Goal: Communication & Community: Answer question/provide support

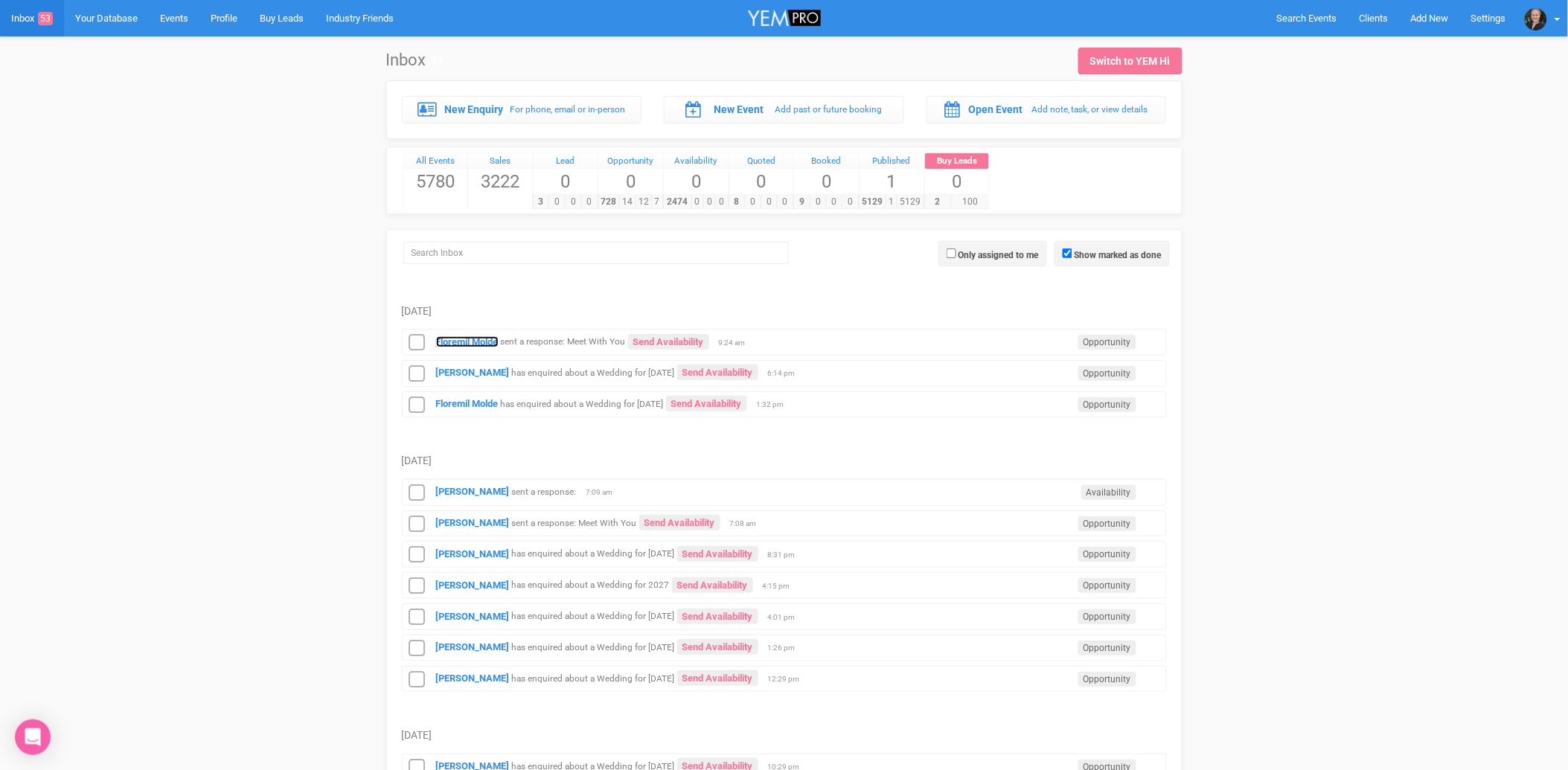
click at [464, 344] on strong "Floremil Molde" at bounding box center [467, 341] width 62 height 11
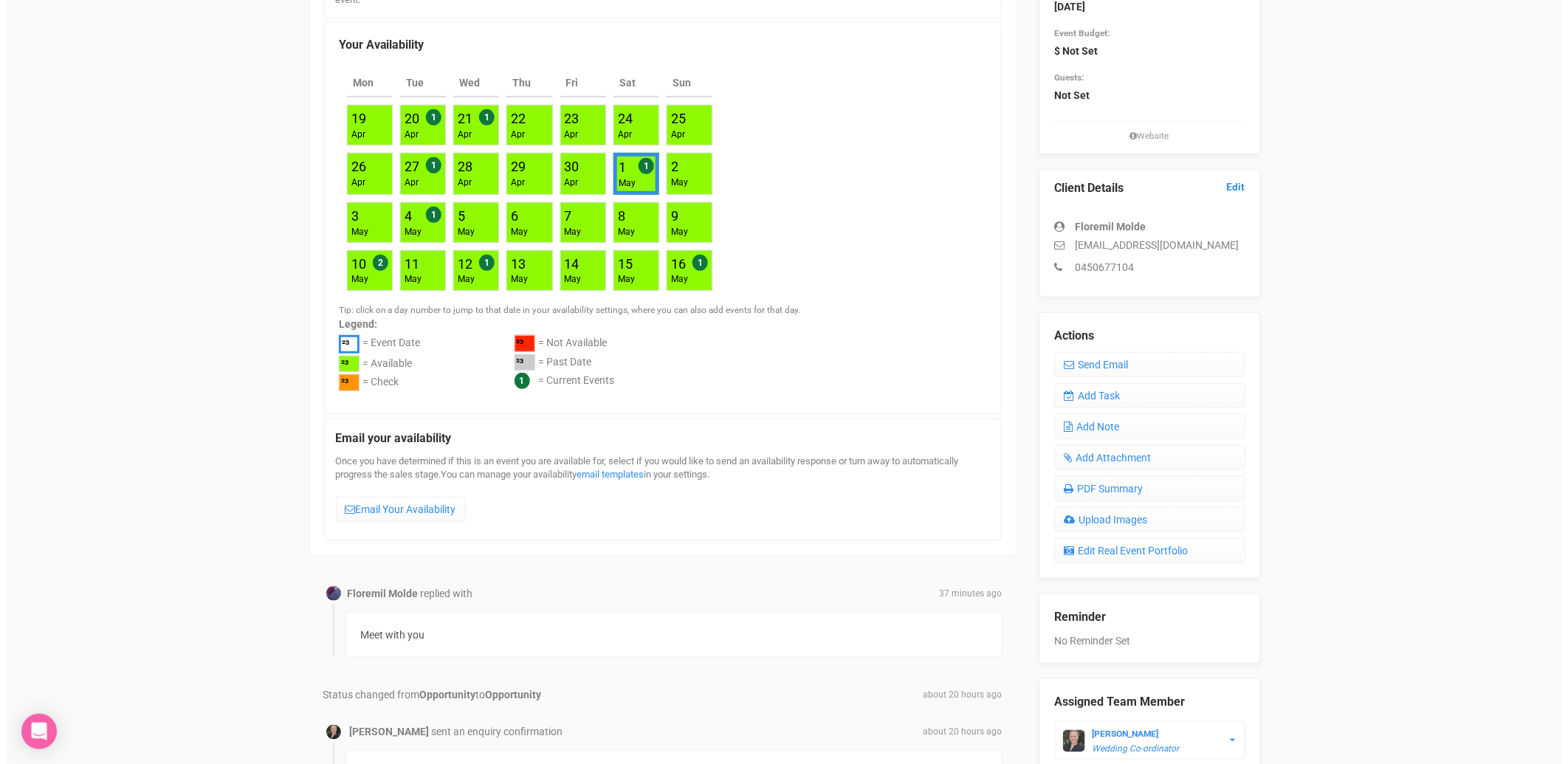
scroll to position [213, 0]
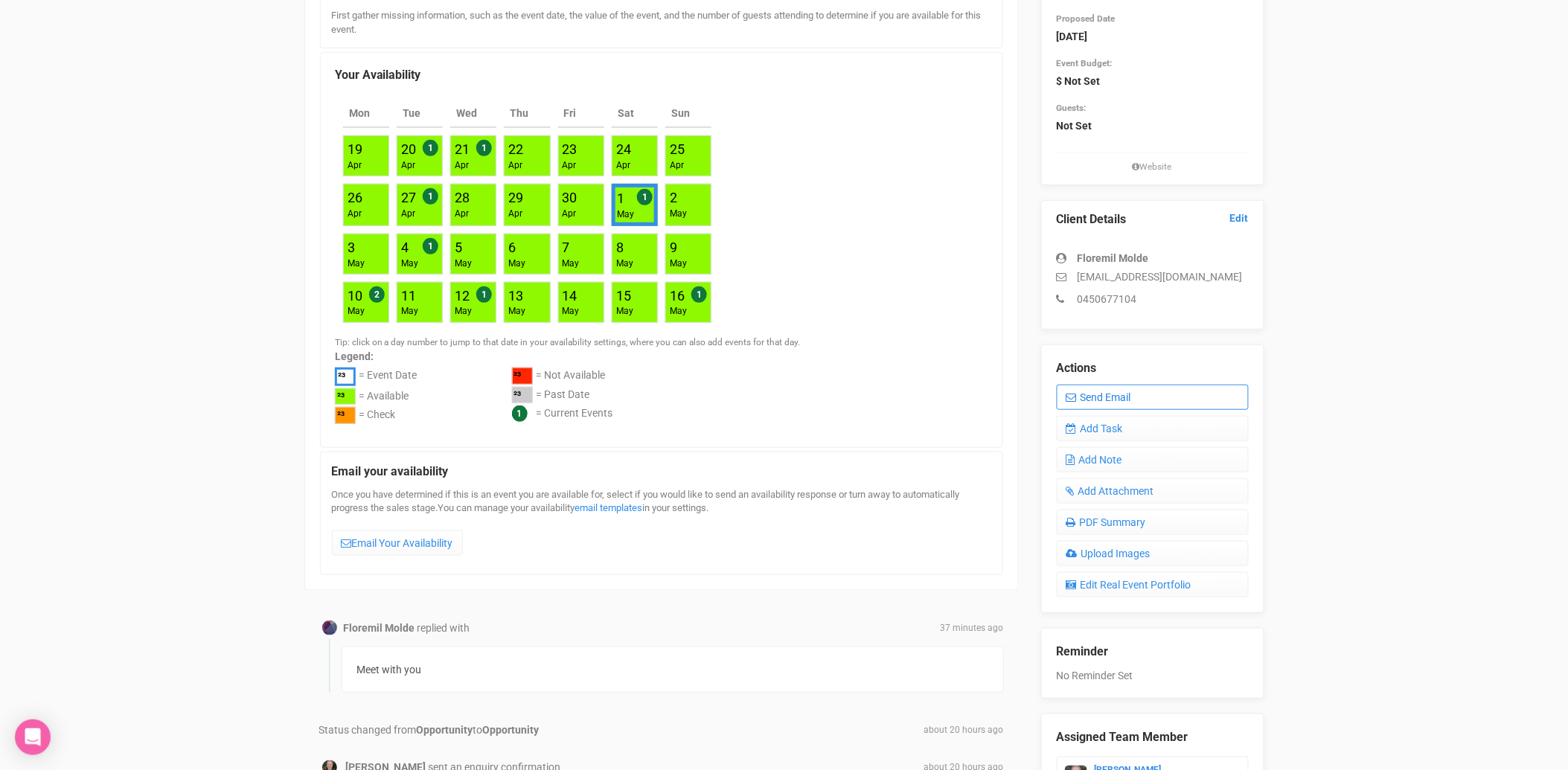
click at [1106, 397] on link "Send Email" at bounding box center [1153, 398] width 192 height 26
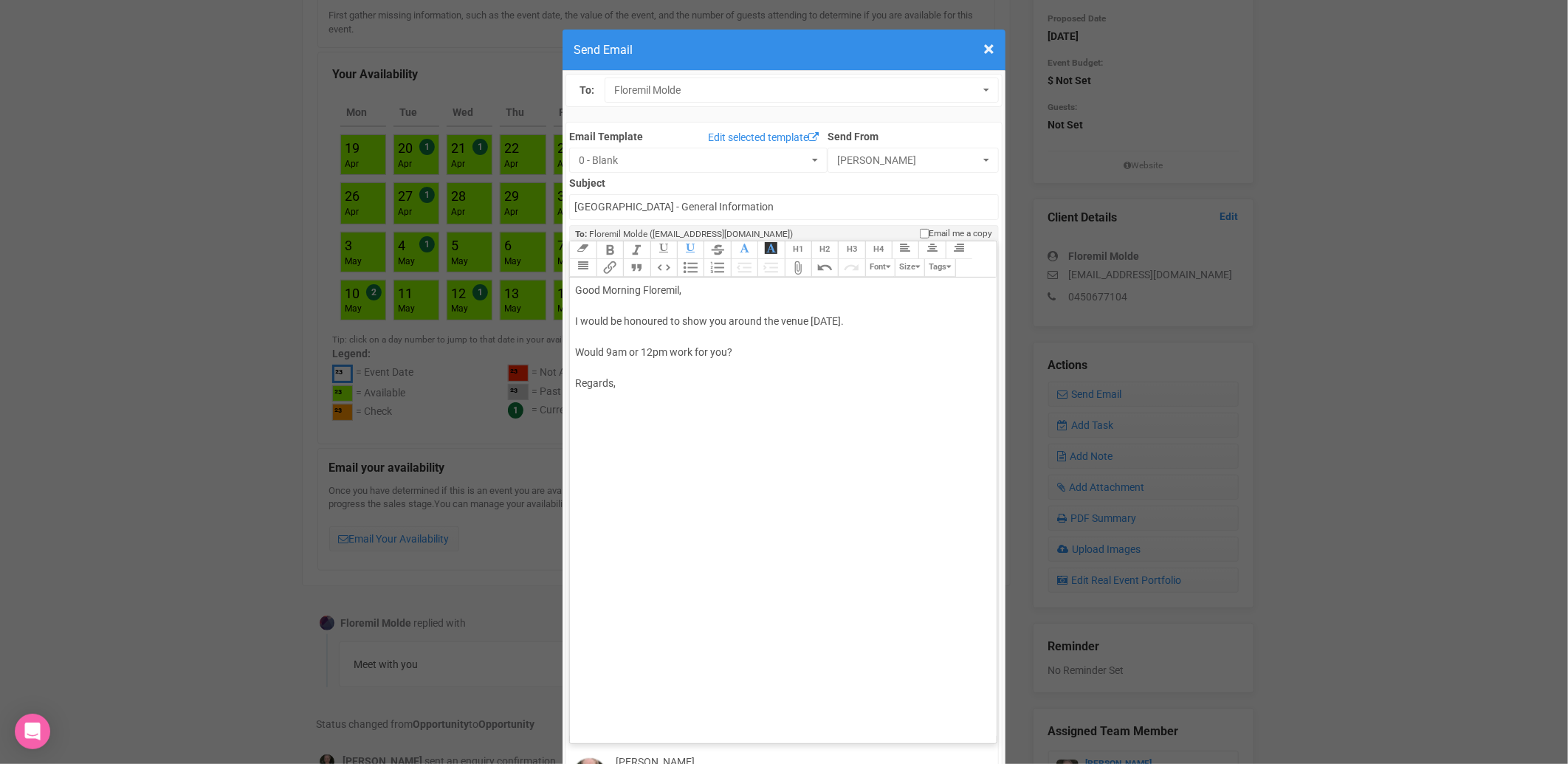
type trix-editor "<div>Good Morning Floremil,<br><br>I would be honoured to show you around the v…"
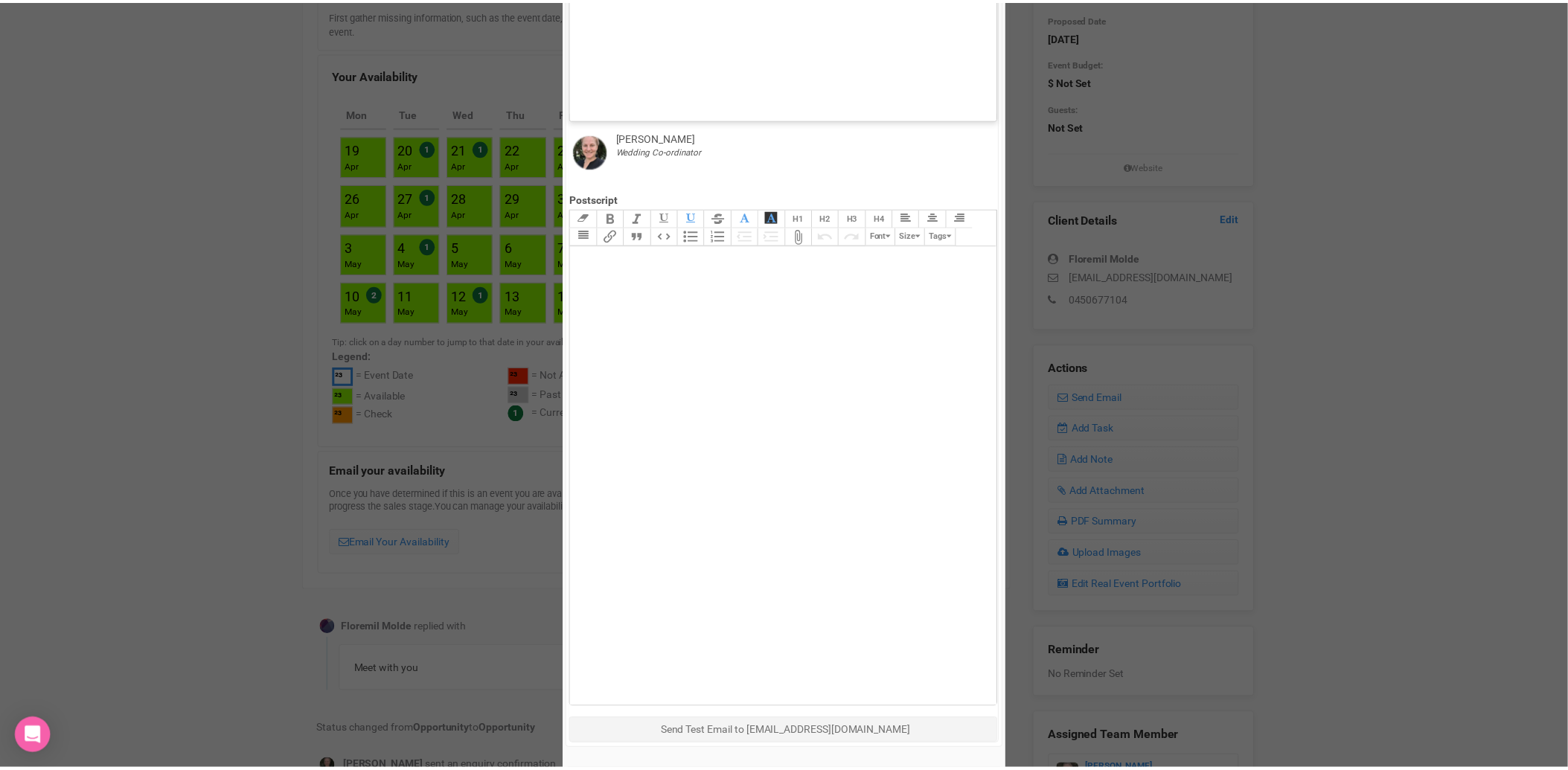
scroll to position [684, 0]
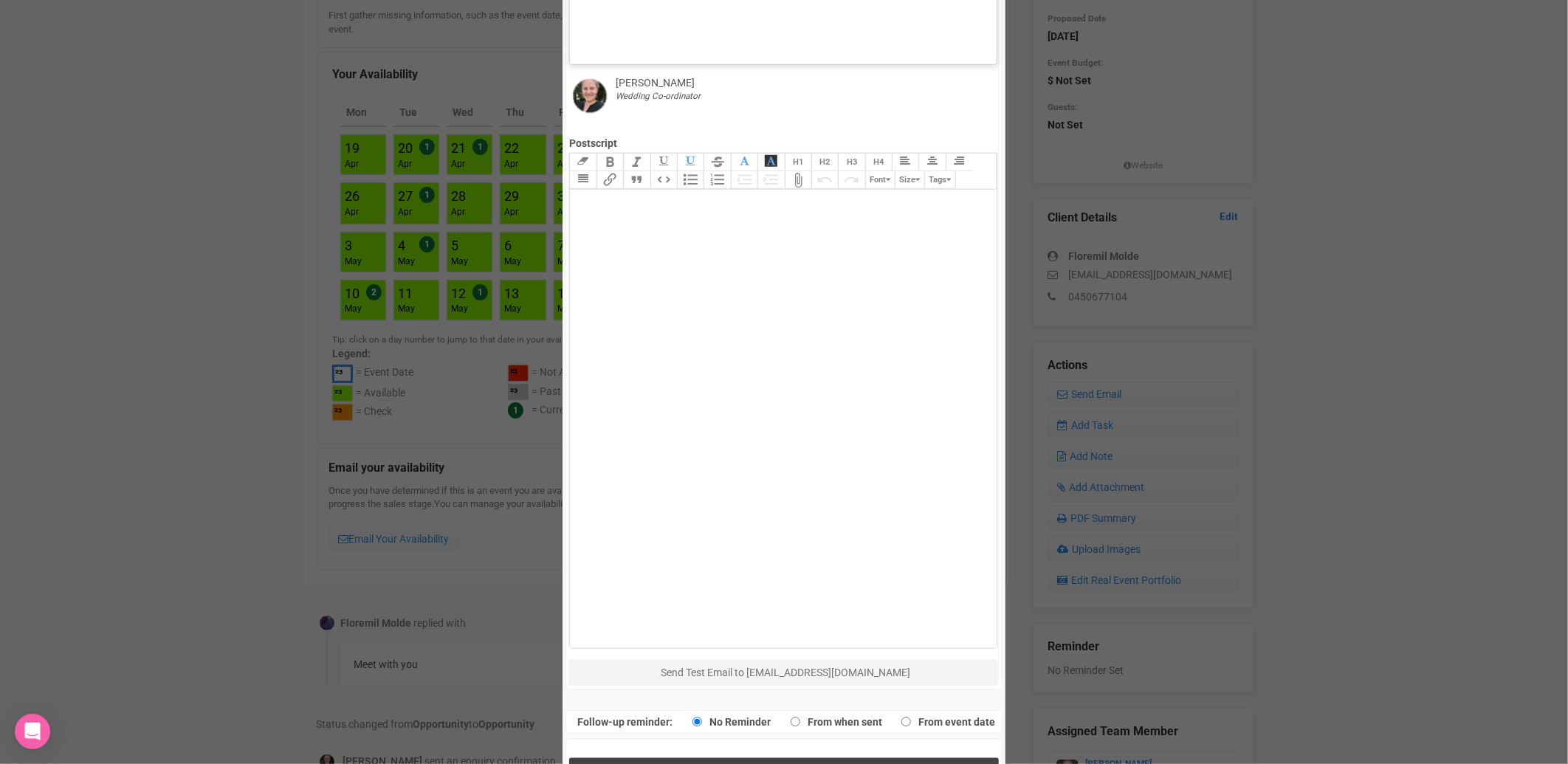
click at [817, 763] on span "Send Response" at bounding box center [787, 773] width 80 height 14
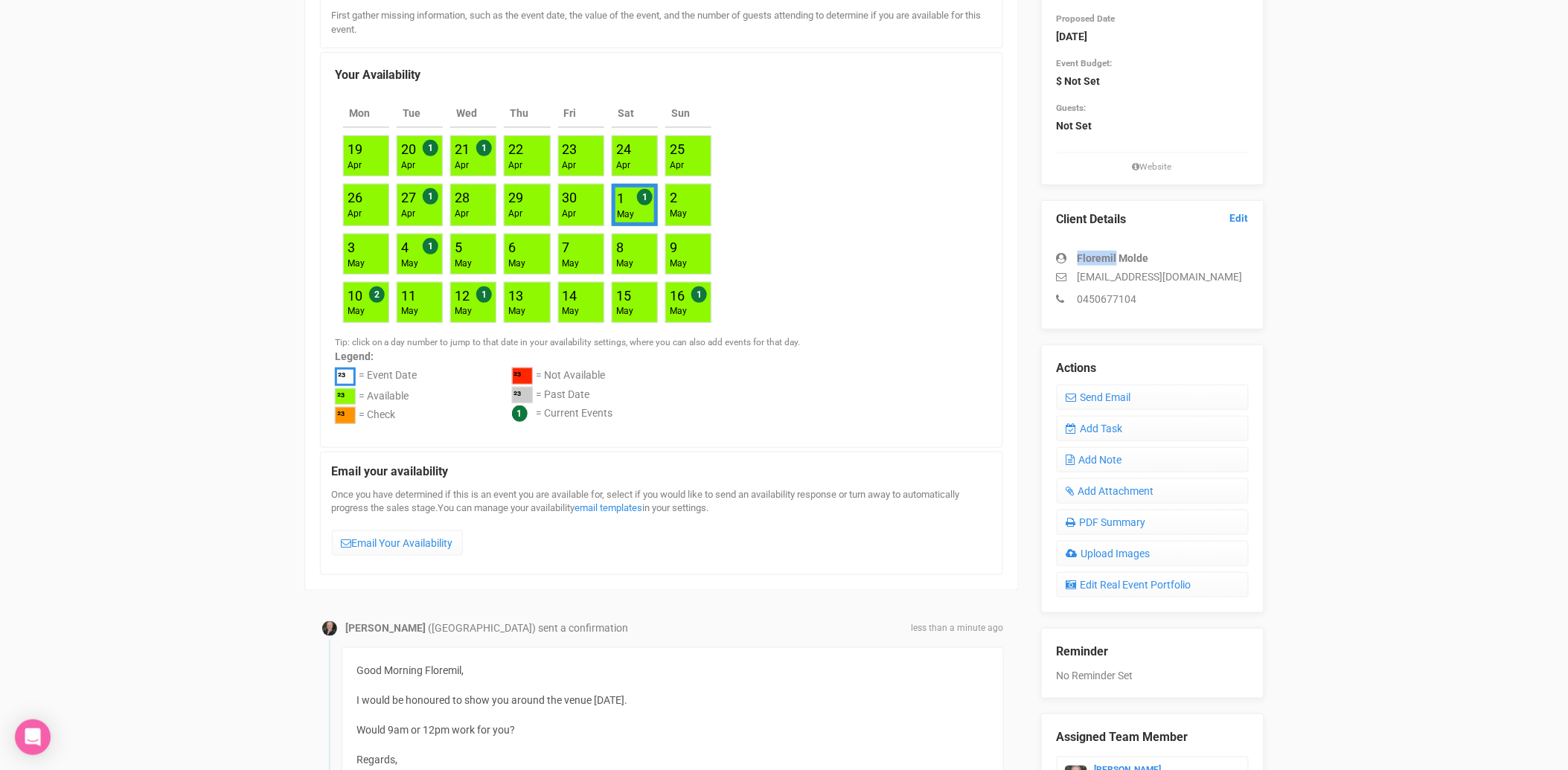
drag, startPoint x: 1078, startPoint y: 256, endPoint x: 1115, endPoint y: 254, distance: 37.1
click at [1115, 254] on strong "Floremil Molde" at bounding box center [1113, 258] width 71 height 12
copy strong "Floremil"
drag, startPoint x: 1077, startPoint y: 274, endPoint x: 1148, endPoint y: 296, distance: 74.3
click at [1148, 296] on div "Floremil Molde flomolde@gmail.com 0450677104" at bounding box center [1153, 271] width 192 height 71
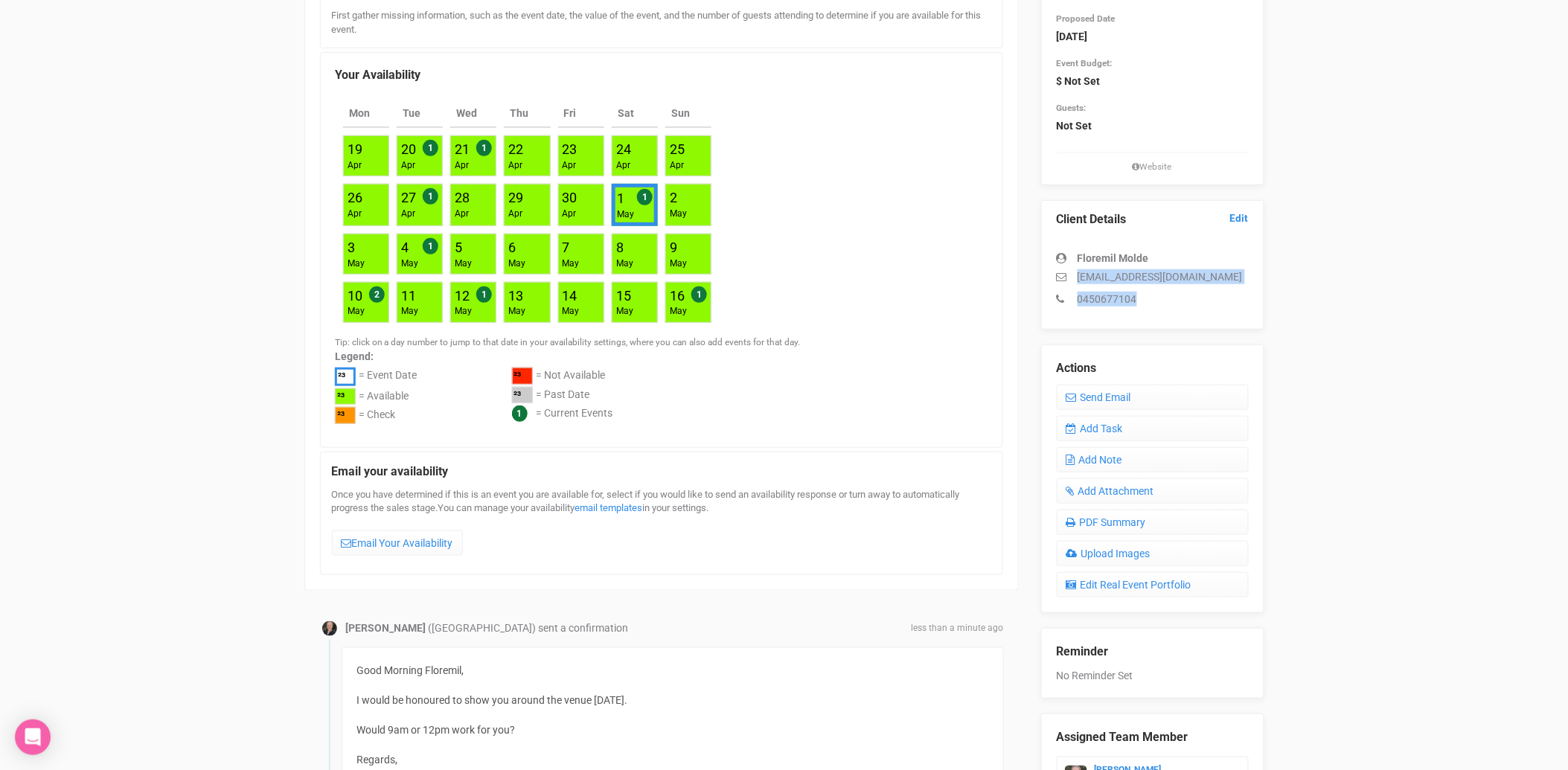
copy div "flomolde@gmail.com 0450677104"
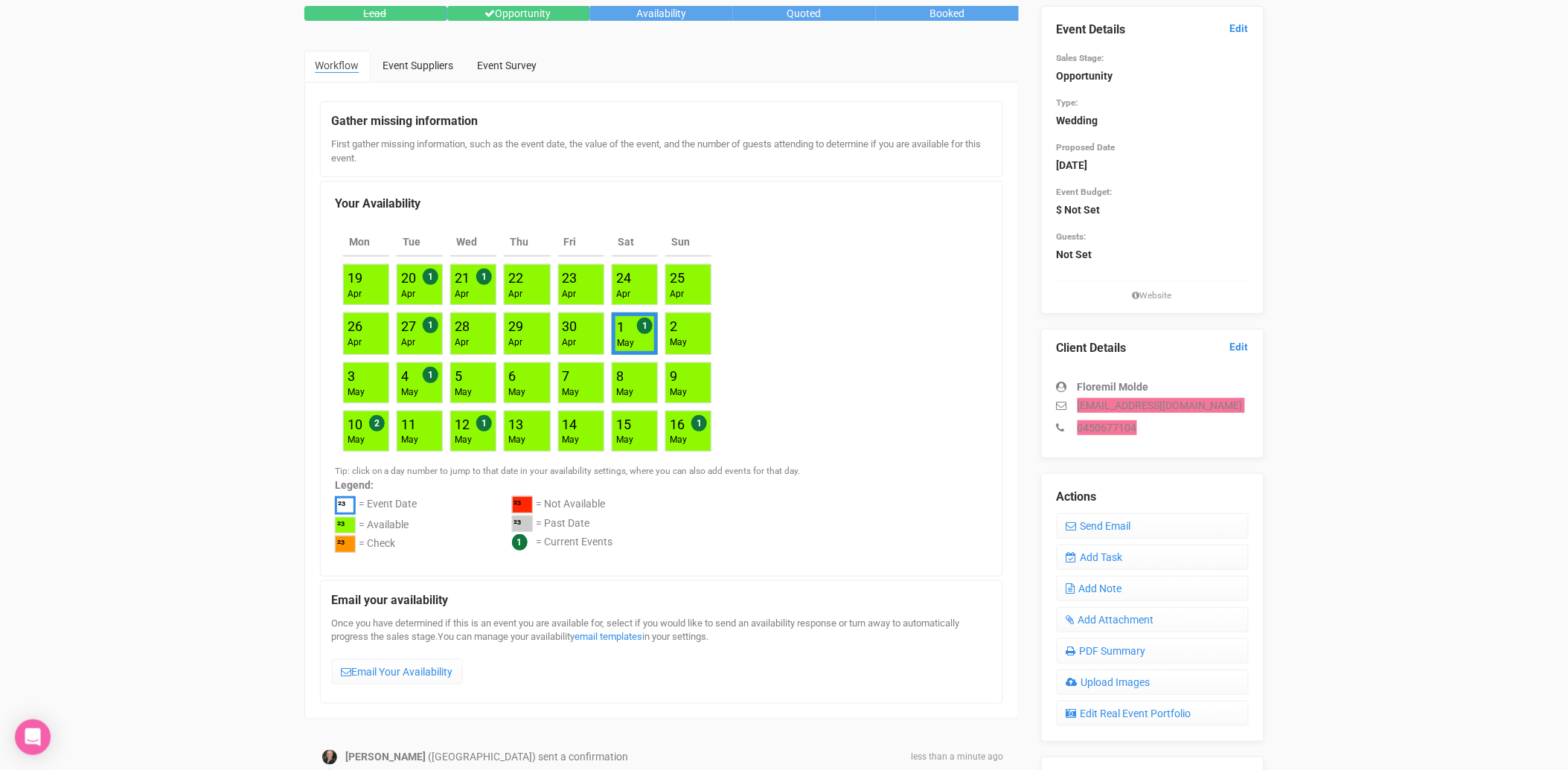
scroll to position [0, 0]
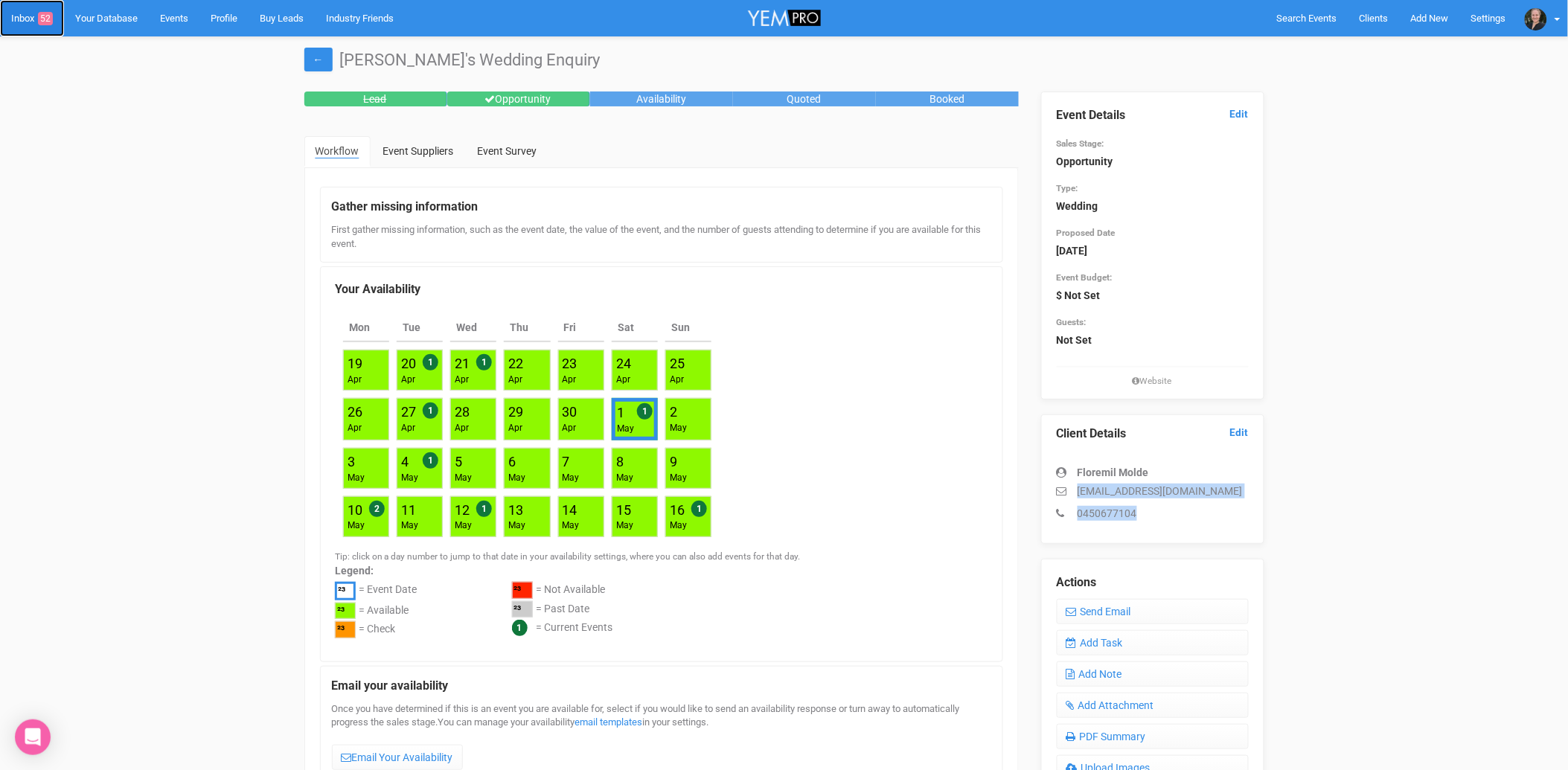
click at [26, 15] on link "Inbox 52" at bounding box center [32, 18] width 64 height 37
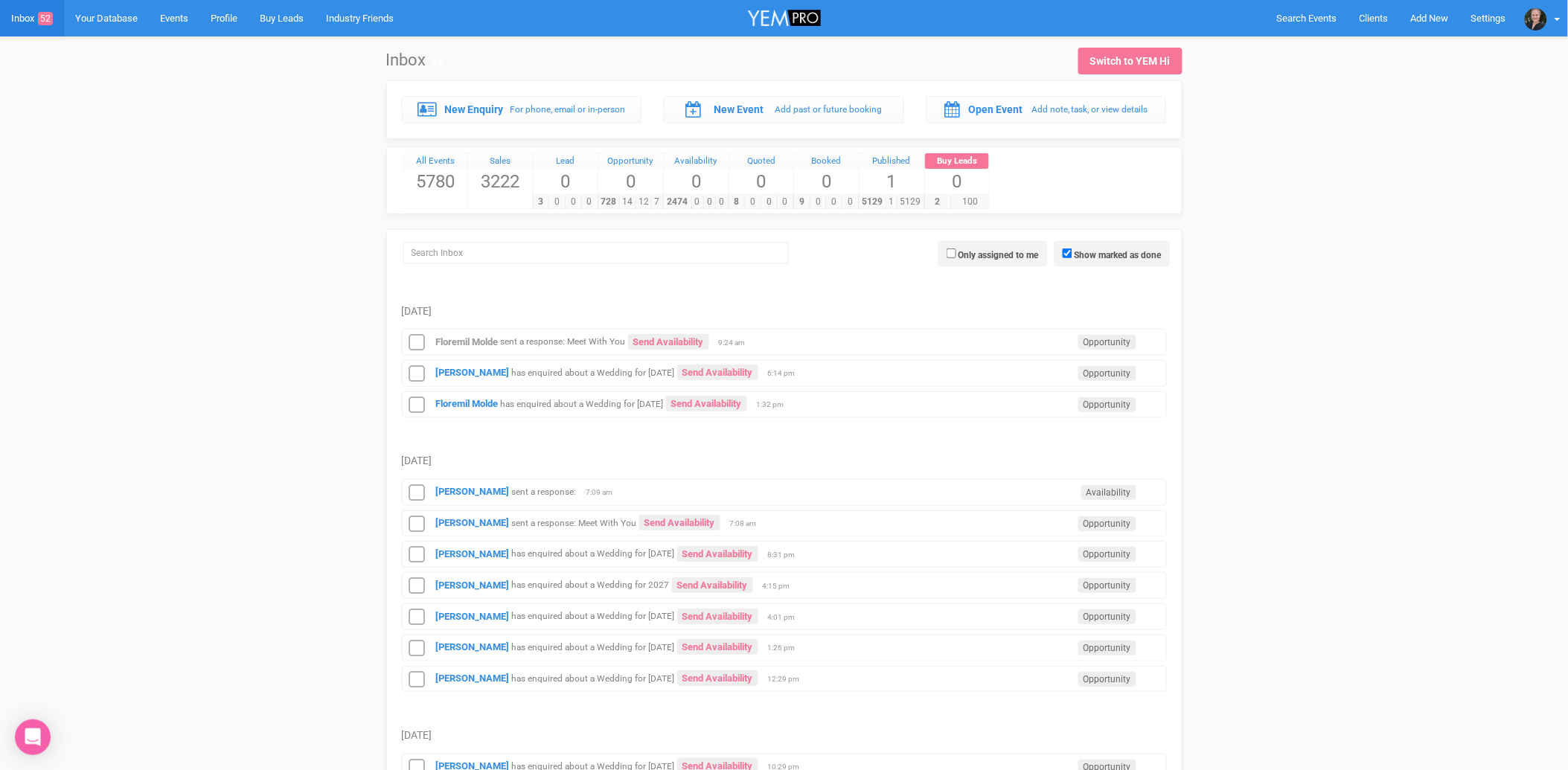
click at [524, 525] on small "sent a response: Meet With You" at bounding box center [574, 523] width 125 height 11
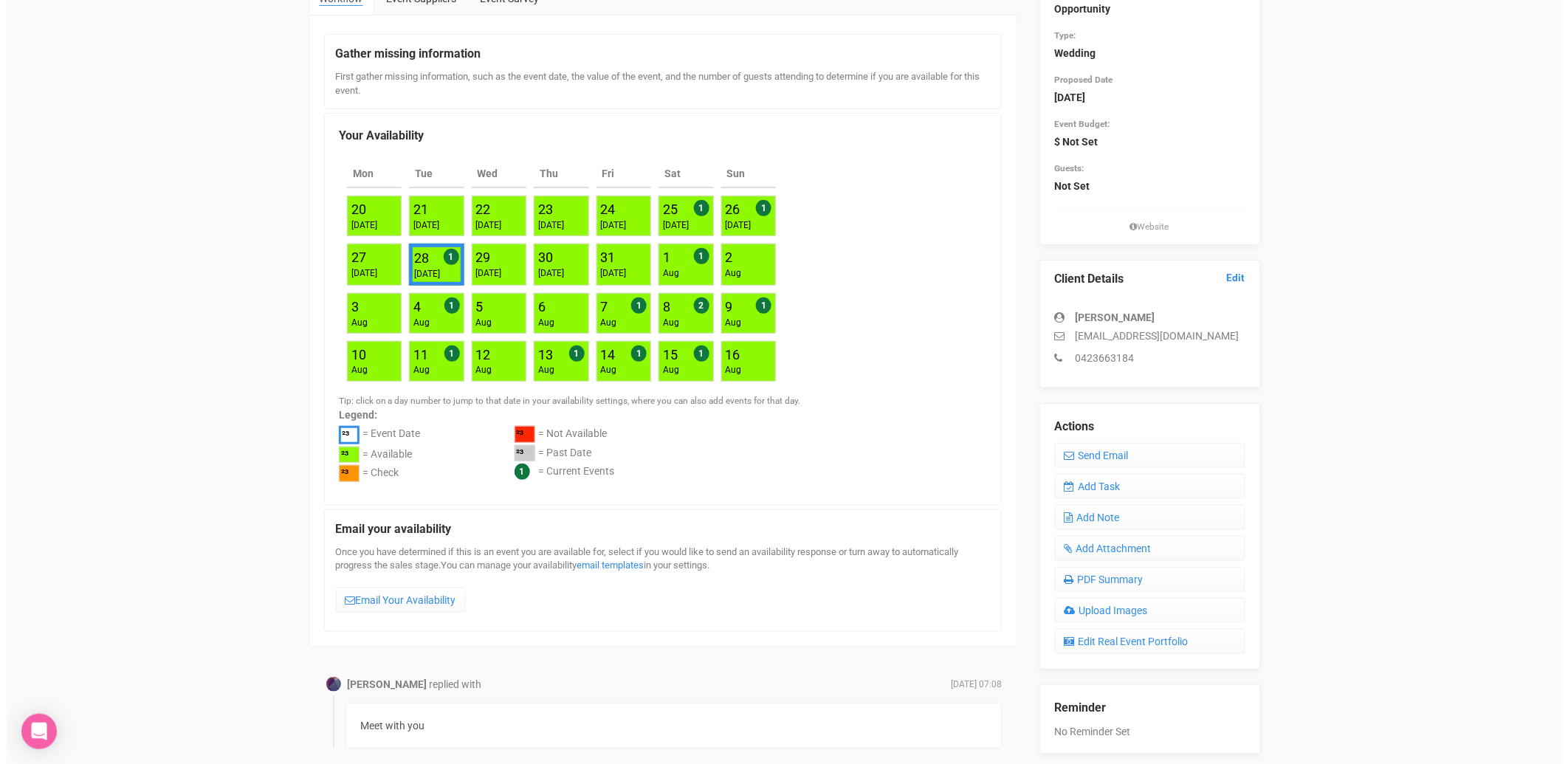
scroll to position [145, 0]
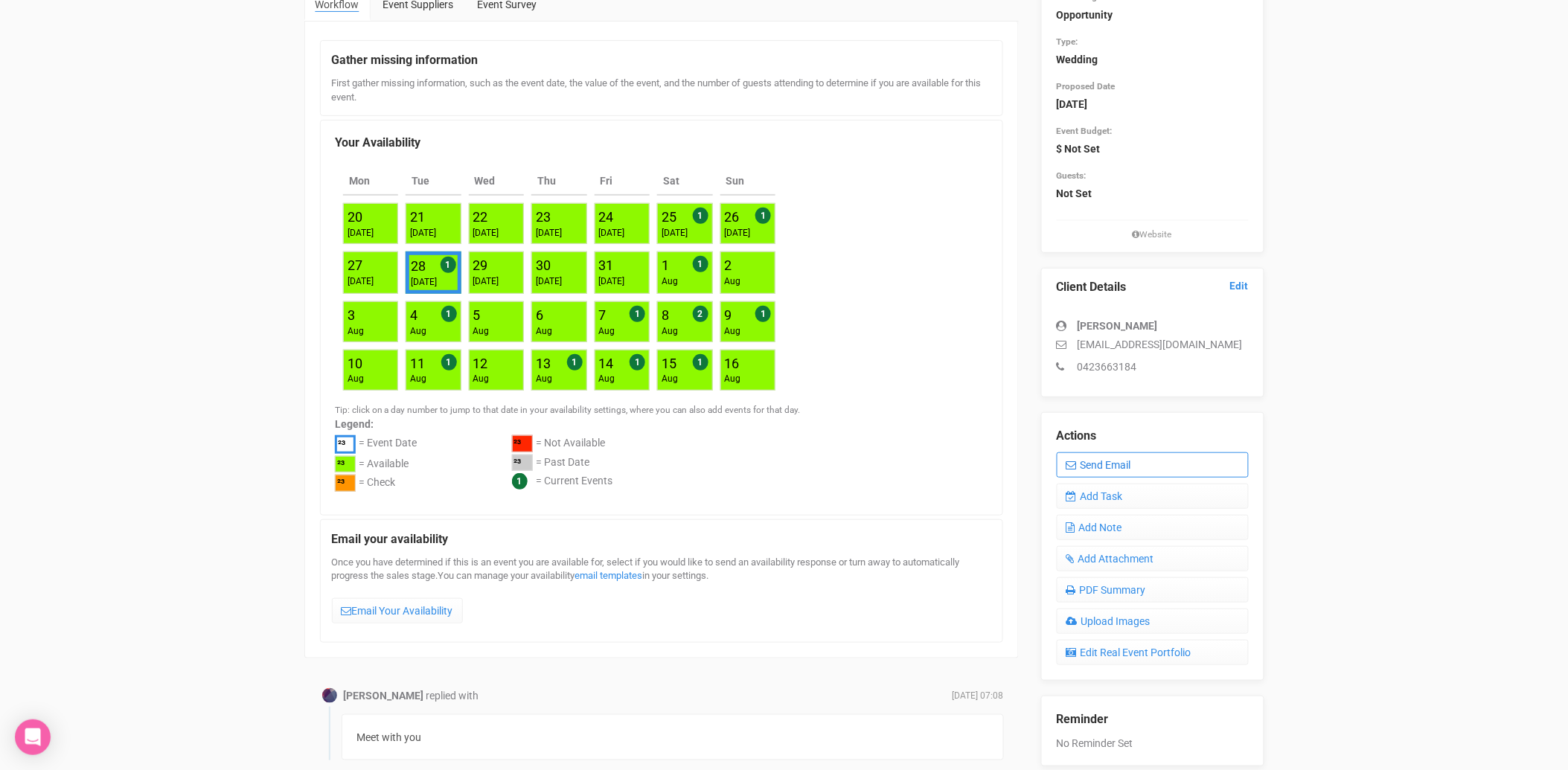
click at [1121, 463] on link "Send Email" at bounding box center [1153, 465] width 192 height 26
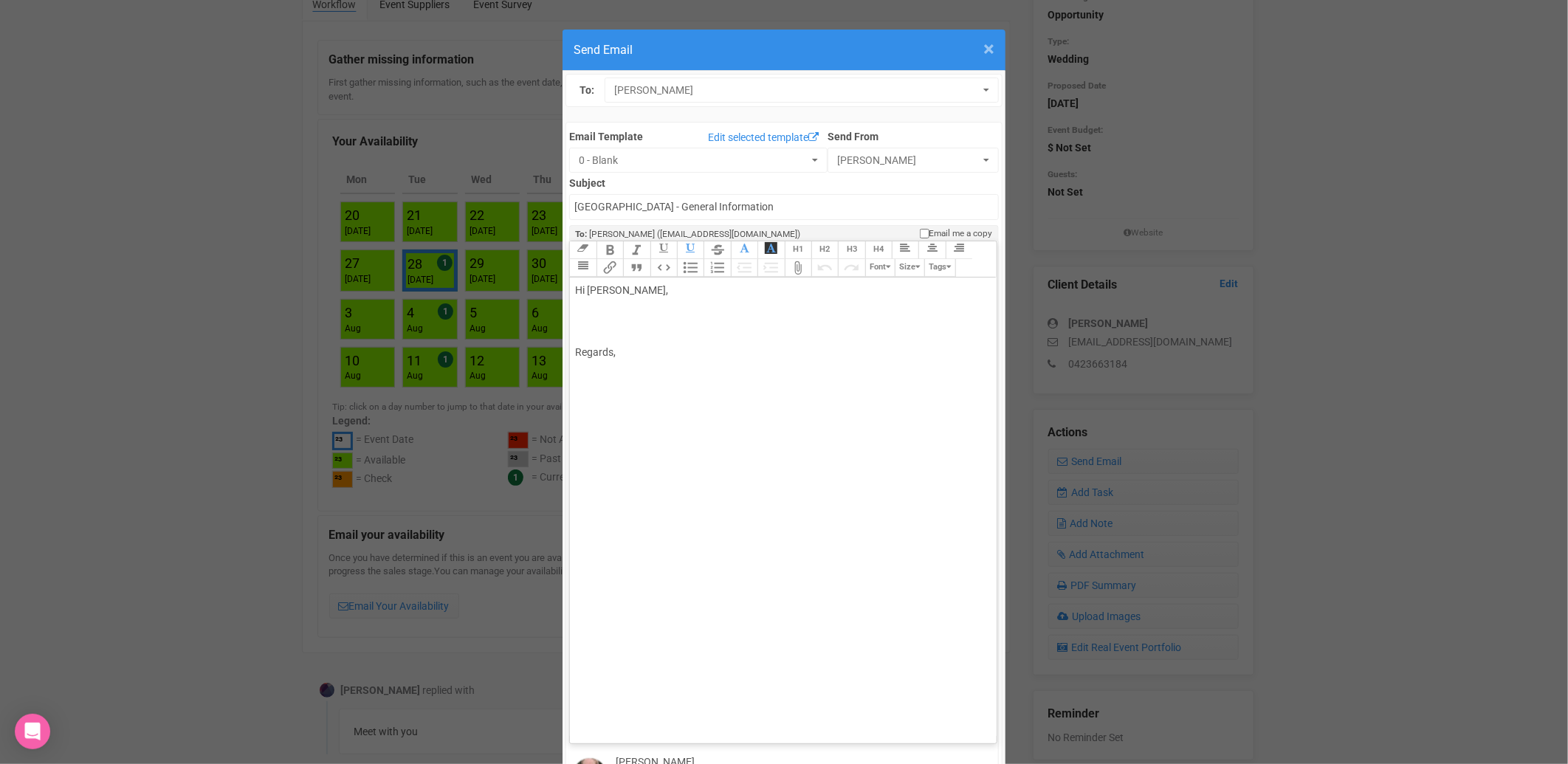
click at [985, 44] on span "×" at bounding box center [989, 49] width 11 height 25
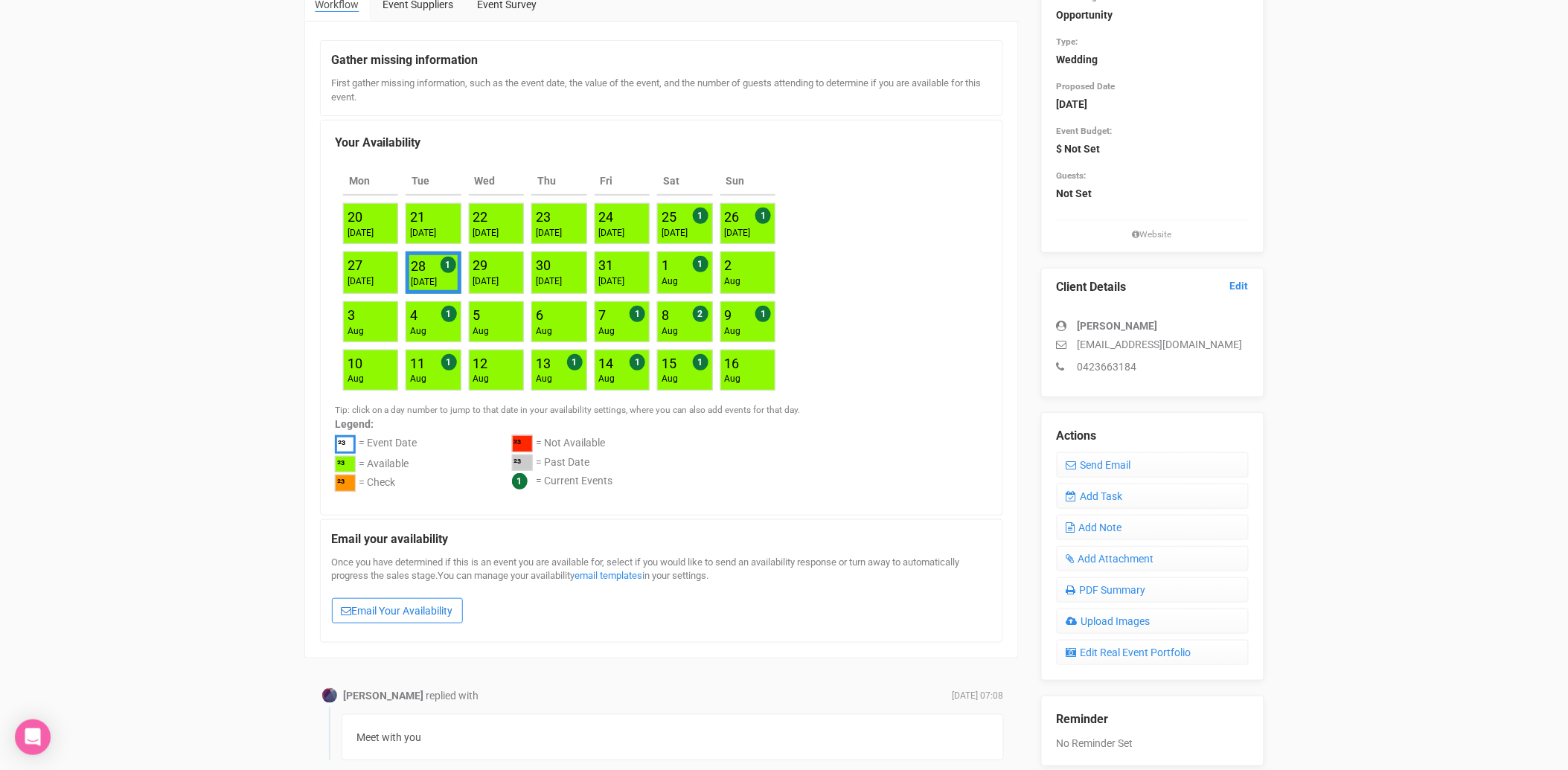
click at [432, 604] on link "Email Your Availability" at bounding box center [397, 611] width 131 height 26
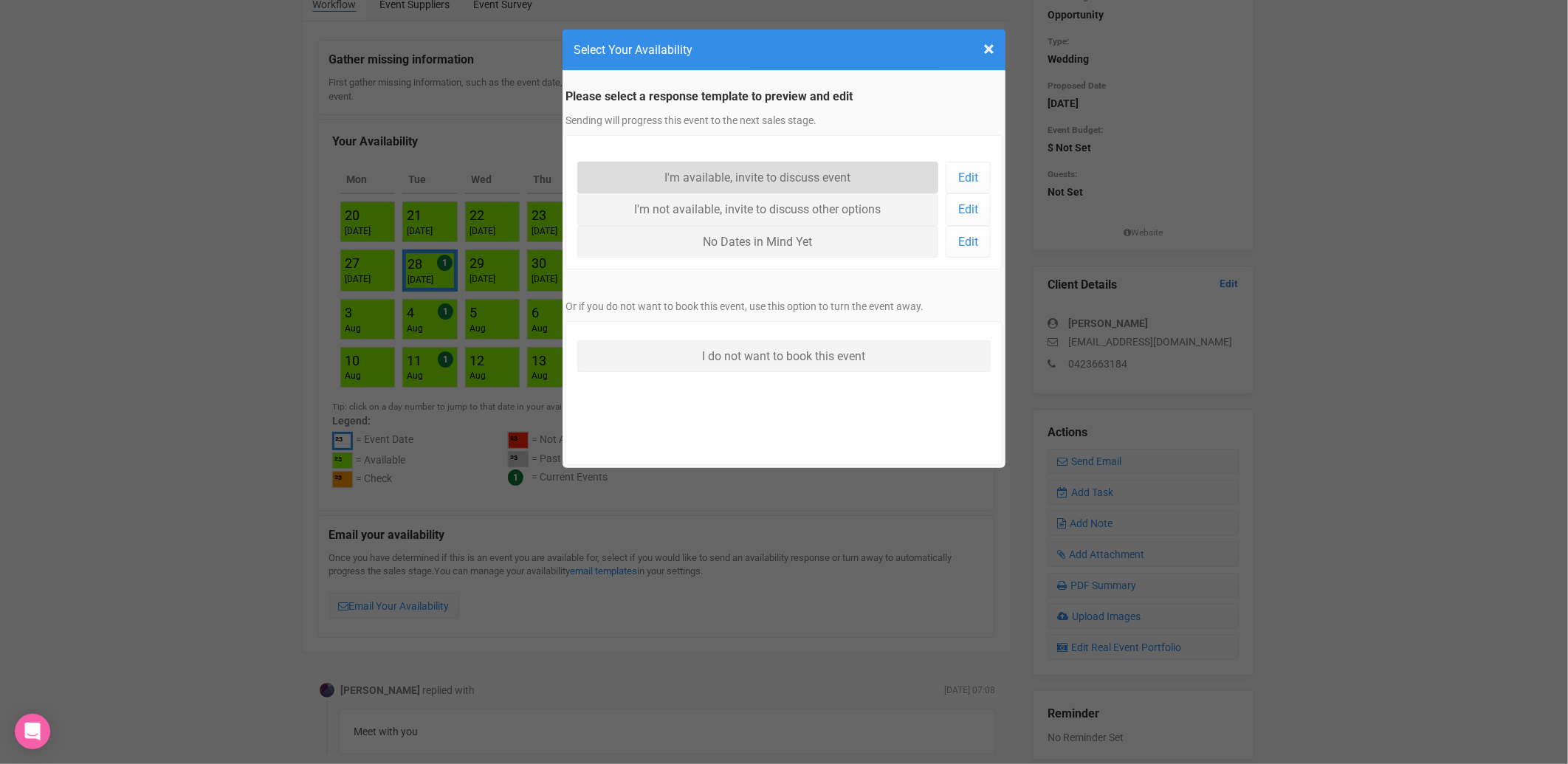
click at [761, 181] on link "I'm available, invite to discuss event" at bounding box center [757, 177] width 361 height 32
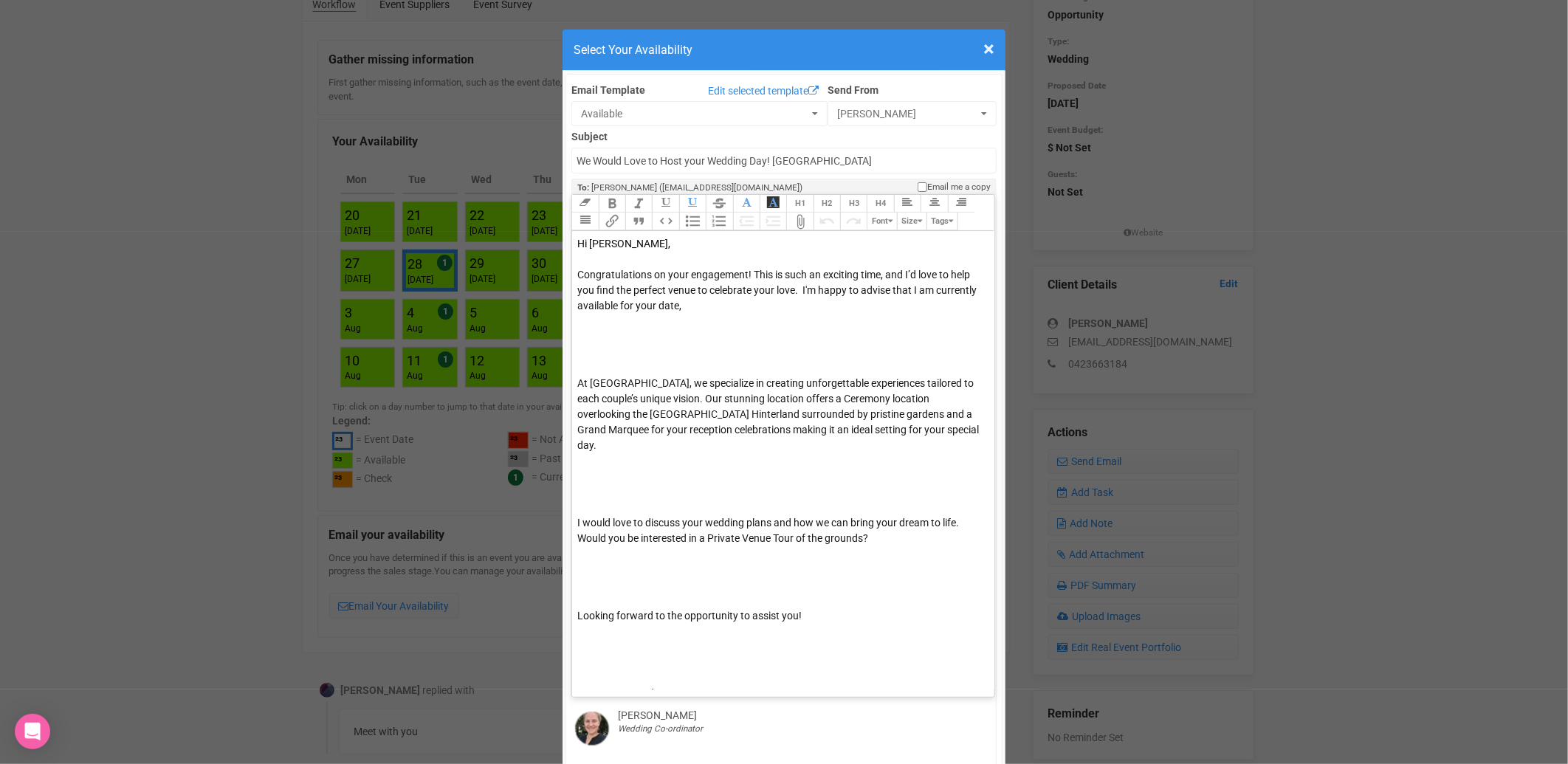
click at [611, 243] on span "Hi [PERSON_NAME]," at bounding box center [623, 243] width 93 height 12
click at [750, 305] on div "Congratulations on your engagement! This is such an exciting time, and I’d love…" at bounding box center [780, 322] width 407 height 109
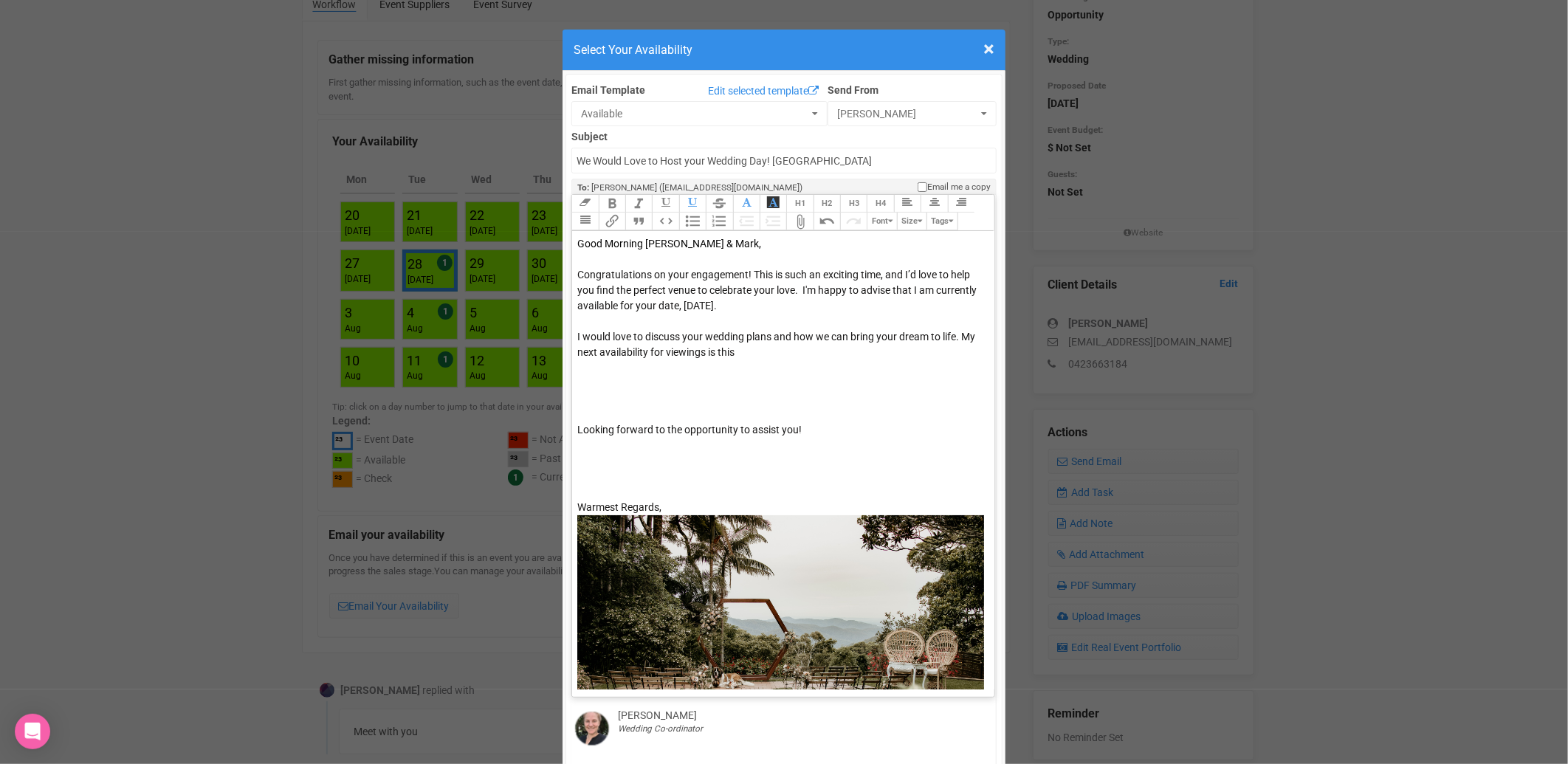
click at [758, 353] on div "I would love to discuss your wedding plans and how we can bring your dream to l…" at bounding box center [780, 375] width 407 height 93
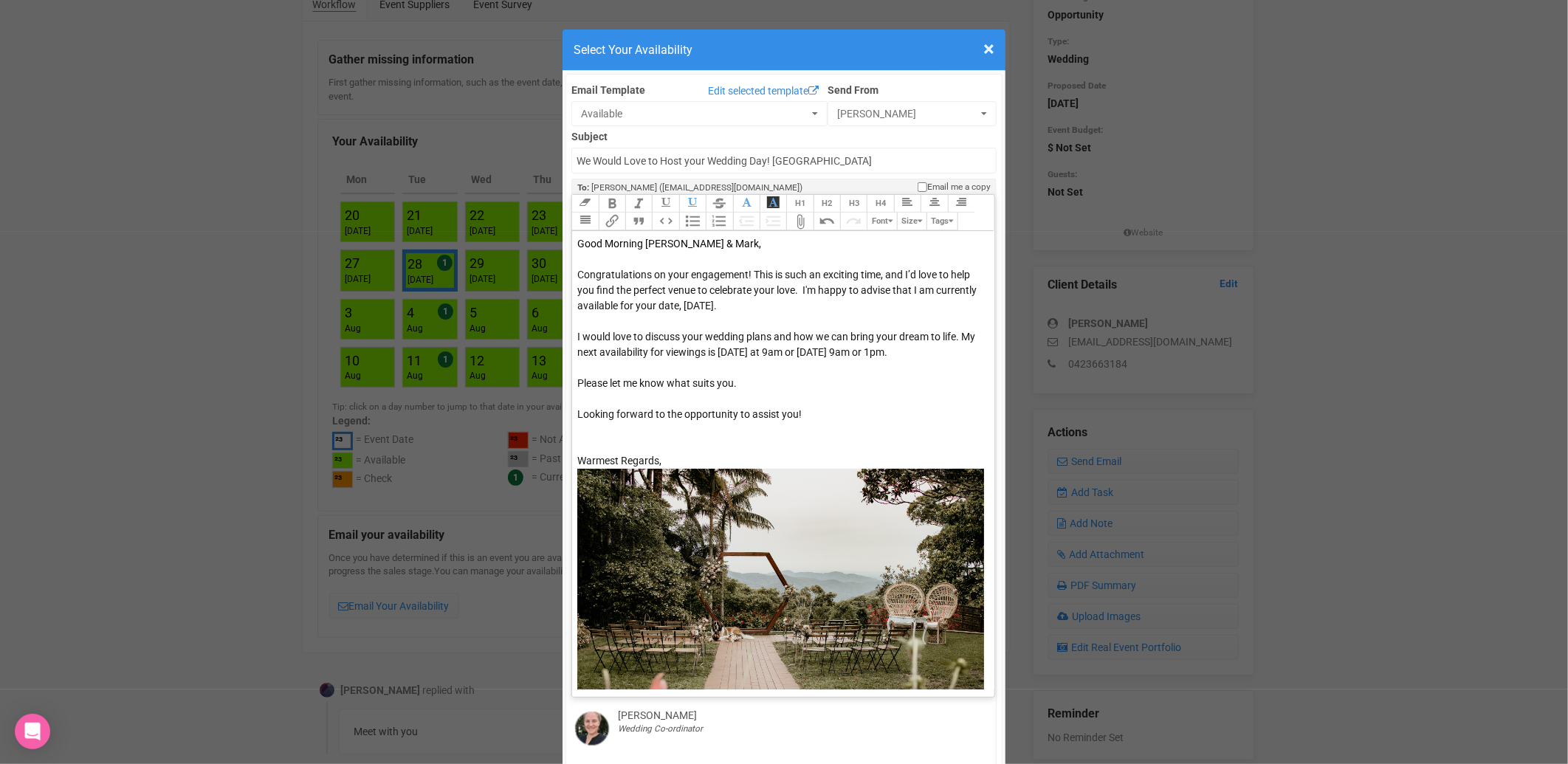
type trix-editor "<div><span style="color: rgb(5, 5, 5);">Good Morning Stacey &amp; Mark,&nbsp;</…"
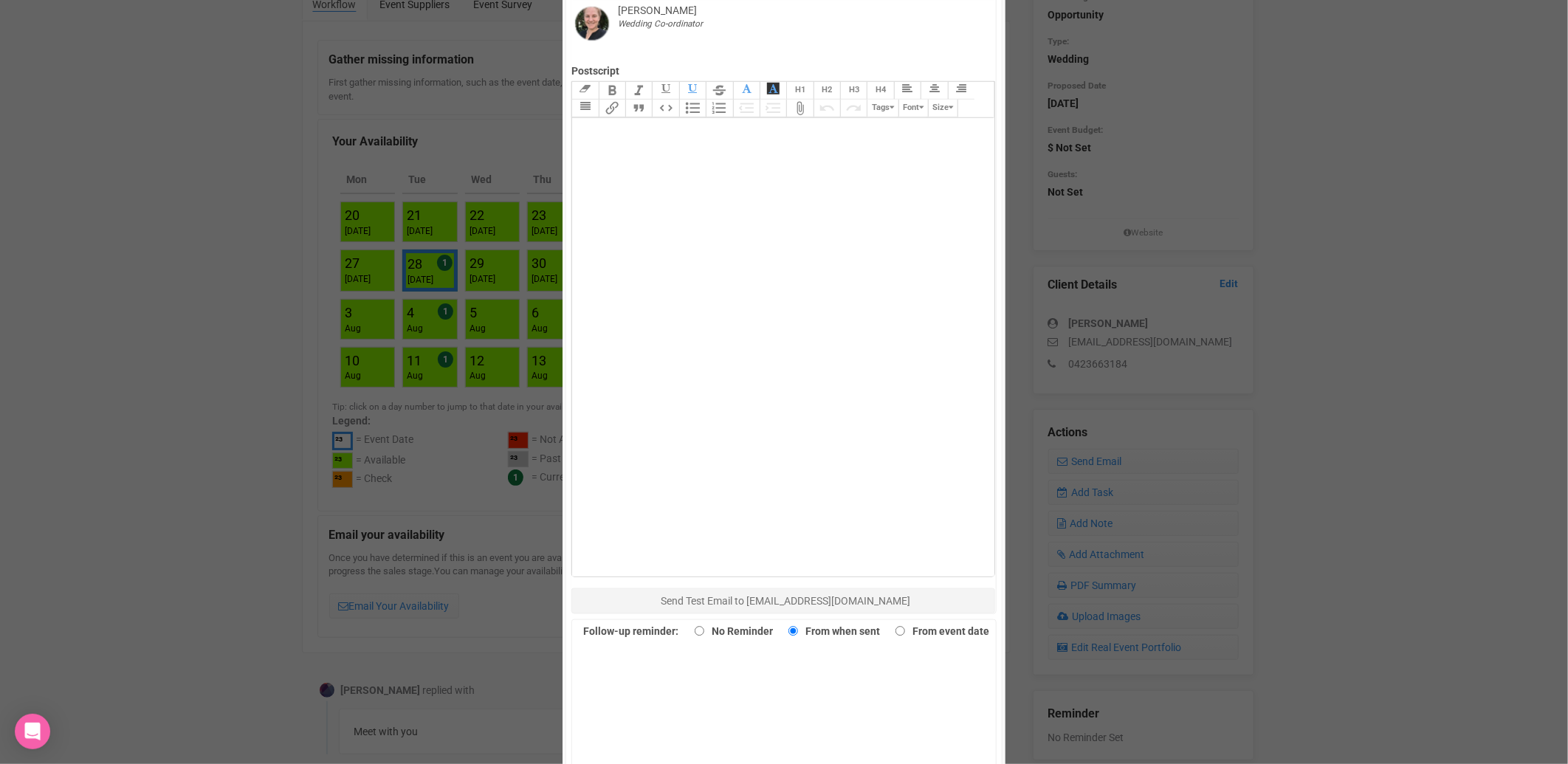
scroll to position [951, 0]
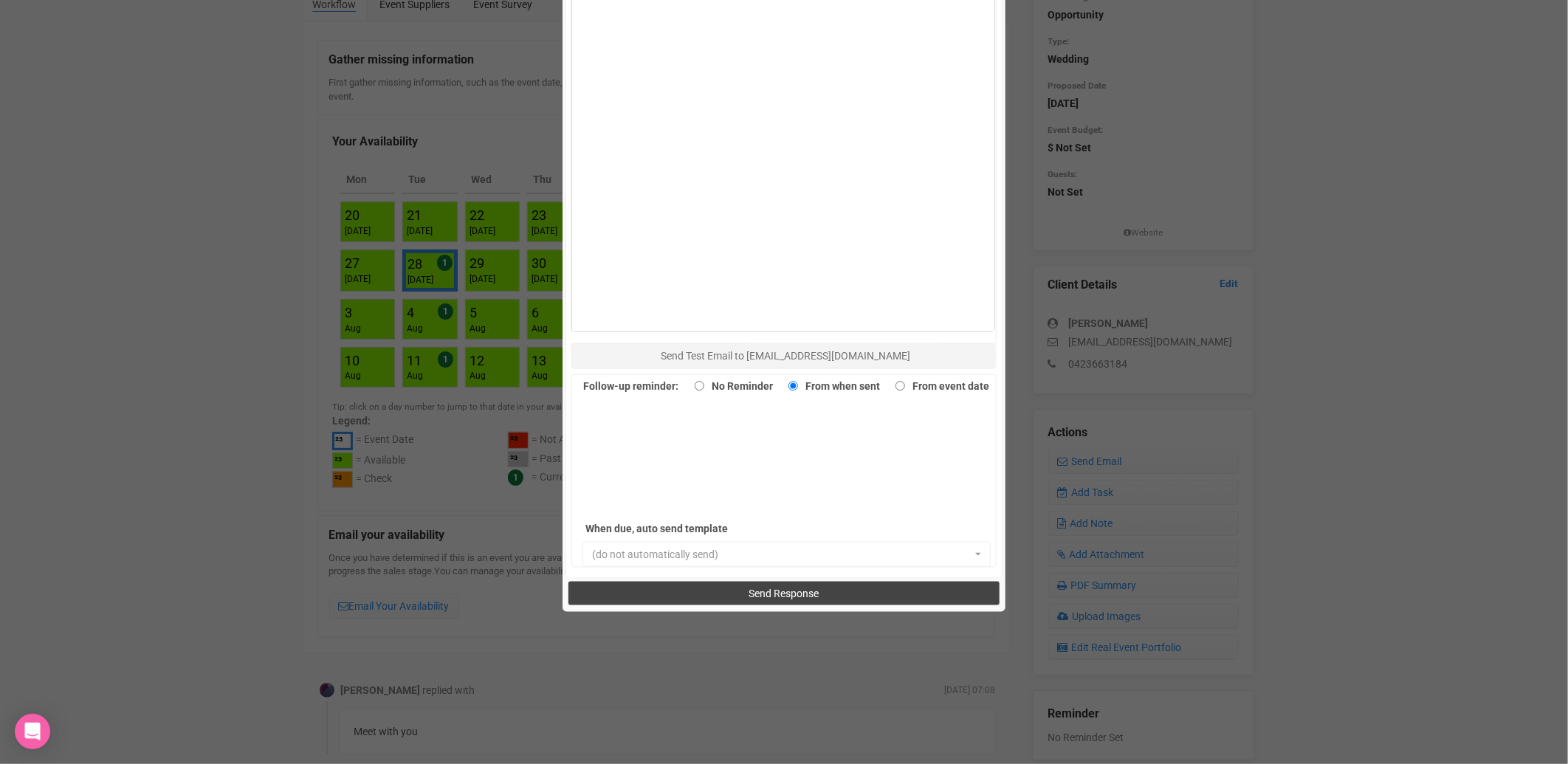
click at [777, 596] on span "Send Response" at bounding box center [784, 593] width 70 height 12
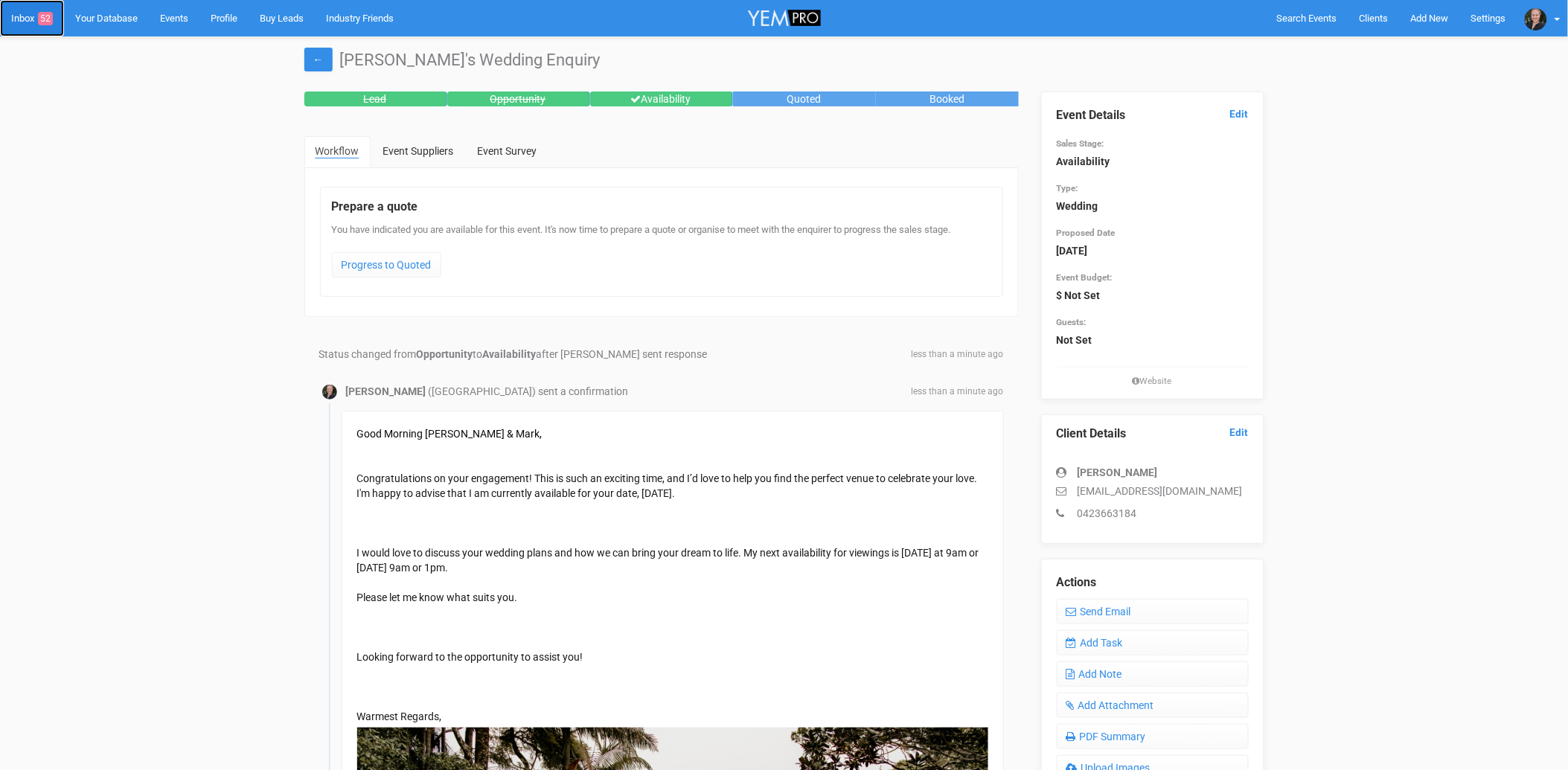
click at [26, 16] on link "Inbox 52" at bounding box center [32, 18] width 64 height 37
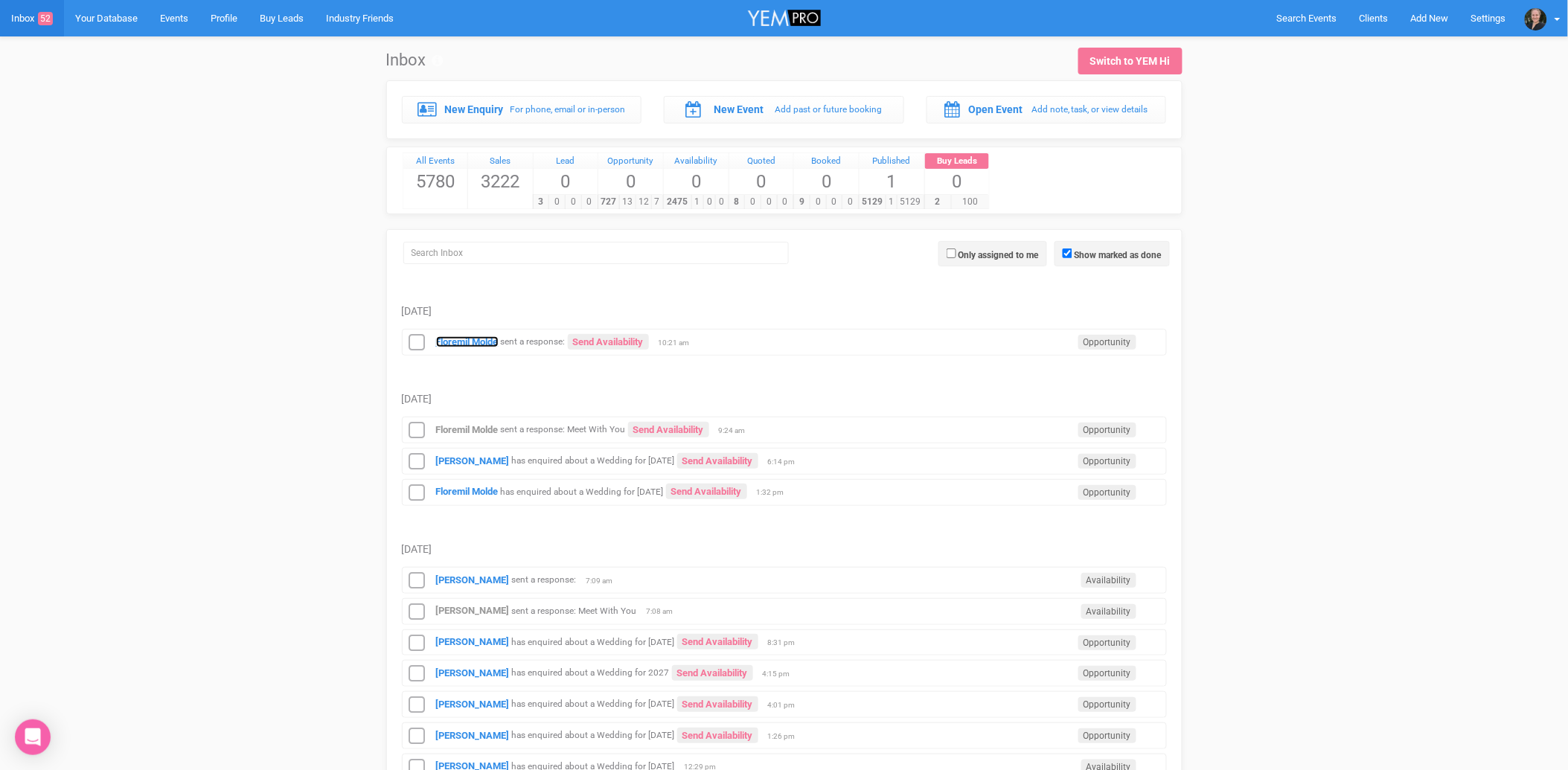
click at [471, 340] on strong "Floremil Molde" at bounding box center [467, 341] width 62 height 11
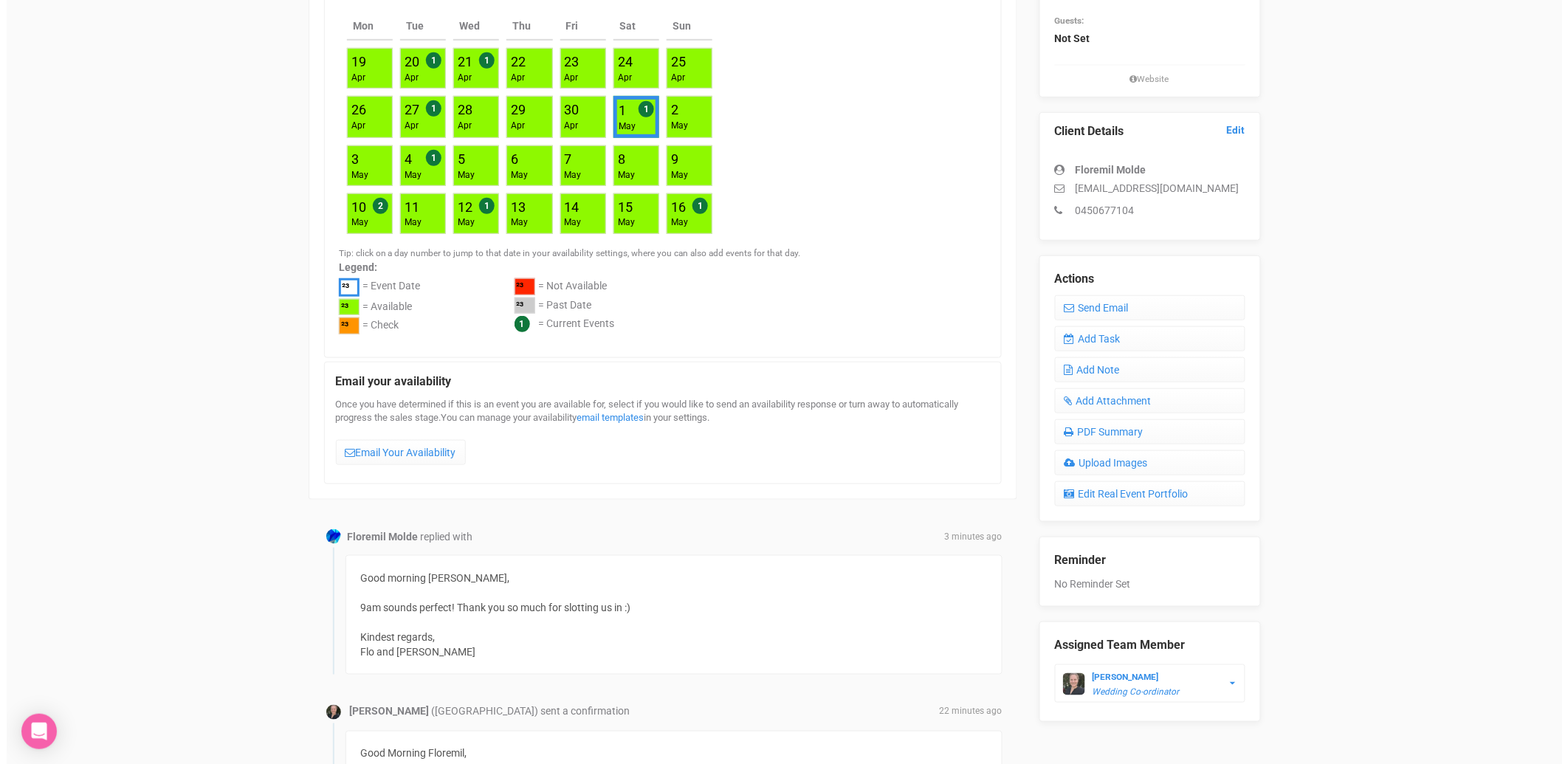
scroll to position [246, 0]
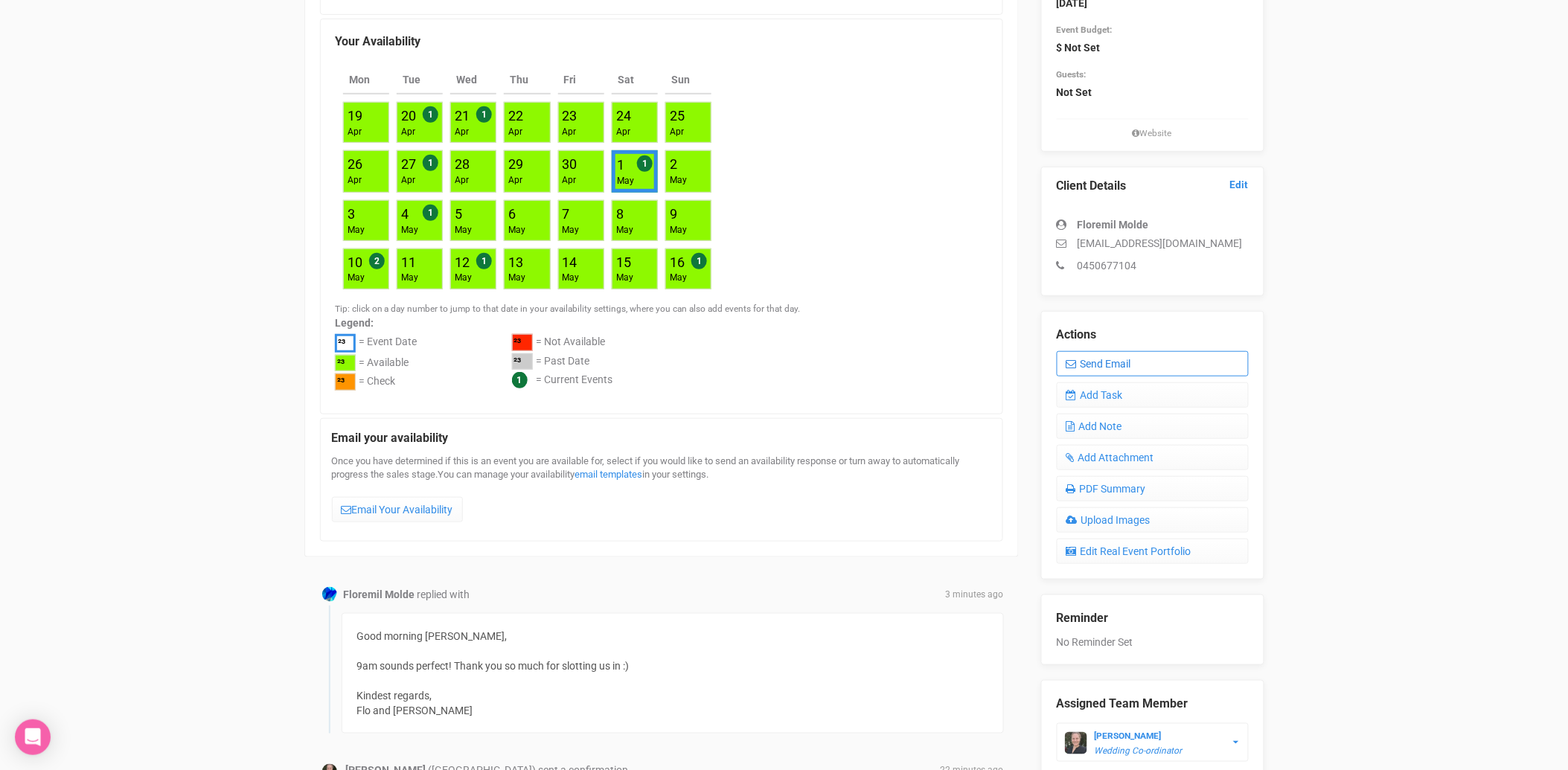
click at [1116, 363] on link "Send Email" at bounding box center [1153, 364] width 192 height 26
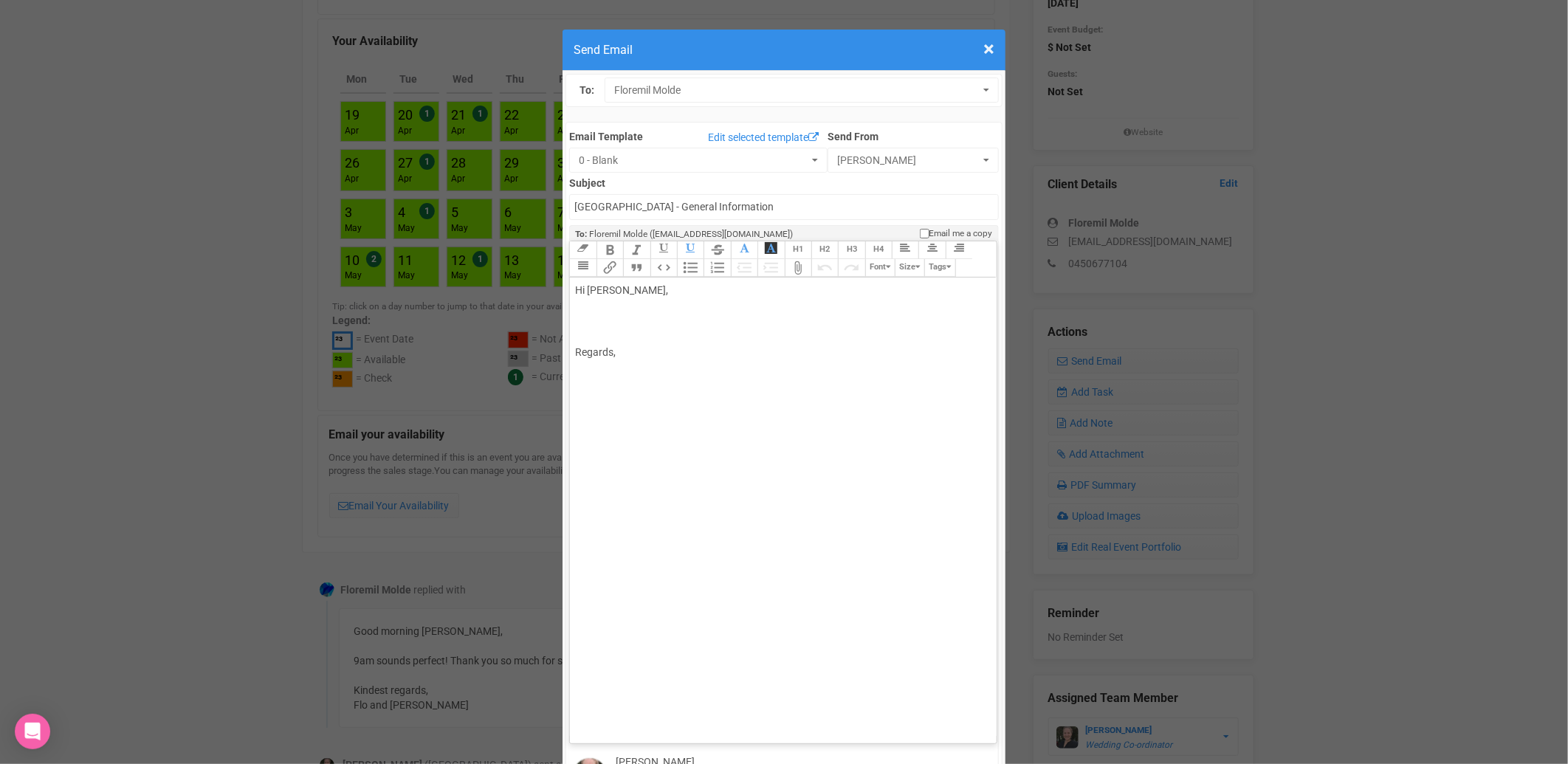
click at [580, 283] on div "Hi Floremil Molde, Regards," at bounding box center [780, 322] width 410 height 77
paste trix-editor "span style="font-family: Aptos, Aptos_EmbeddedFont, Aptos_MSFontService, Calibr…"
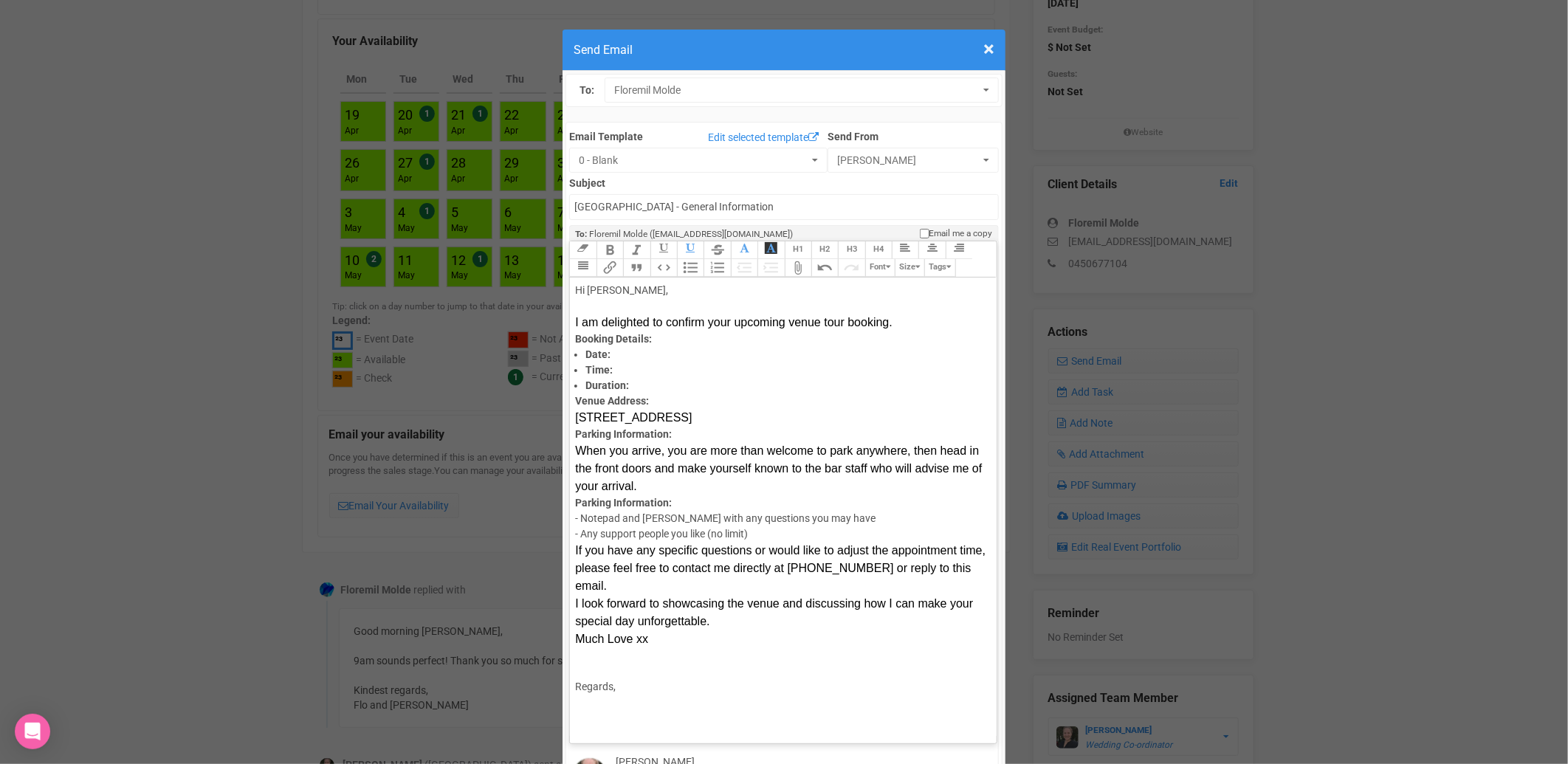
click at [621, 302] on trix-editor "Hi Floremil, I am delighted to confirm your upcoming venue tour booking. Bookin…" at bounding box center [783, 507] width 426 height 459
click at [628, 347] on li "Date:" at bounding box center [785, 354] width 400 height 16
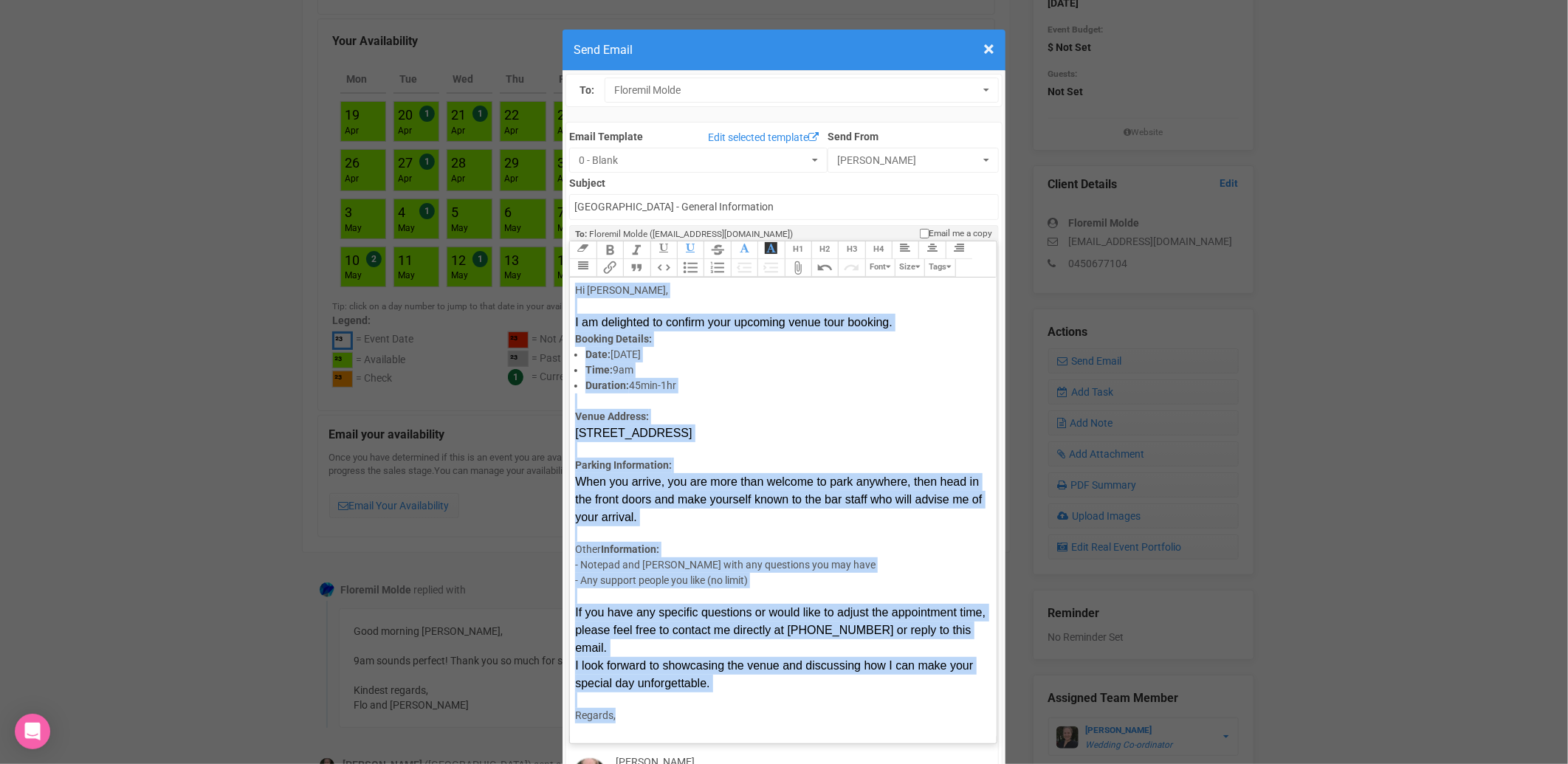
drag, startPoint x: 569, startPoint y: 244, endPoint x: 644, endPoint y: 651, distance: 413.9
click at [644, 651] on trix-editor "Hi Floremil, I am delighted to confirm your upcoming venue tour booking. Bookin…" at bounding box center [783, 507] width 426 height 459
click at [869, 259] on button "Font" at bounding box center [880, 268] width 30 height 18
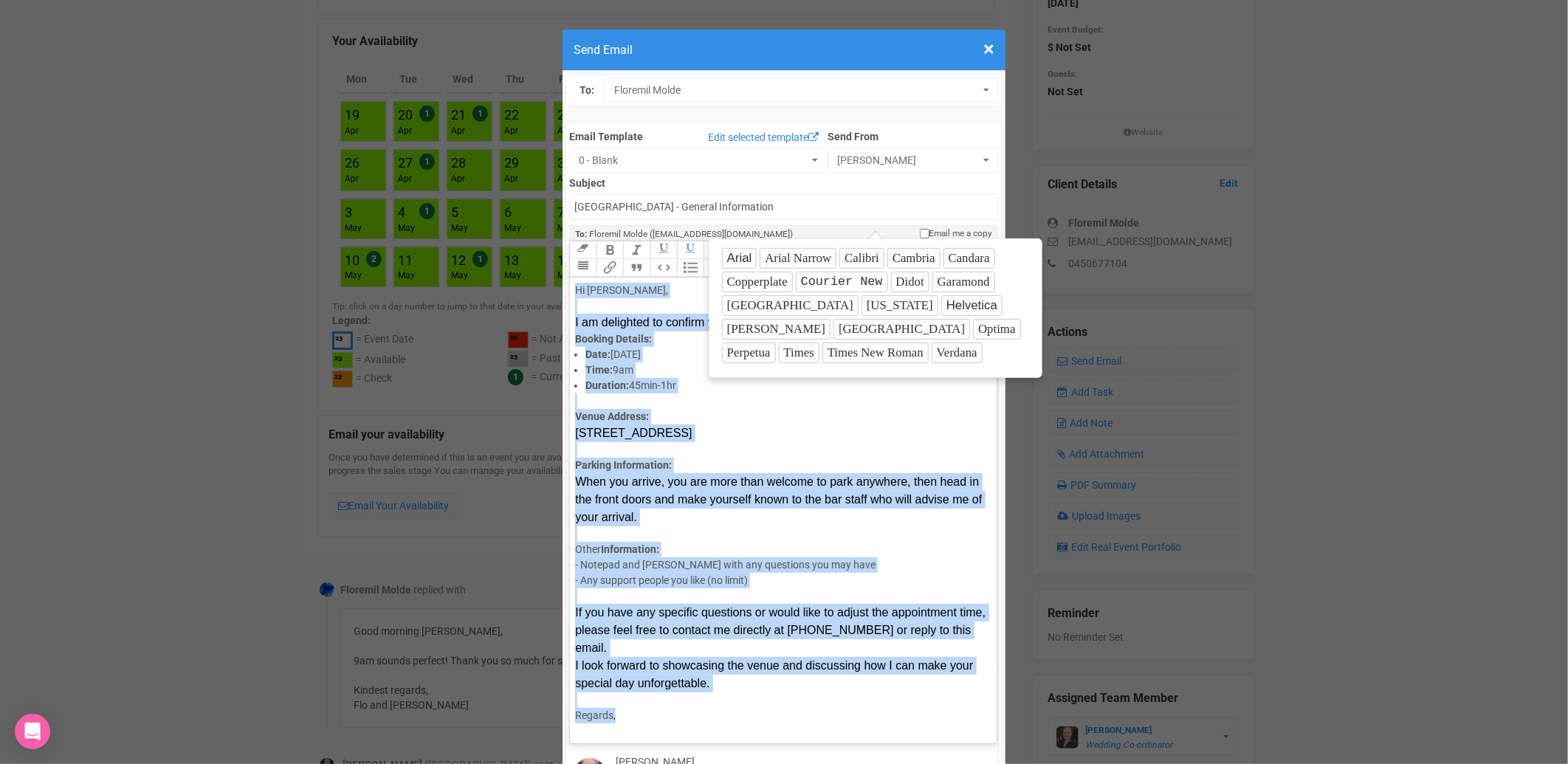
click at [973, 329] on button "Optima" at bounding box center [996, 329] width 47 height 21
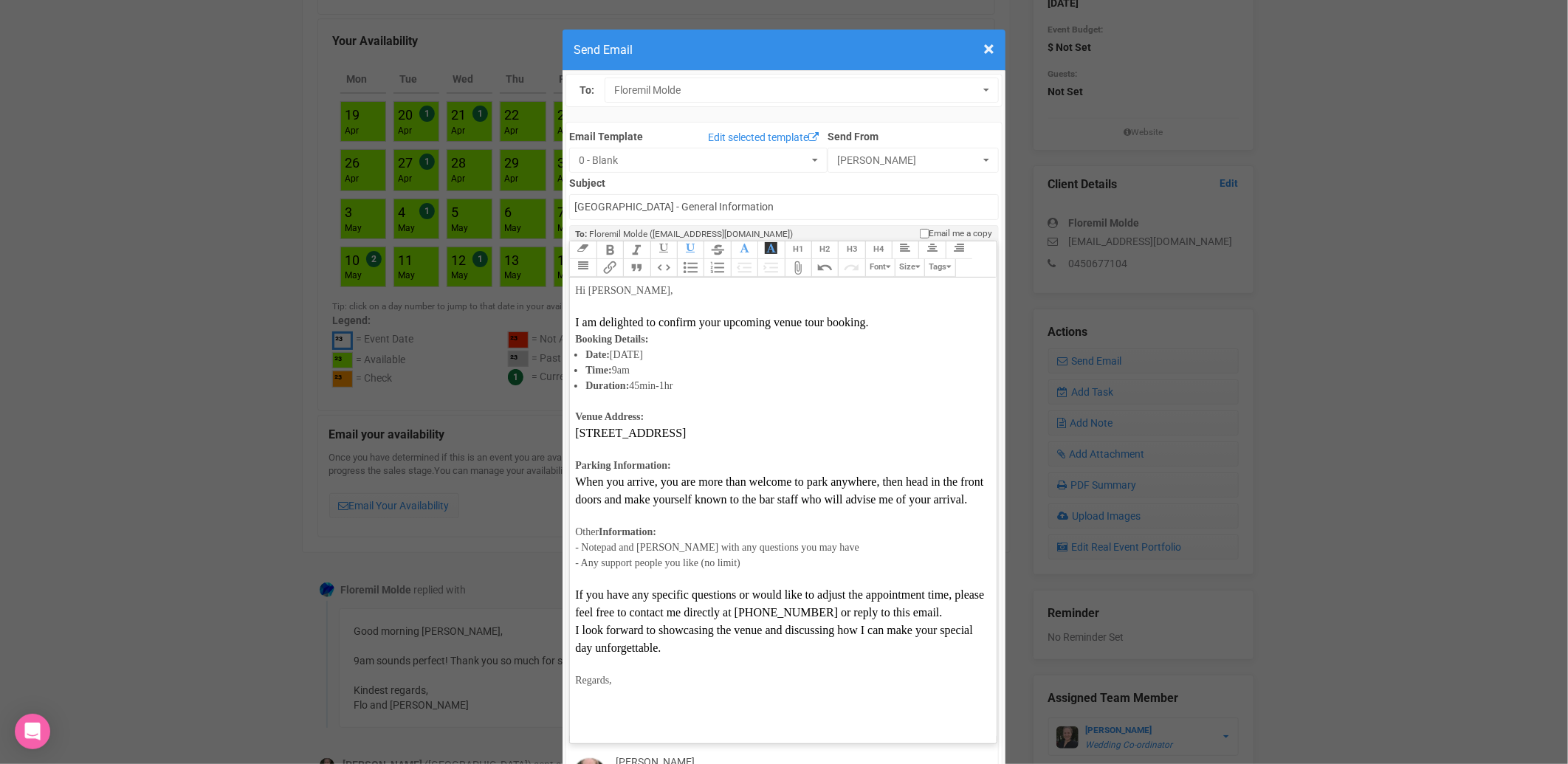
click at [881, 259] on button "Font" at bounding box center [880, 268] width 30 height 18
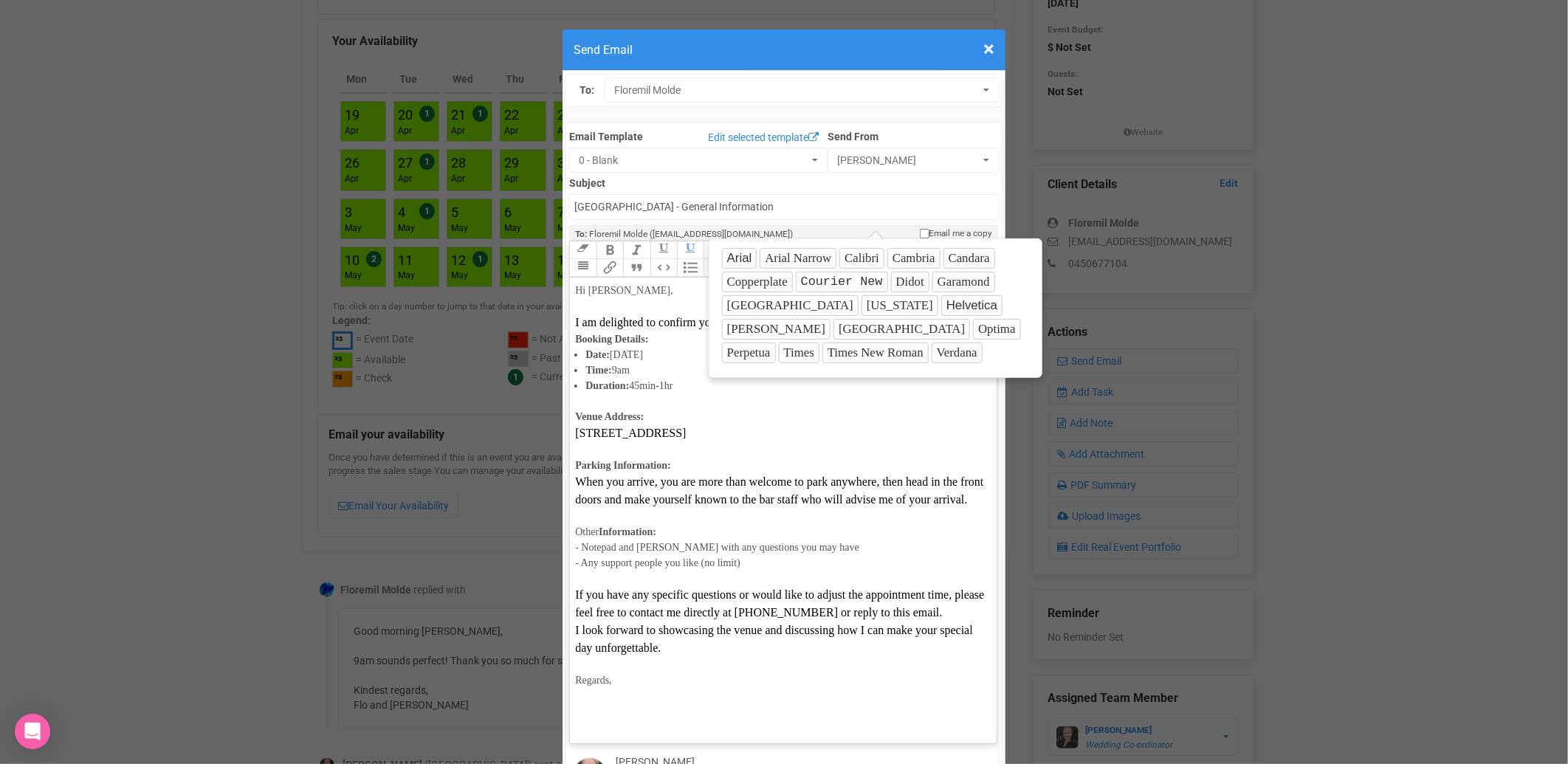
click at [852, 257] on button "Calibri" at bounding box center [861, 258] width 45 height 21
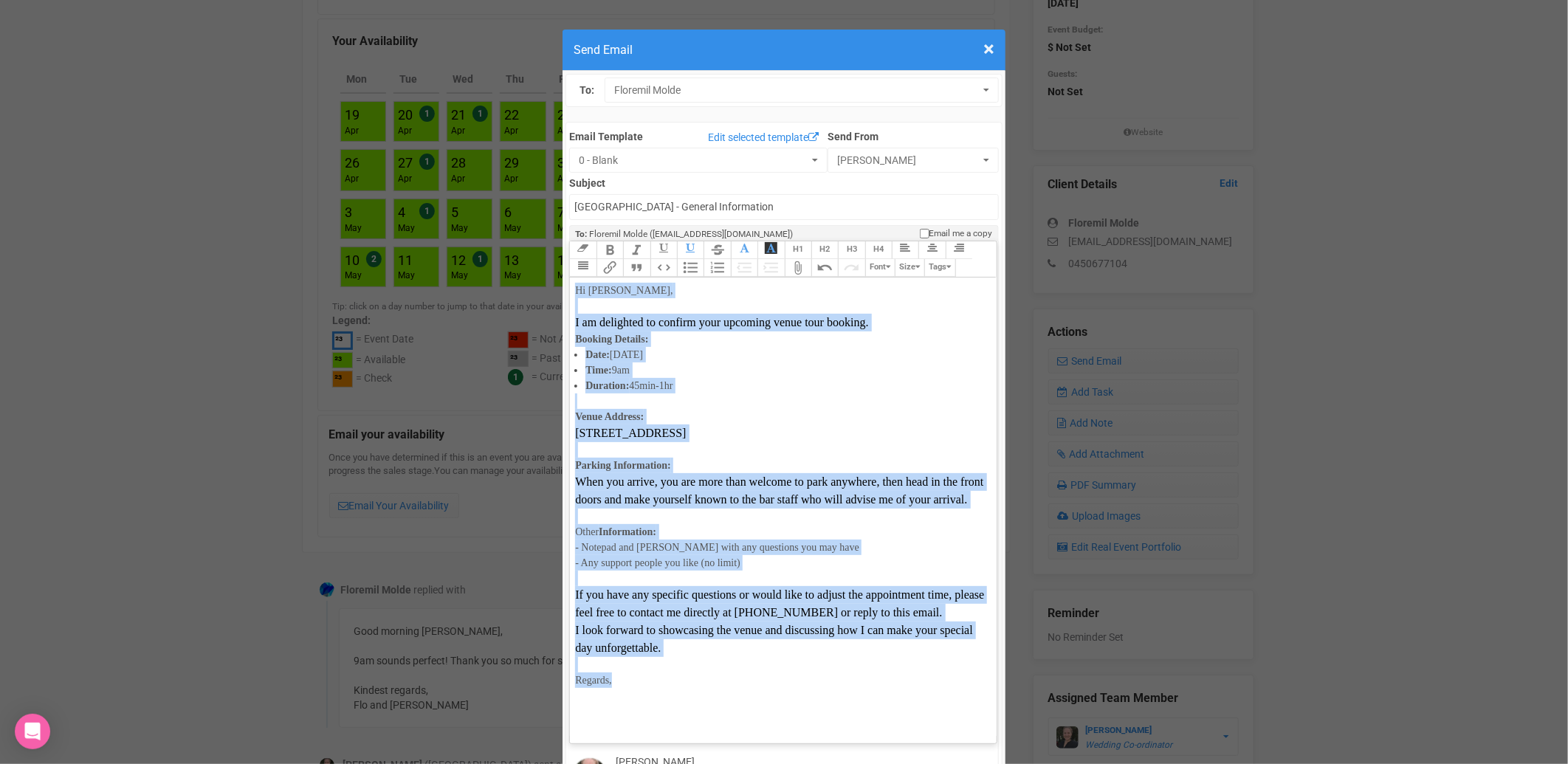
click at [905, 259] on button "Size" at bounding box center [910, 268] width 30 height 18
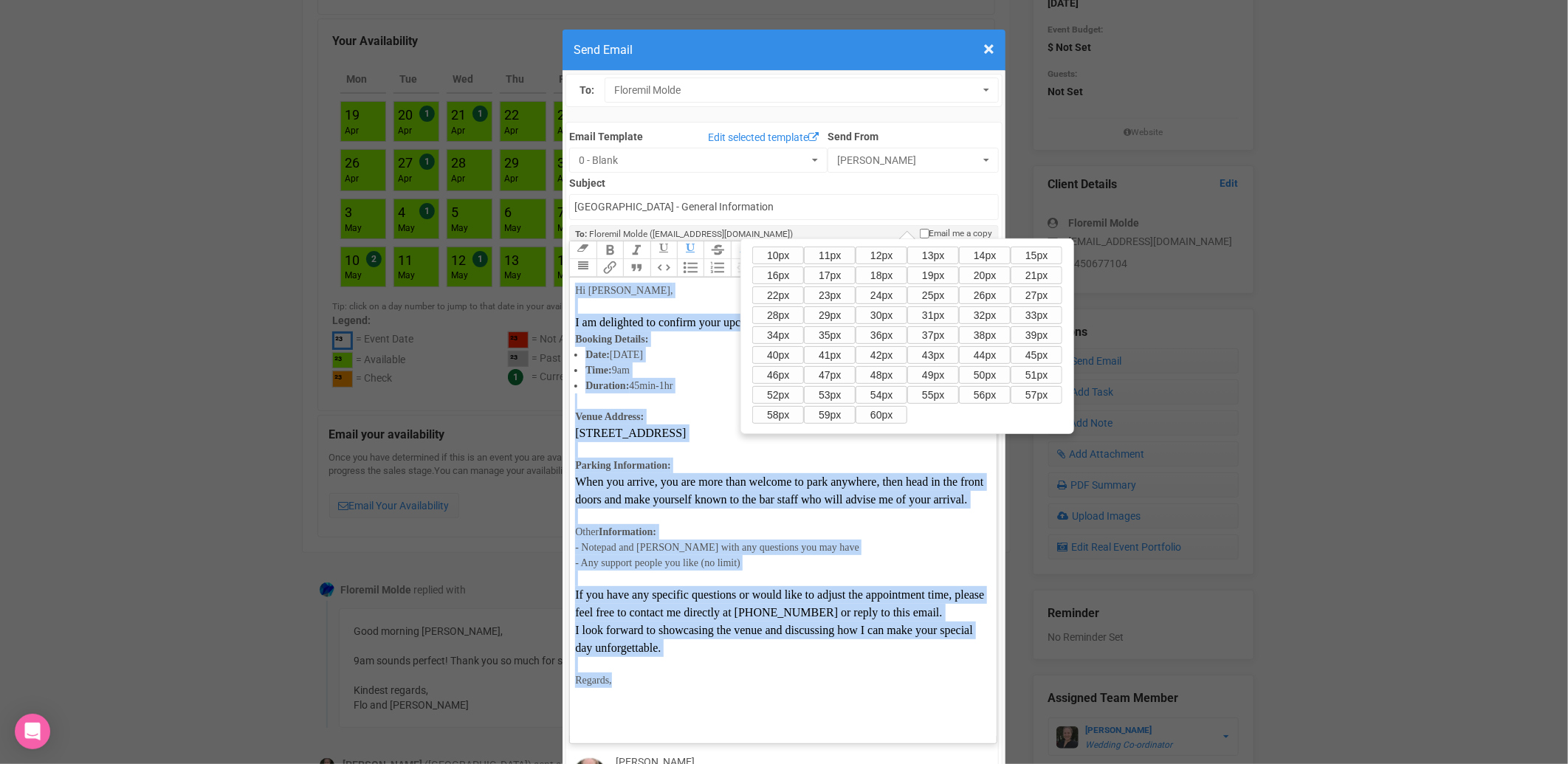
click at [1010, 264] on button "15px" at bounding box center [1036, 255] width 51 height 18
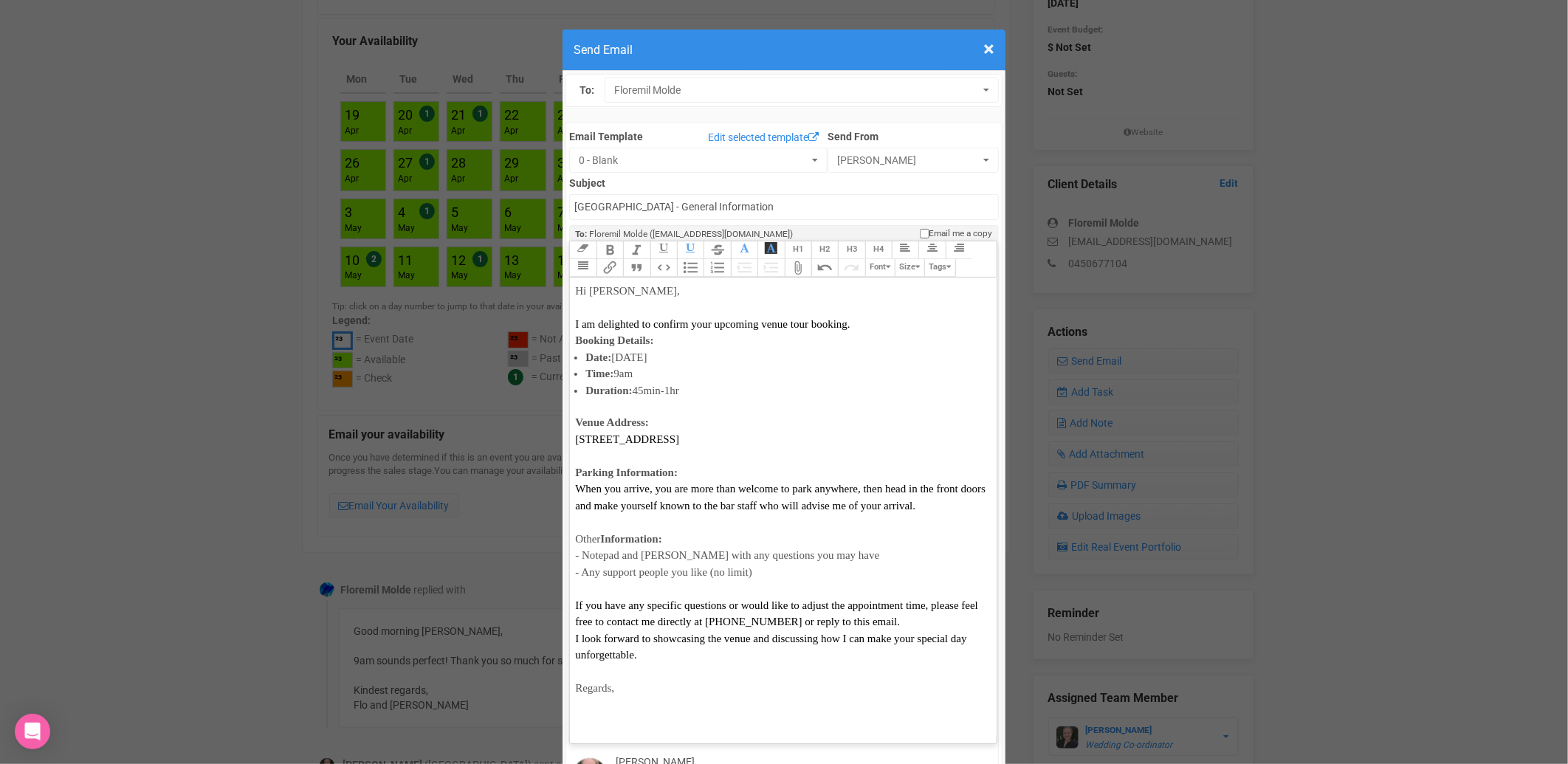
click at [741, 243] on icon "button" at bounding box center [745, 248] width 10 height 10
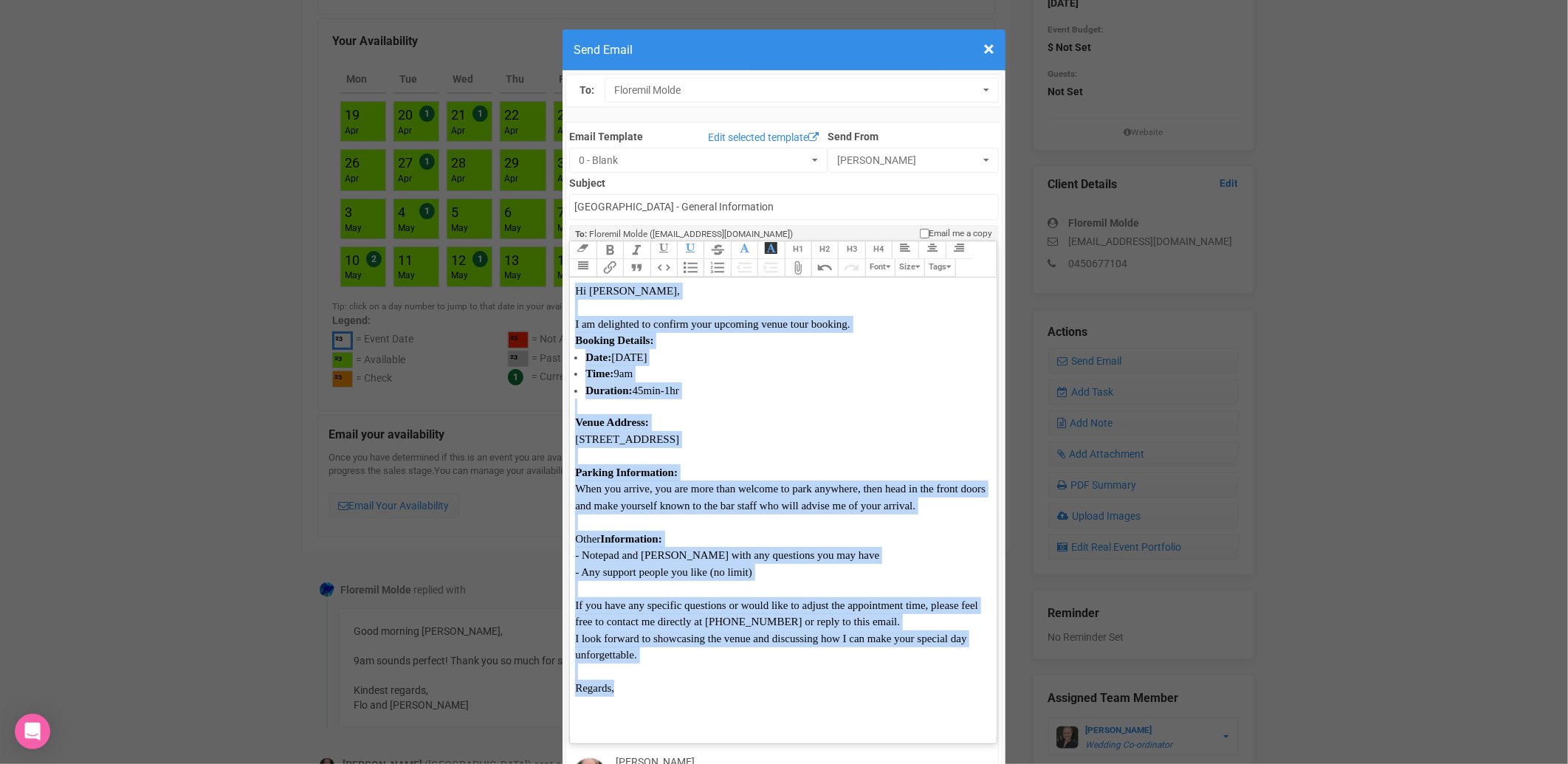
click at [616, 663] on div "Regards," at bounding box center [780, 680] width 410 height 34
click at [618, 663] on div "Regards," at bounding box center [780, 680] width 410 height 34
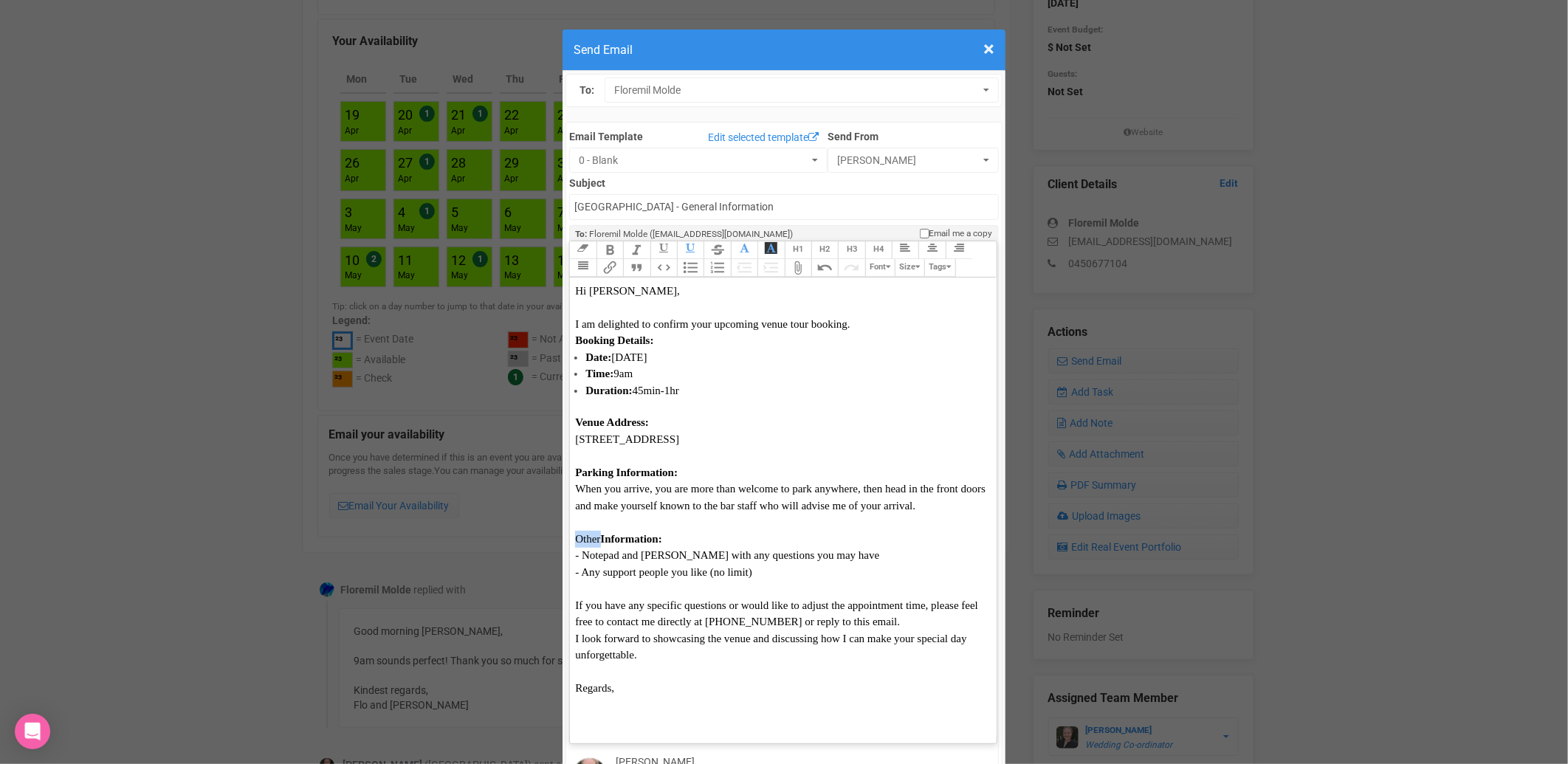
drag, startPoint x: 594, startPoint y: 489, endPoint x: 569, endPoint y: 489, distance: 25.0
click at [575, 533] on span "Other" at bounding box center [587, 539] width 25 height 12
click at [655, 631] on div "I look forward to showcasing the venue and discussing how I can make your speci…" at bounding box center [780, 647] width 410 height 34
click at [575, 433] on span "[STREET_ADDRESS]" at bounding box center [627, 439] width 104 height 12
click at [575, 334] on strong "Booking Details:" at bounding box center [614, 340] width 78 height 12
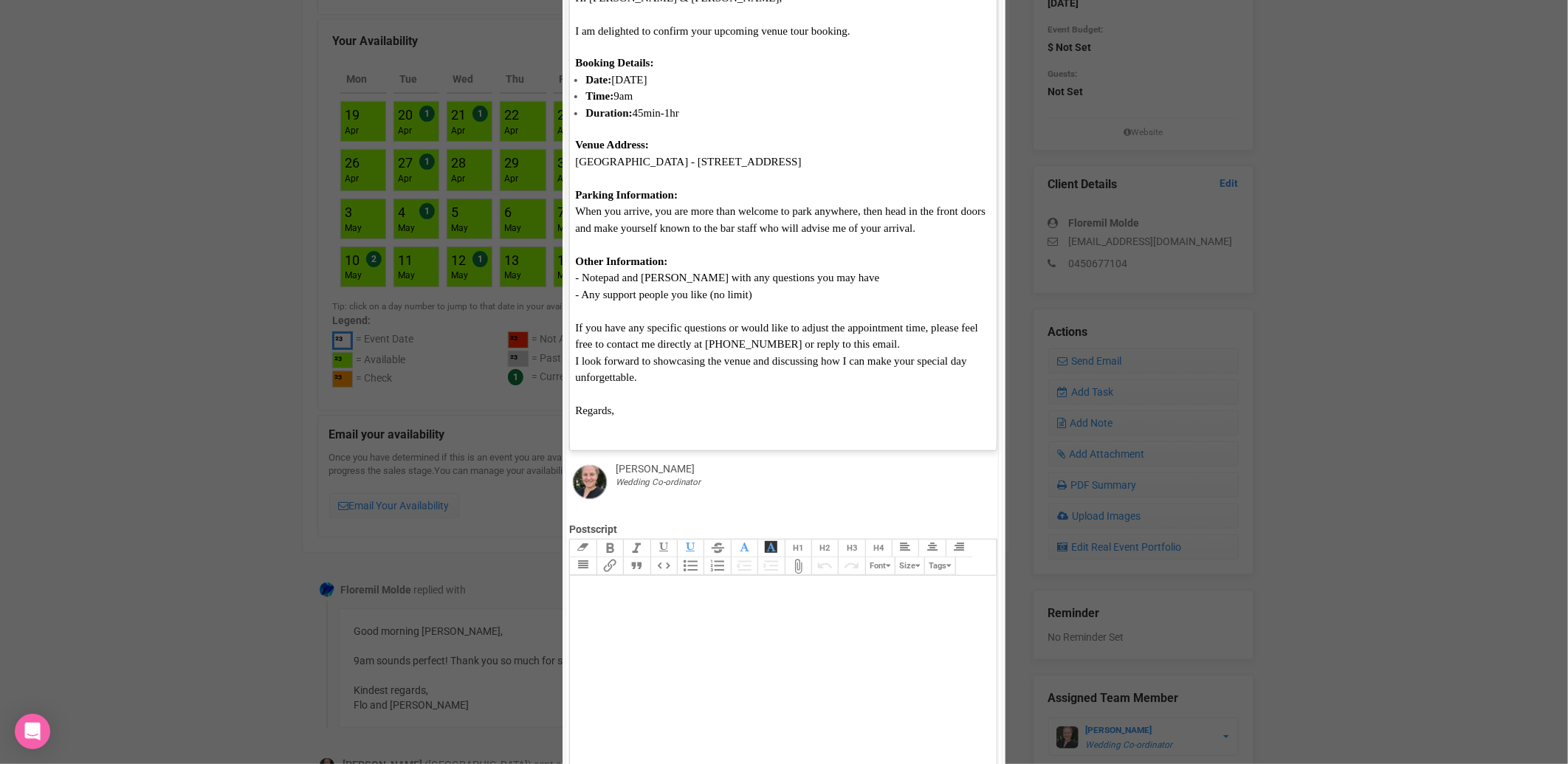
scroll to position [410, 0]
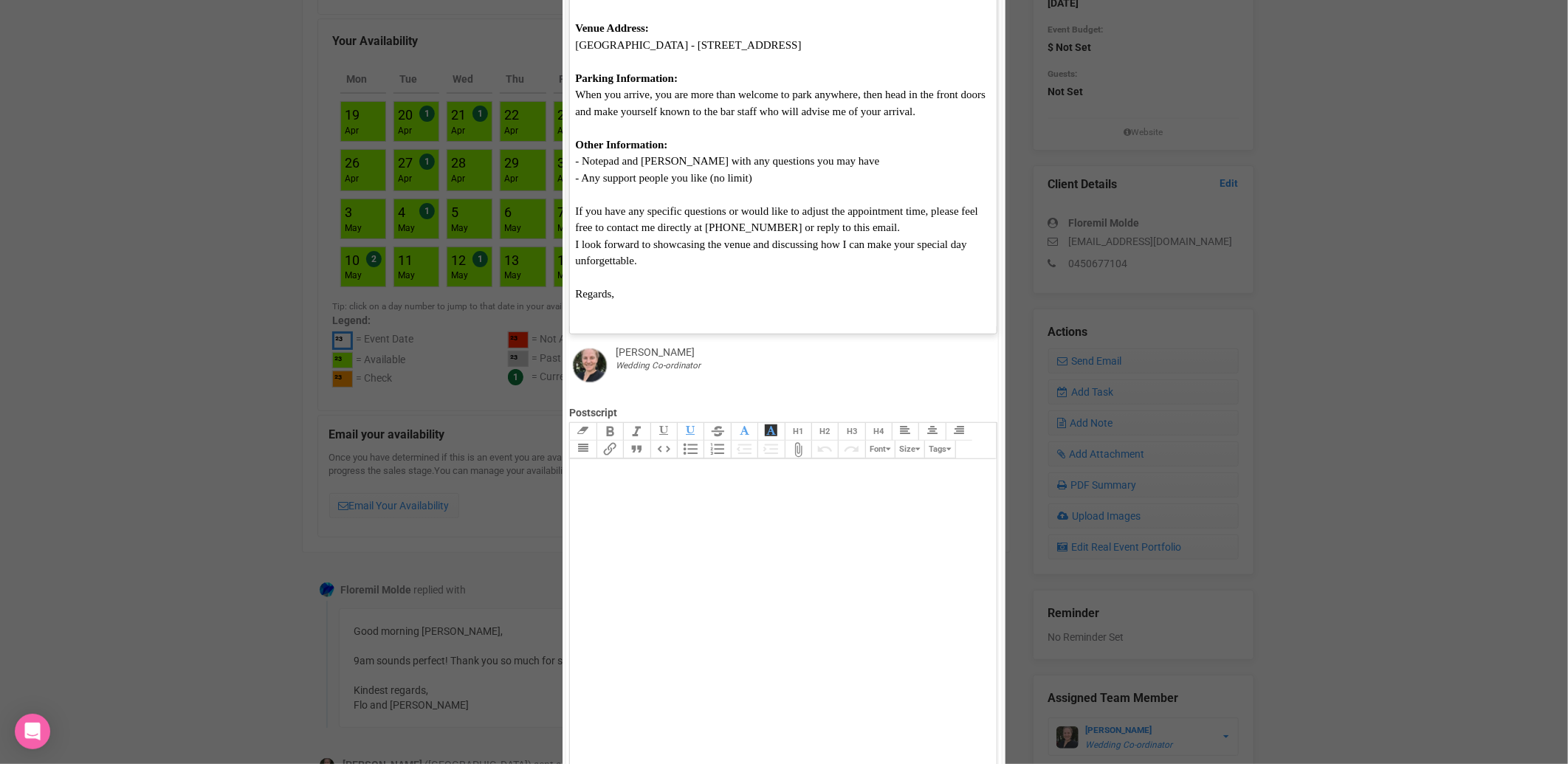
click at [886, 186] on div "If you have any specific questions or would like to adjust the appointment time…" at bounding box center [780, 211] width 410 height 50
type trix-editor "<div><span style="font-family: Calibri; font-size: 15px; color: rgb(5, 5, 5);">…"
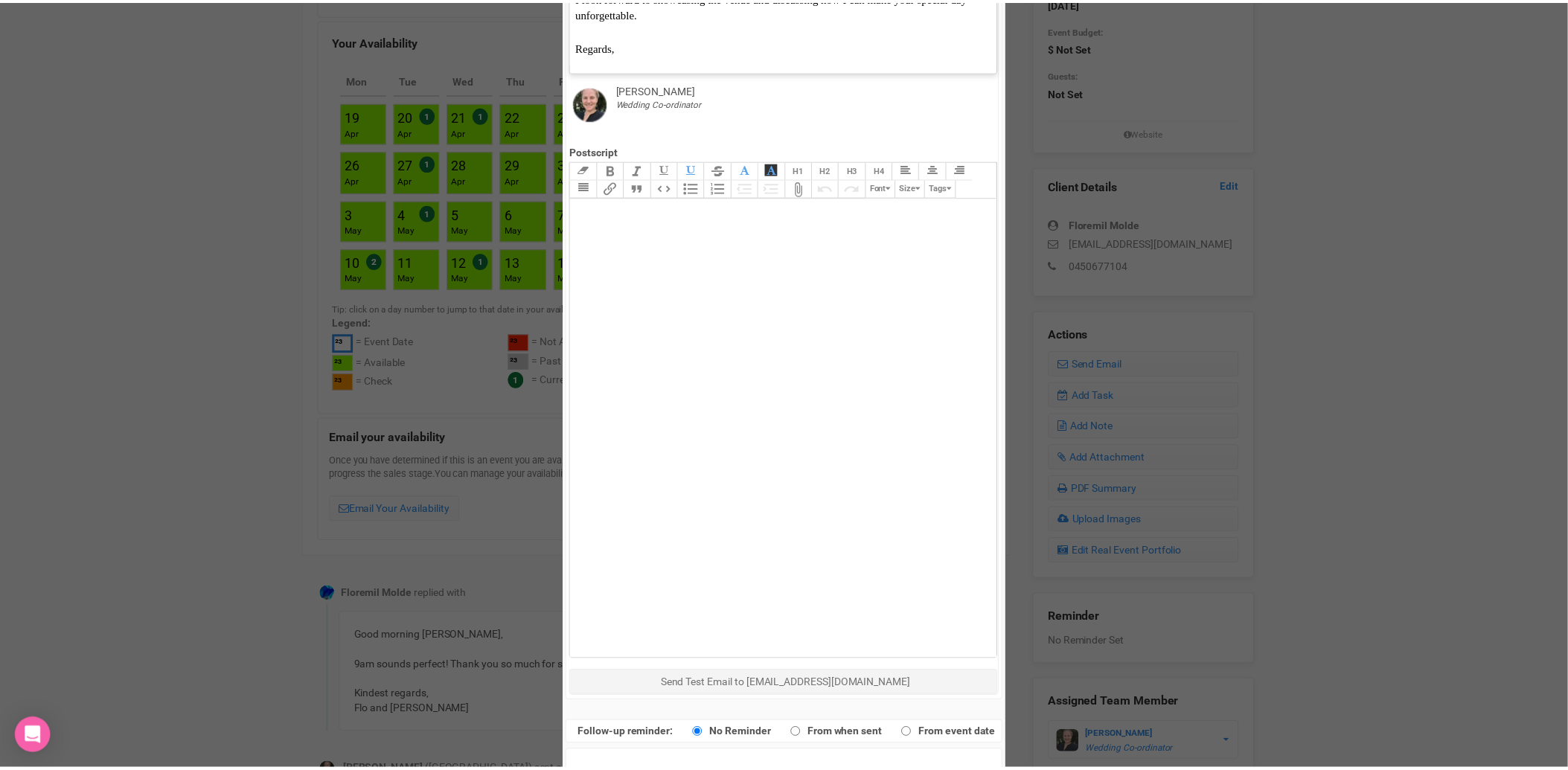
scroll to position [684, 0]
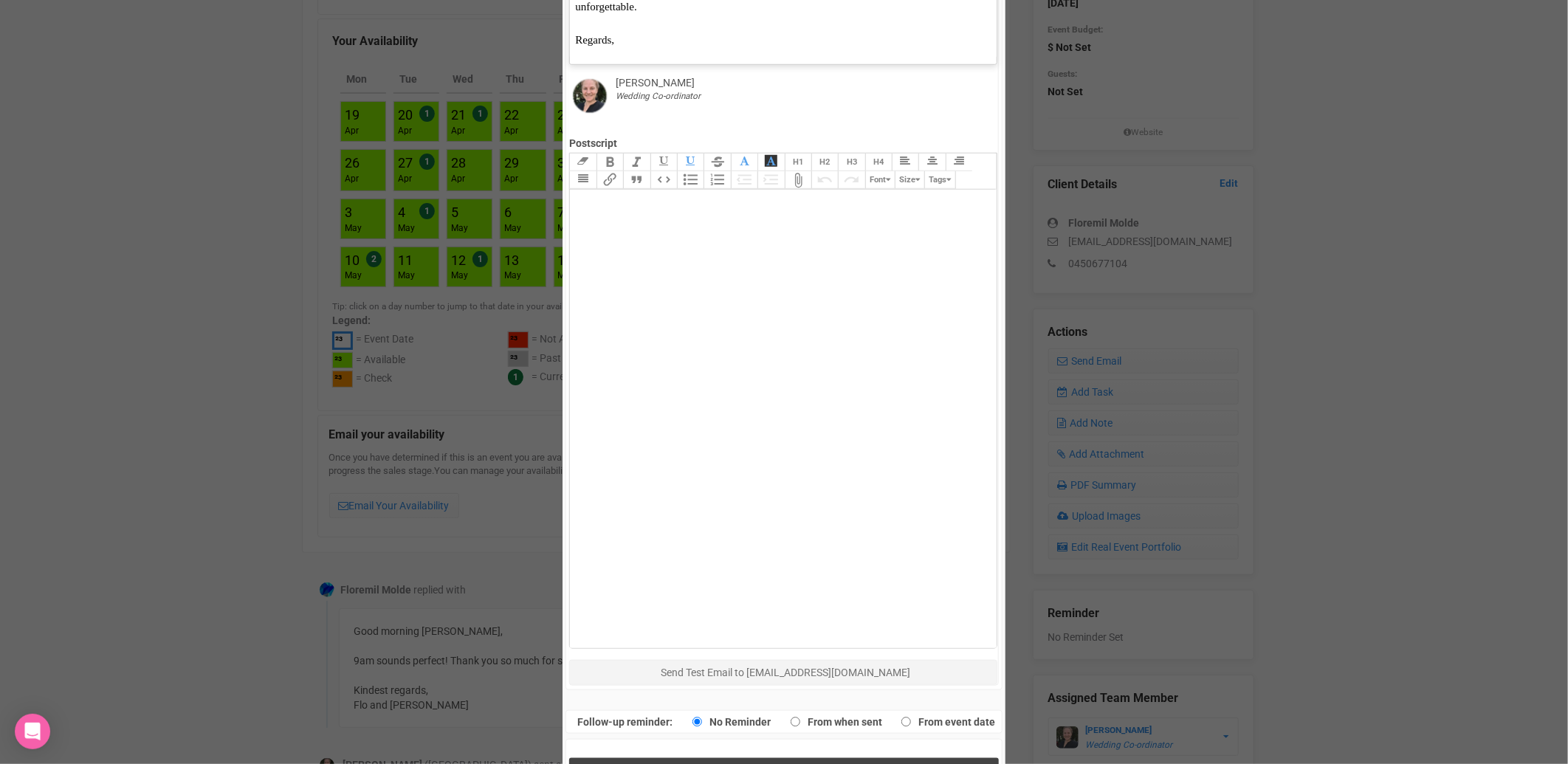
click at [774, 763] on span "Send Response" at bounding box center [787, 773] width 80 height 14
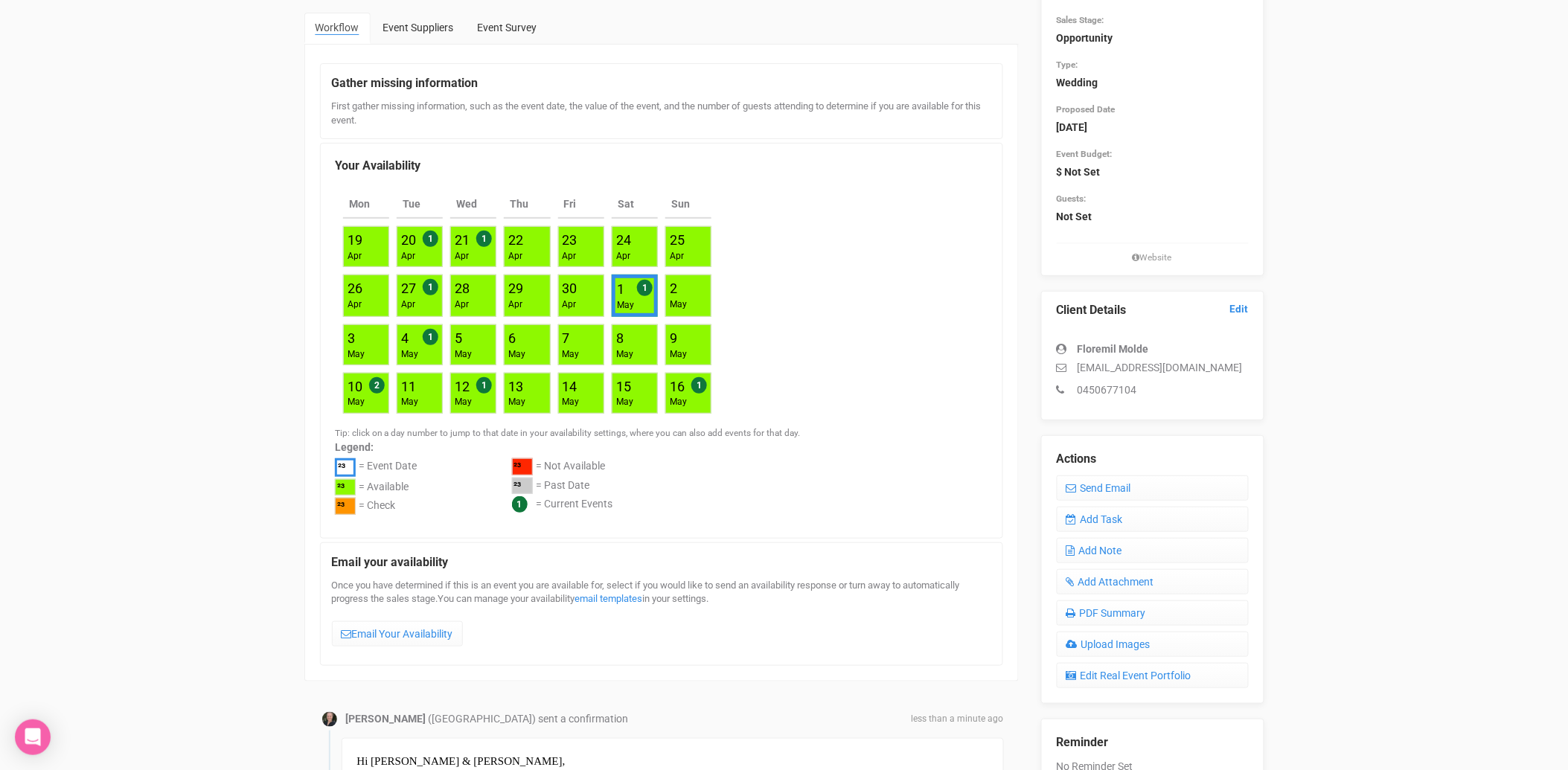
scroll to position [0, 0]
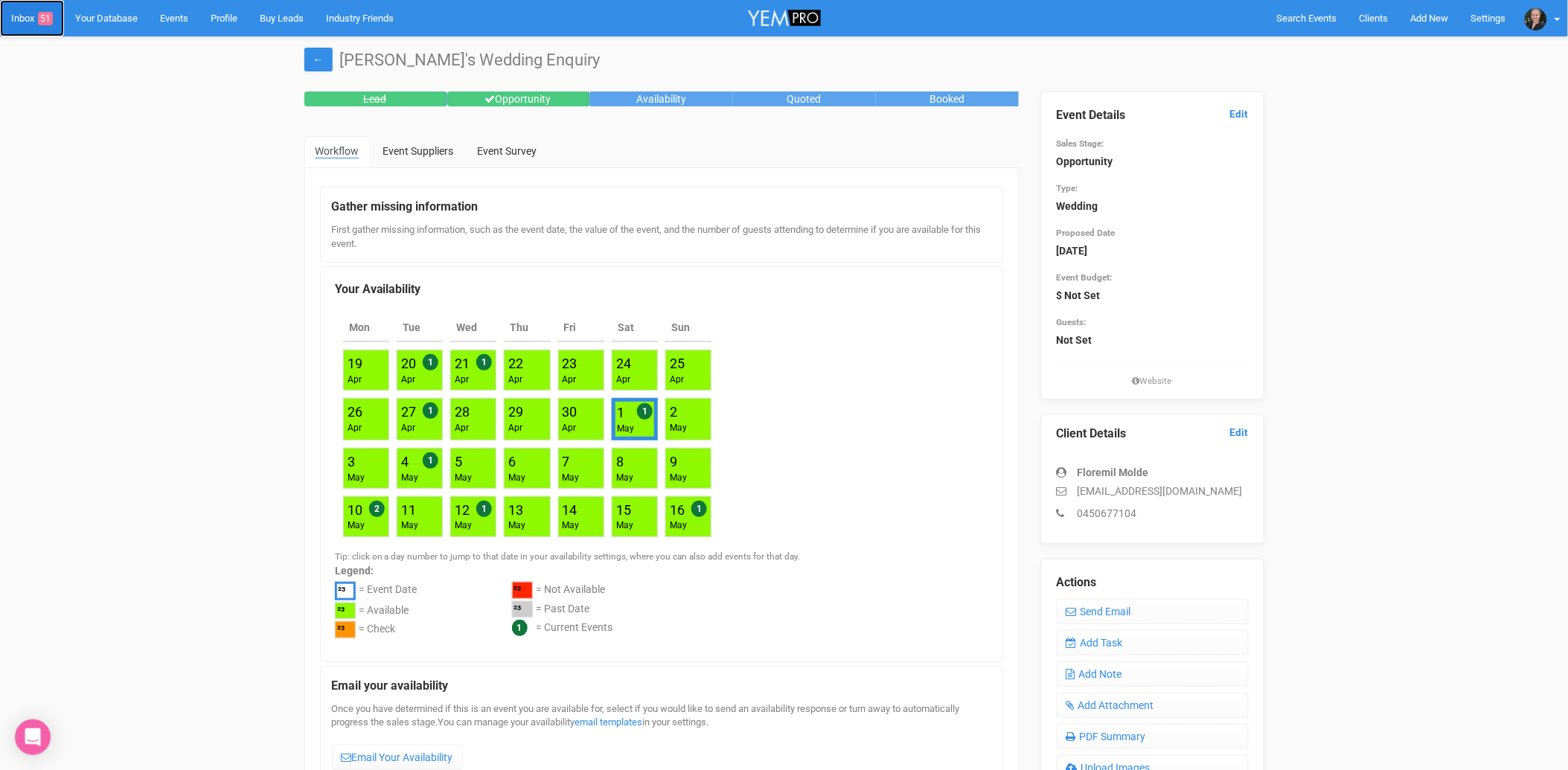
click at [31, 23] on link "Inbox 51" at bounding box center [32, 18] width 64 height 37
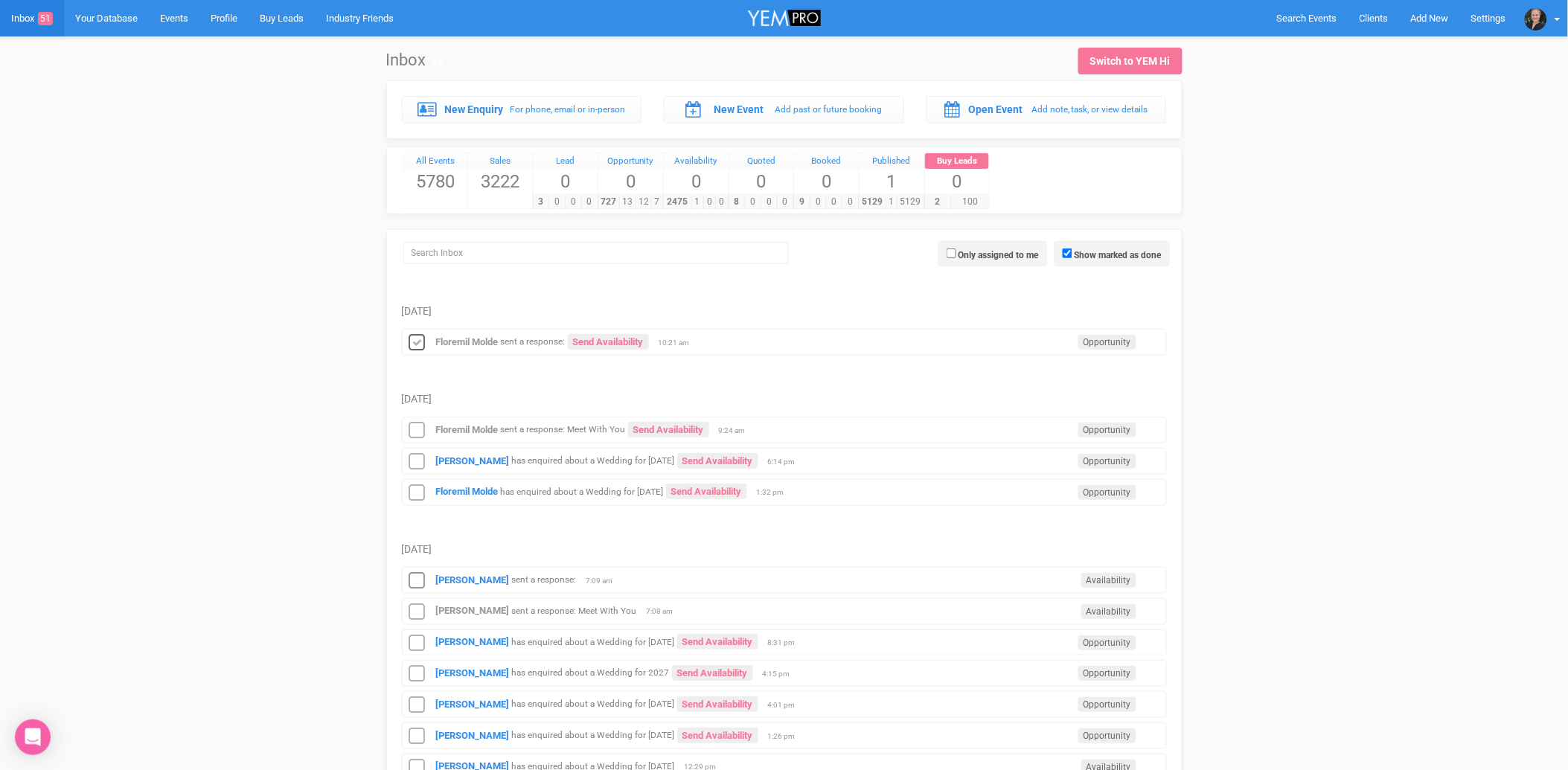
drag, startPoint x: 421, startPoint y: 340, endPoint x: 411, endPoint y: 389, distance: 50.0
click at [421, 340] on icon at bounding box center [417, 343] width 23 height 20
click at [417, 426] on icon at bounding box center [417, 431] width 23 height 20
click at [1067, 251] on input "Show marked as done" at bounding box center [1067, 253] width 10 height 10
checkbox input "false"
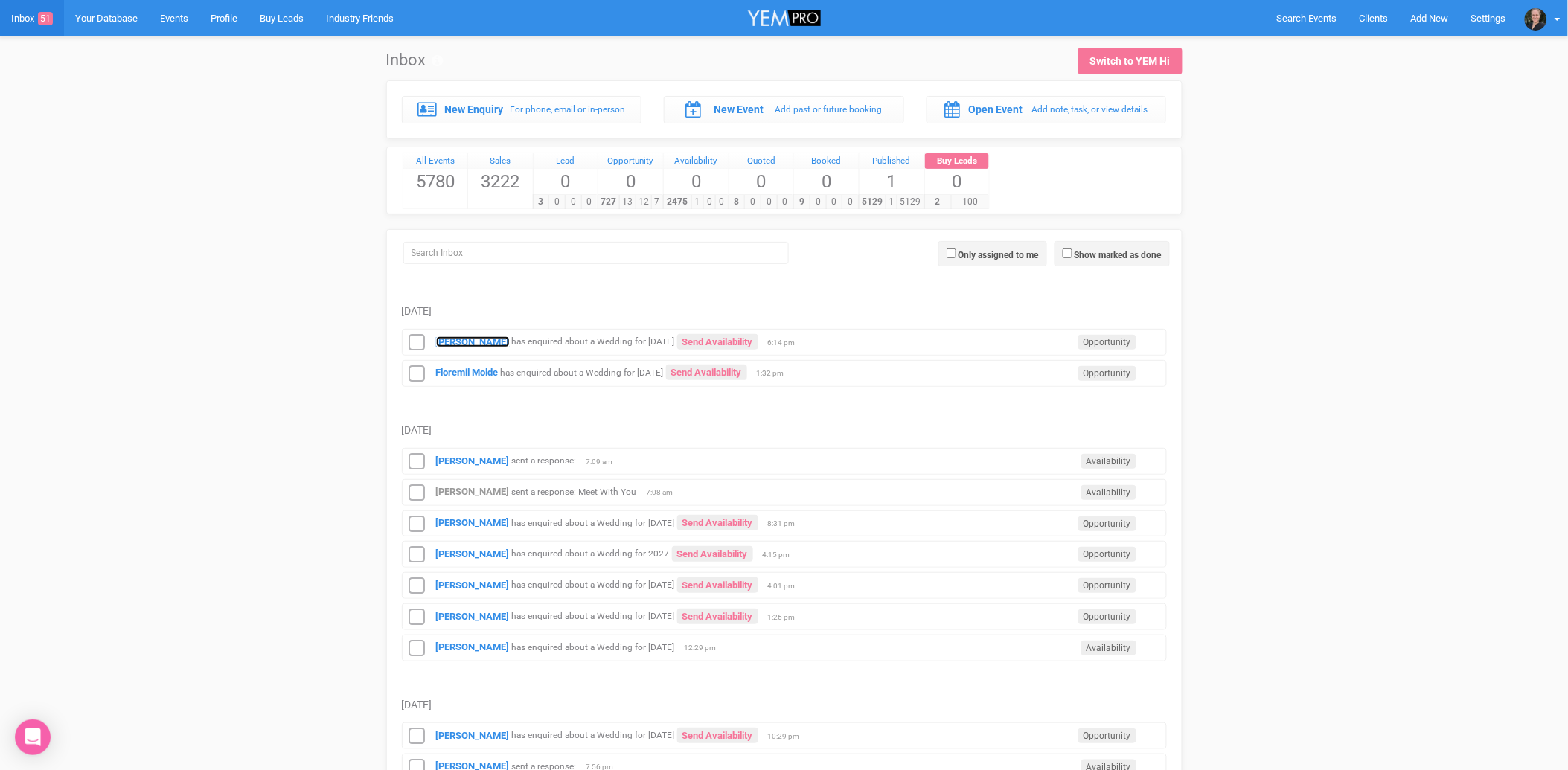
click at [457, 340] on strong "[PERSON_NAME]" at bounding box center [473, 341] width 74 height 11
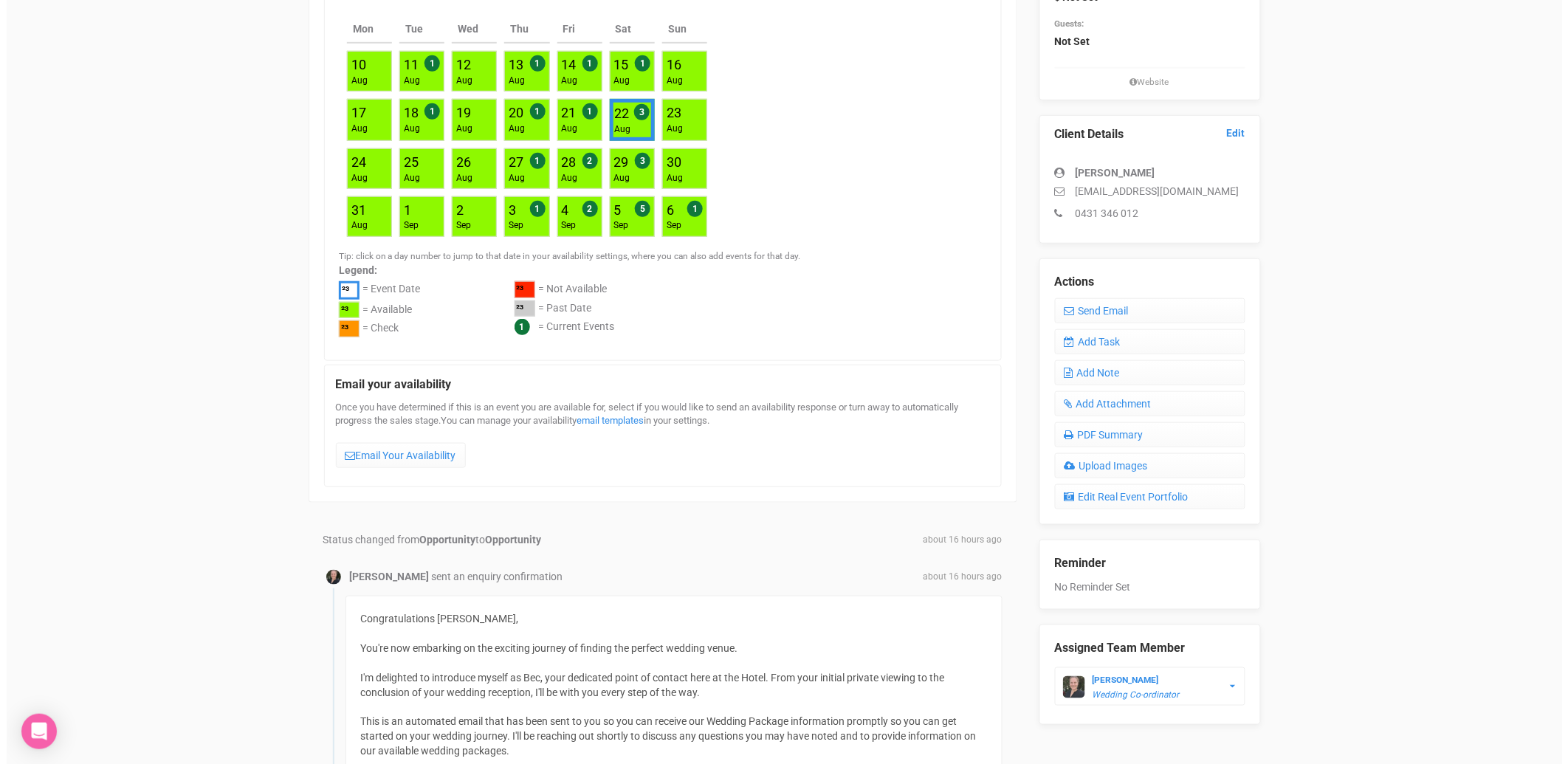
scroll to position [238, 0]
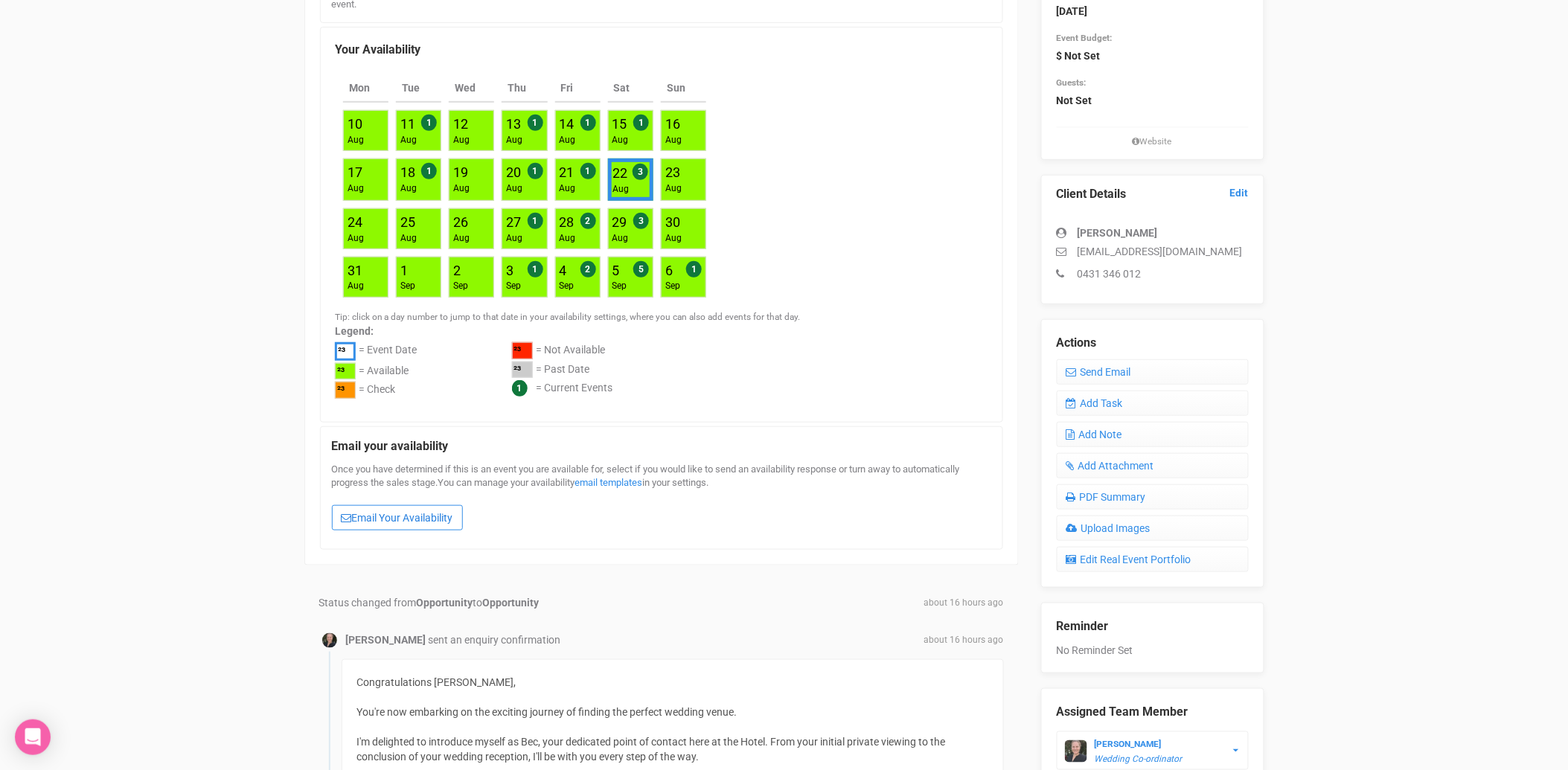
click at [399, 515] on link "Email Your Availability" at bounding box center [397, 518] width 131 height 26
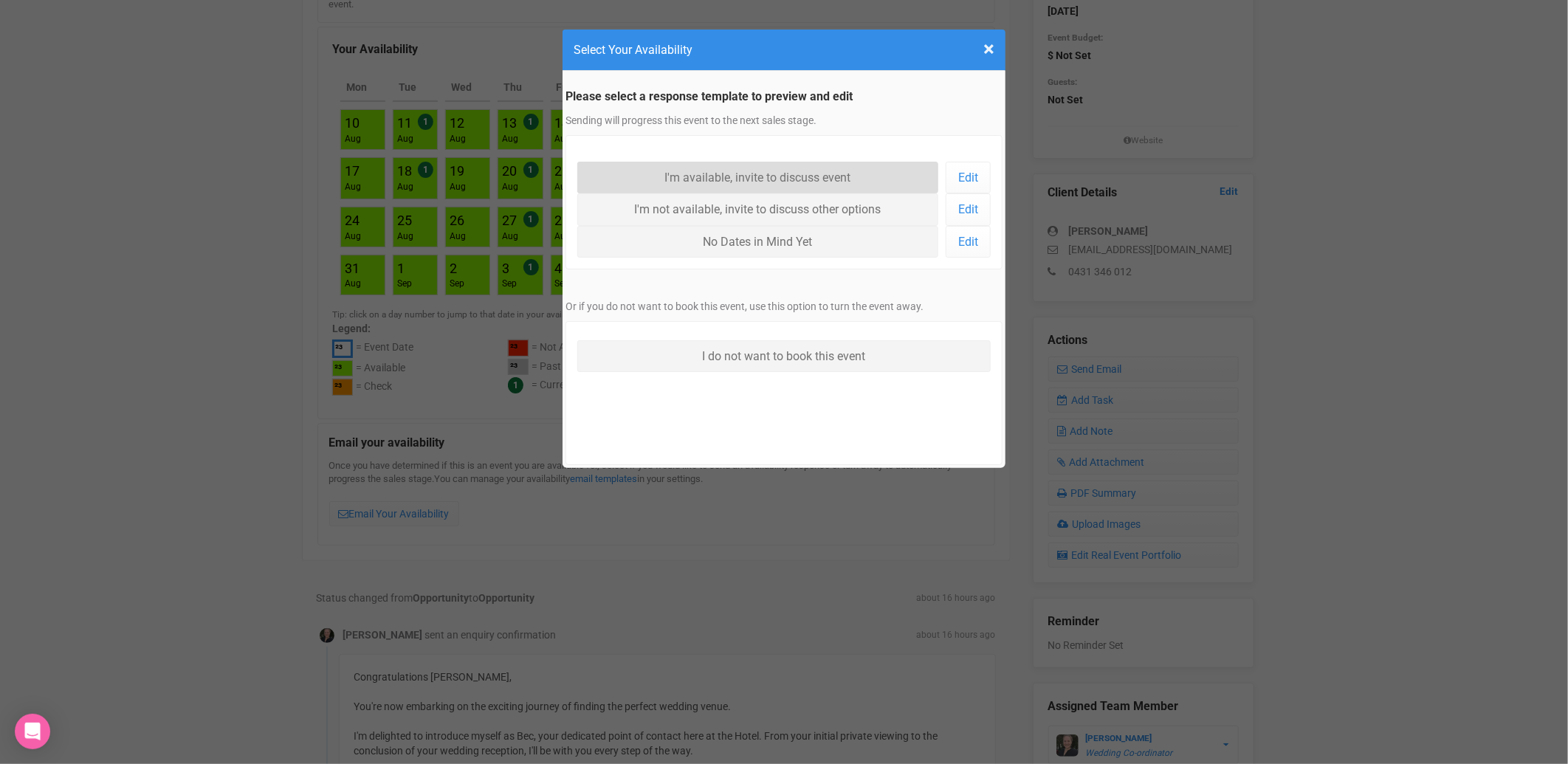
click at [780, 178] on link "I'm available, invite to discuss event" at bounding box center [757, 177] width 361 height 32
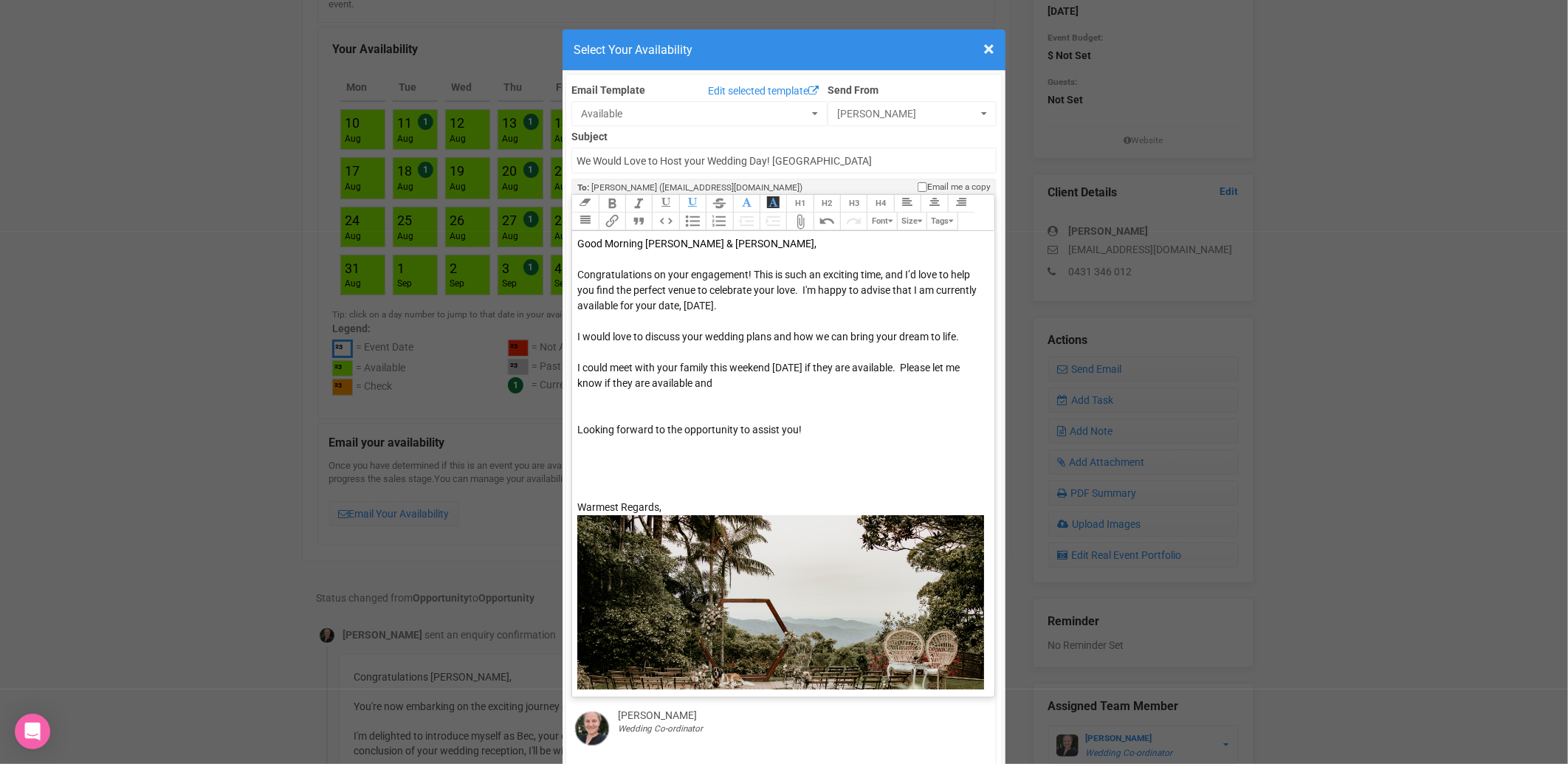
click at [755, 381] on div "I would love to discuss your wedding plans and how we can bring your dream to l…" at bounding box center [780, 375] width 407 height 93
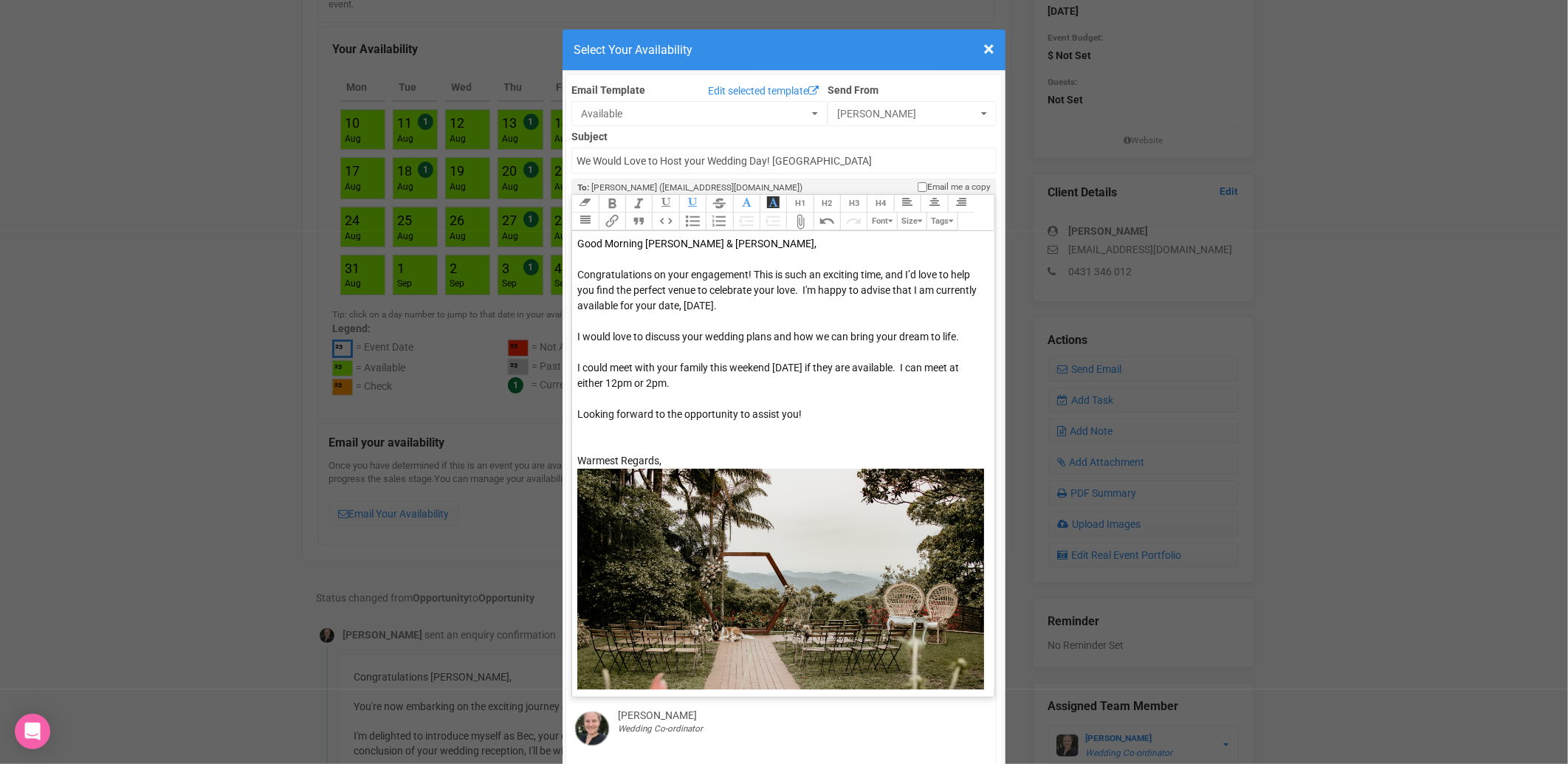
type trix-editor "<div><span style="color: rgb(5, 5, 5);">Good Morning Nathan &amp; Amy,&nbsp;</s…"
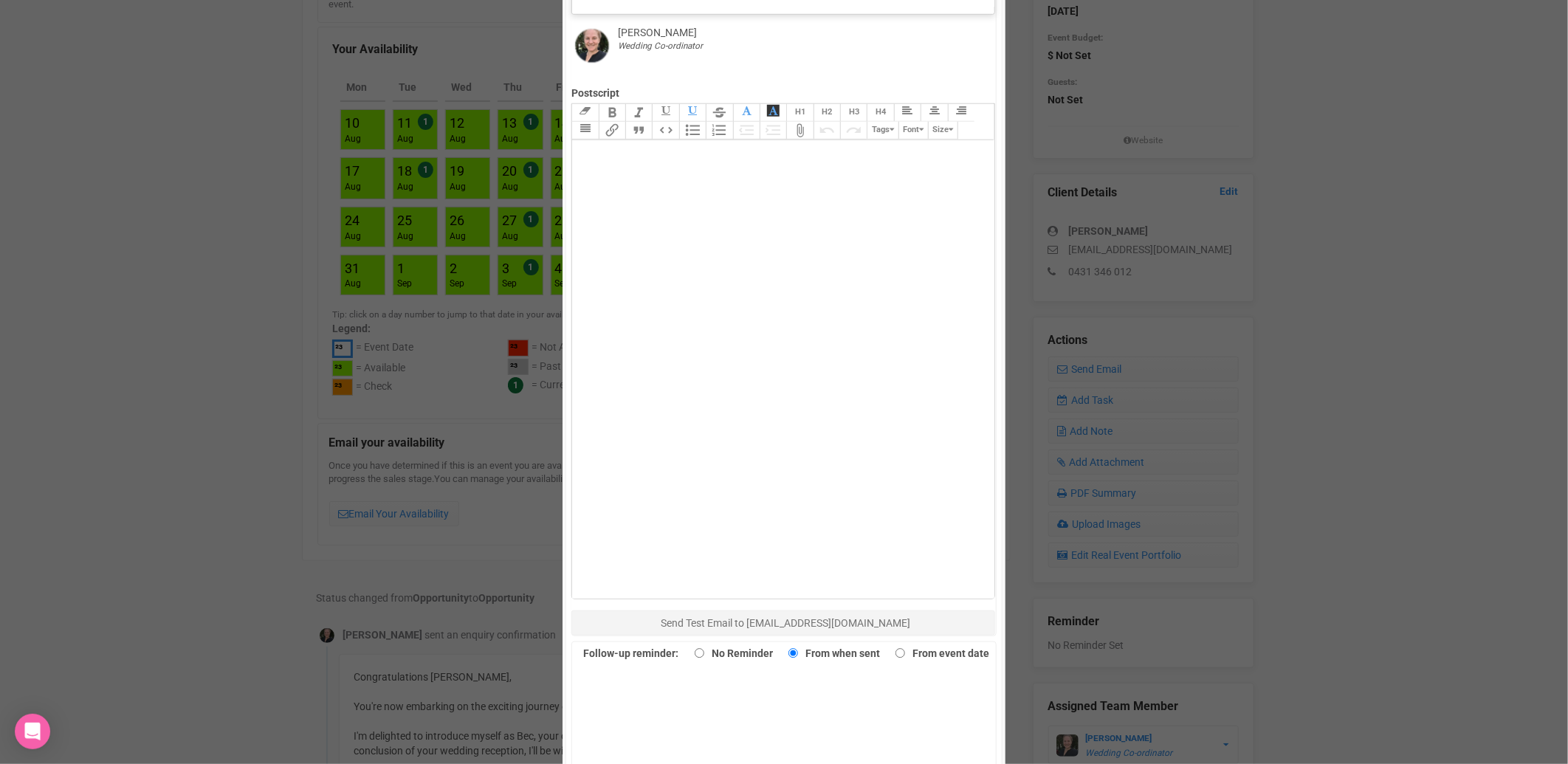
scroll to position [951, 0]
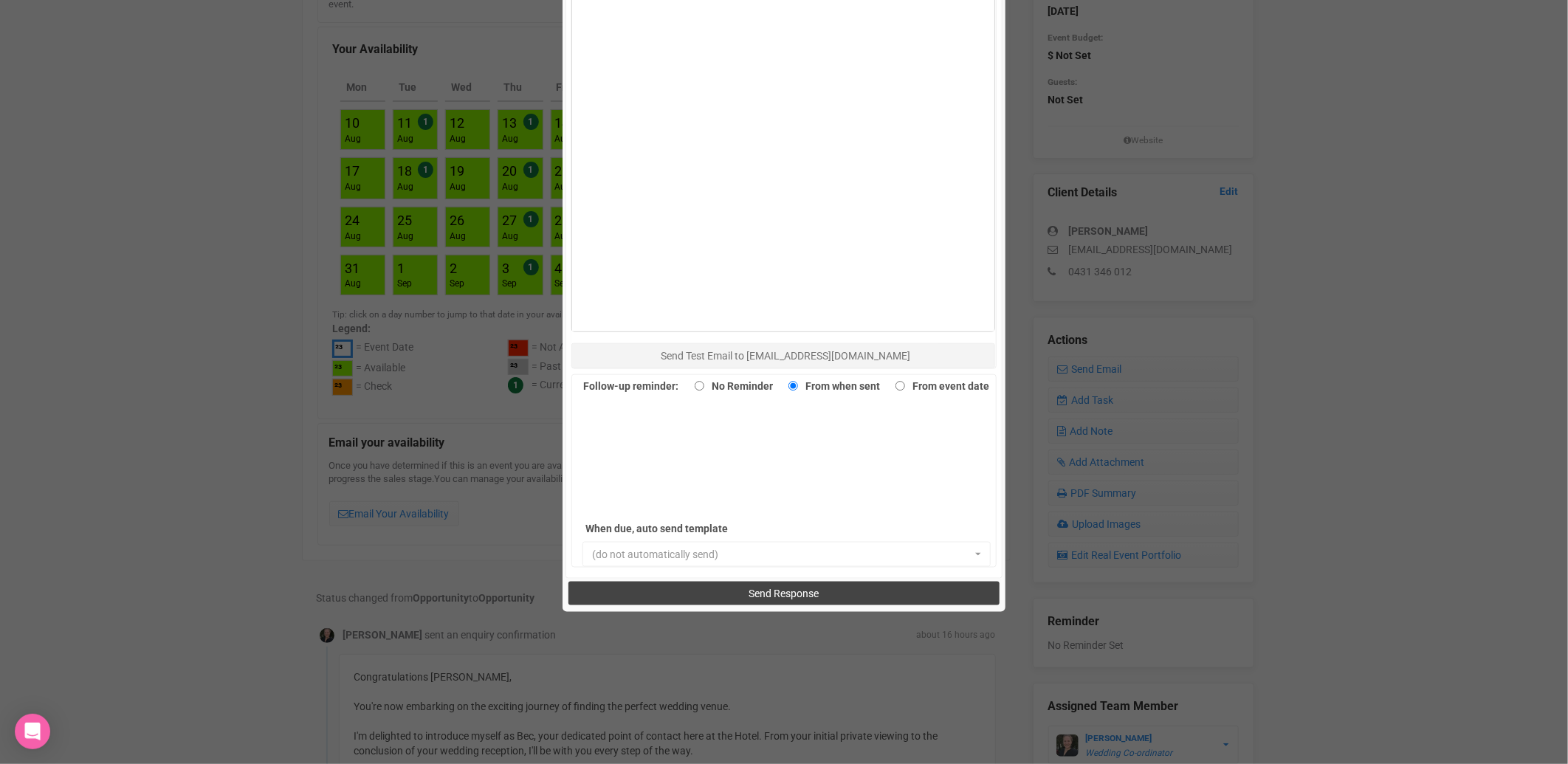
click at [768, 598] on span "Send Response" at bounding box center [784, 593] width 70 height 12
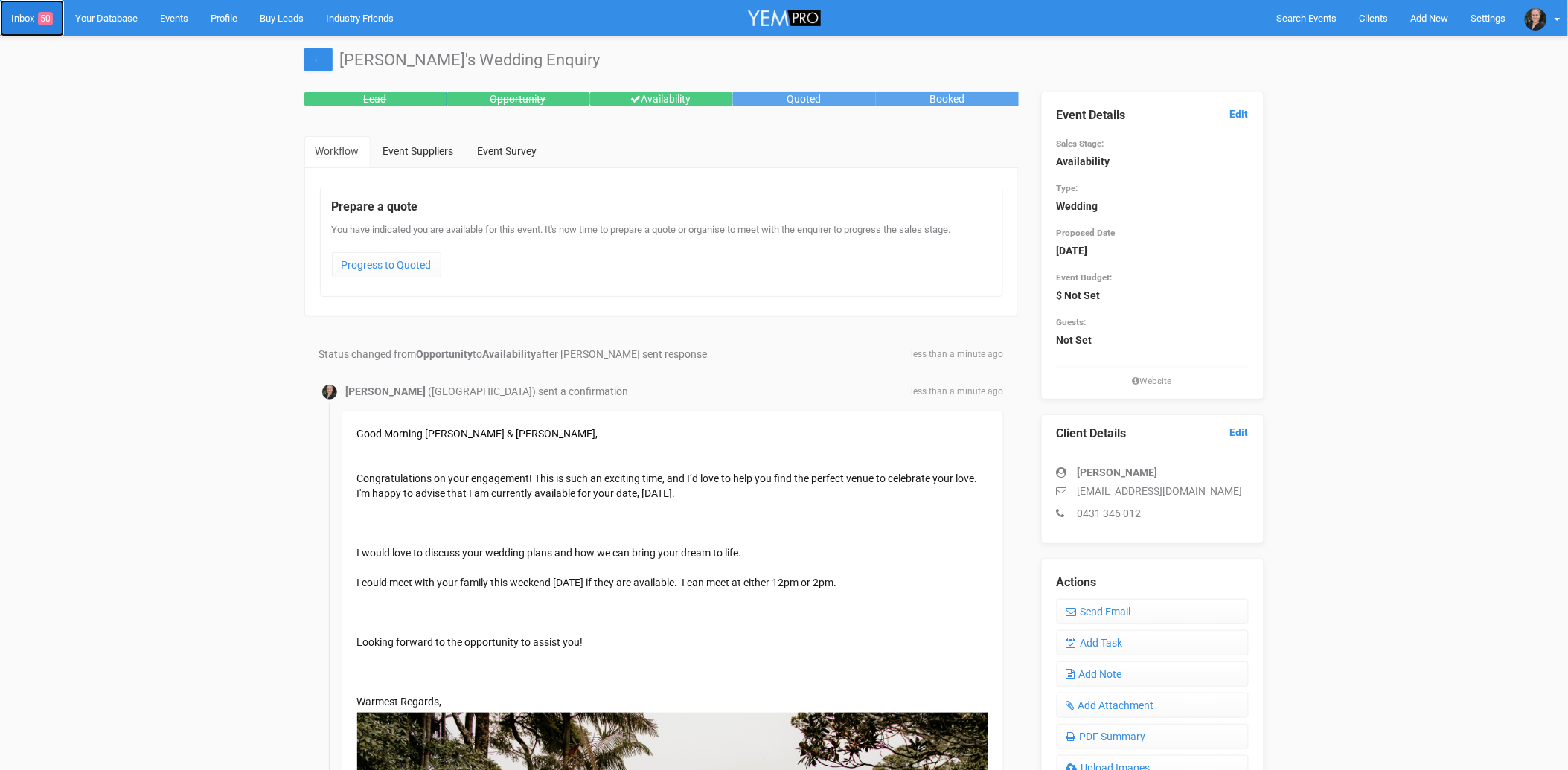
click at [18, 17] on link "Inbox 50" at bounding box center [32, 18] width 64 height 37
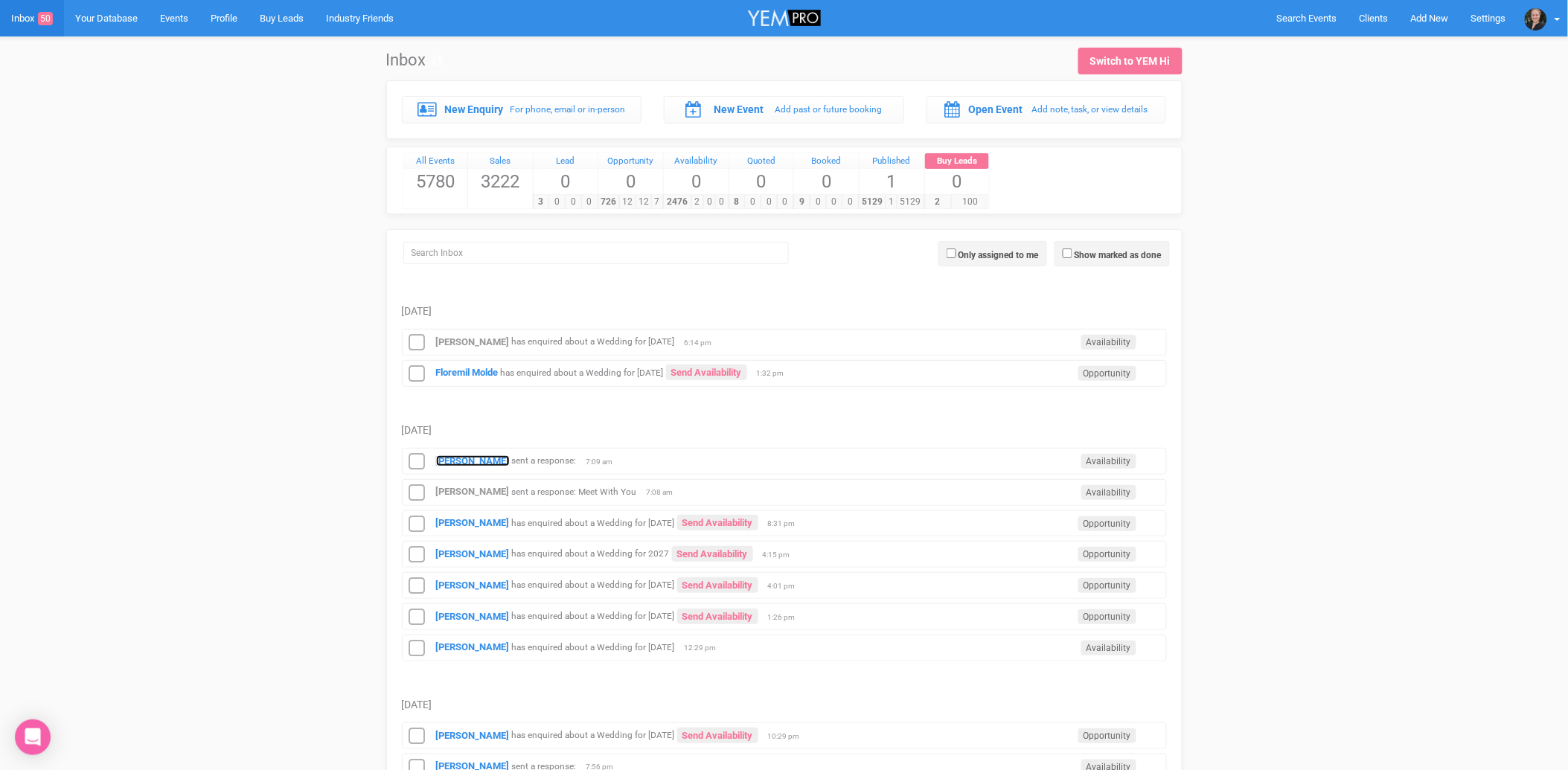
click at [486, 464] on strong "[PERSON_NAME]" at bounding box center [473, 461] width 74 height 11
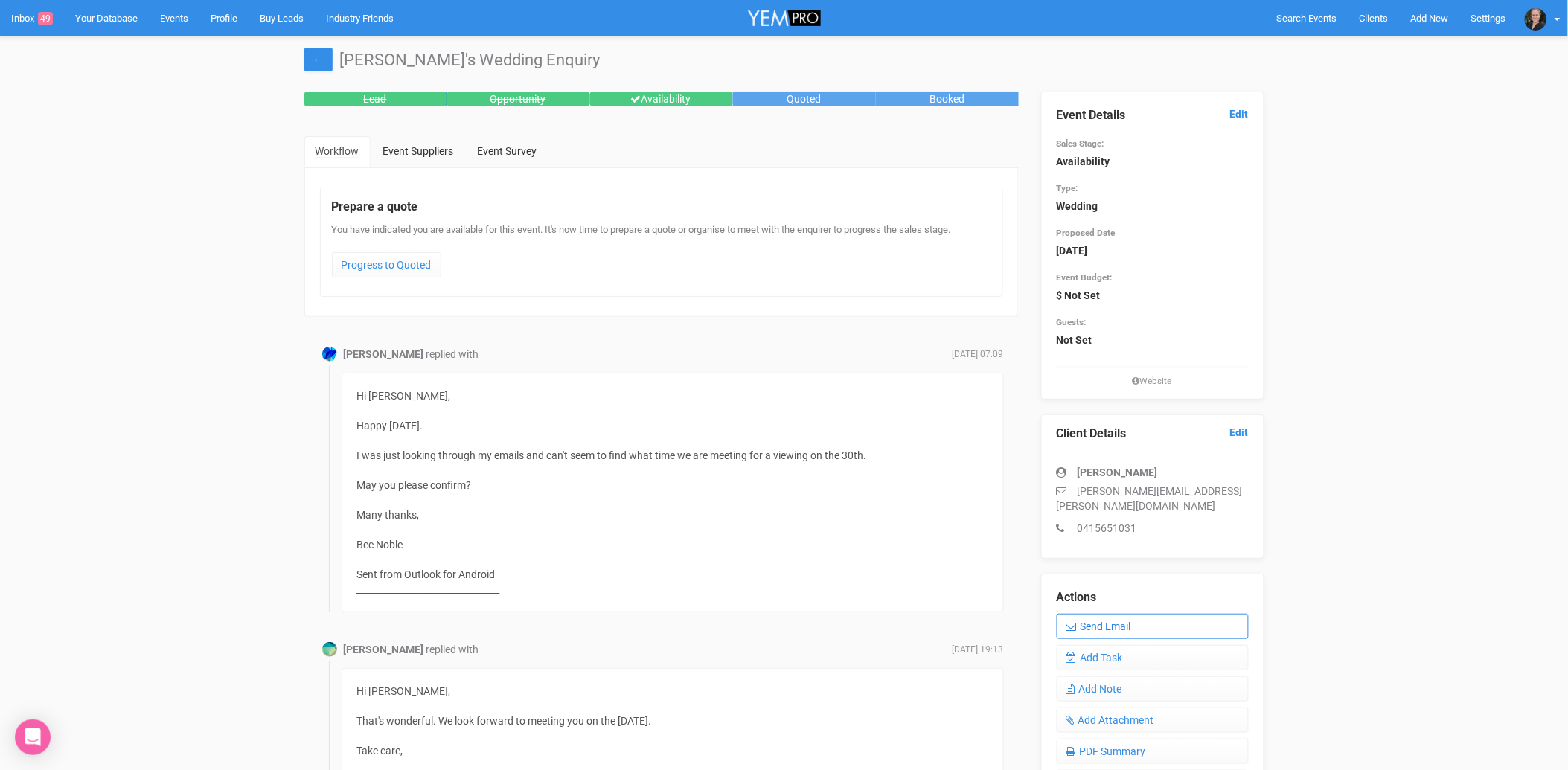
click at [1127, 614] on link "Send Email" at bounding box center [1153, 627] width 192 height 26
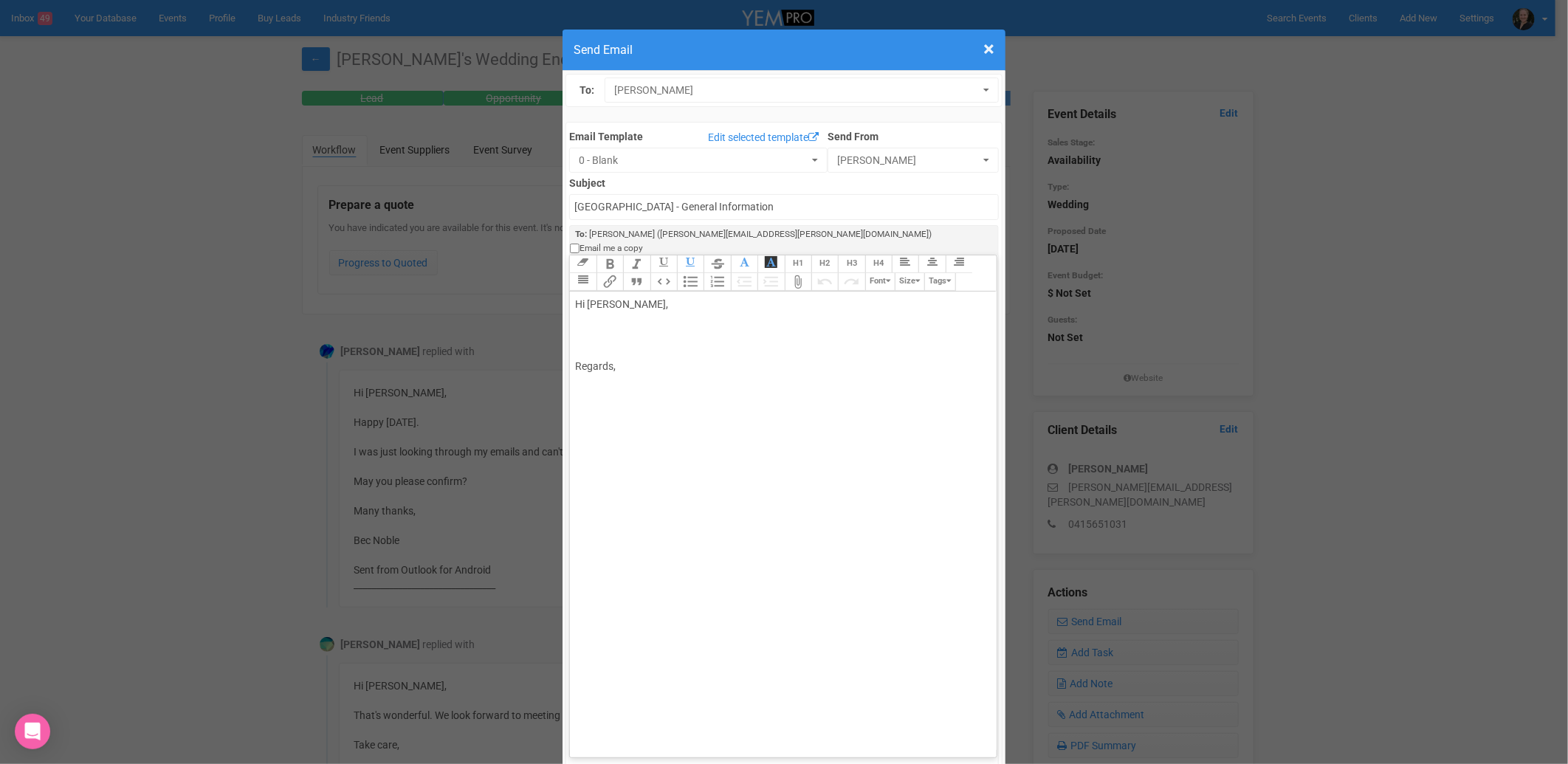
click at [652, 297] on div "Hi [PERSON_NAME], Regards," at bounding box center [780, 336] width 410 height 77
paste trix-editor "span style="font-family: Aptos, Aptos_EmbeddedFont, Aptos_MSFontService, Calibr…"
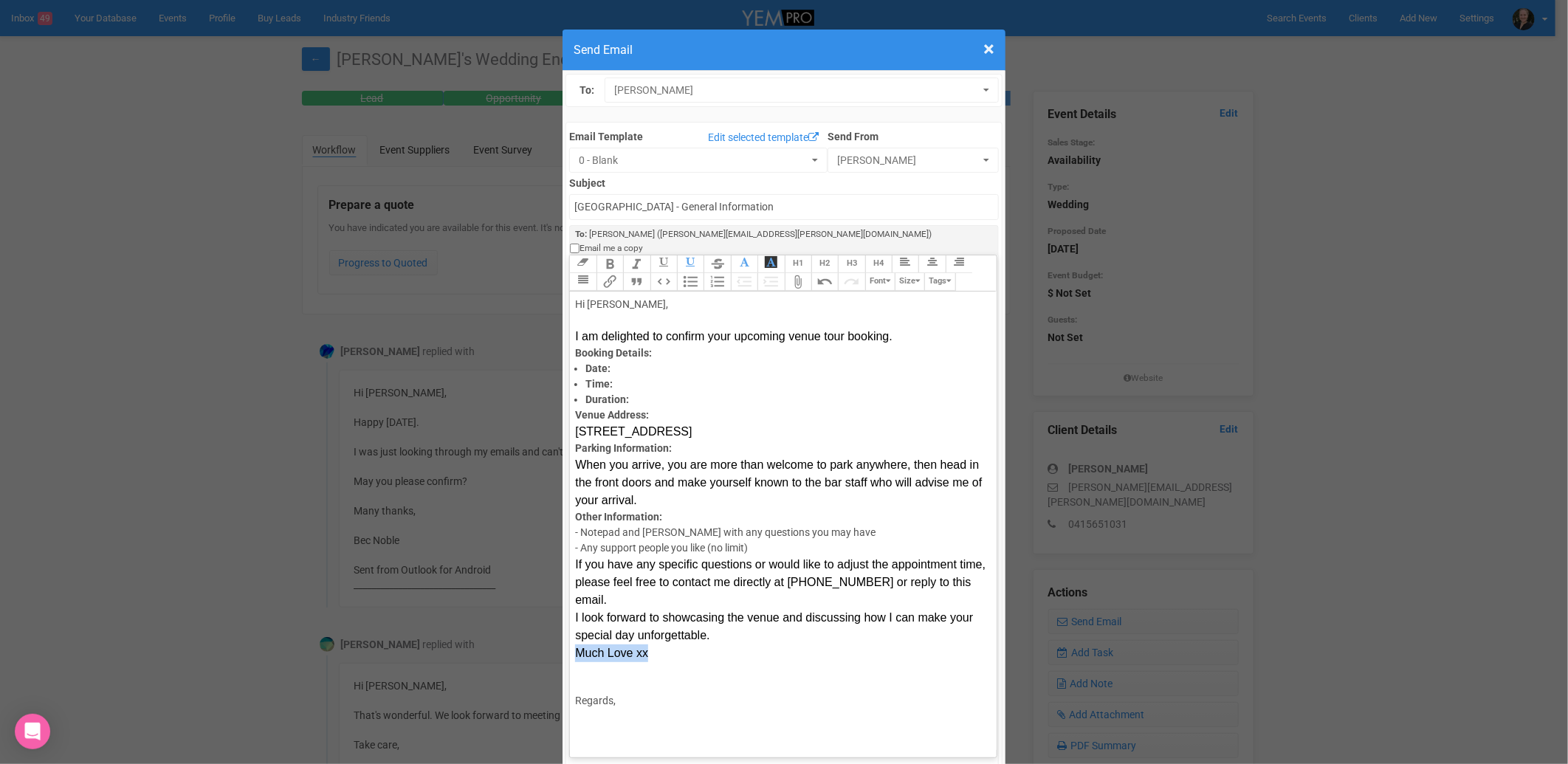
drag, startPoint x: 644, startPoint y: 579, endPoint x: 572, endPoint y: 579, distance: 72.0
click at [575, 645] on div "Much Love xx" at bounding box center [780, 654] width 410 height 18
click at [570, 538] on trix-editor "Hi [PERSON_NAME], I am delighted to confirm your upcoming venue tour booking. B…" at bounding box center [783, 521] width 426 height 459
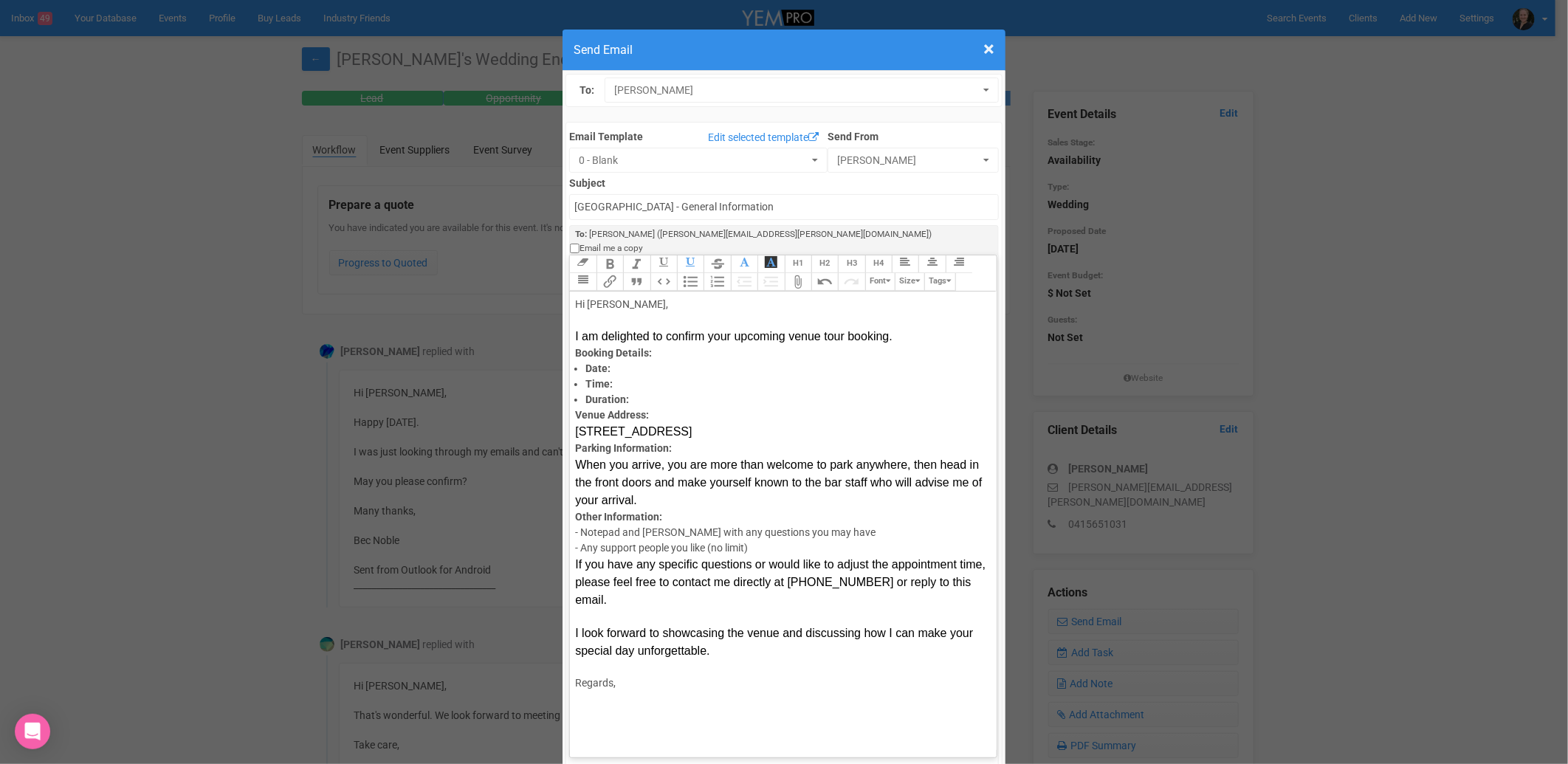
click at [570, 503] on trix-editor "Hi [PERSON_NAME], I am delighted to confirm your upcoming venue tour booking. B…" at bounding box center [783, 521] width 426 height 459
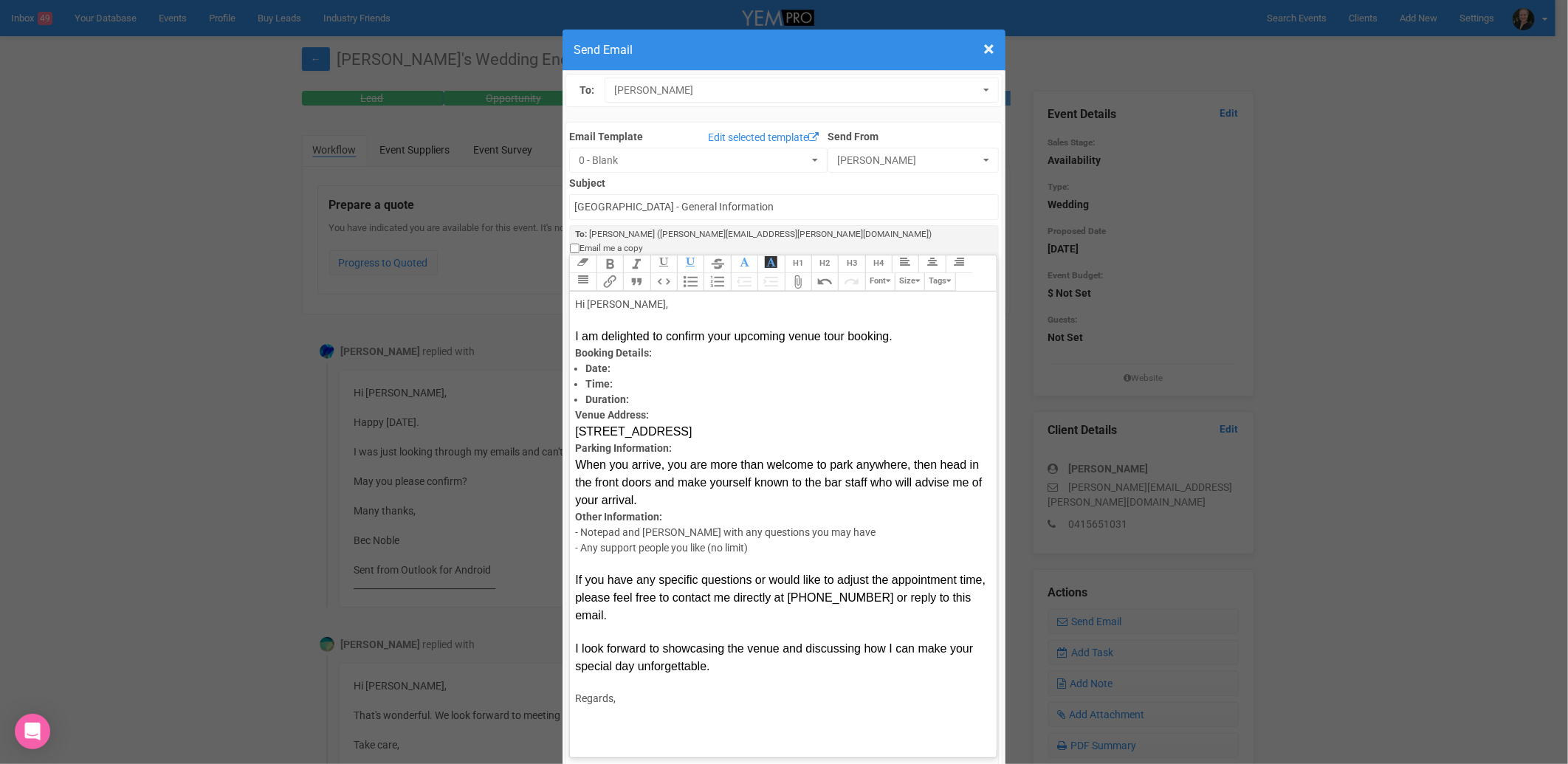
click at [575, 511] on strong "Other Information:" at bounding box center [618, 517] width 87 height 12
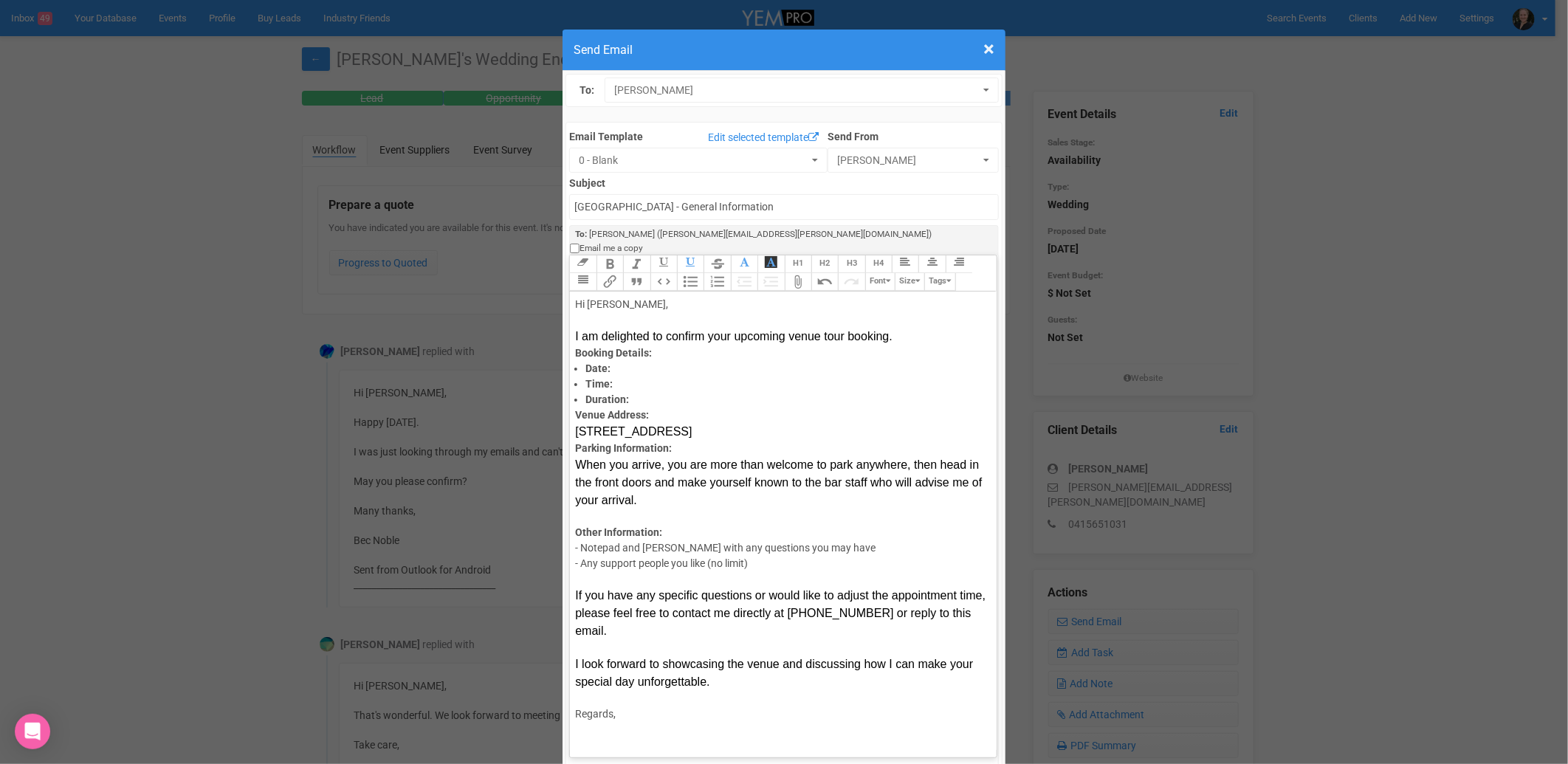
click at [575, 442] on strong "Parking Information:" at bounding box center [623, 448] width 97 height 12
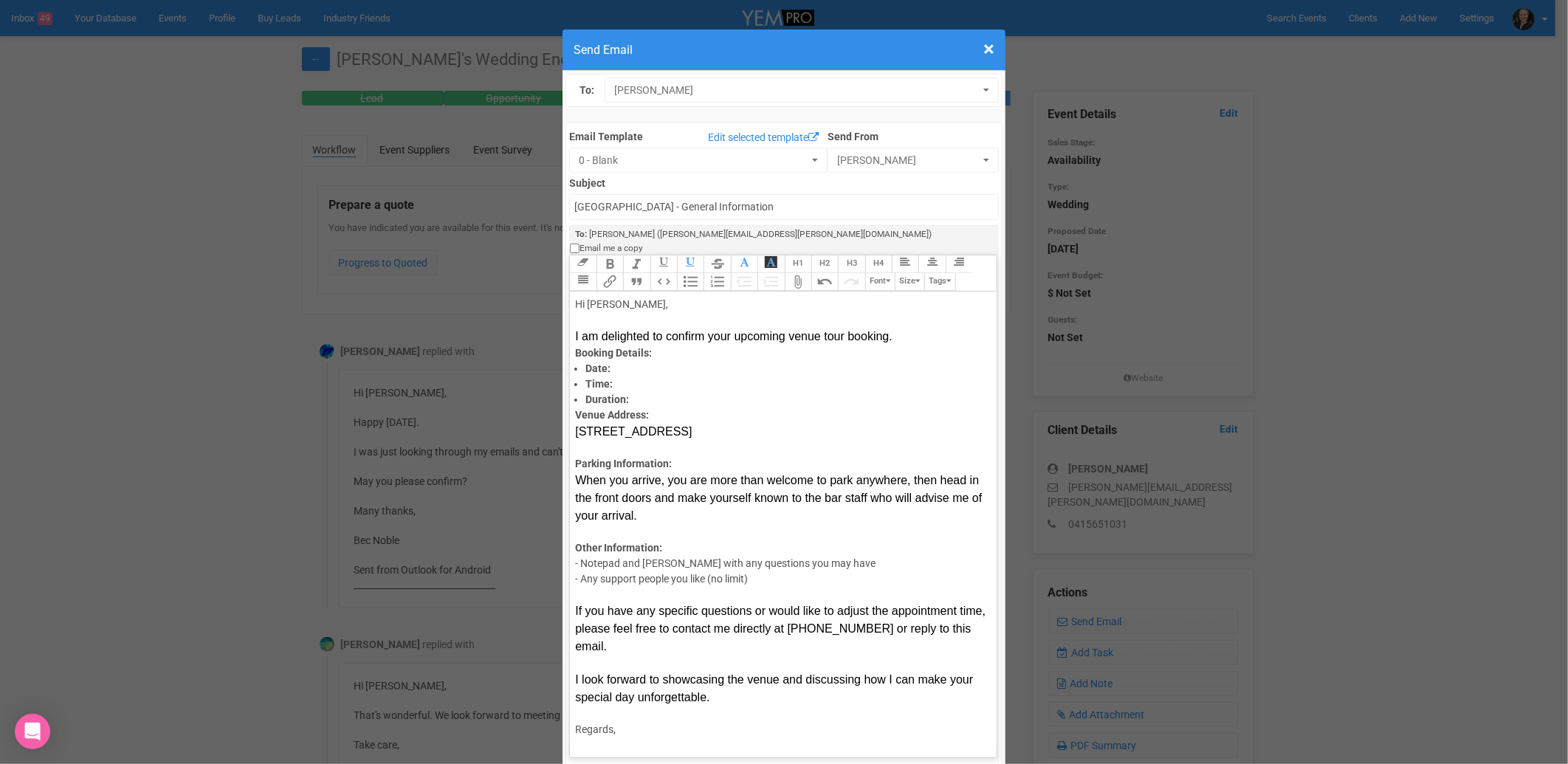
click at [575, 409] on strong "Venue Address:" at bounding box center [611, 415] width 74 height 12
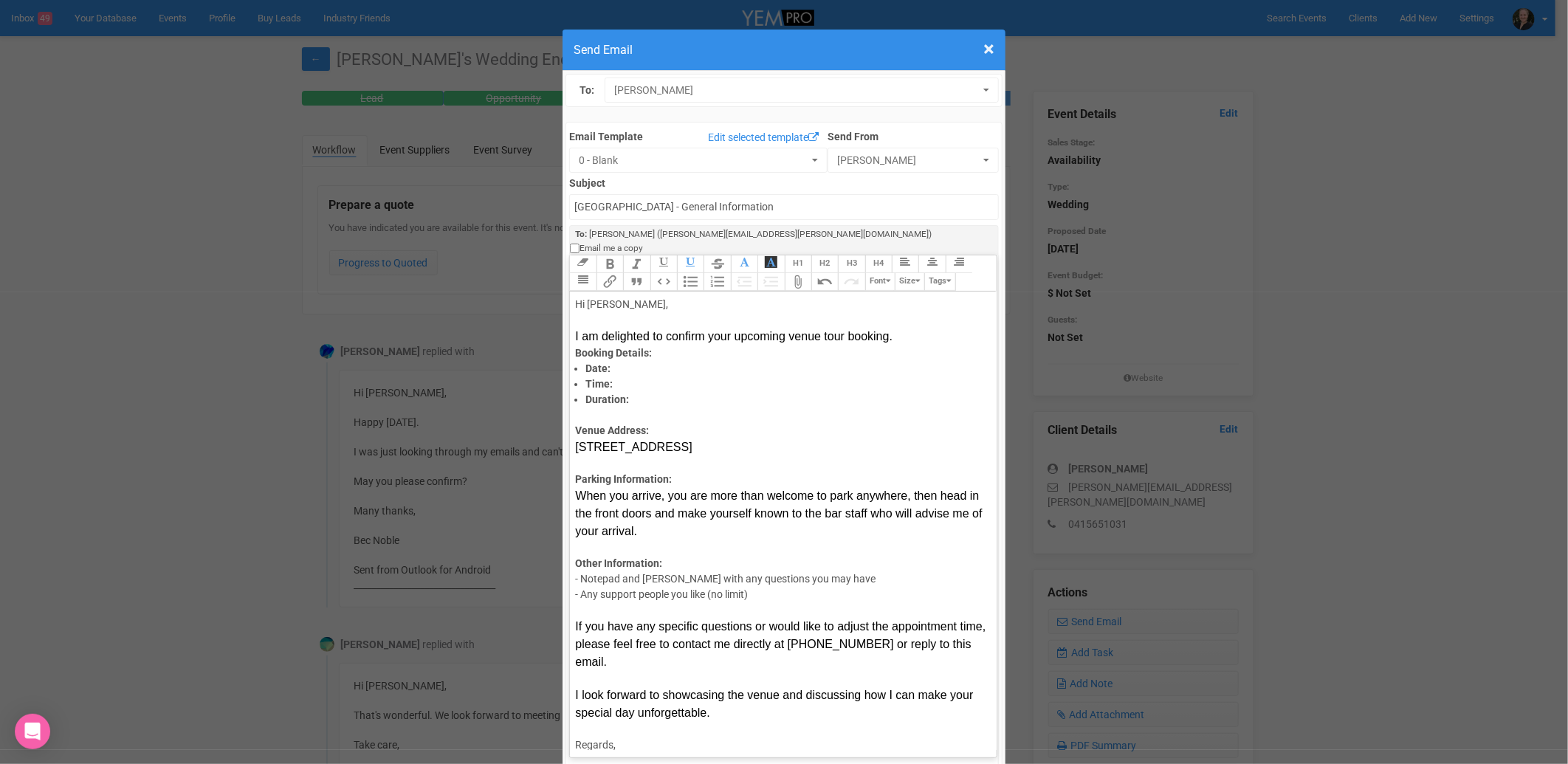
click at [575, 347] on strong "Booking Details:" at bounding box center [613, 353] width 77 height 12
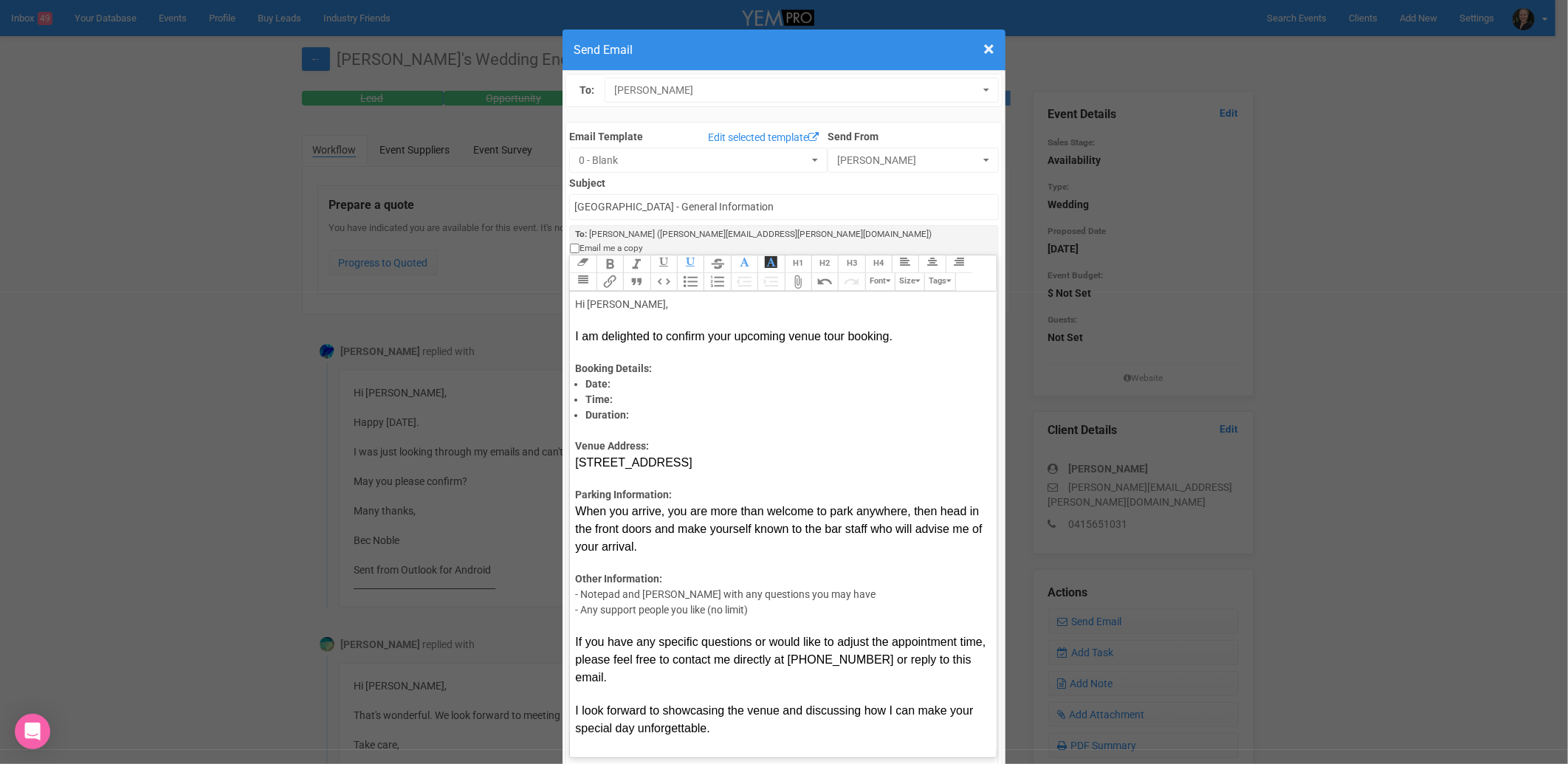
click at [703, 377] on li "Date:" at bounding box center [785, 384] width 400 height 16
type trix-editor "<div>Hi [PERSON_NAME],<br><br><span style="font-family: Aptos, Aptos_EmbeddedFo…"
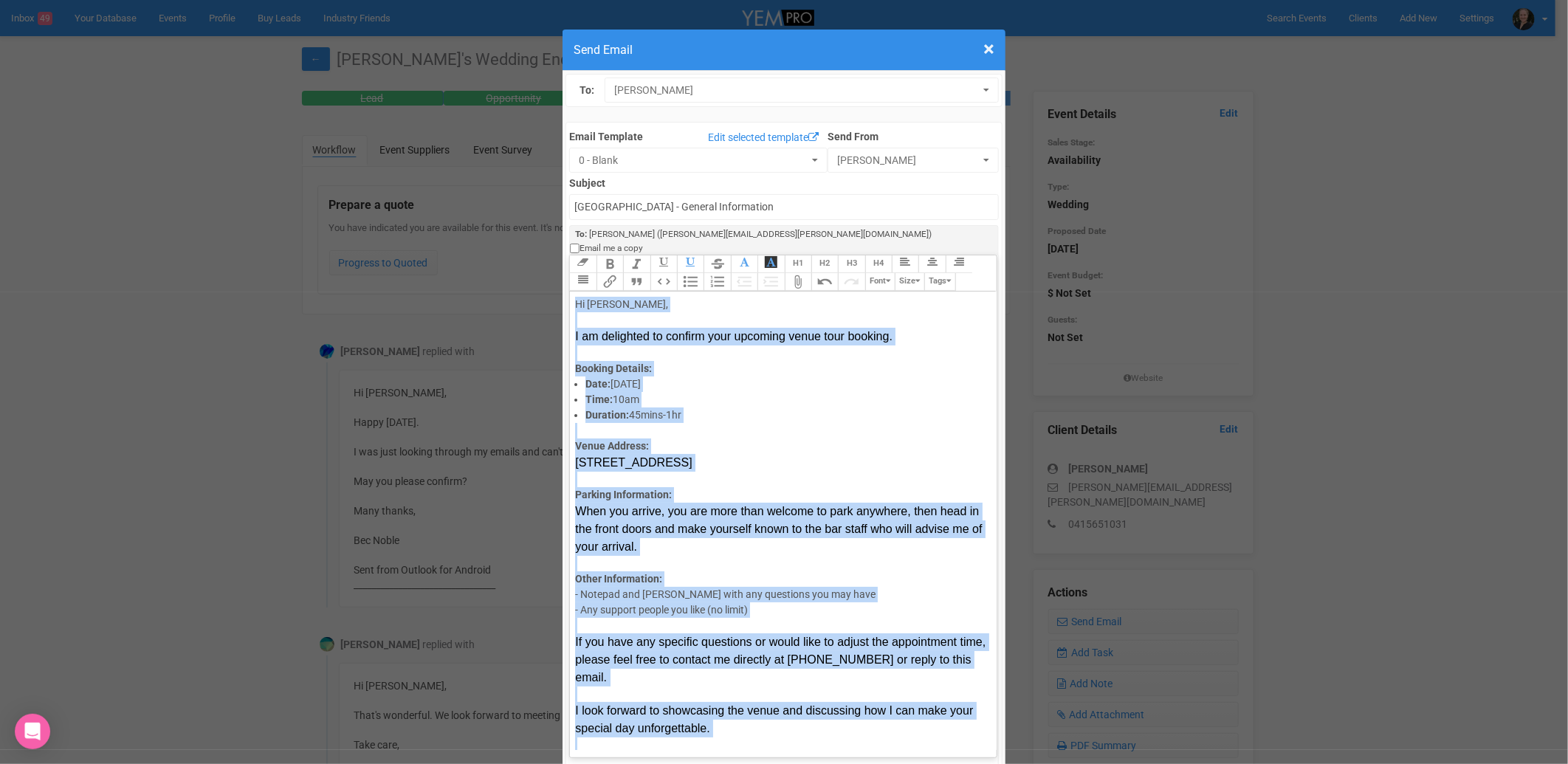
scroll to position [5, 0]
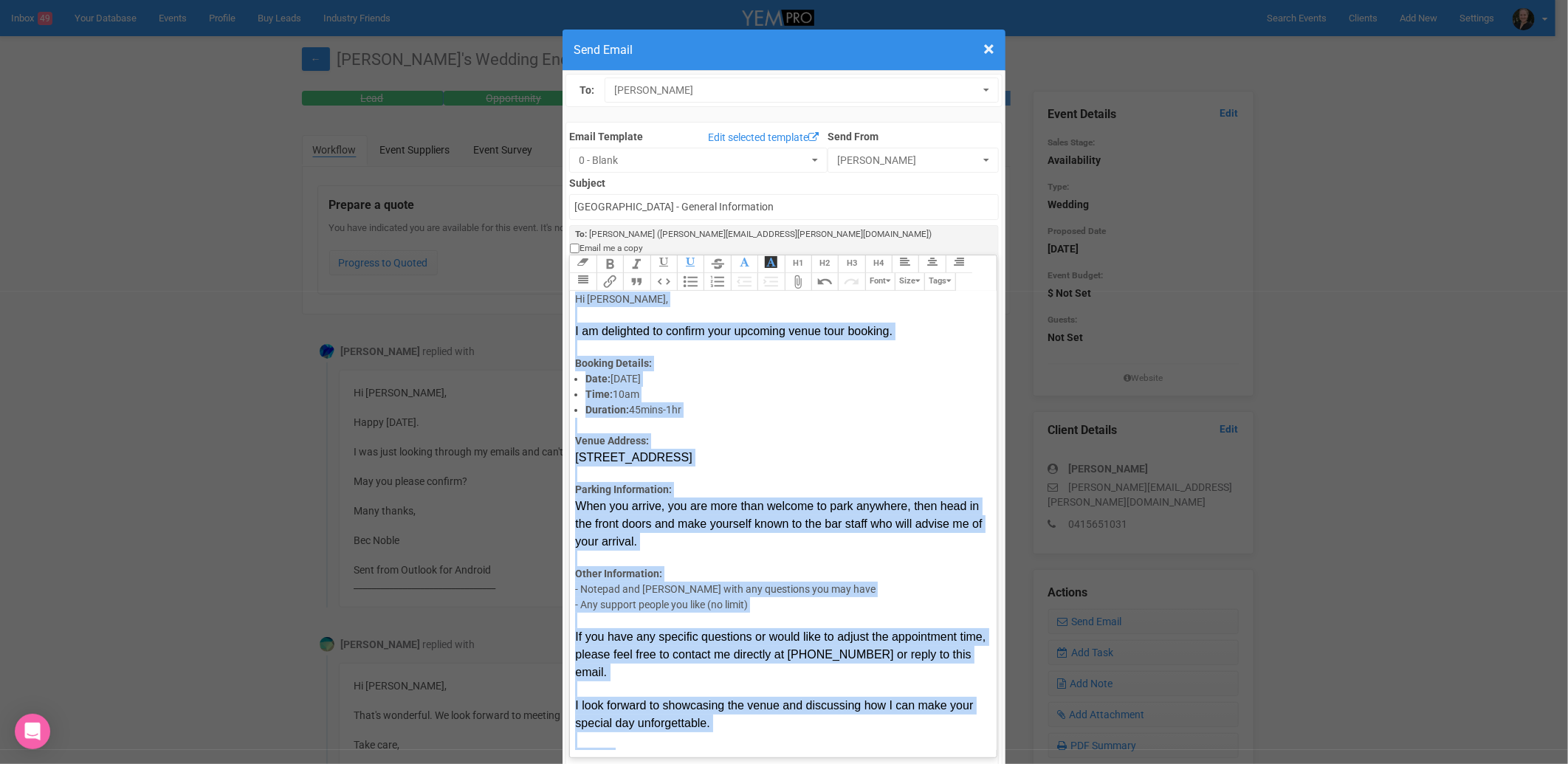
drag, startPoint x: 569, startPoint y: 245, endPoint x: 695, endPoint y: 682, distance: 454.8
click at [695, 682] on trix-editor "Hi [PERSON_NAME], I am delighted to confirm your upcoming venue tour booking. B…" at bounding box center [783, 521] width 426 height 459
drag, startPoint x: 743, startPoint y: 202, endPoint x: 624, endPoint y: 178, distance: 121.4
click at [742, 255] on span "button" at bounding box center [745, 264] width 16 height 16
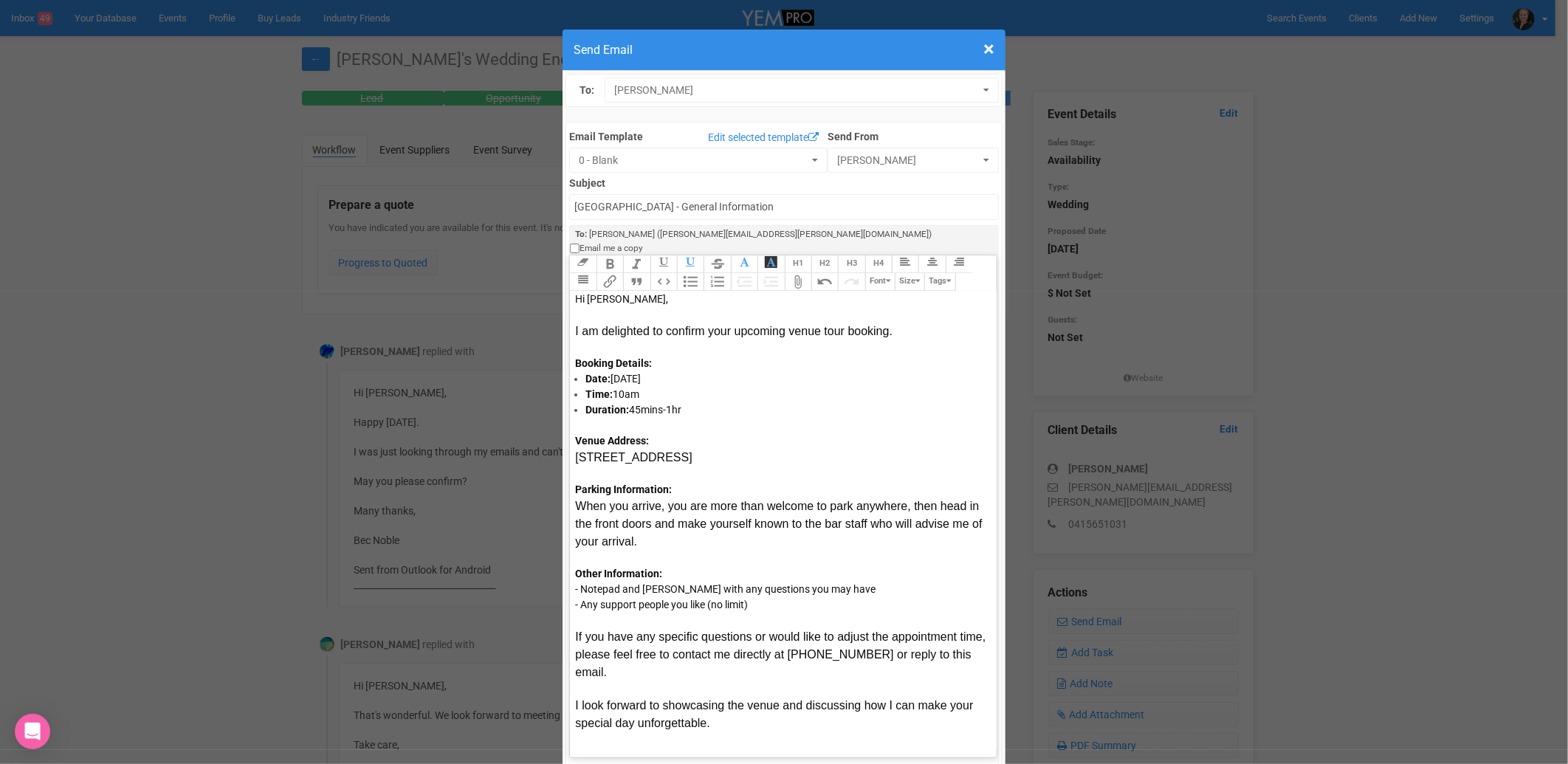
click at [876, 273] on button "Font" at bounding box center [880, 282] width 30 height 18
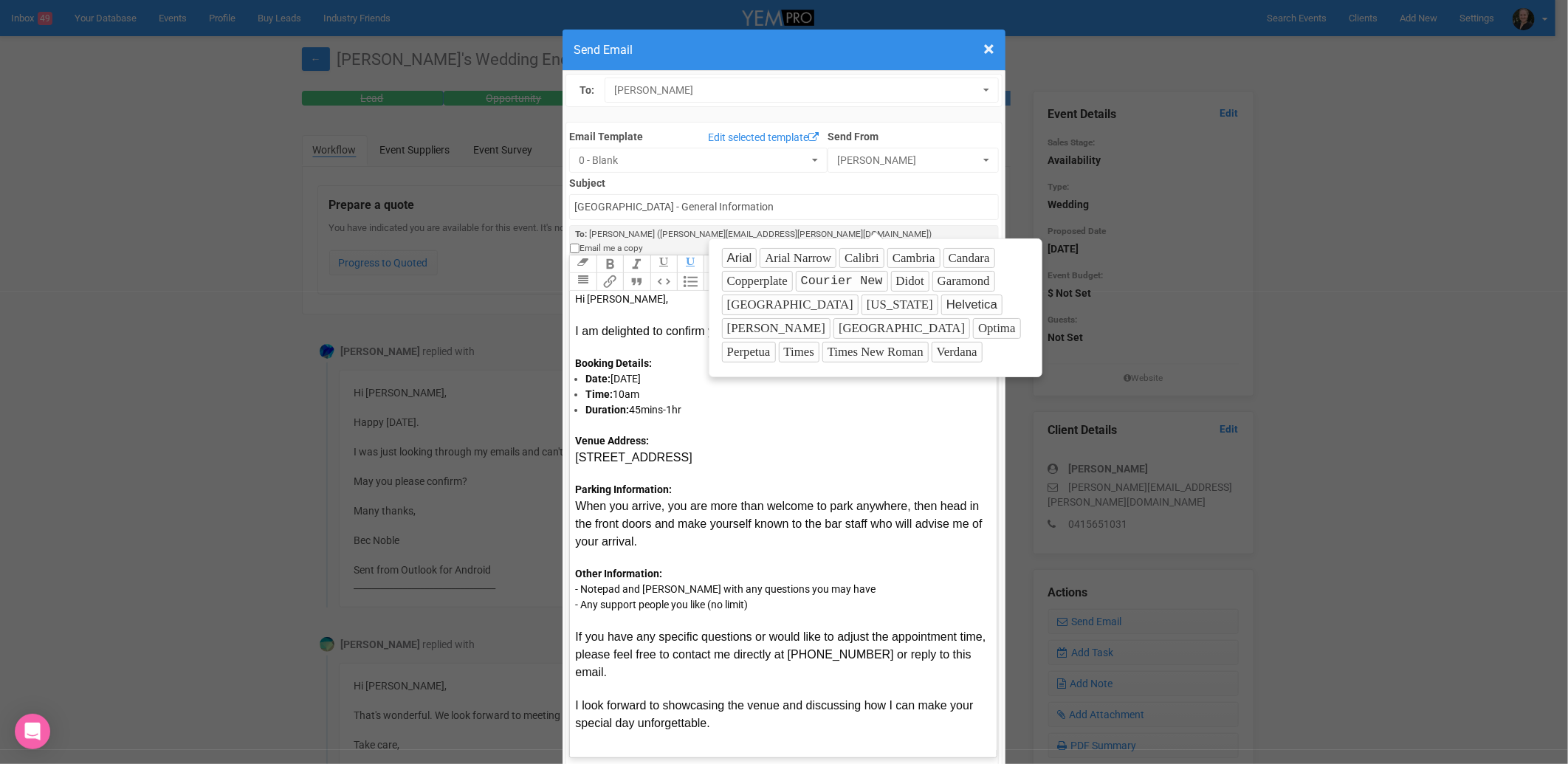
click at [833, 328] on button "[GEOGRAPHIC_DATA]" at bounding box center [901, 328] width 136 height 21
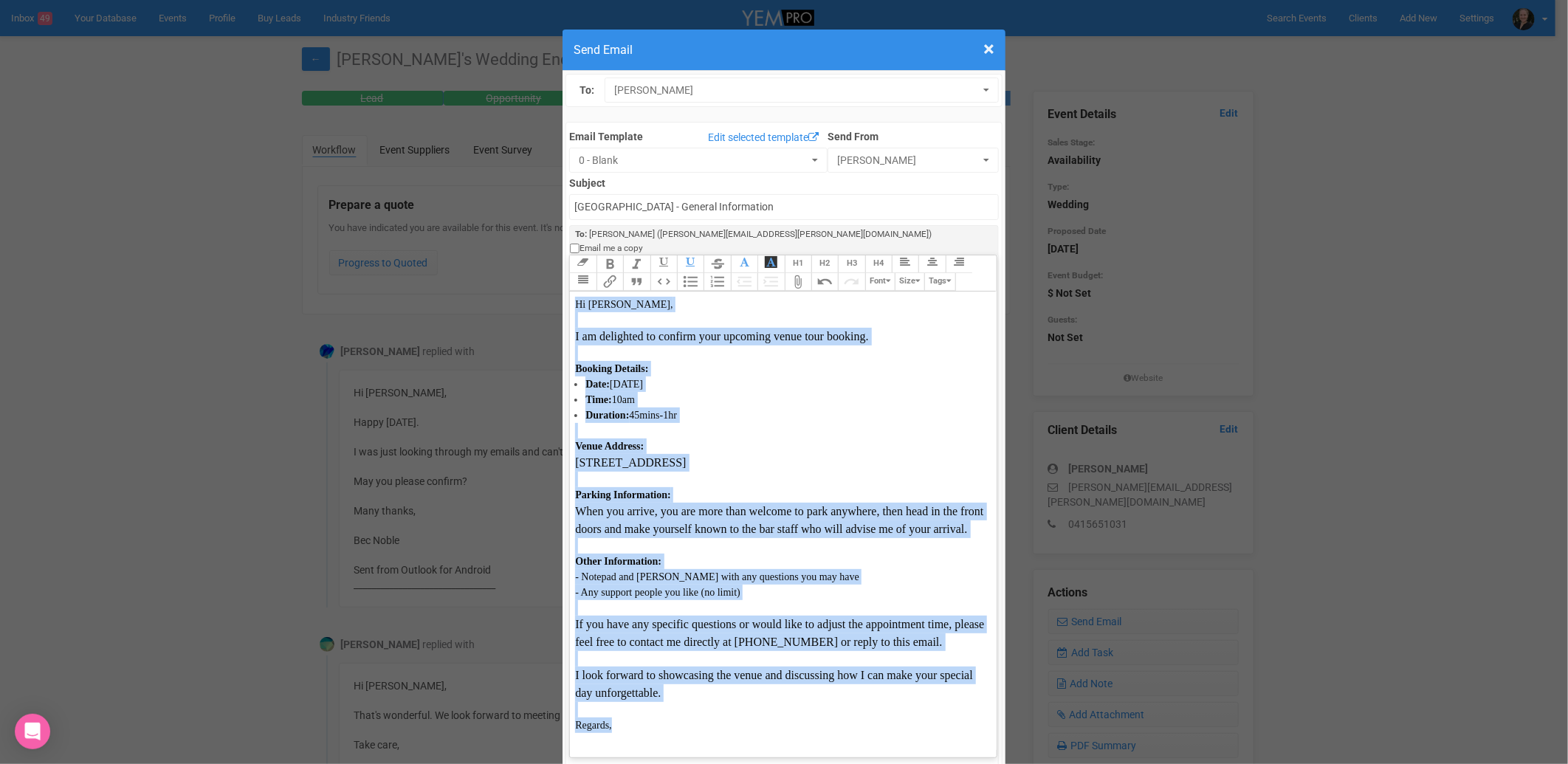
click at [887, 277] on icon "button" at bounding box center [888, 281] width 4 height 8
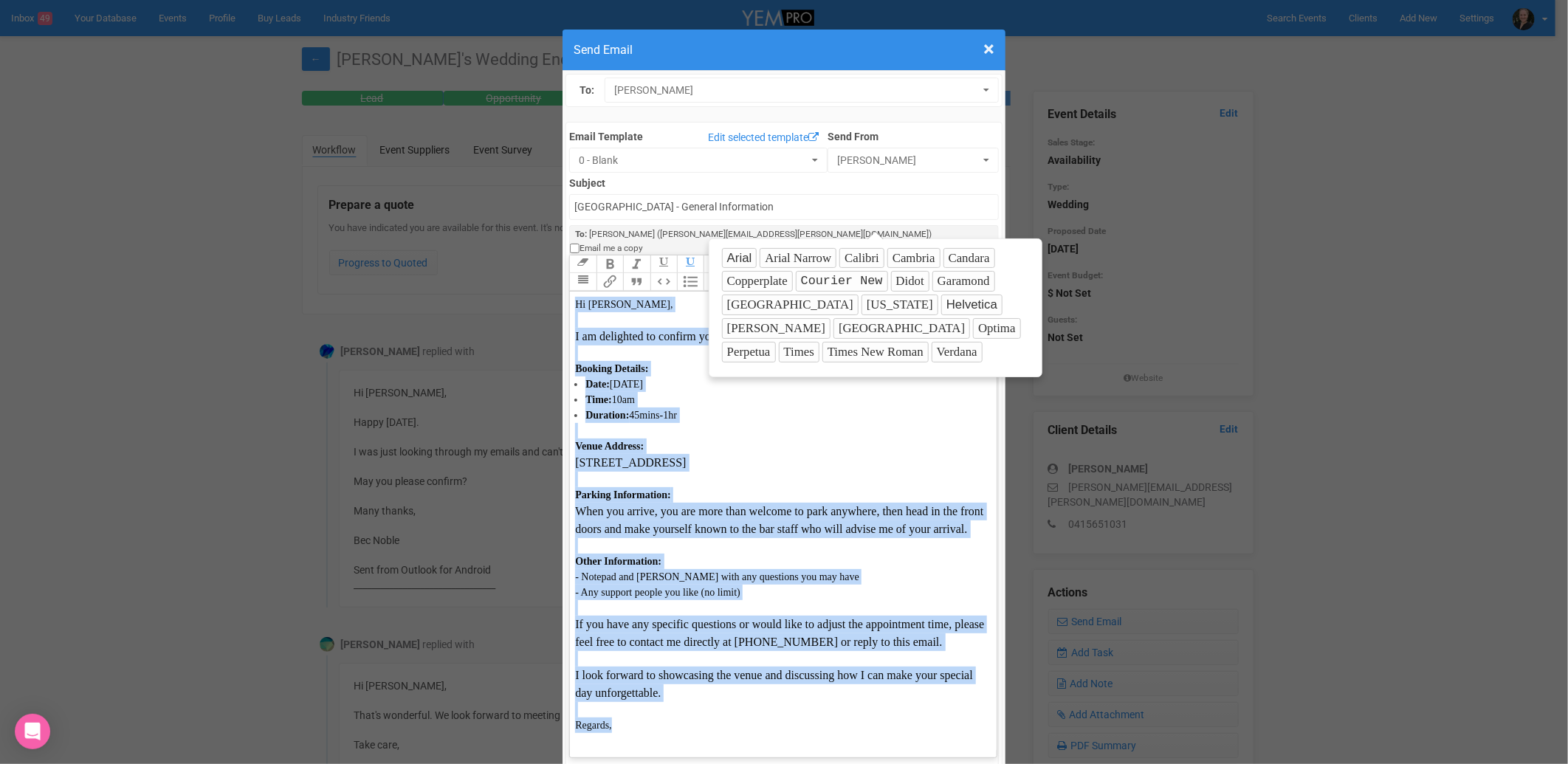
click at [820, 342] on button "Times" at bounding box center [799, 352] width 41 height 21
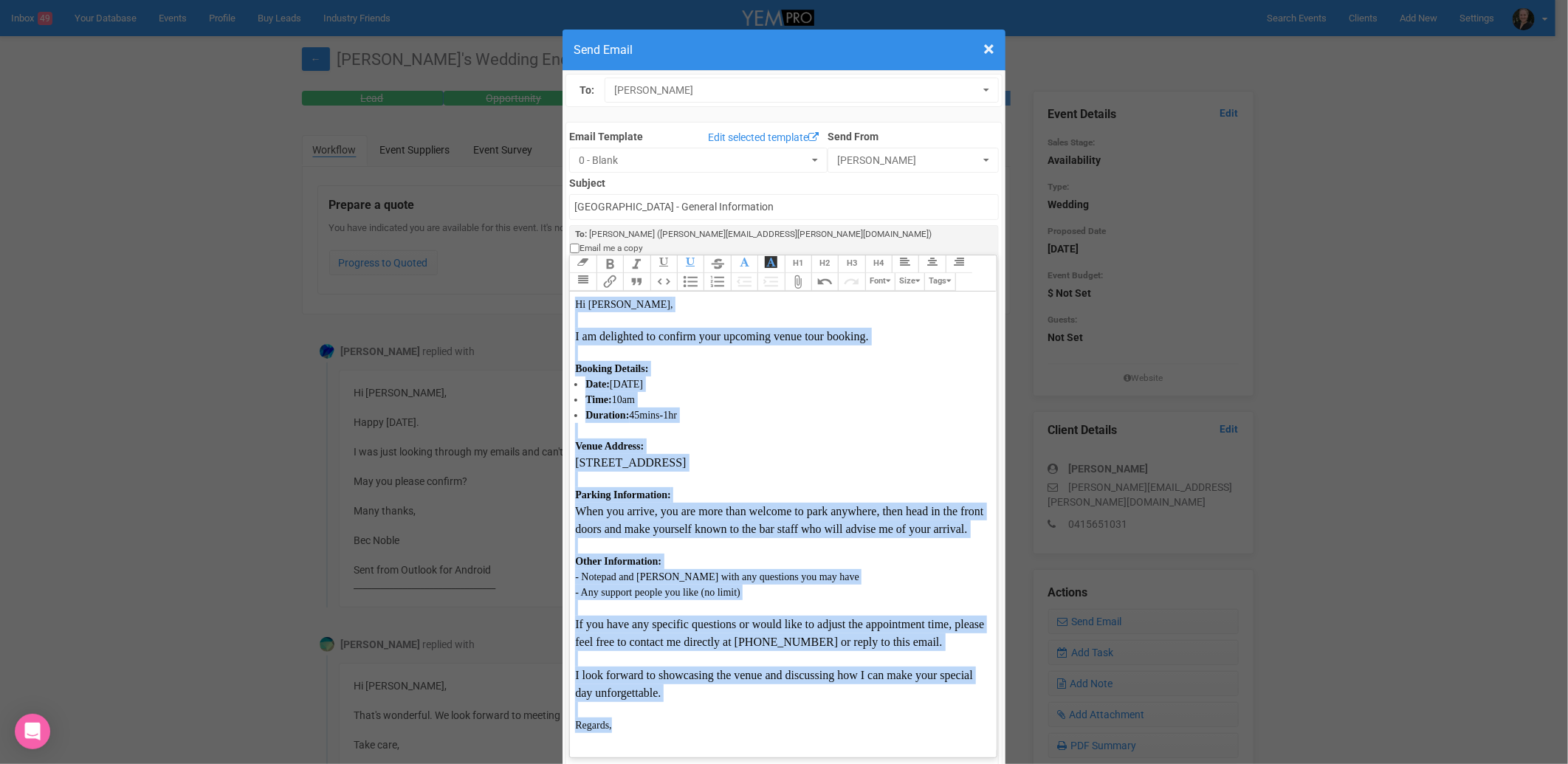
click at [876, 273] on button "Font" at bounding box center [880, 282] width 30 height 18
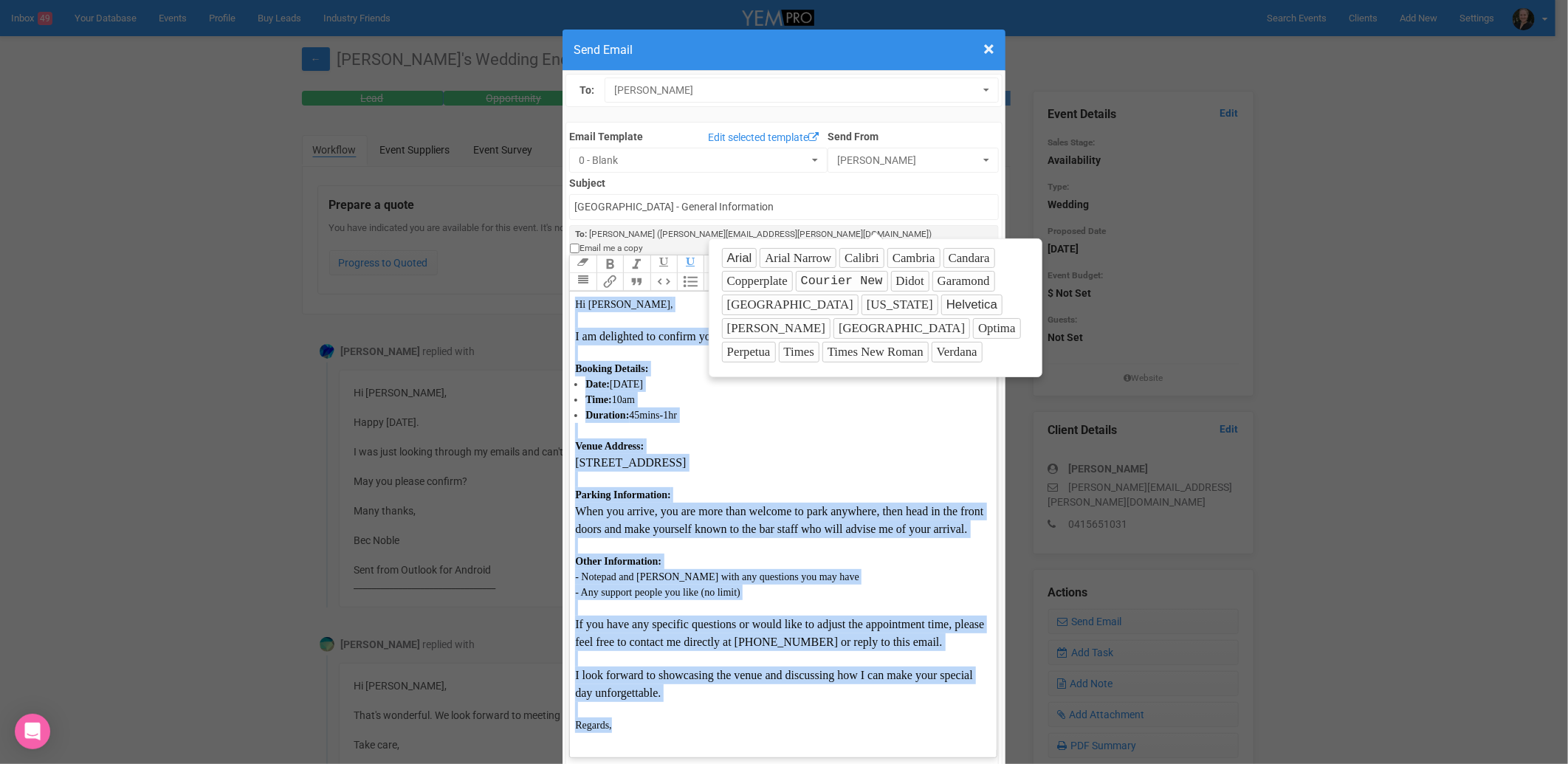
click at [851, 262] on button "Calibri" at bounding box center [861, 258] width 45 height 21
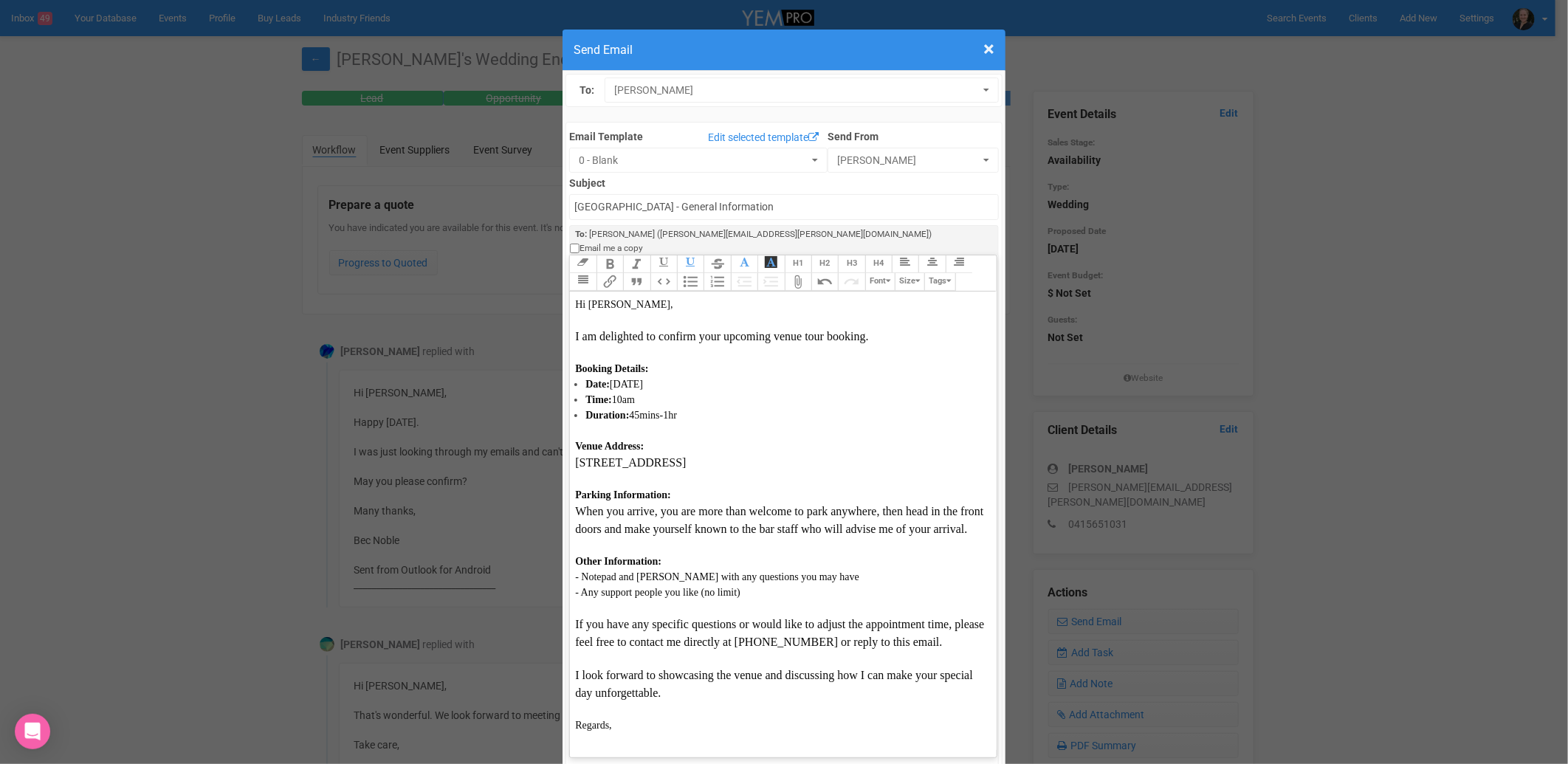
click at [896, 273] on button "Size" at bounding box center [910, 282] width 30 height 18
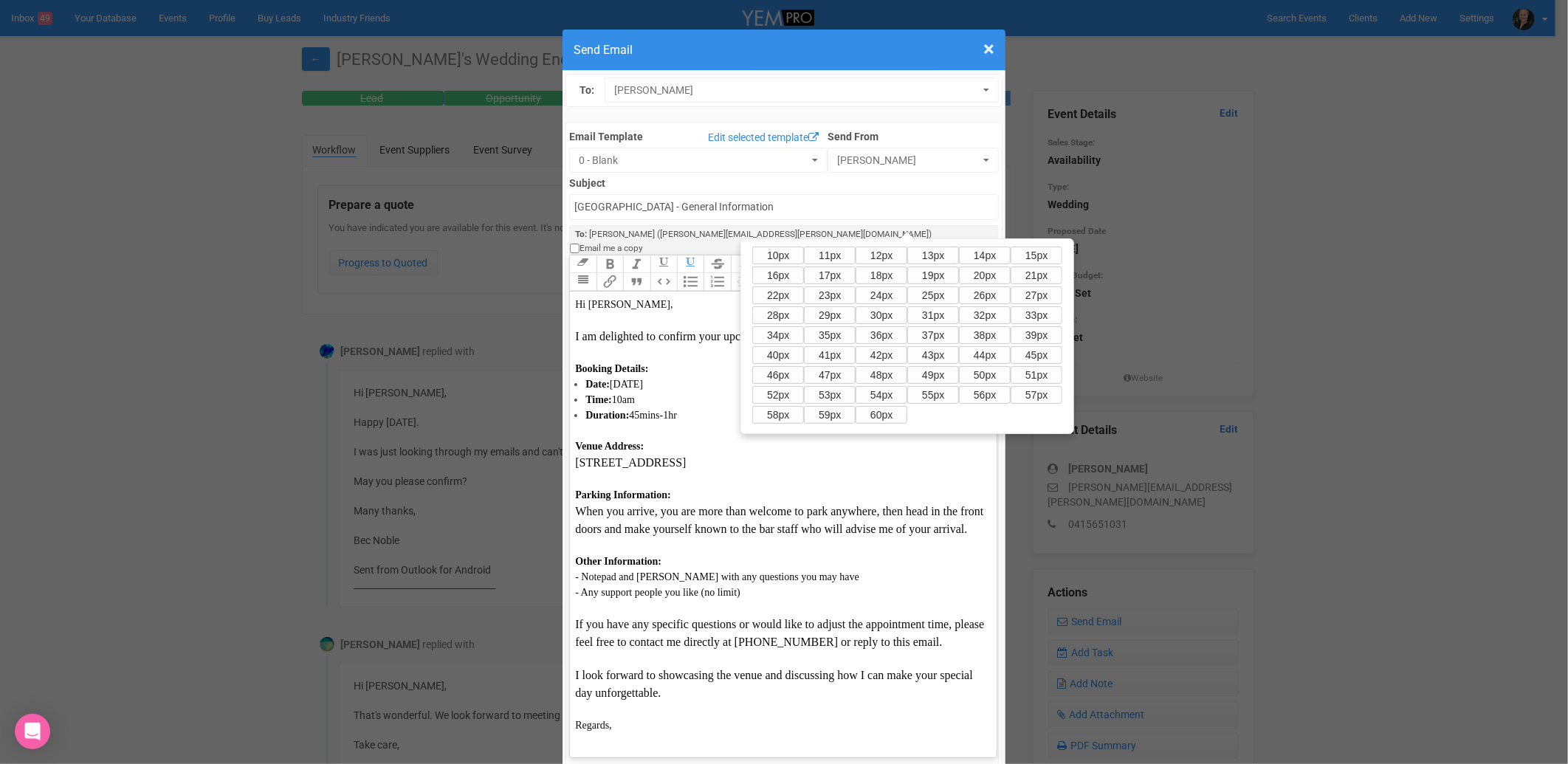
click at [1010, 264] on button "15px" at bounding box center [1036, 255] width 51 height 18
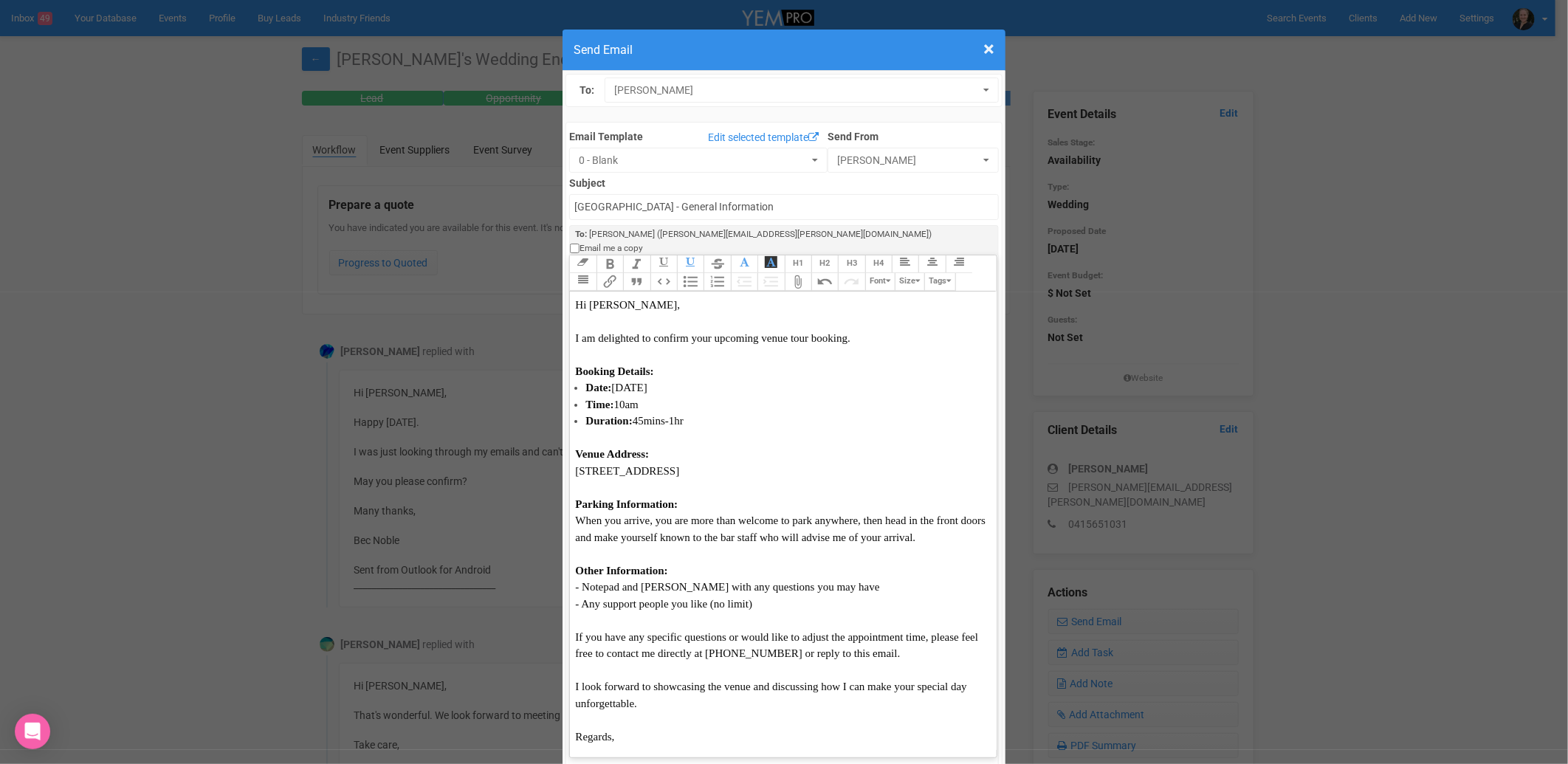
click at [868, 273] on button "Font" at bounding box center [880, 282] width 30 height 18
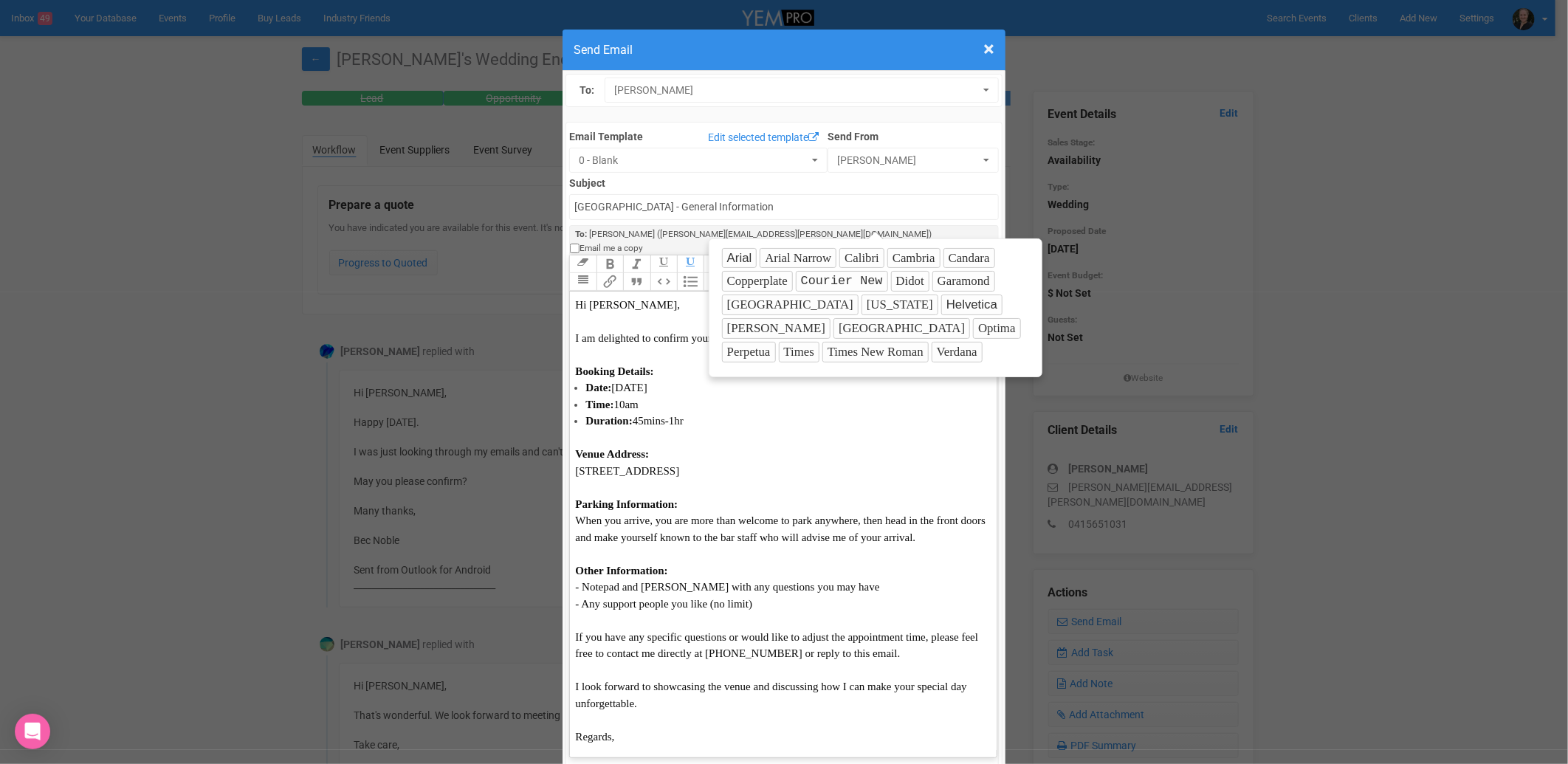
click at [949, 259] on button "Candara" at bounding box center [969, 258] width 51 height 21
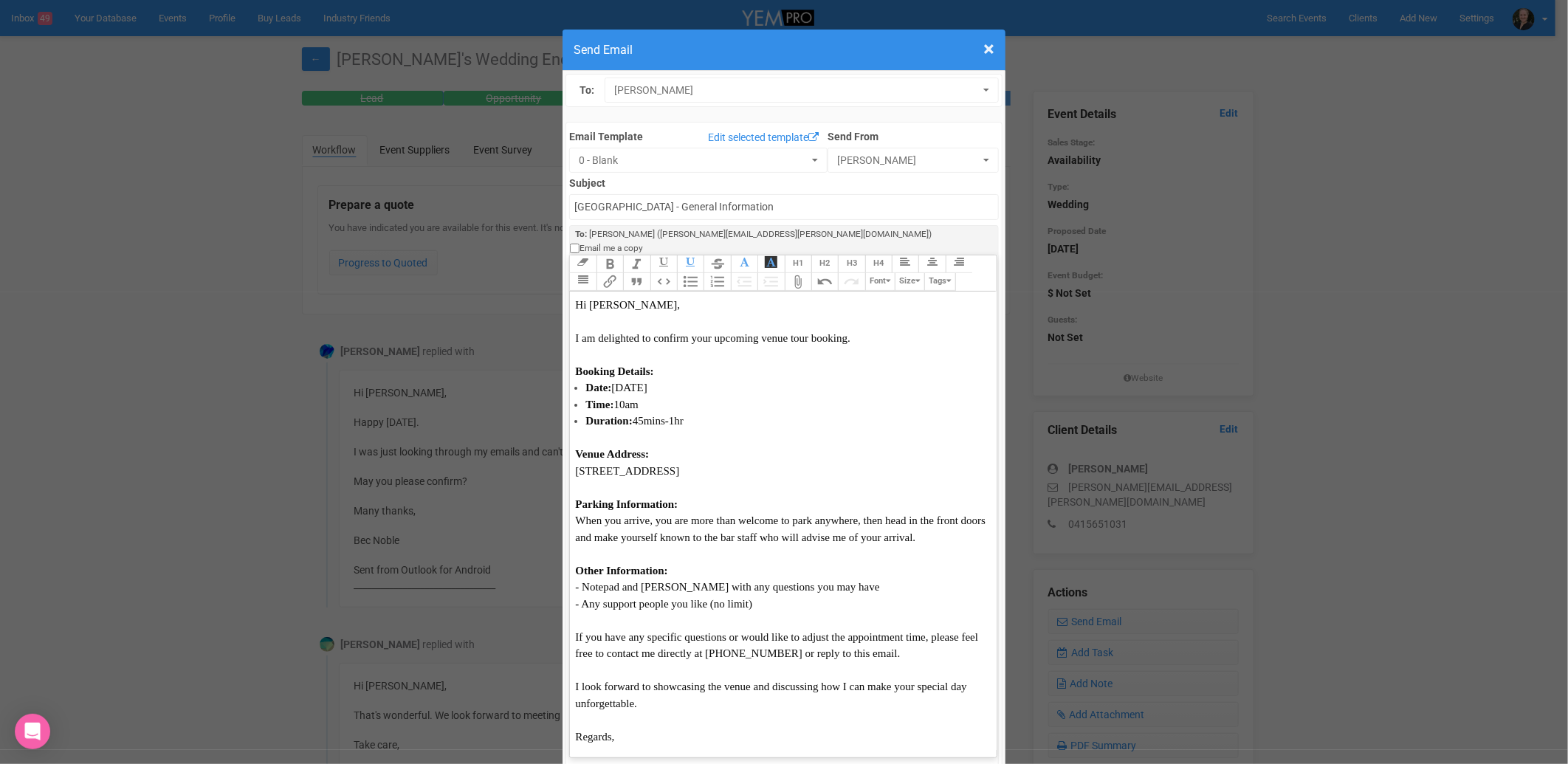
click at [879, 273] on button "Font" at bounding box center [880, 282] width 30 height 18
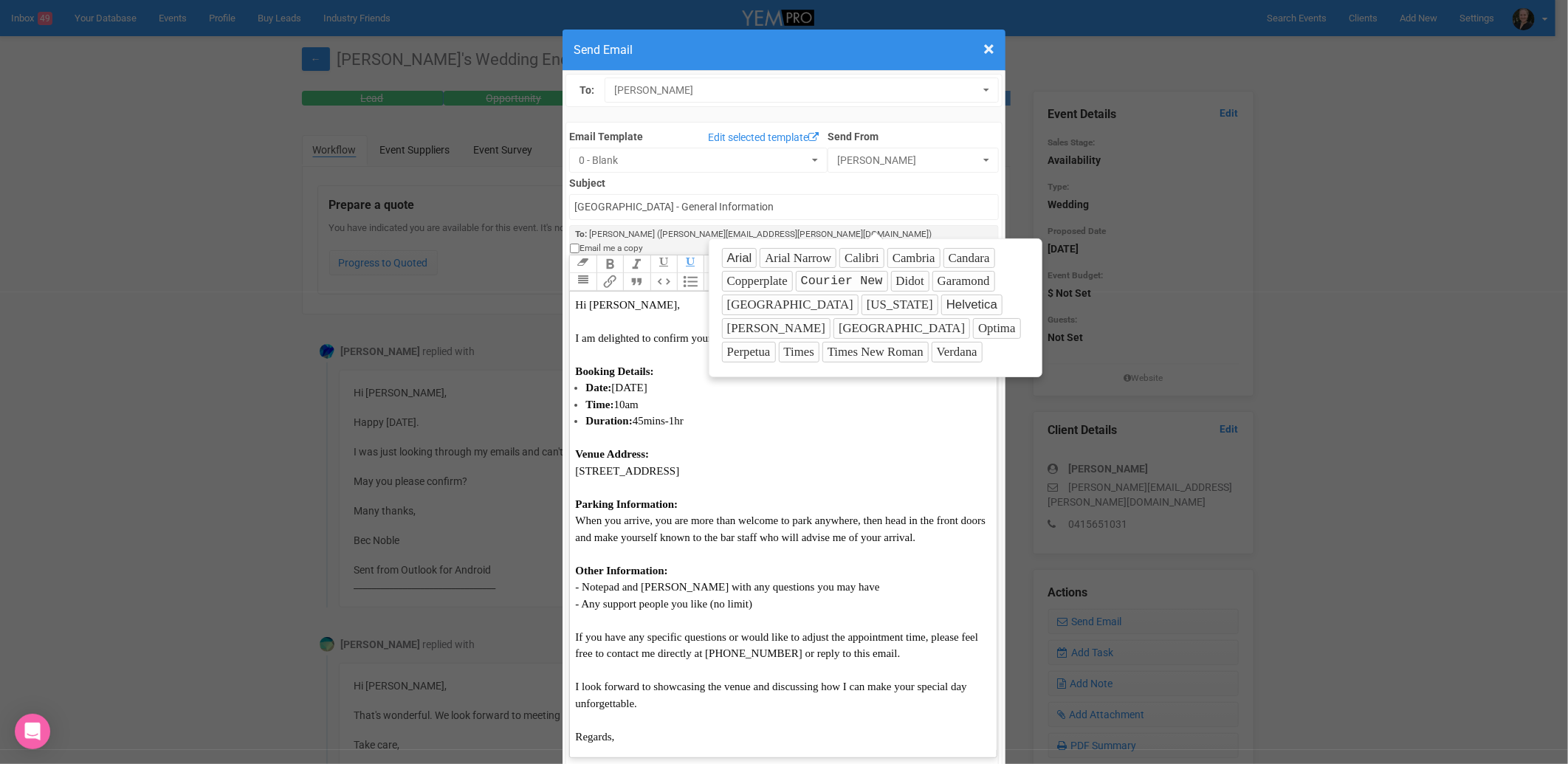
click at [931, 351] on button "Verdana" at bounding box center [957, 352] width 51 height 21
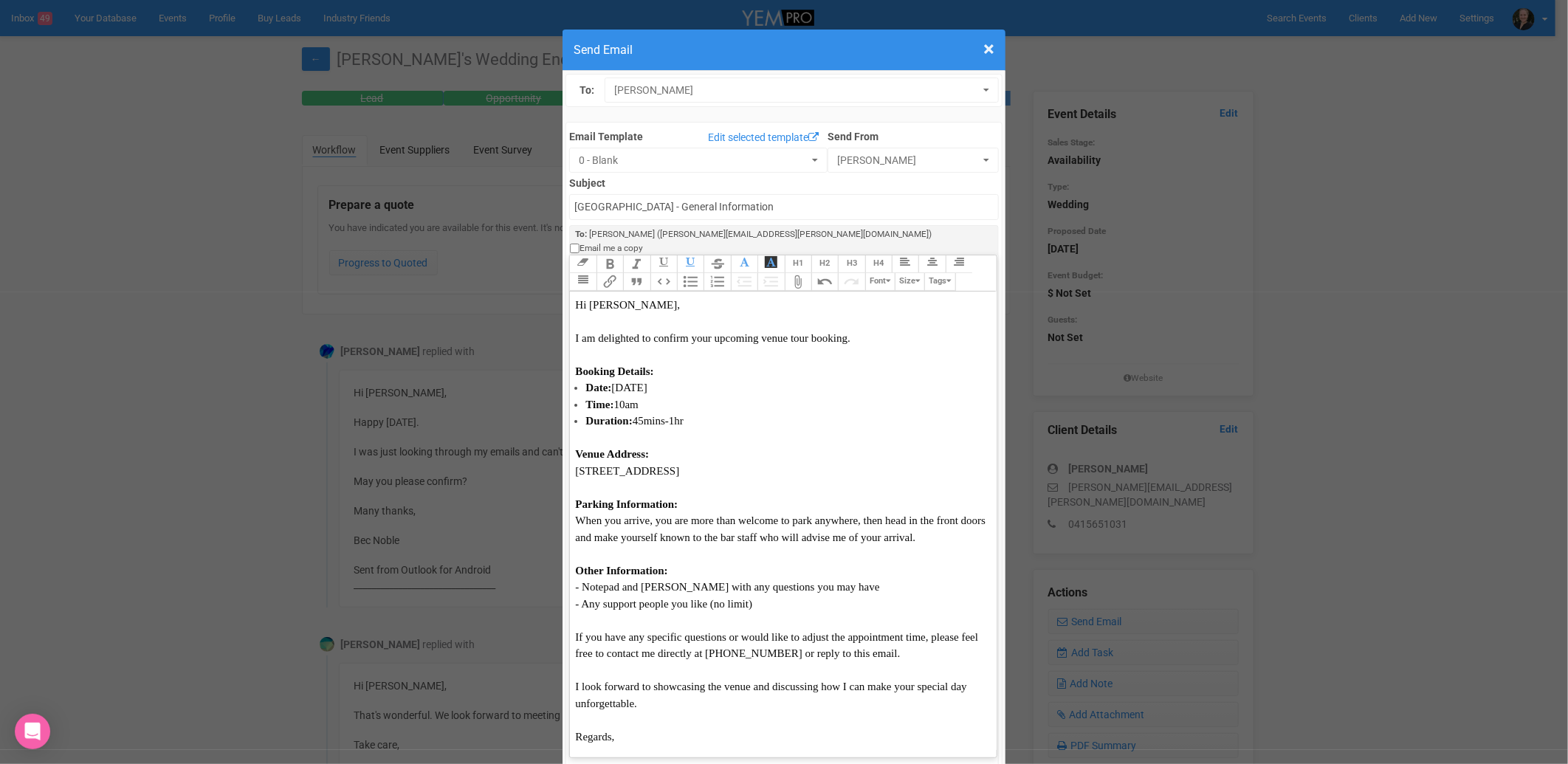
scroll to position [48, 0]
click at [877, 273] on button "Font" at bounding box center [880, 282] width 30 height 18
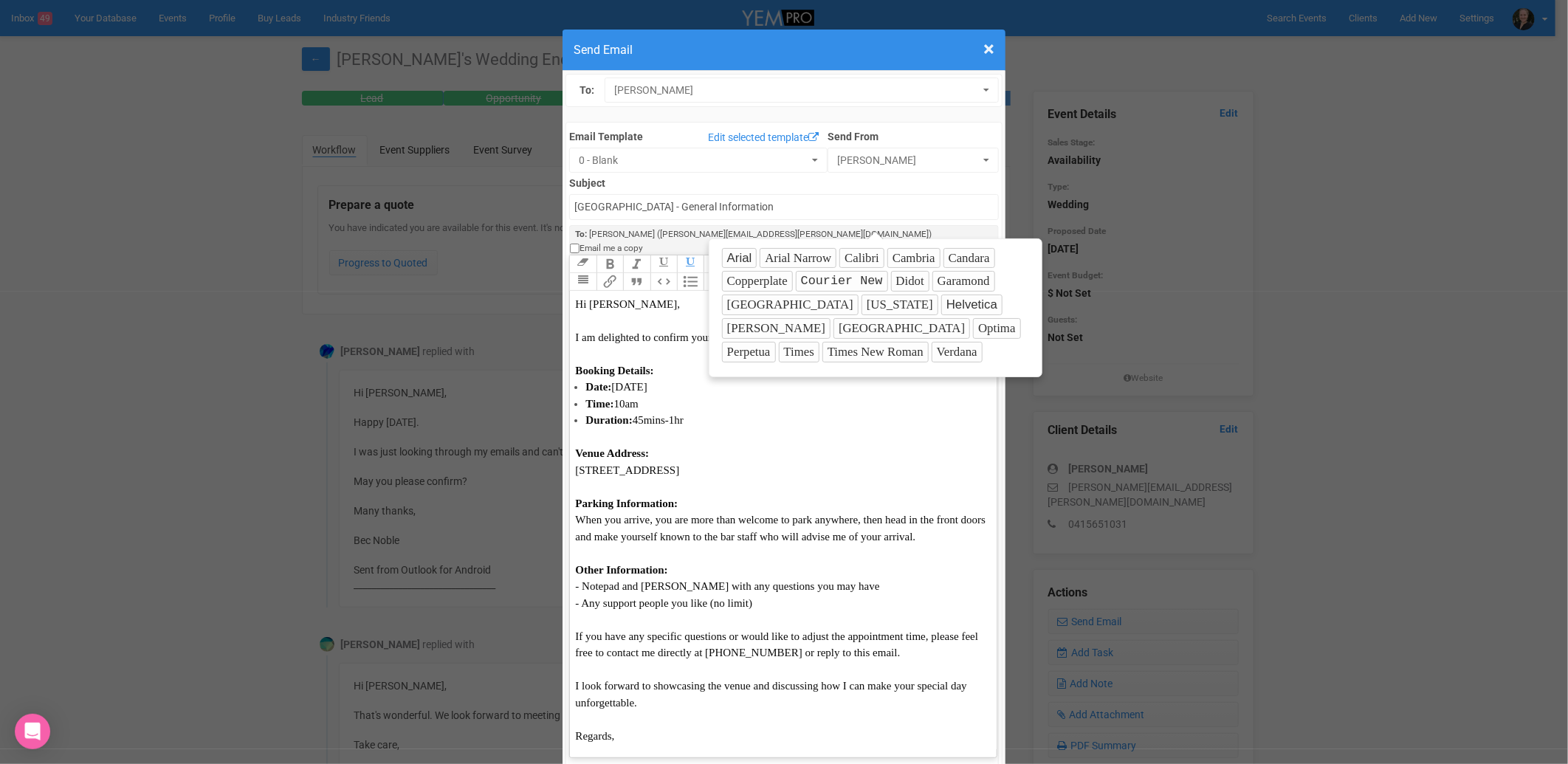
click at [899, 273] on button "Size" at bounding box center [910, 282] width 30 height 18
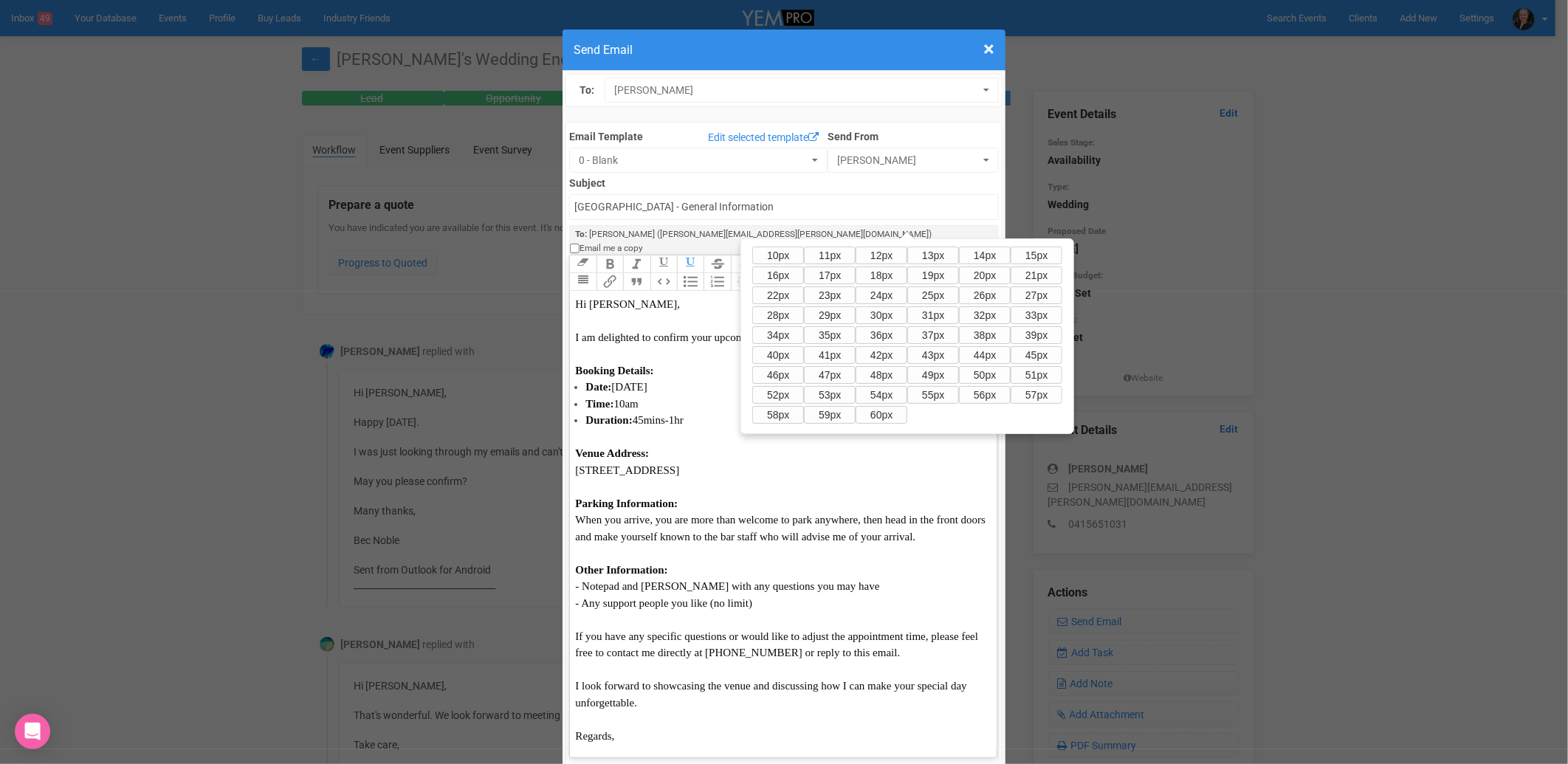
click at [987, 255] on button "14px" at bounding box center [984, 255] width 51 height 18
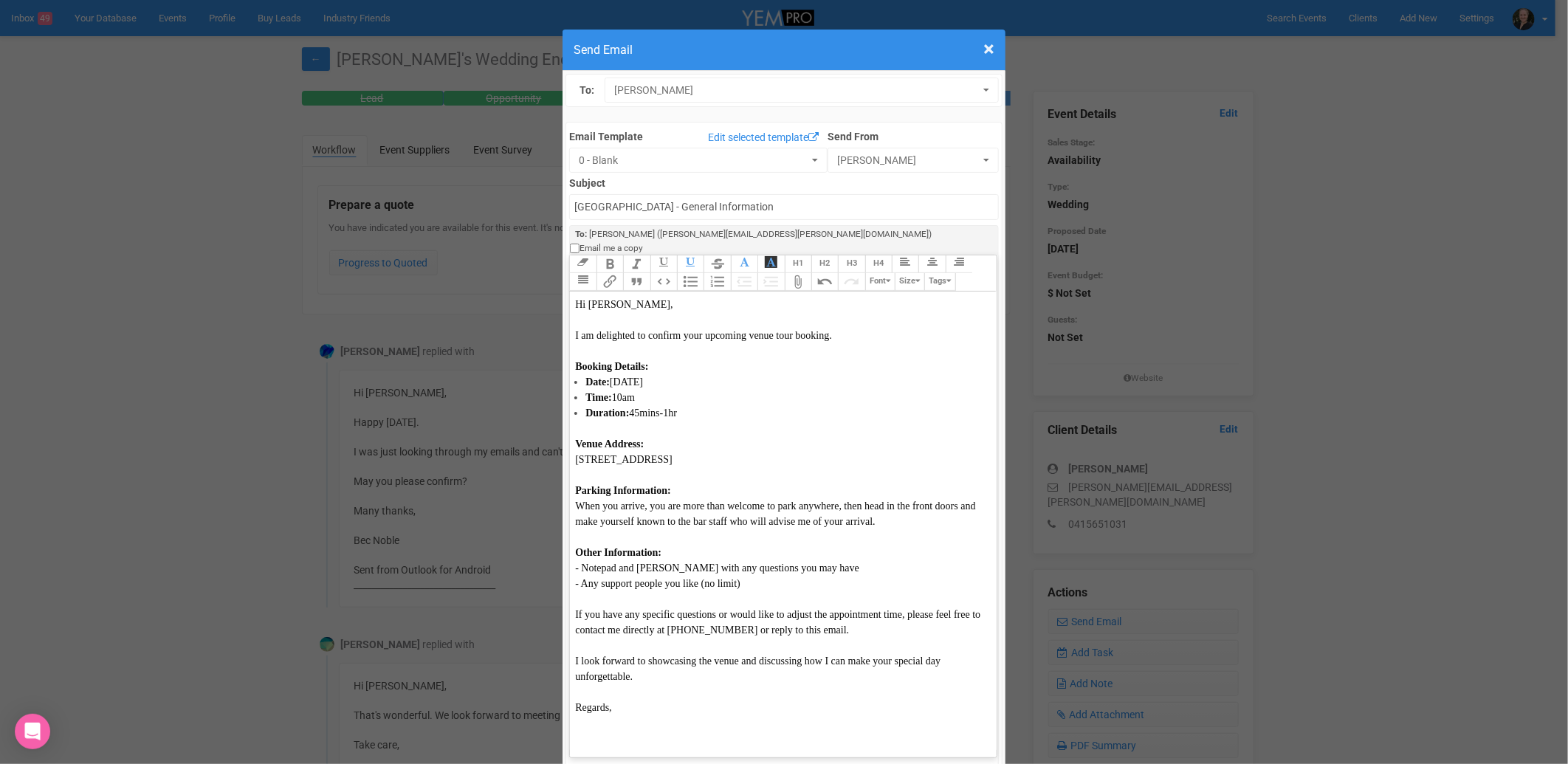
scroll to position [25, 0]
click at [683, 684] on div "Regards," at bounding box center [780, 700] width 410 height 31
click at [877, 273] on button "Font" at bounding box center [880, 282] width 30 height 18
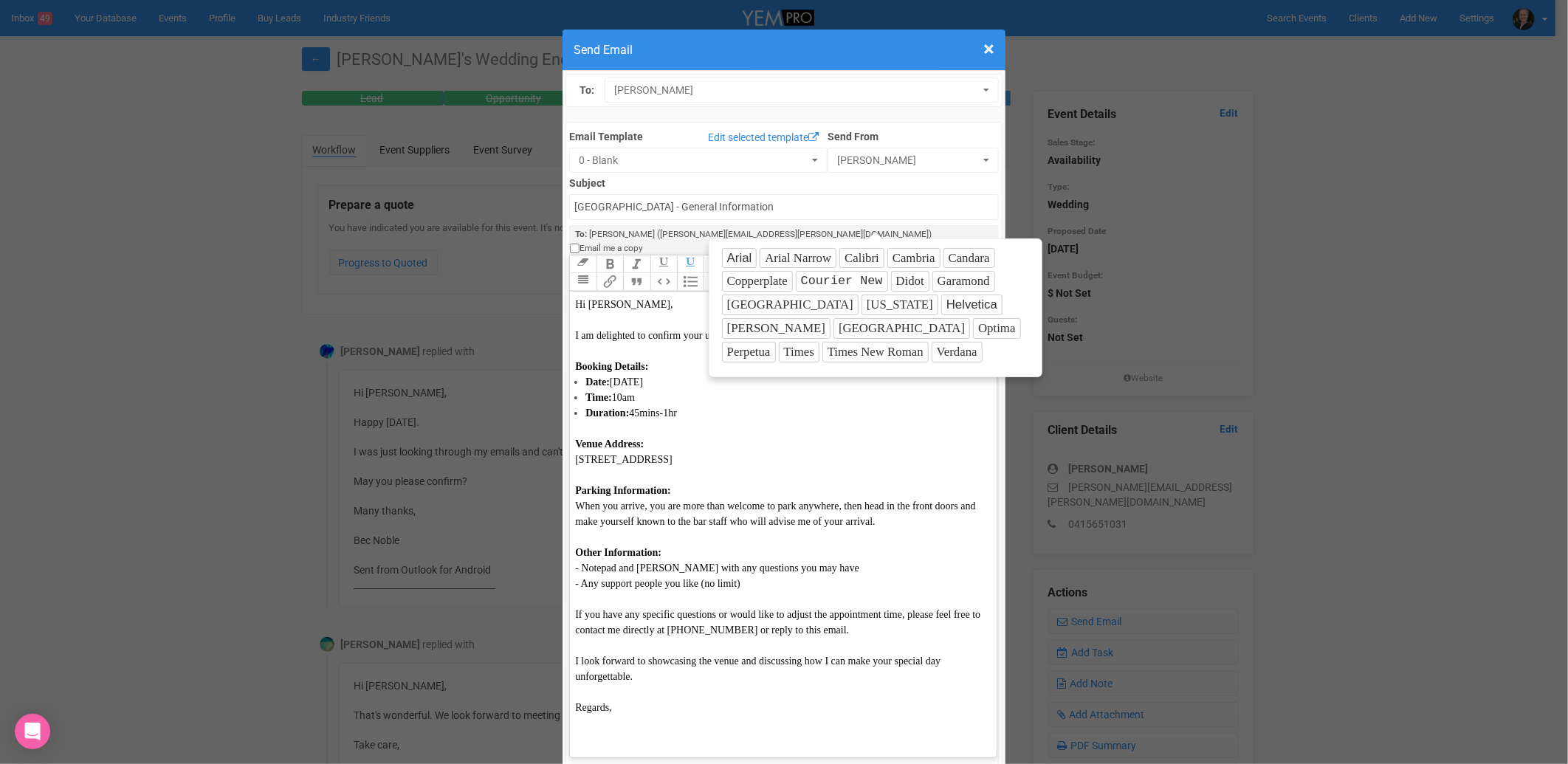
click at [847, 468] on div "Parking Information: When you arrive, you are more than welcome to park anywher…" at bounding box center [780, 498] width 410 height 62
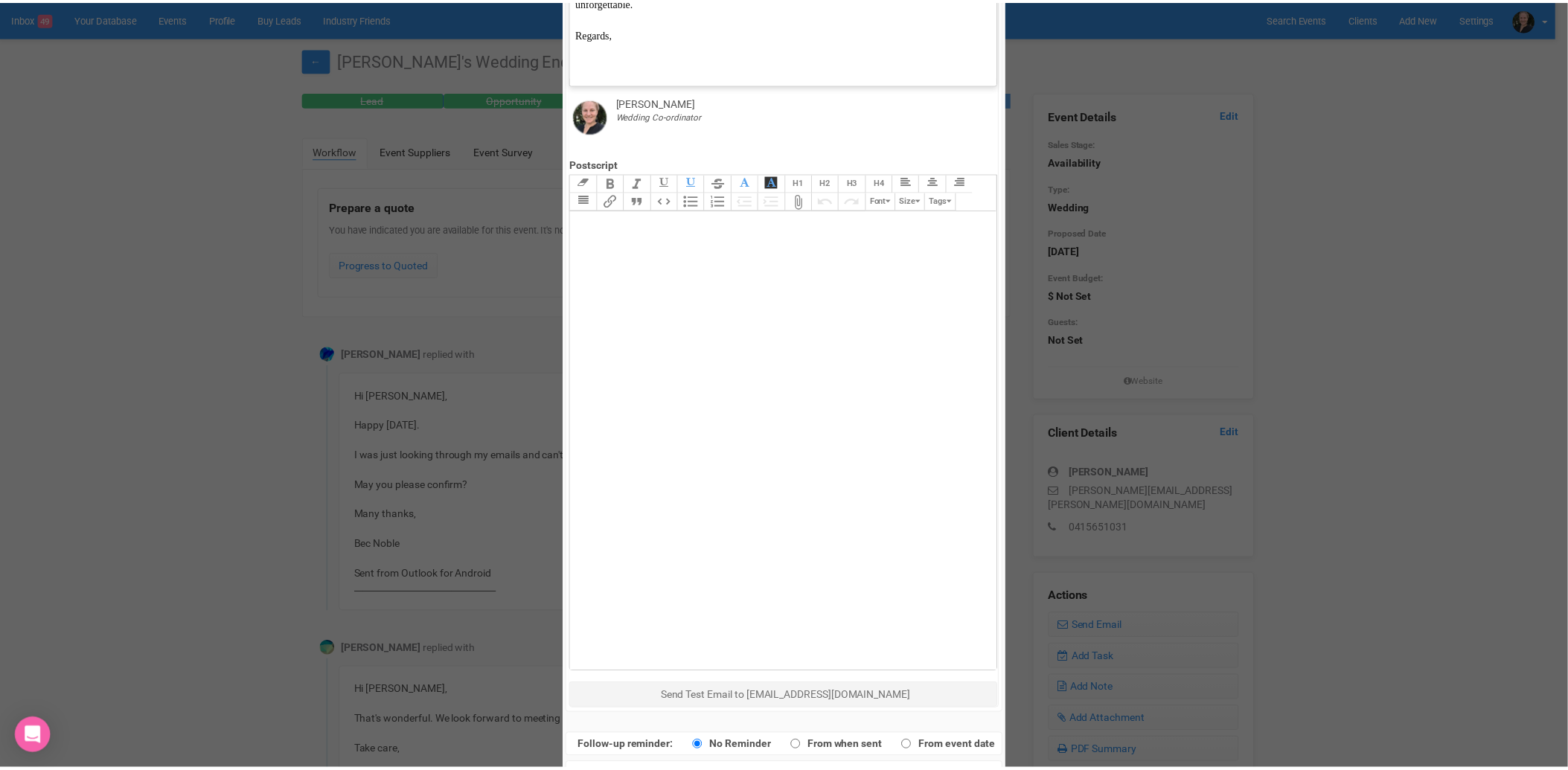
scroll to position [684, 0]
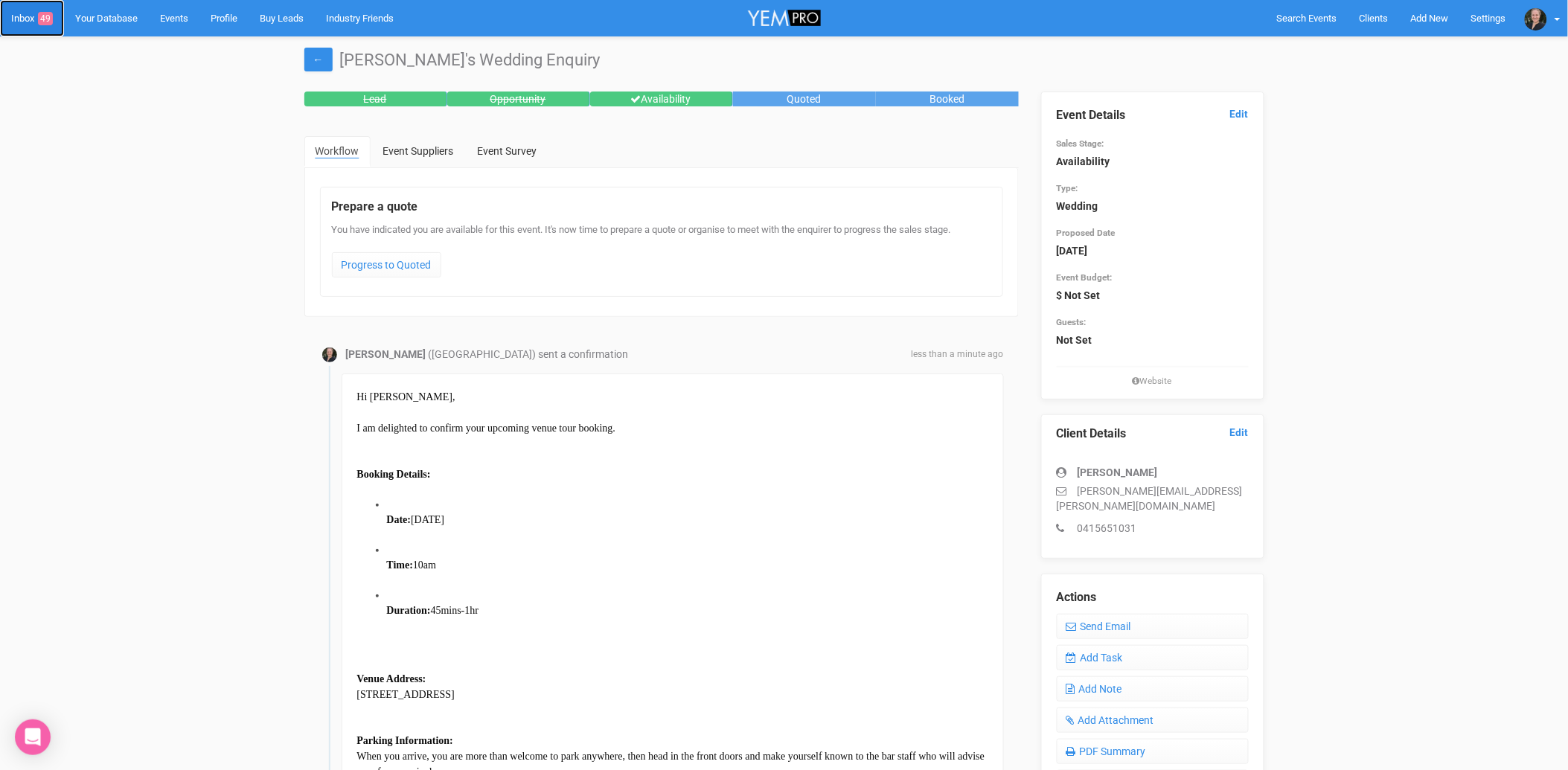
click at [23, 13] on link "Inbox 49" at bounding box center [32, 18] width 64 height 37
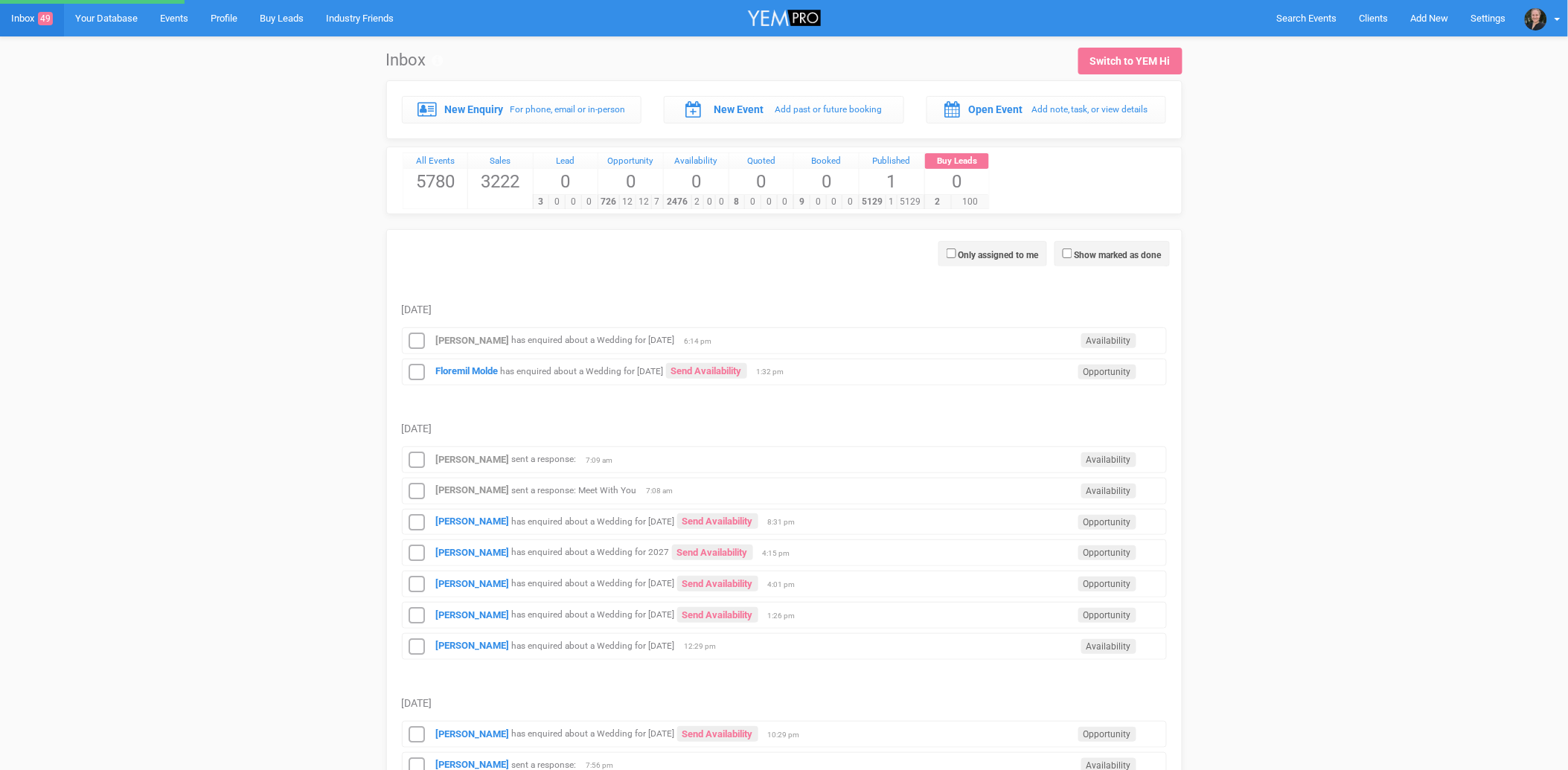
click at [420, 341] on icon at bounding box center [417, 341] width 23 height 20
click at [453, 374] on strong "Floremil Molde" at bounding box center [467, 371] width 62 height 11
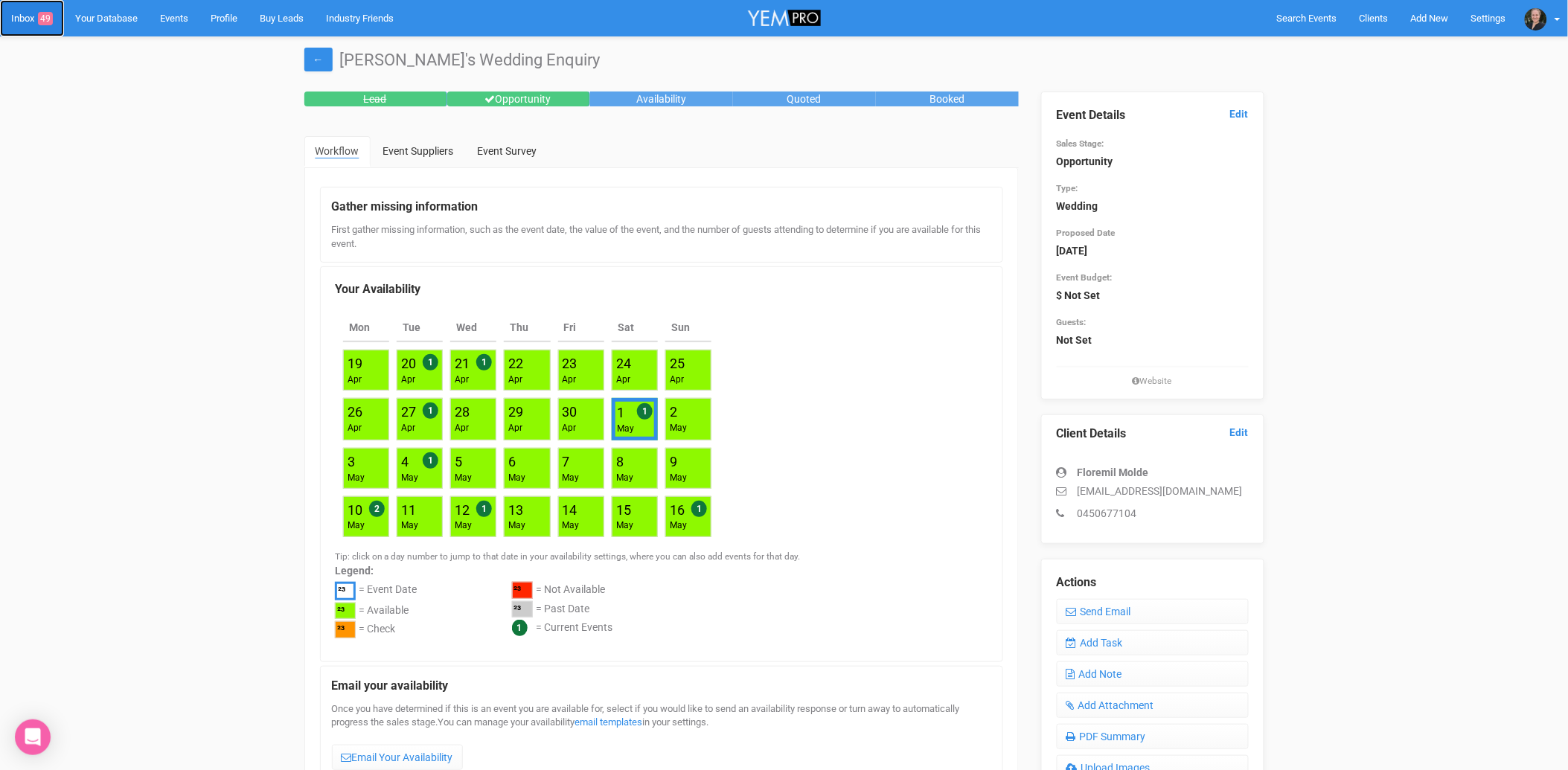
click at [25, 20] on link "Inbox 49" at bounding box center [32, 18] width 64 height 37
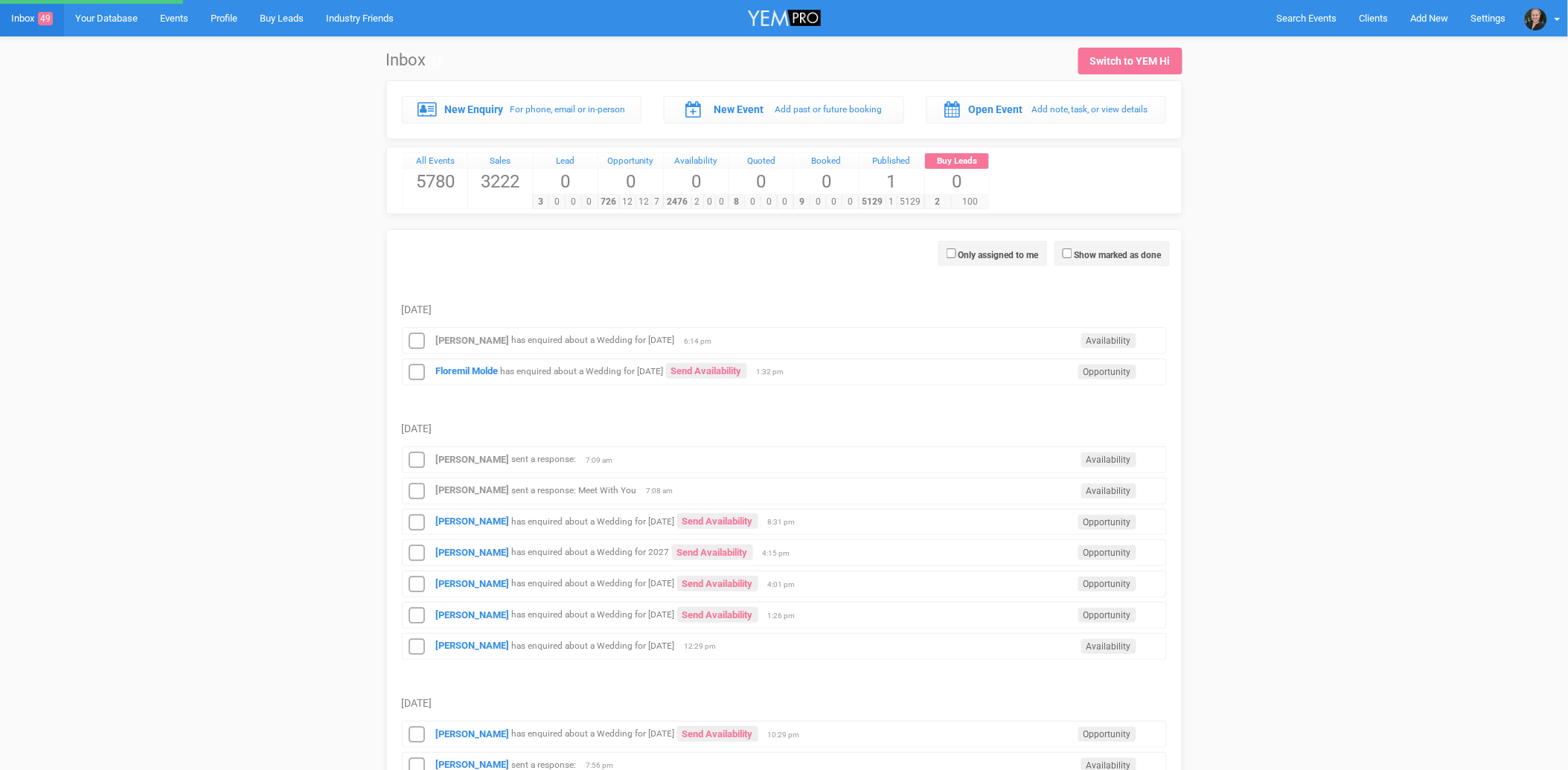
click at [413, 344] on icon at bounding box center [417, 341] width 23 height 20
click at [419, 345] on icon at bounding box center [417, 341] width 23 height 20
click at [417, 382] on icon at bounding box center [417, 373] width 23 height 20
click at [415, 346] on icon at bounding box center [417, 343] width 23 height 20
click at [417, 376] on icon at bounding box center [417, 374] width 23 height 20
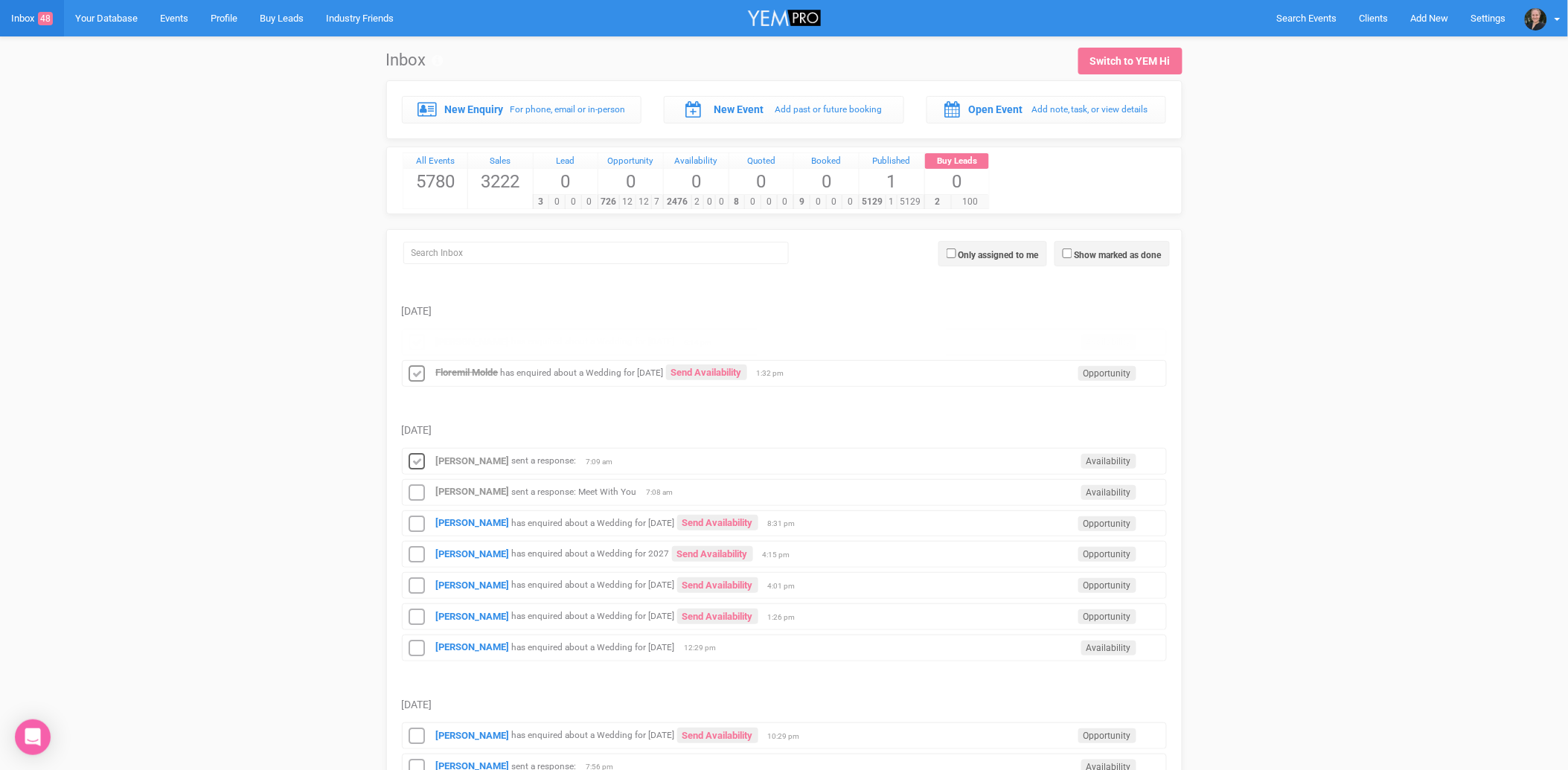
click at [0, 0] on div "Processing..." at bounding box center [0, 0] width 0 height 0
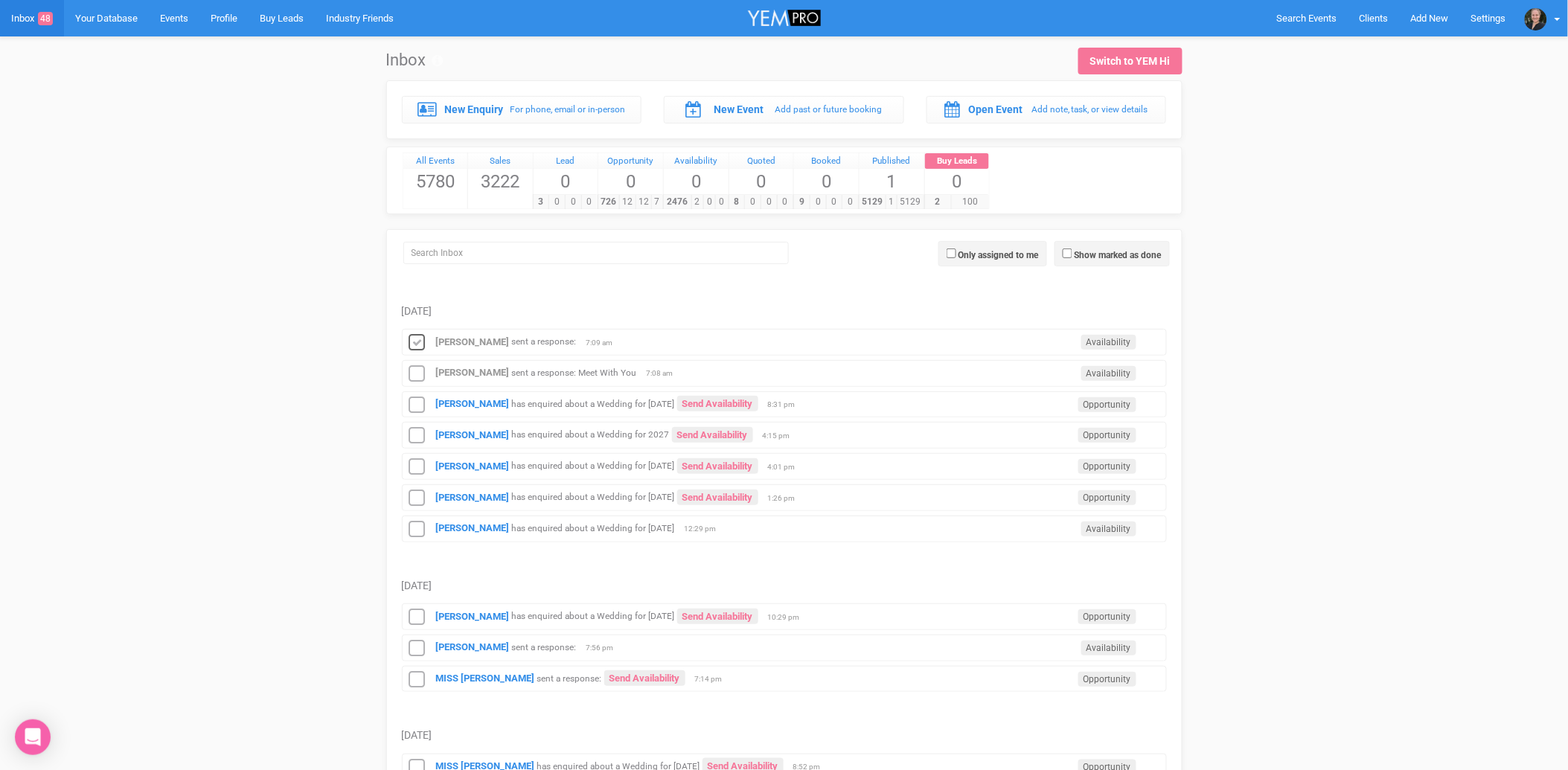
click at [414, 346] on icon at bounding box center [417, 343] width 23 height 20
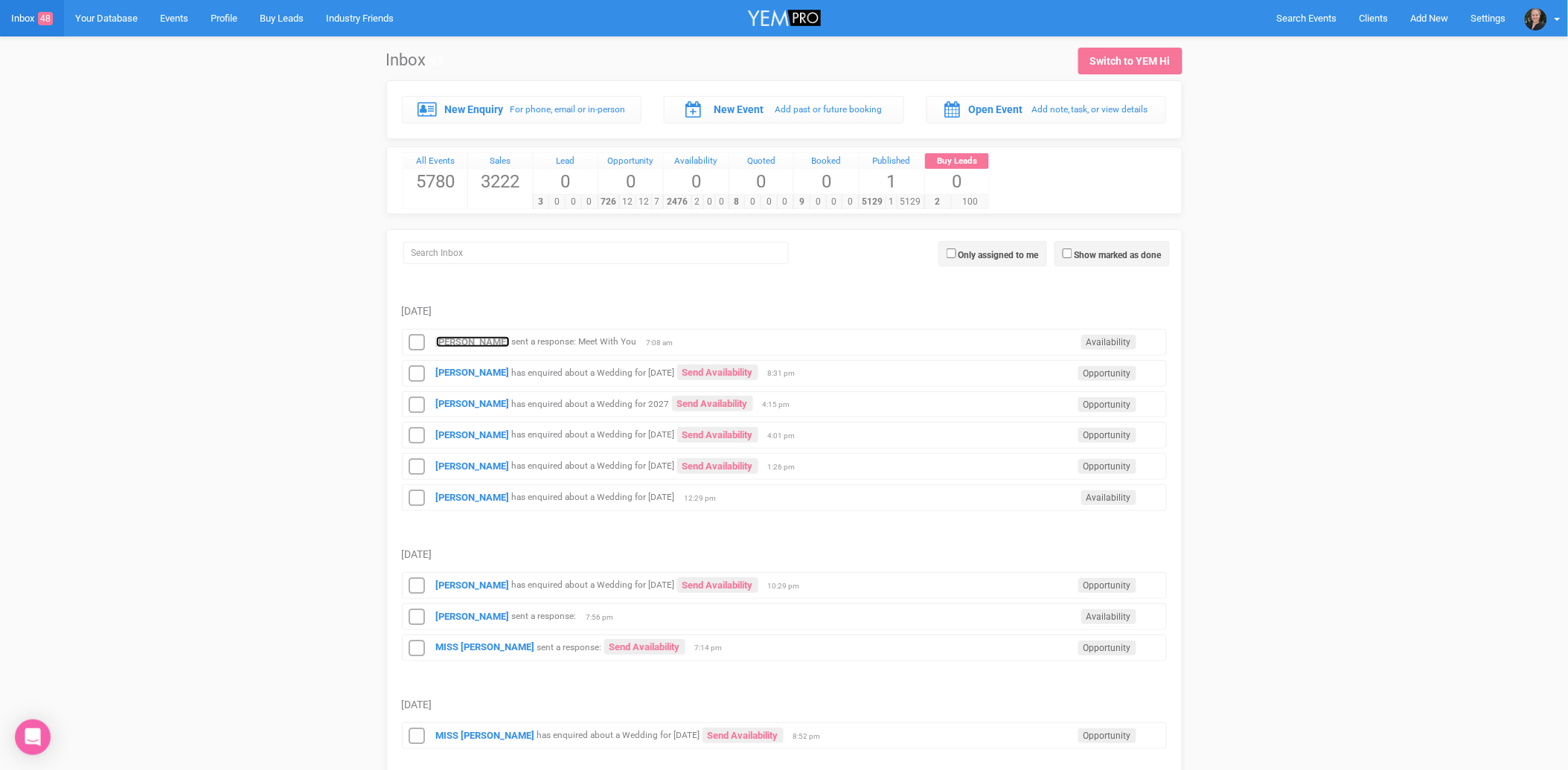
click at [453, 343] on strong "[PERSON_NAME]" at bounding box center [473, 341] width 74 height 11
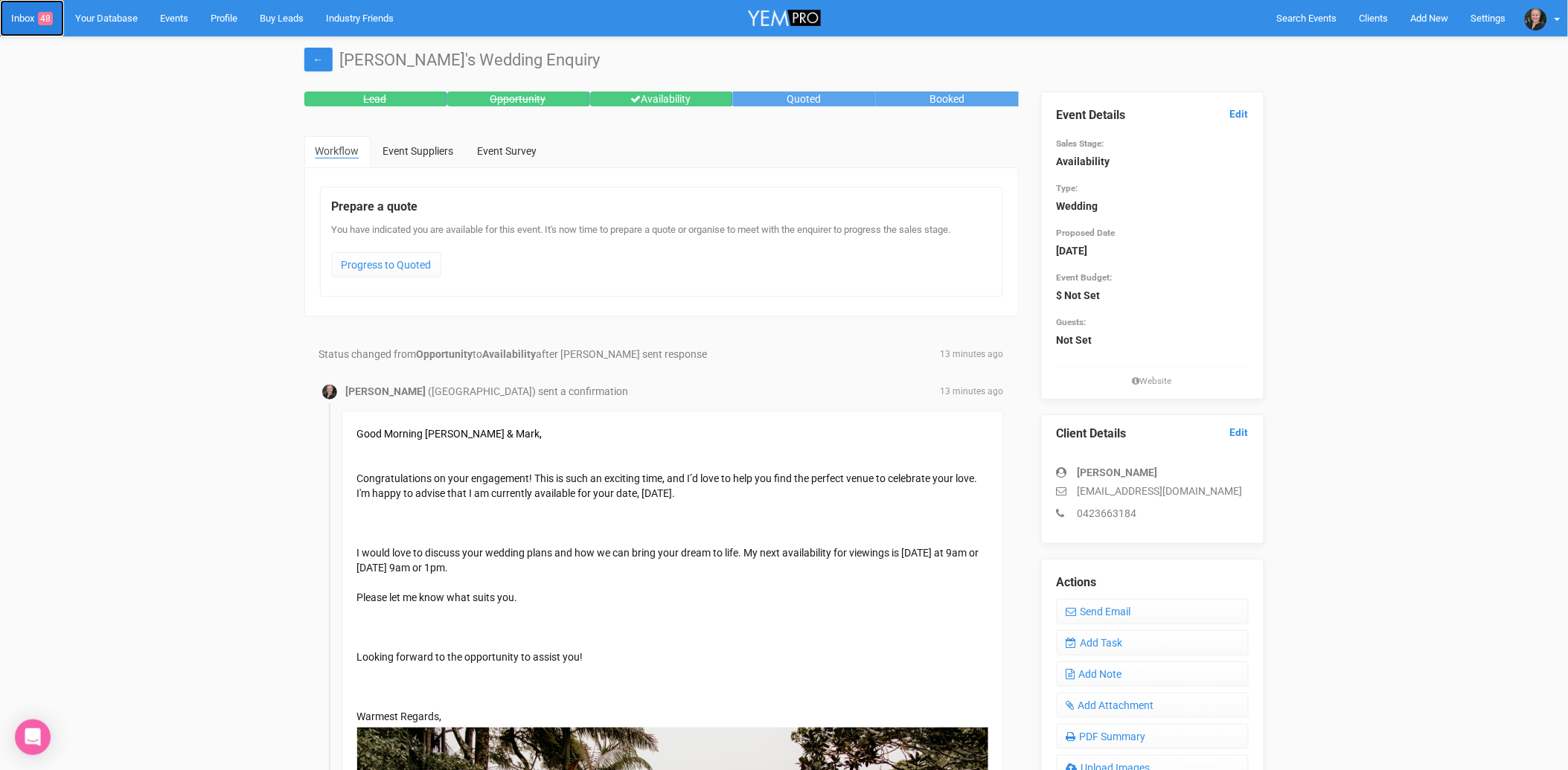
click at [26, 16] on link "Inbox 48" at bounding box center [32, 18] width 64 height 37
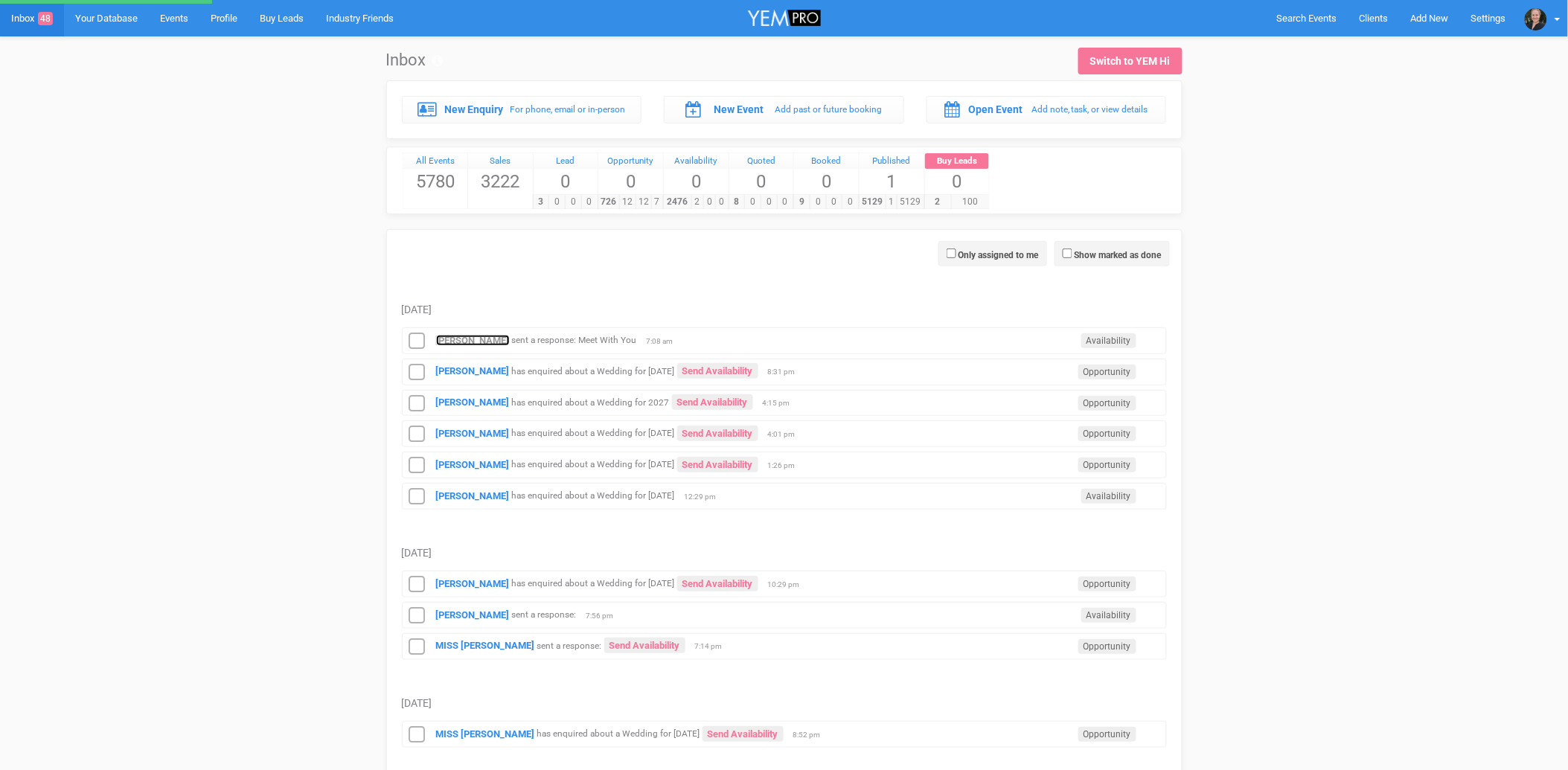
click at [456, 341] on strong "[PERSON_NAME]" at bounding box center [473, 340] width 74 height 11
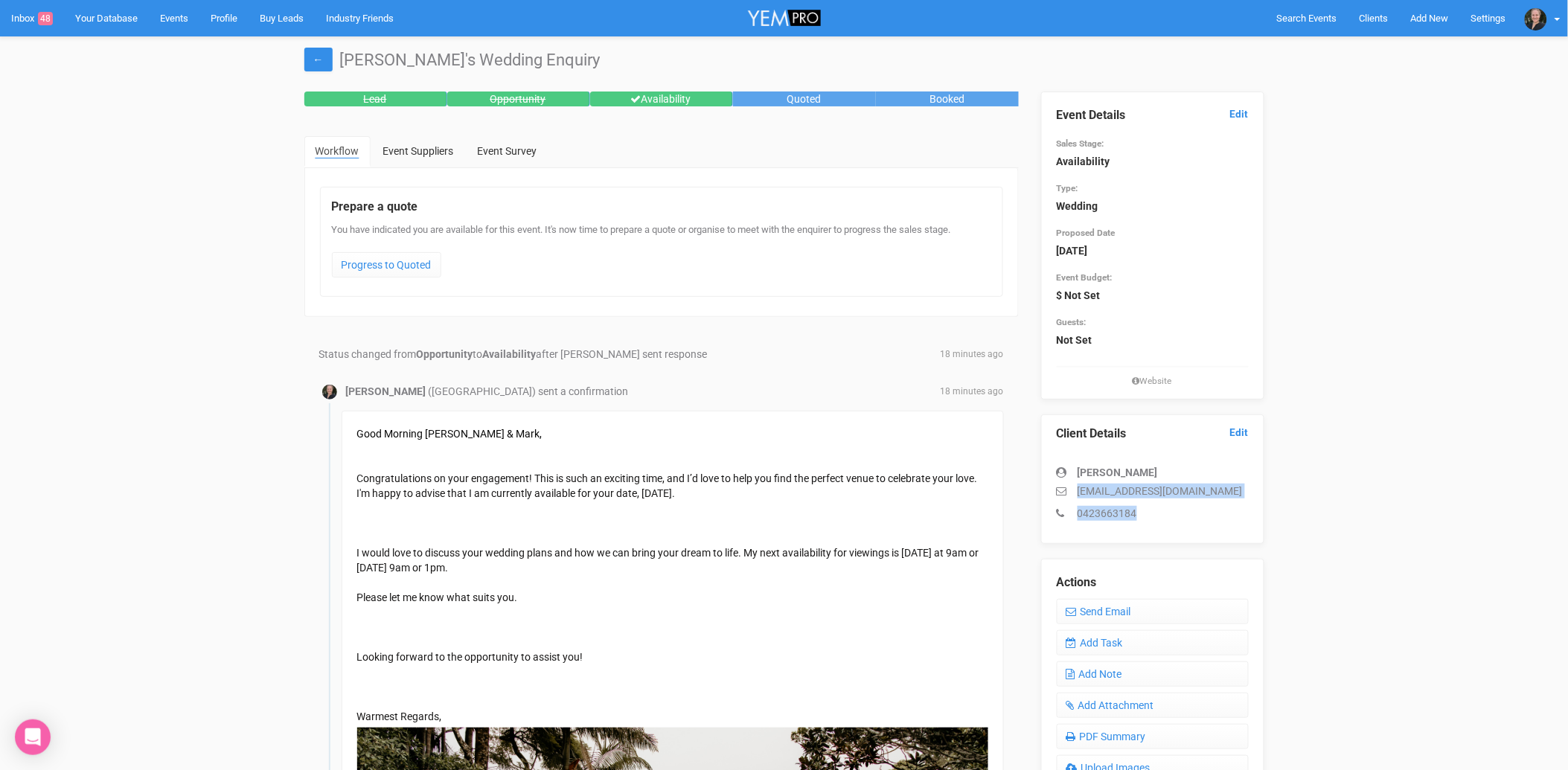
drag, startPoint x: 1078, startPoint y: 487, endPoint x: 1133, endPoint y: 506, distance: 58.2
click at [1133, 506] on div "[PERSON_NAME] [EMAIL_ADDRESS][DOMAIN_NAME] 0423663184" at bounding box center [1153, 486] width 192 height 71
copy div "[EMAIL_ADDRESS][DOMAIN_NAME] 0423663184"
click at [1131, 607] on link "Send Email" at bounding box center [1153, 612] width 192 height 26
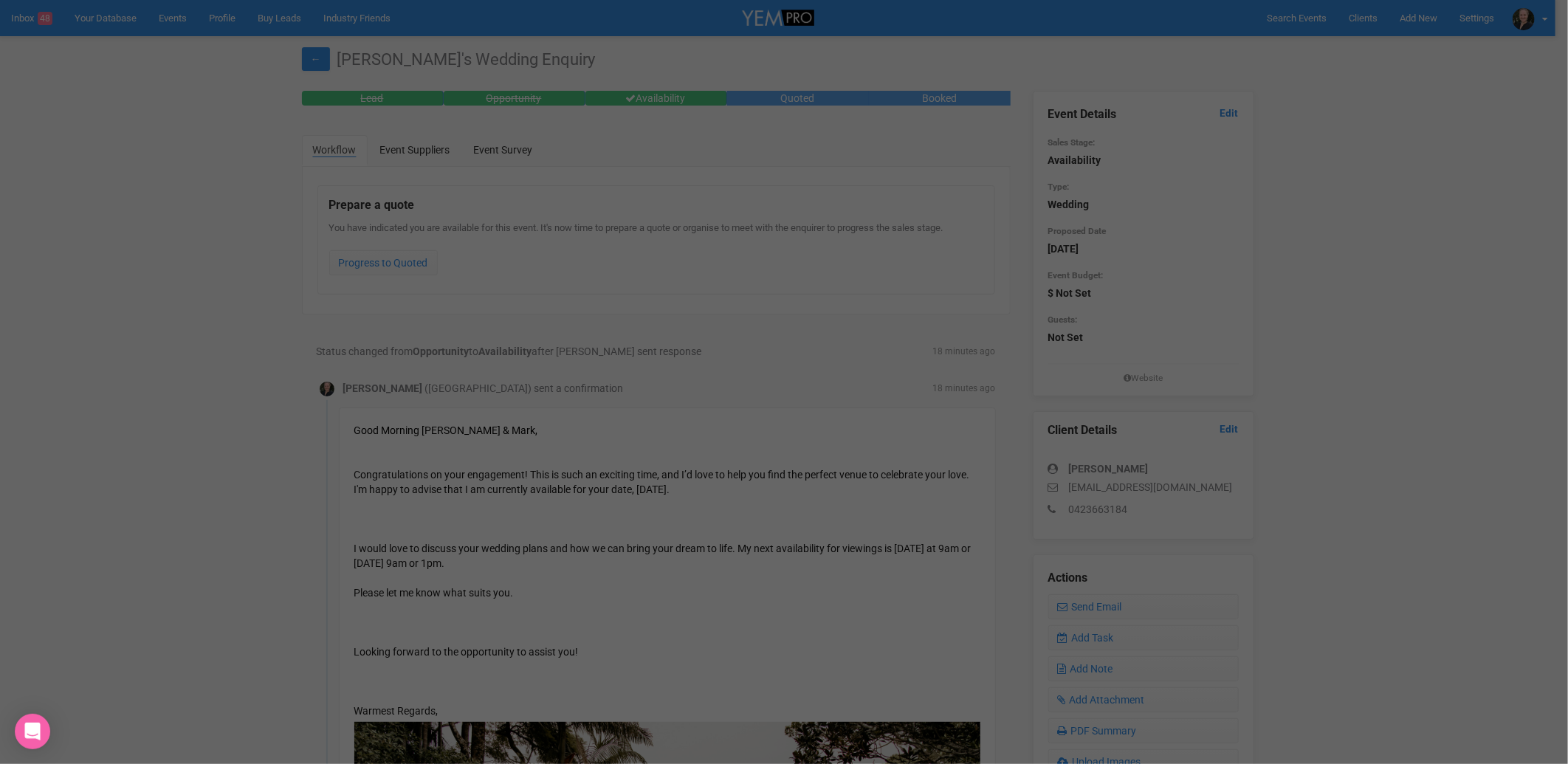
click at [35, 24] on div at bounding box center [784, 382] width 1568 height 764
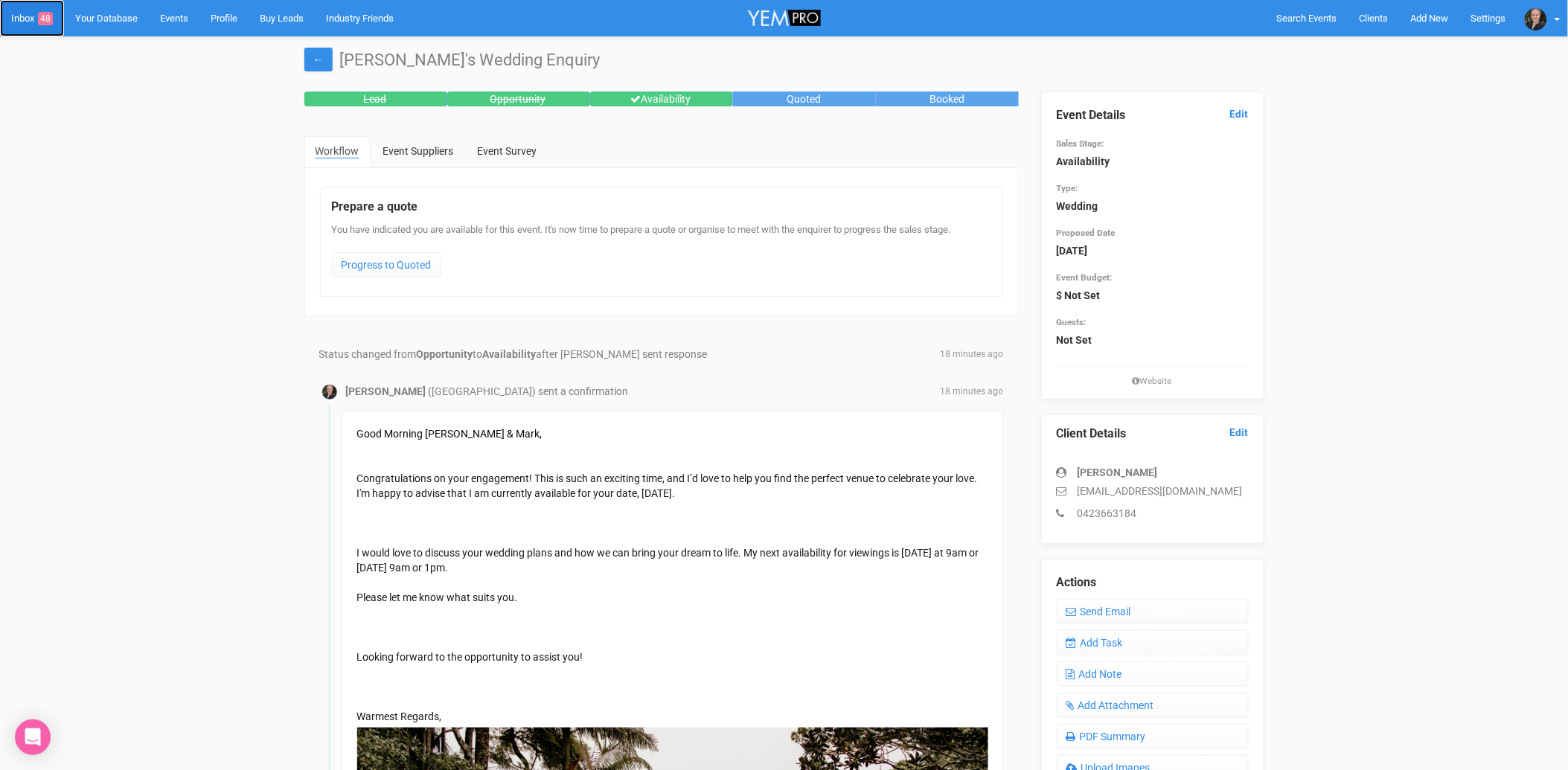
click at [31, 17] on link "Inbox 48" at bounding box center [32, 18] width 64 height 37
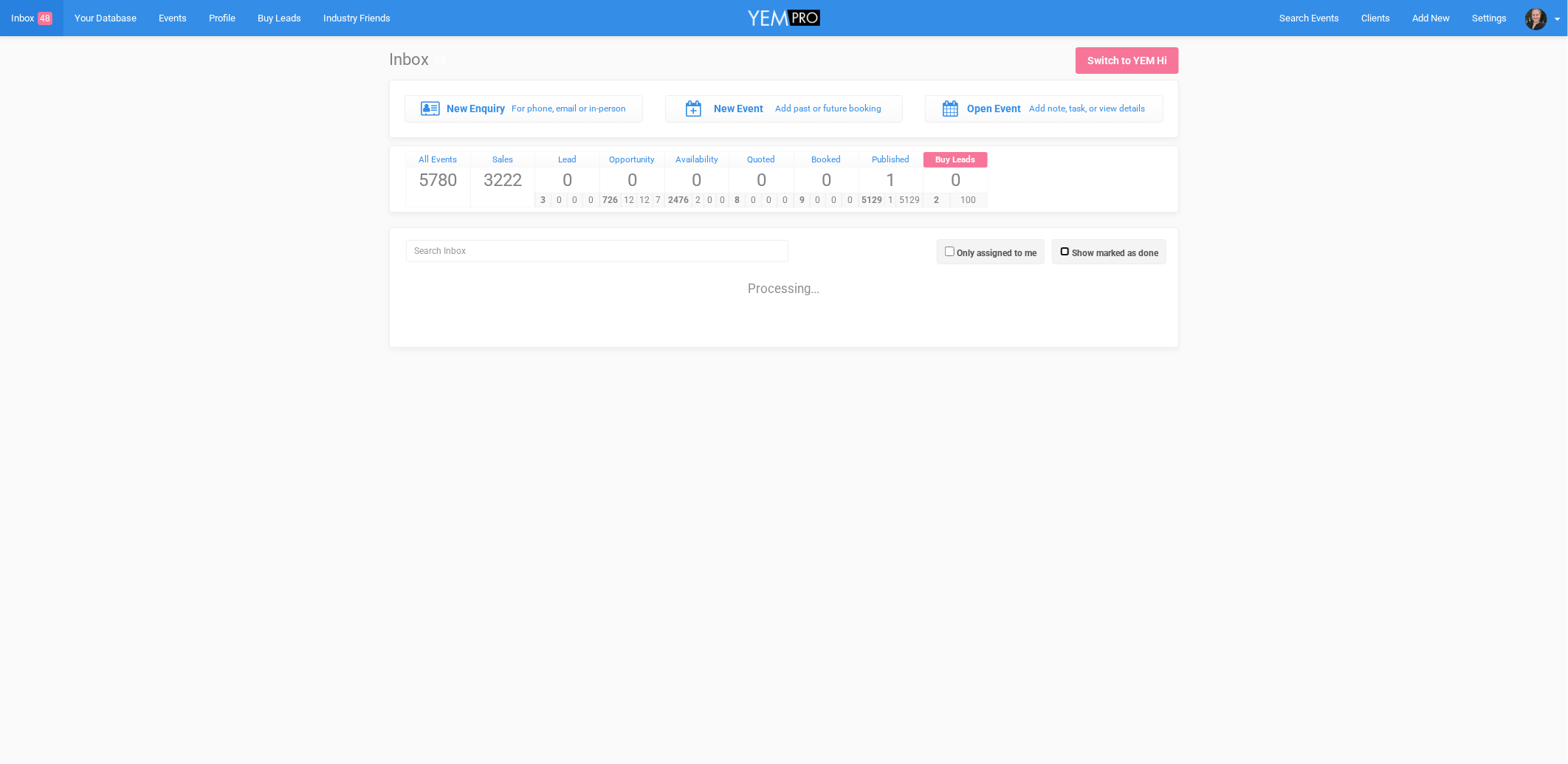
click at [1066, 249] on input "Show marked as done" at bounding box center [1065, 251] width 10 height 10
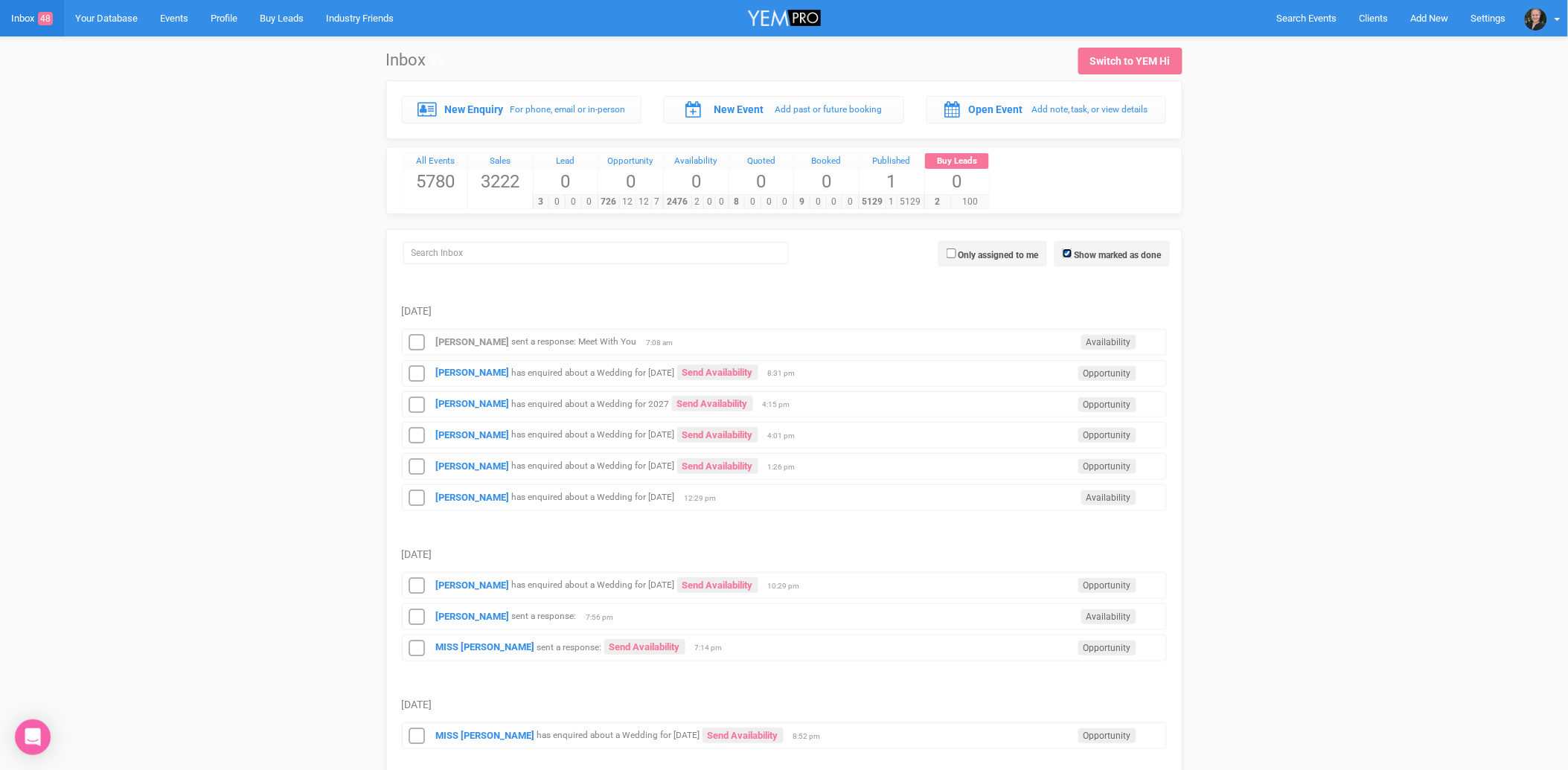
click at [1063, 254] on input "Show marked as done" at bounding box center [1067, 253] width 10 height 10
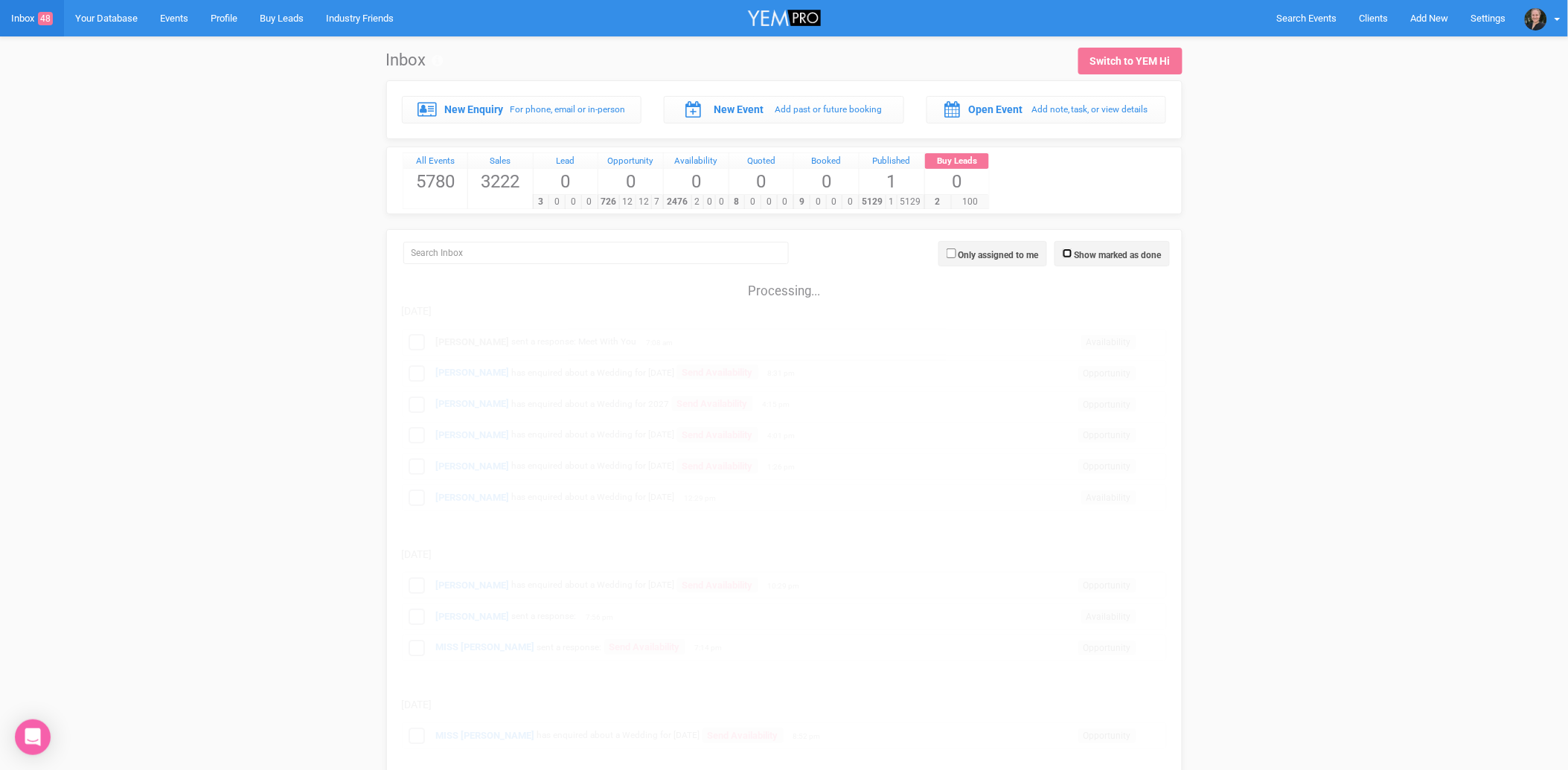
click at [1065, 254] on input "Show marked as done" at bounding box center [1067, 253] width 10 height 10
checkbox input "true"
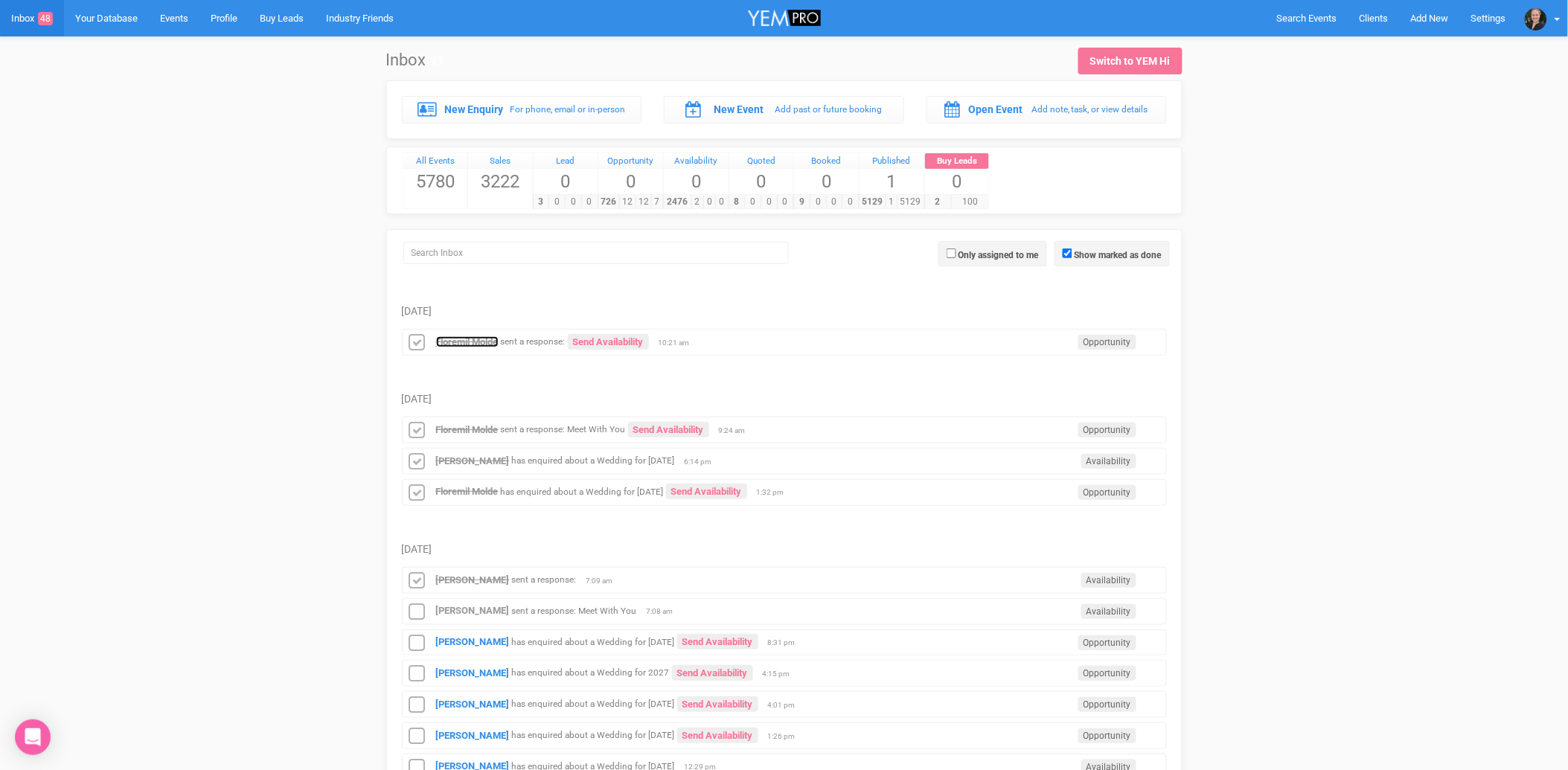
click at [458, 340] on strong "Floremil Molde" at bounding box center [467, 341] width 62 height 11
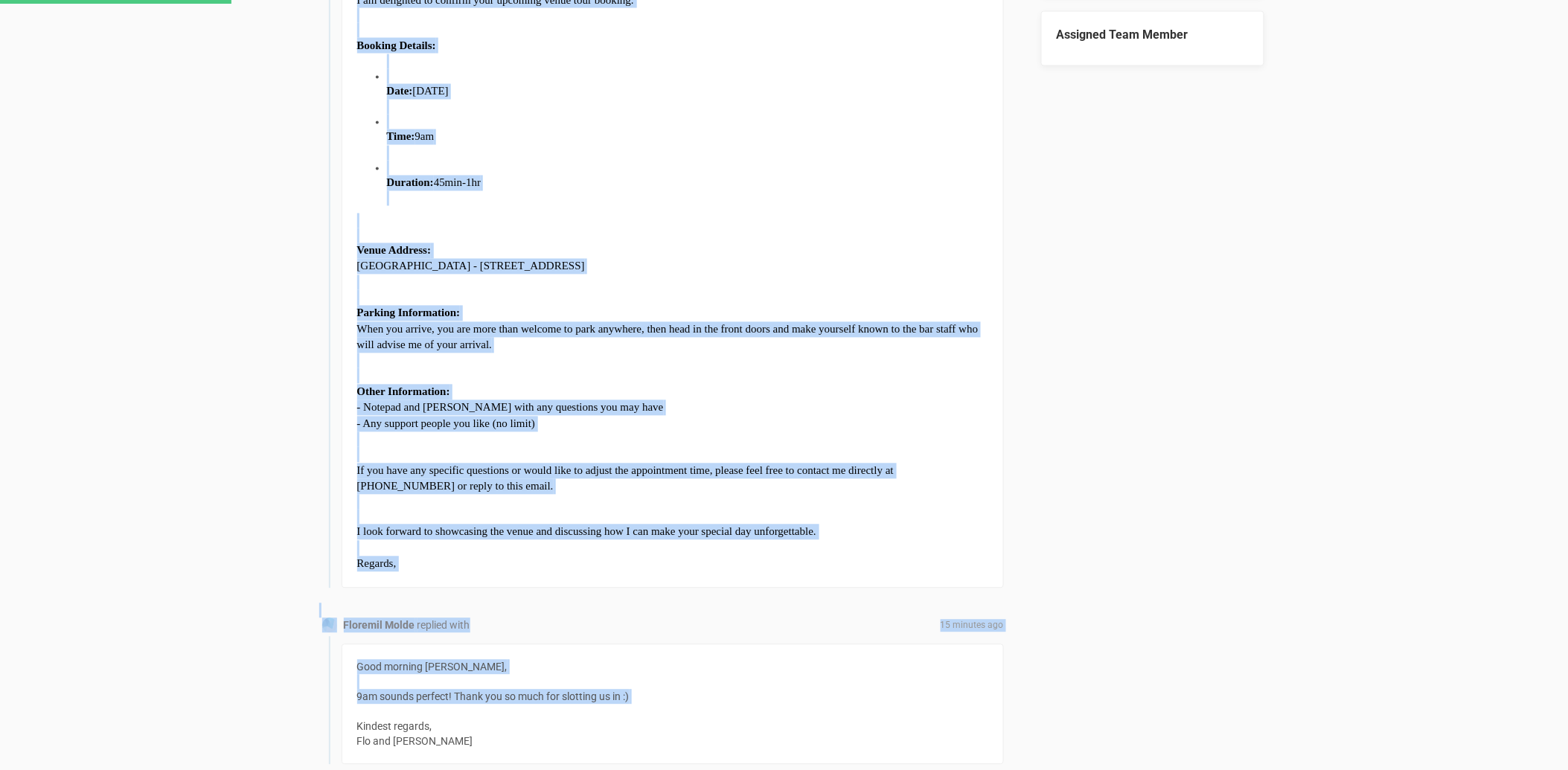
scroll to position [1075, 0]
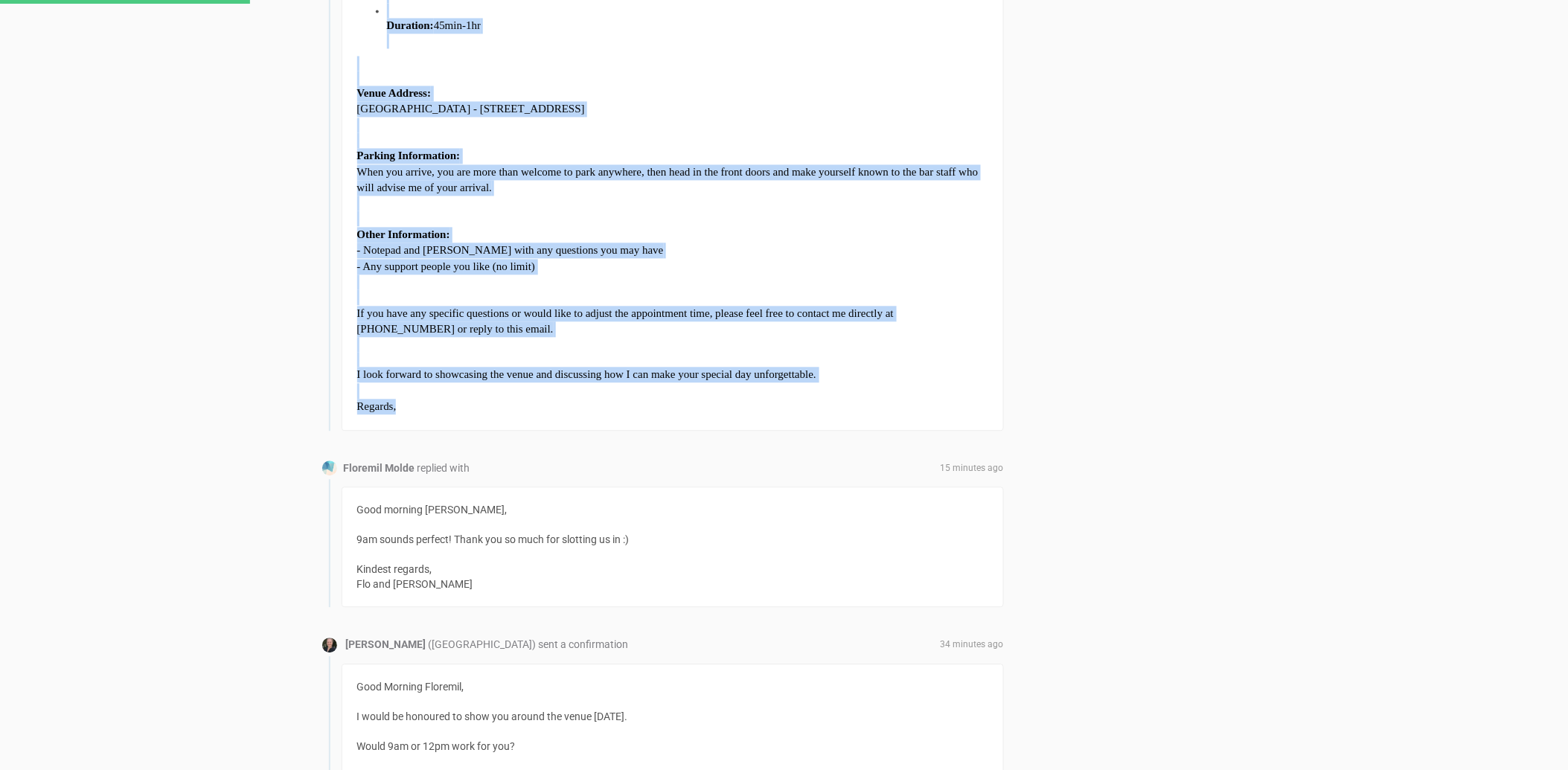
drag, startPoint x: 356, startPoint y: 173, endPoint x: 481, endPoint y: 406, distance: 264.4
click at [481, 406] on div "Hi [PERSON_NAME] & [PERSON_NAME], I am delighted to confirm your upcoming venue…" at bounding box center [673, 109] width 662 height 644
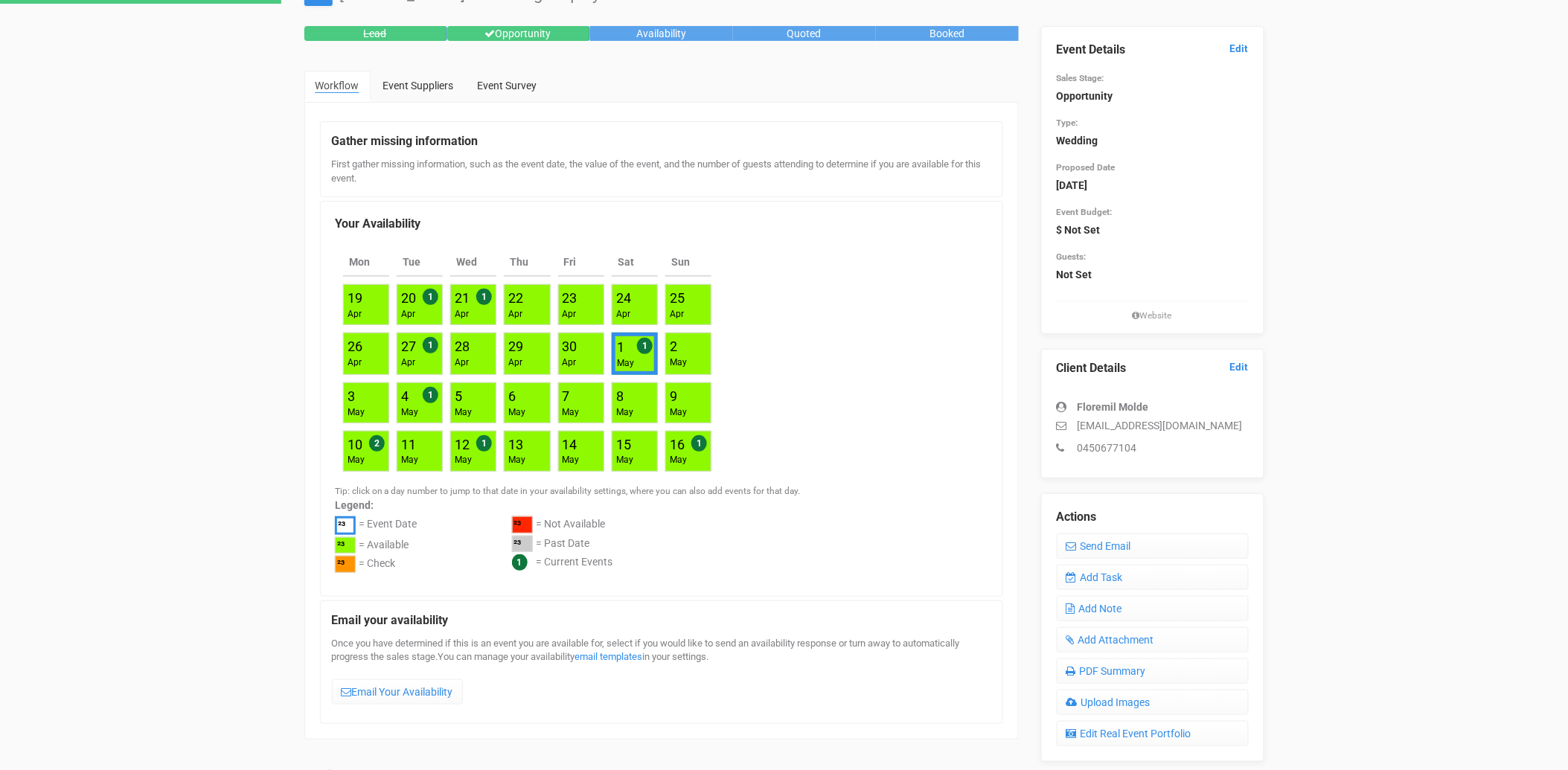
scroll to position [0, 0]
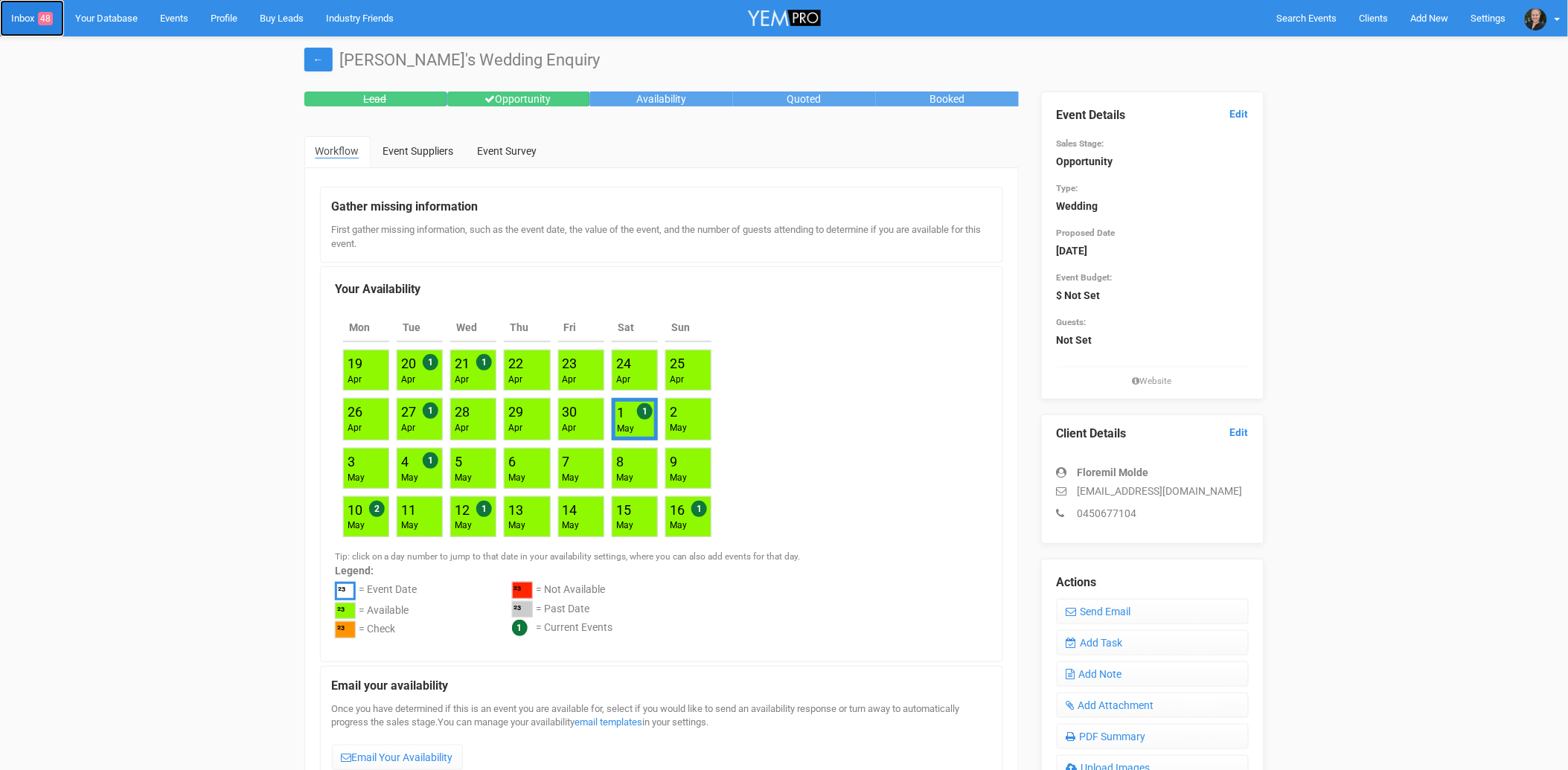
click at [21, 17] on link "Inbox 48" at bounding box center [32, 18] width 64 height 37
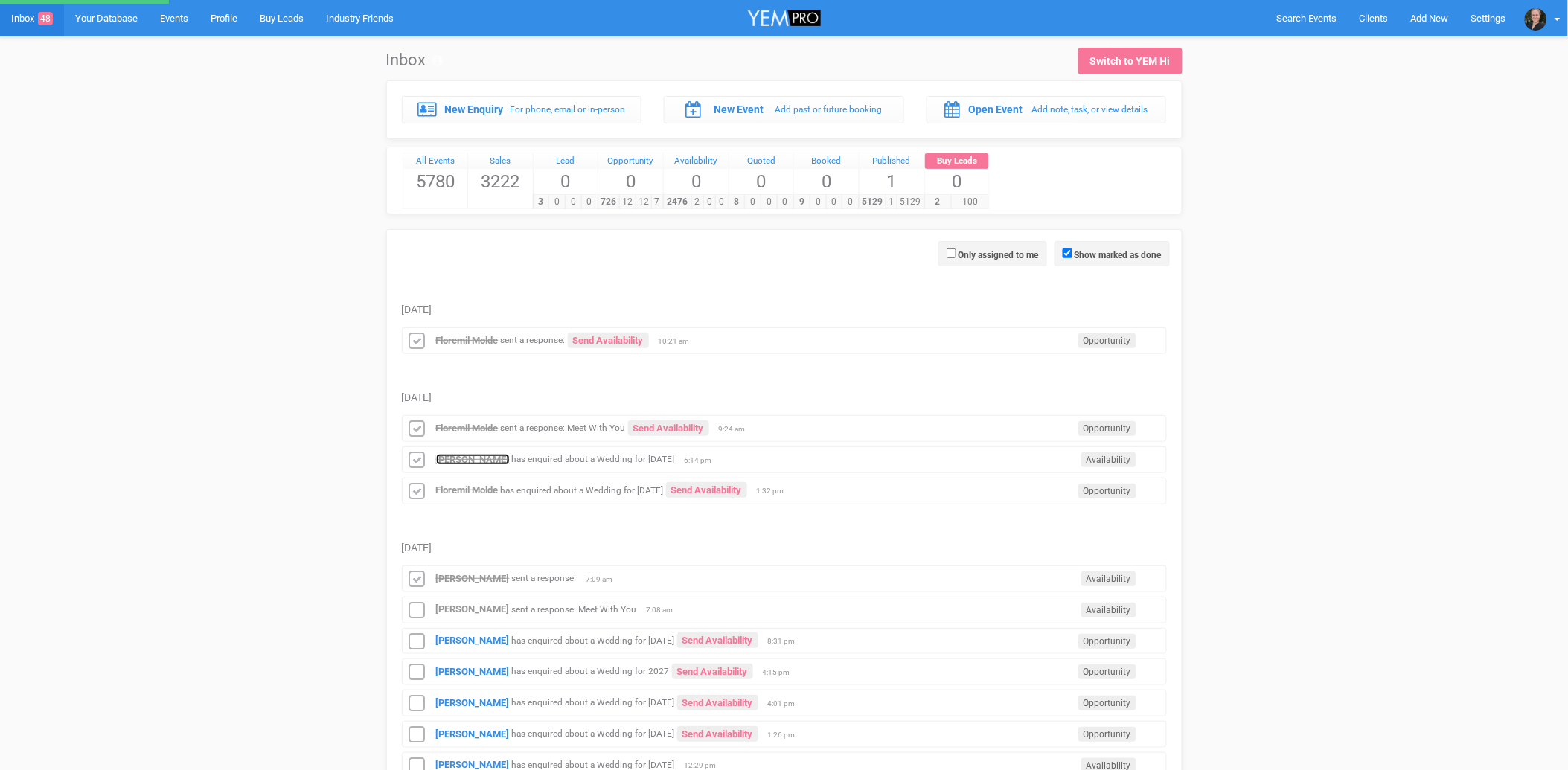
click at [478, 458] on strong "[PERSON_NAME]" at bounding box center [473, 459] width 74 height 11
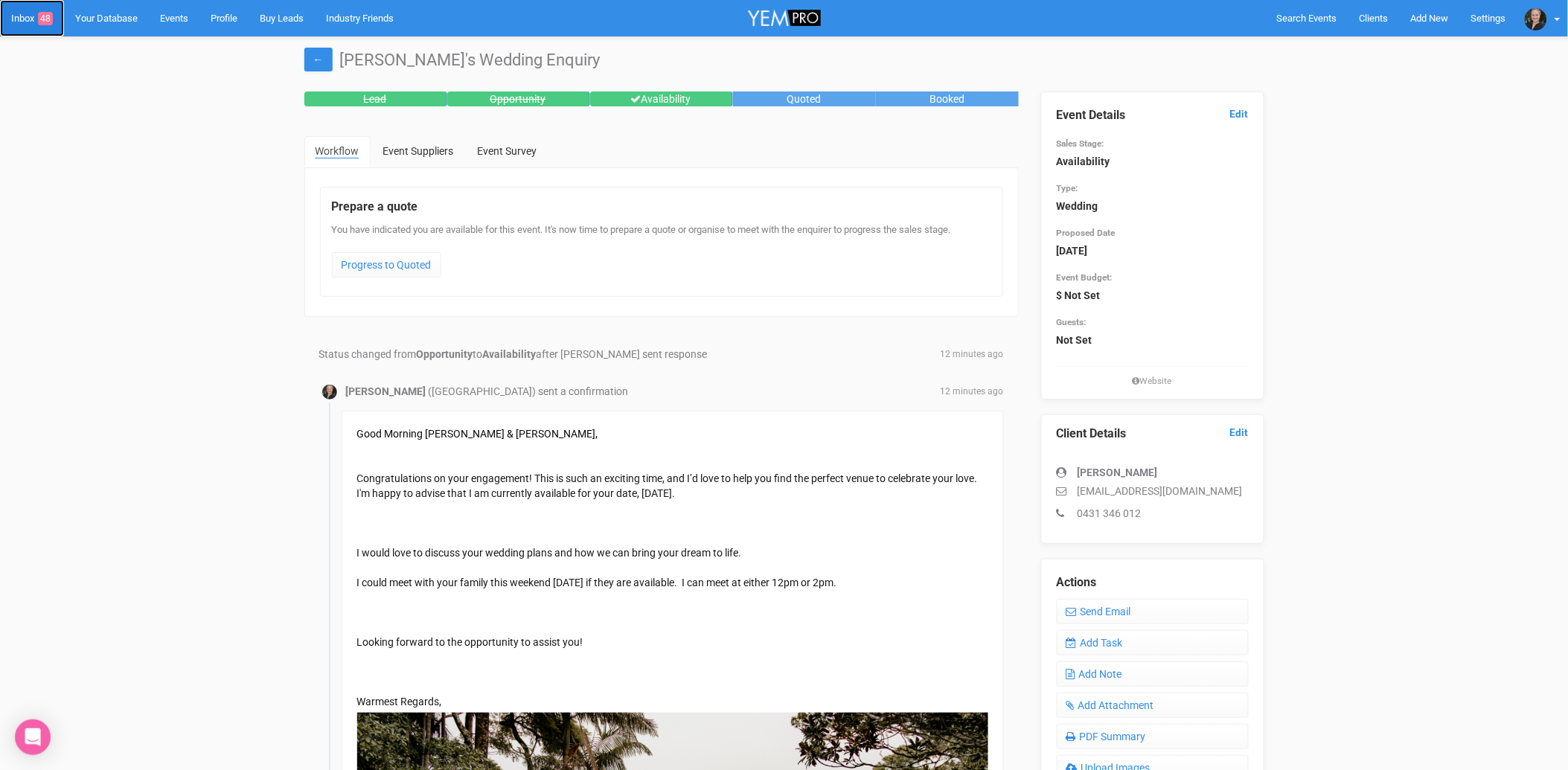
click at [30, 24] on link "Inbox 48" at bounding box center [32, 18] width 64 height 37
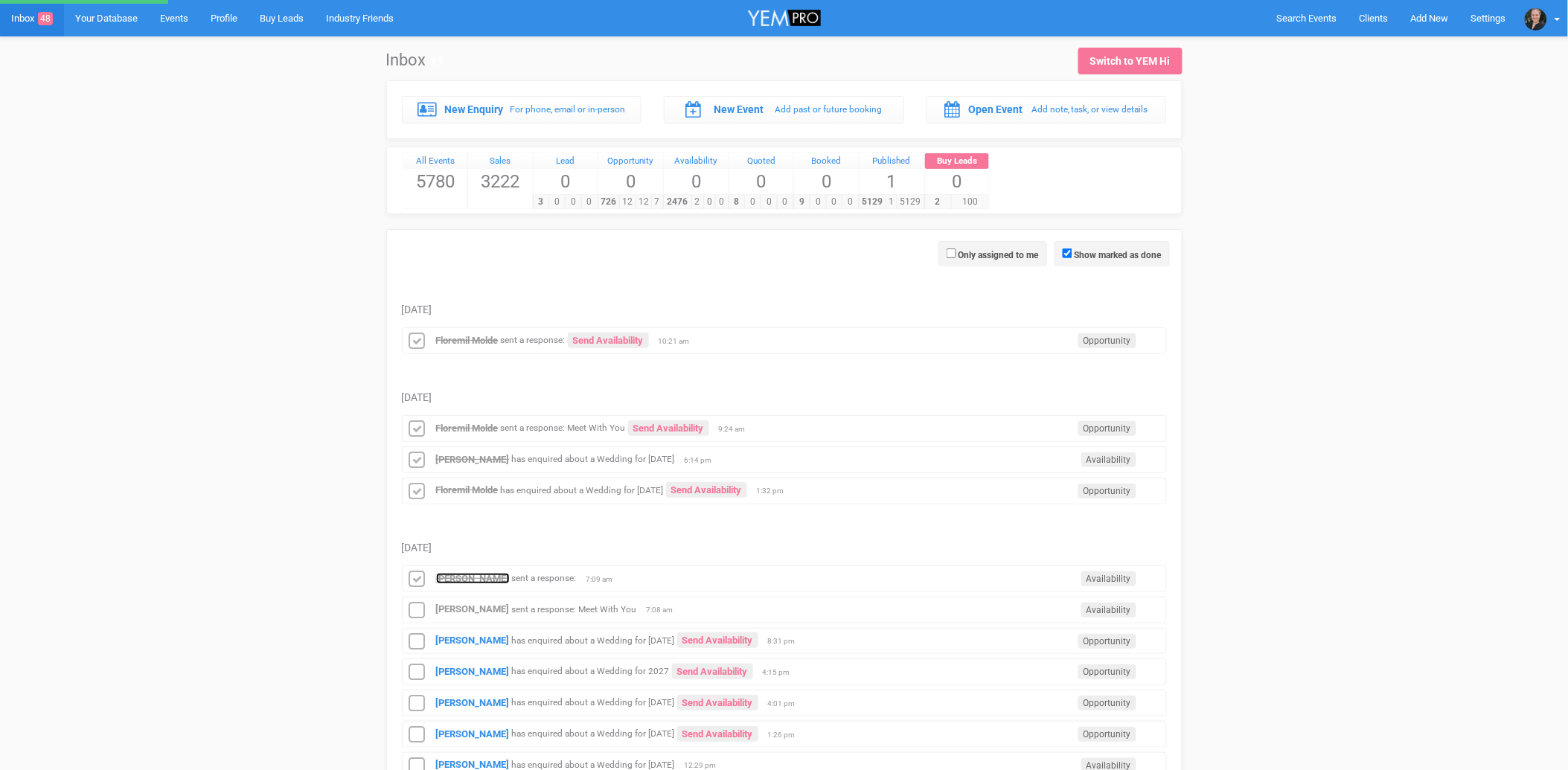
click at [462, 581] on strong "[PERSON_NAME]" at bounding box center [473, 578] width 74 height 11
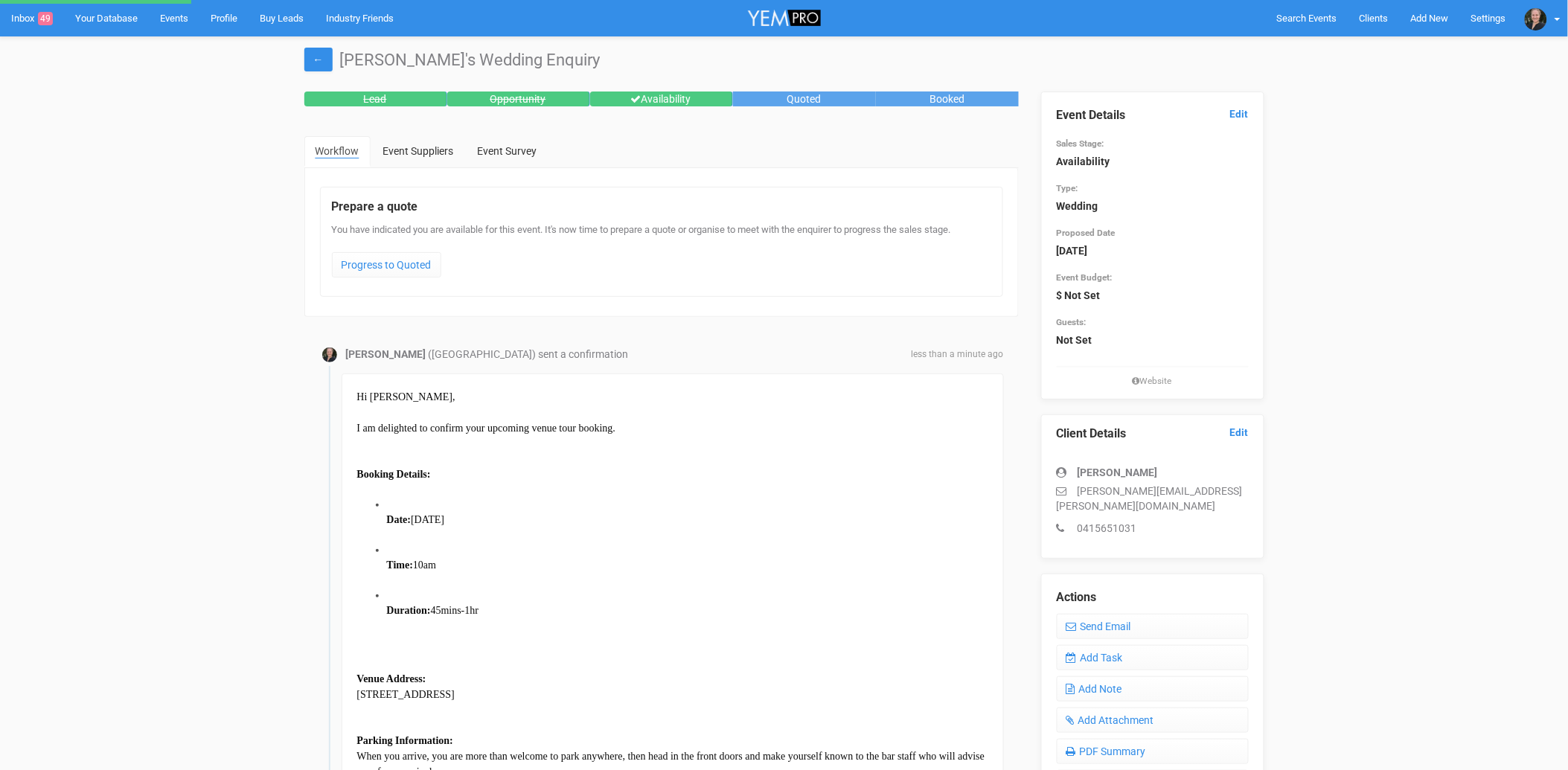
click at [355, 424] on div "Hi [PERSON_NAME], I am delighted to confirm your upcoming venue tour booking. B…" at bounding box center [673, 678] width 662 height 609
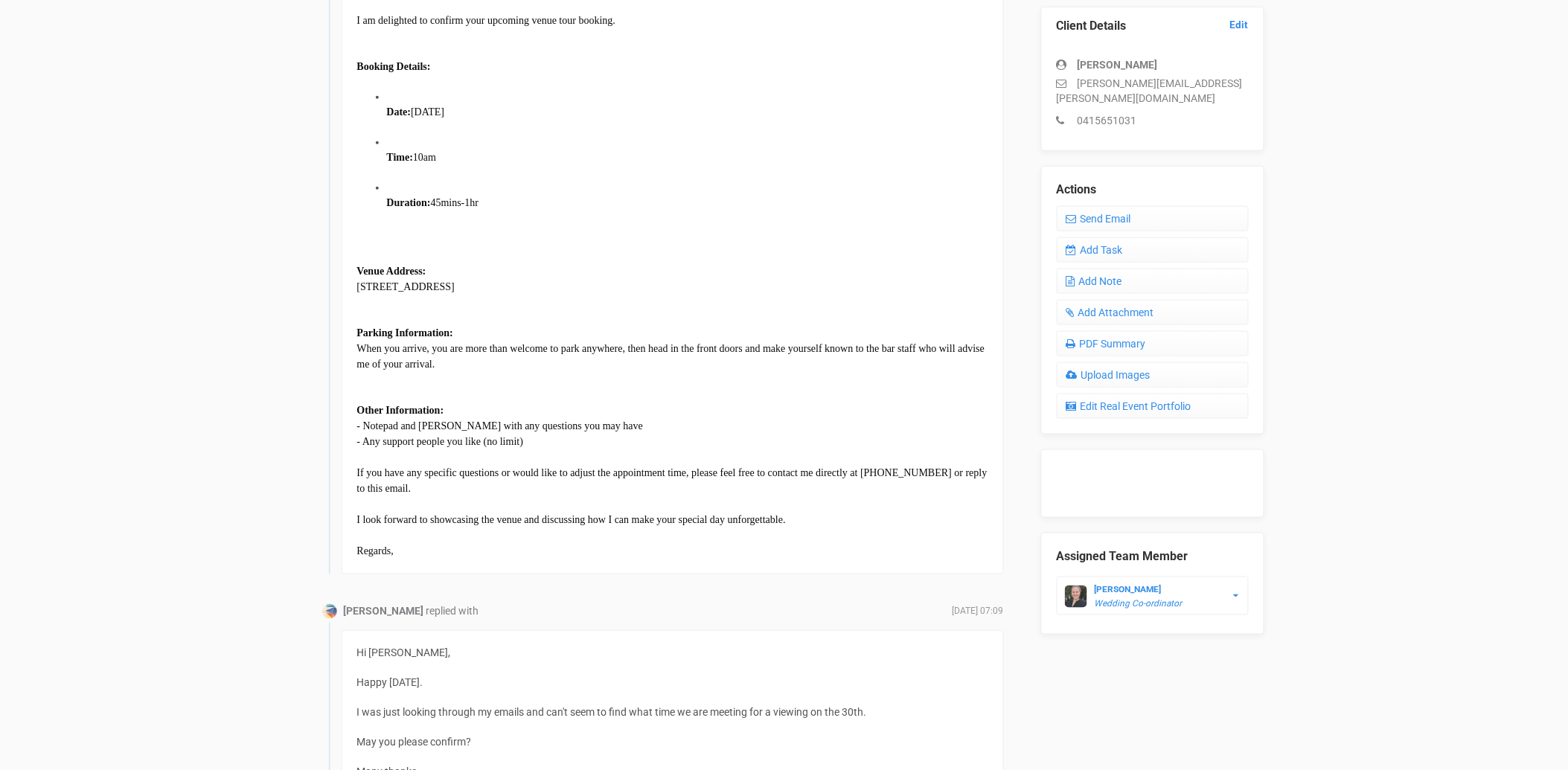
scroll to position [413, 0]
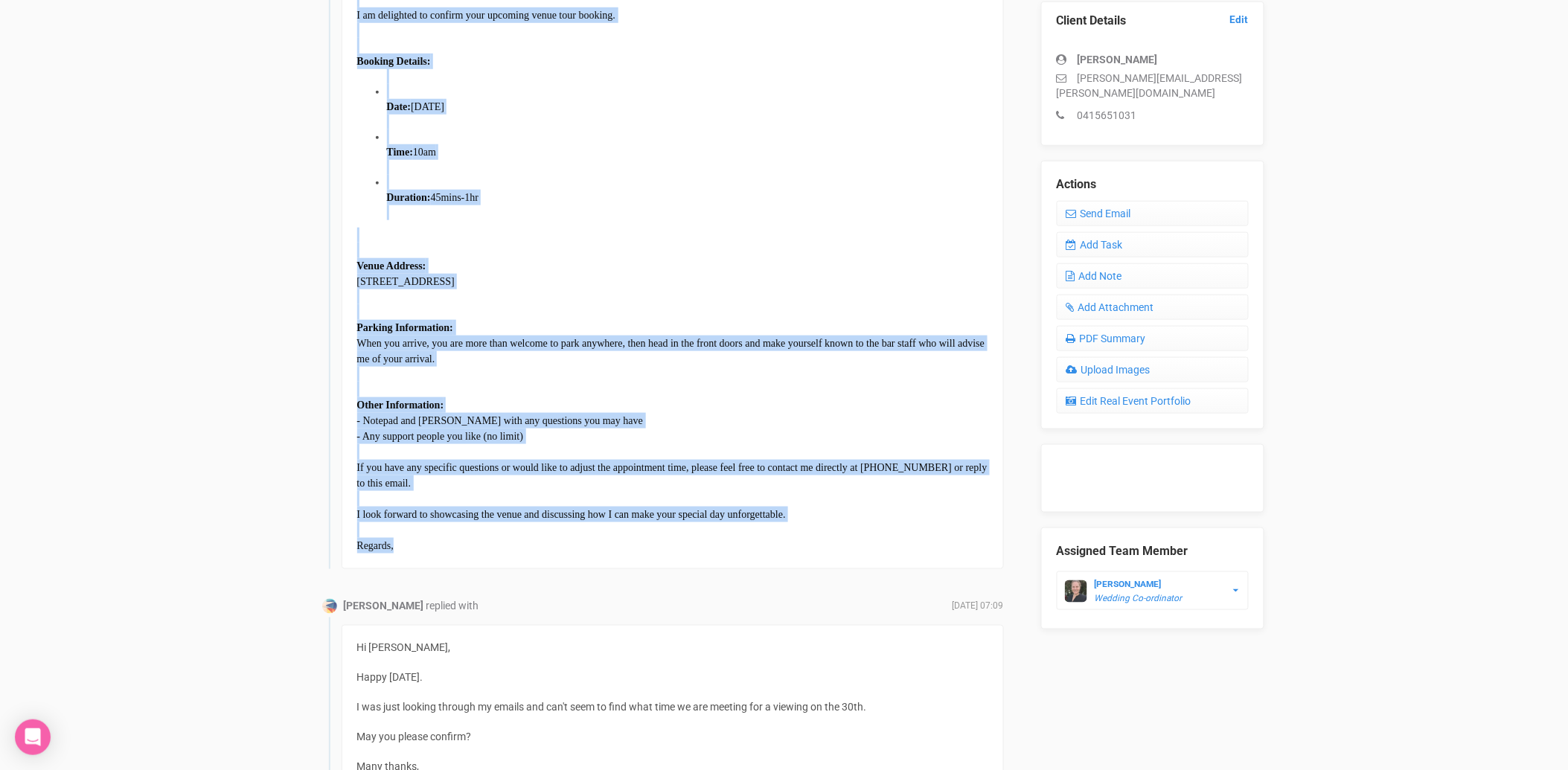
drag, startPoint x: 357, startPoint y: 424, endPoint x: 566, endPoint y: 536, distance: 237.1
copy body "Search Events Clients Add New New Client New Event New Enquiry Settings [PERSON…"
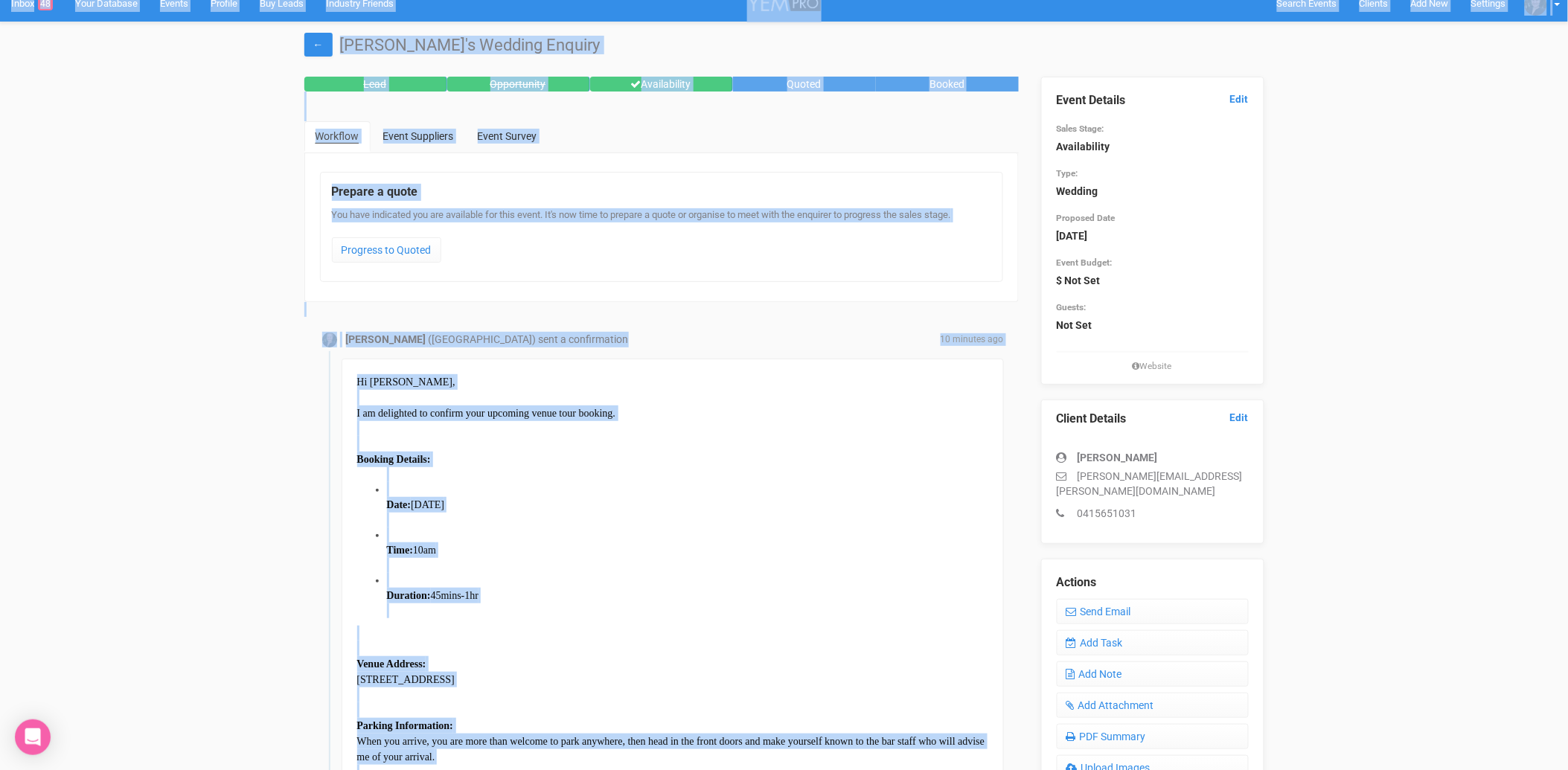
scroll to position [0, 0]
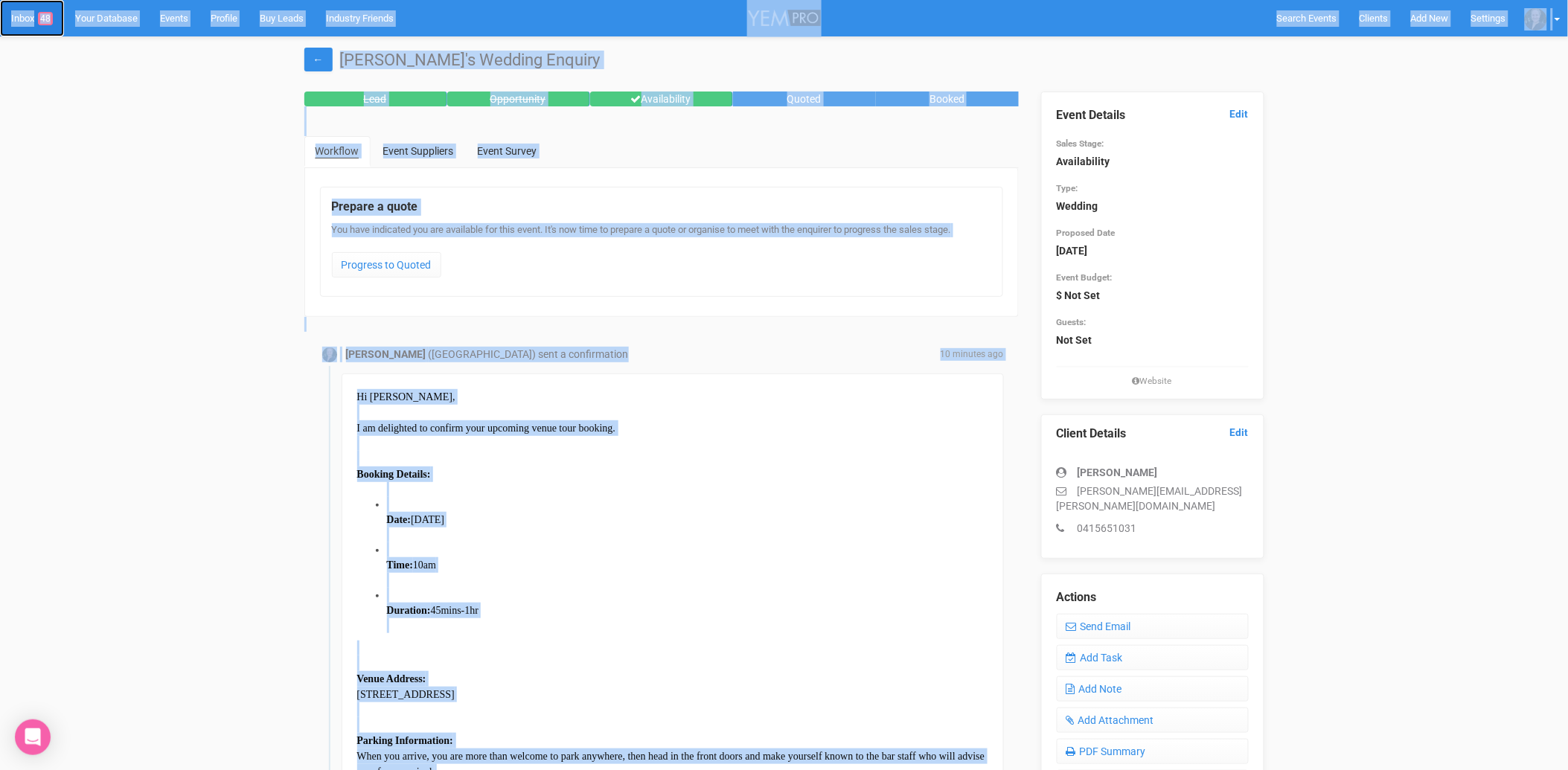
click at [20, 16] on link "Inbox 48" at bounding box center [32, 18] width 64 height 37
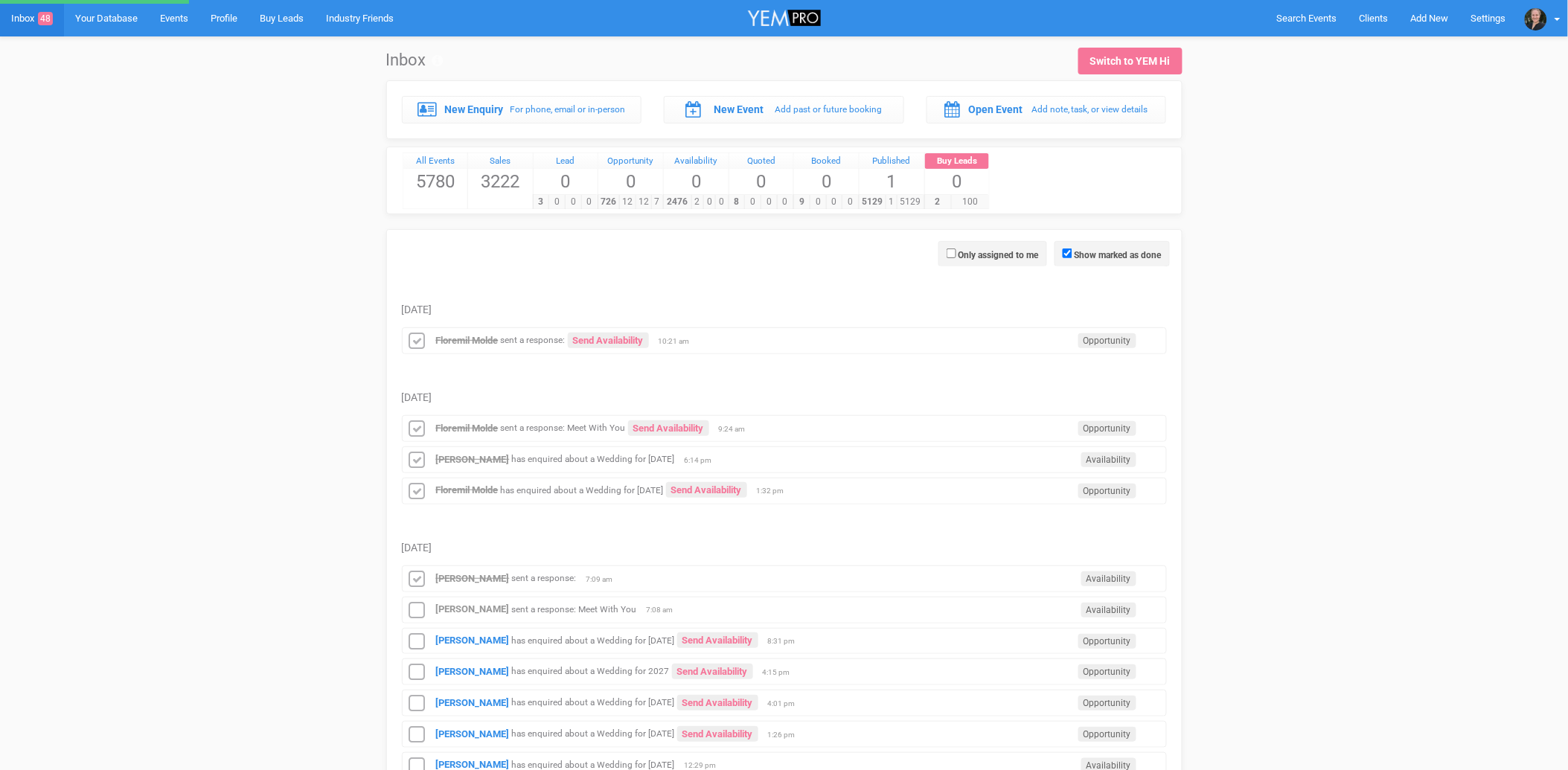
click at [1061, 246] on span "Show marked as done" at bounding box center [1112, 254] width 116 height 26
click at [1063, 251] on input "Show marked as done" at bounding box center [1067, 253] width 10 height 10
checkbox input "false"
click at [447, 612] on strong "[PERSON_NAME]" at bounding box center [473, 609] width 74 height 11
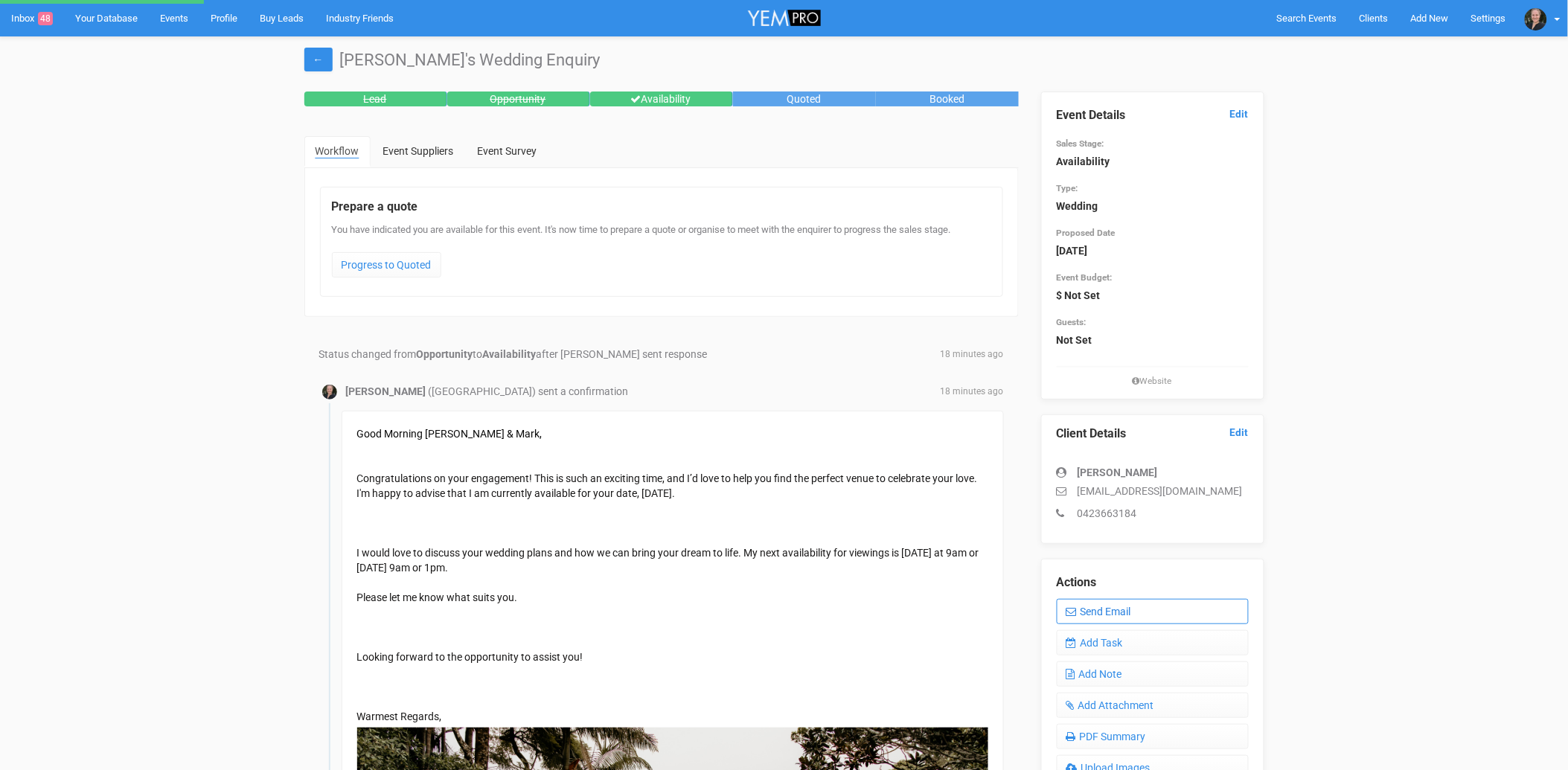
click at [1141, 609] on link "Send Email" at bounding box center [1153, 612] width 192 height 26
click at [1122, 608] on link "Send Email" at bounding box center [1153, 612] width 192 height 26
click at [1112, 608] on link "Send Email" at bounding box center [1153, 612] width 192 height 26
click at [21, 13] on link "Inbox 48" at bounding box center [32, 18] width 64 height 37
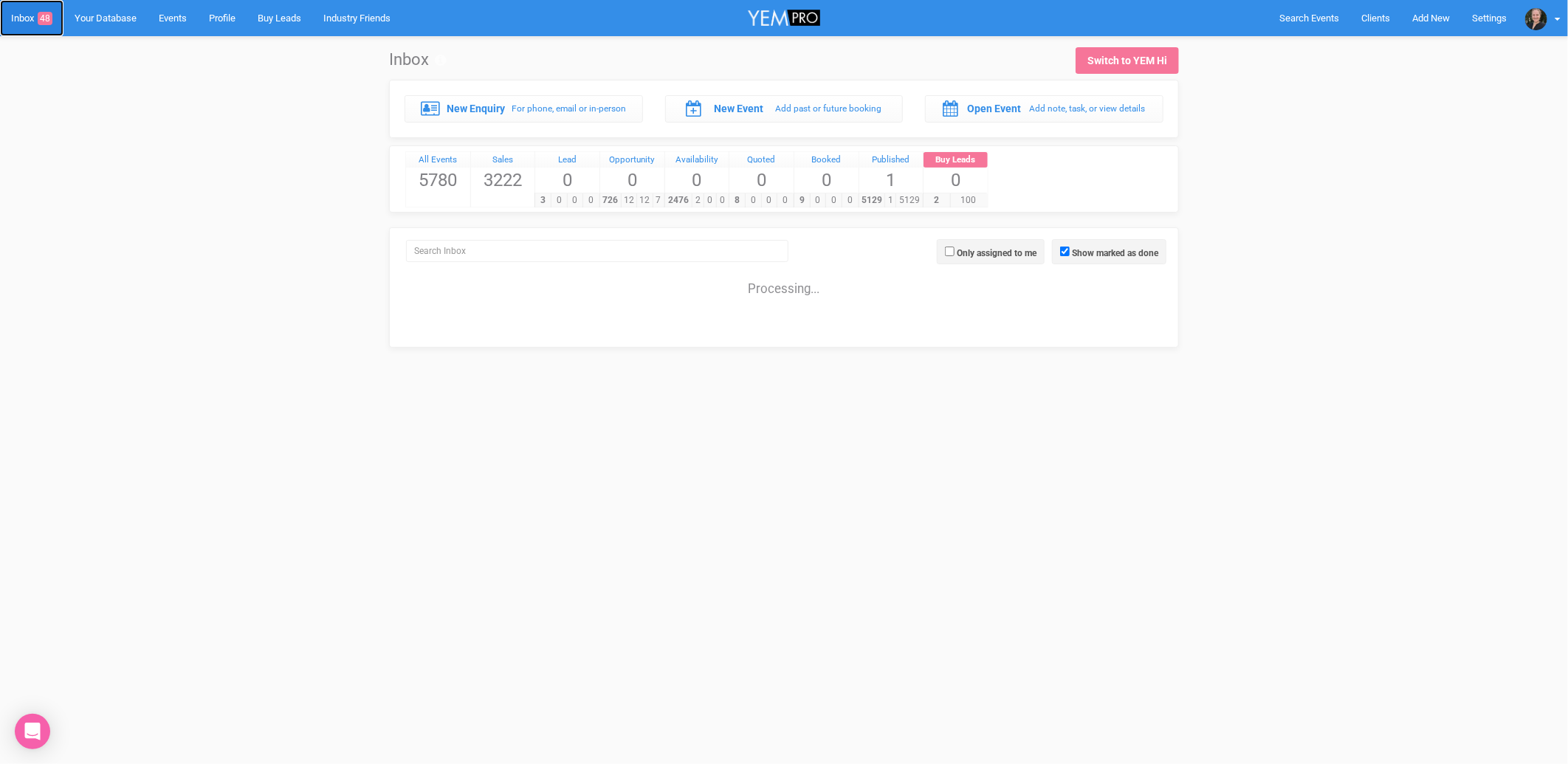
click at [34, 16] on link "Inbox 48" at bounding box center [31, 18] width 63 height 36
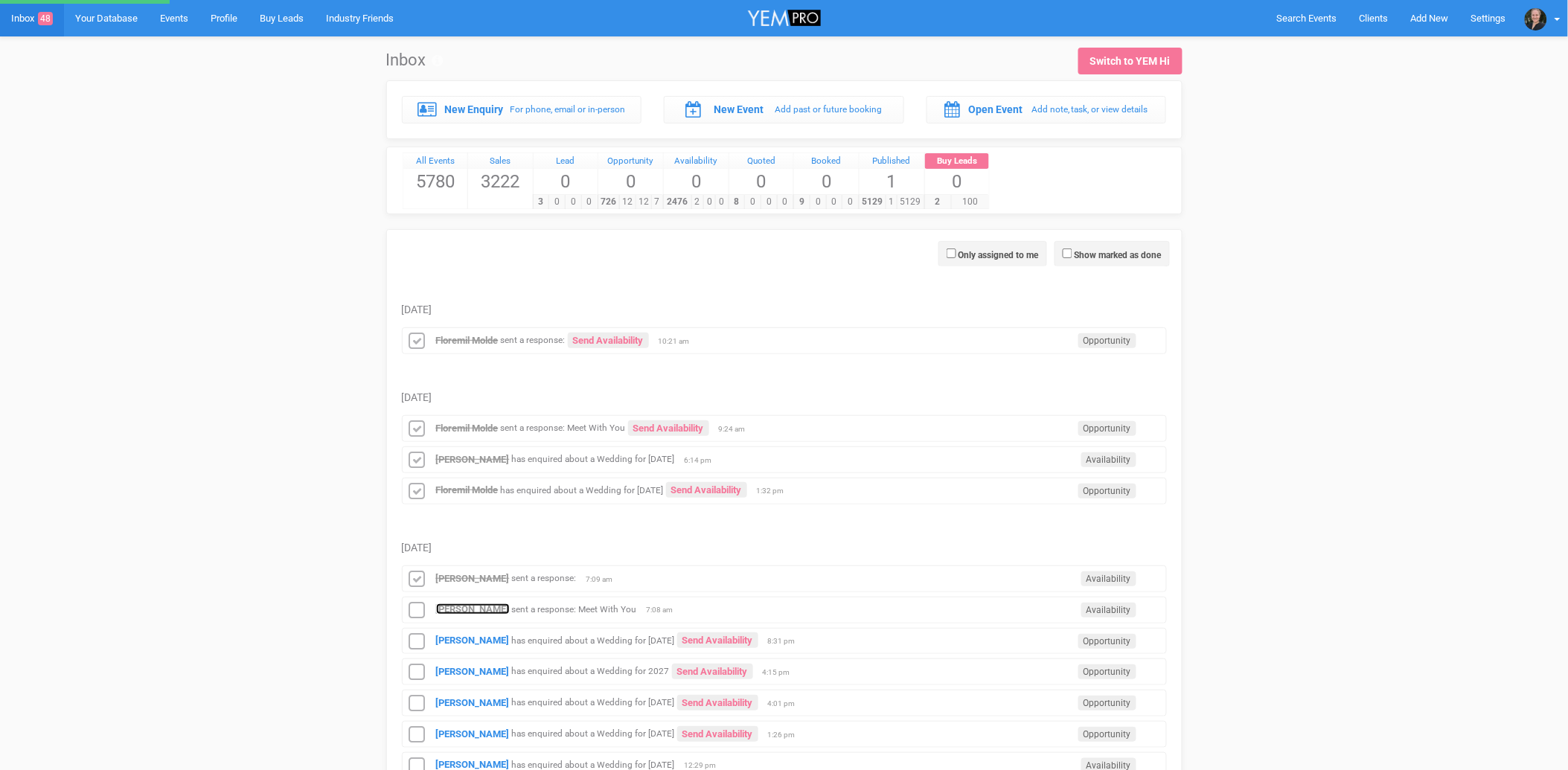
click at [456, 612] on strong "[PERSON_NAME]" at bounding box center [473, 609] width 74 height 11
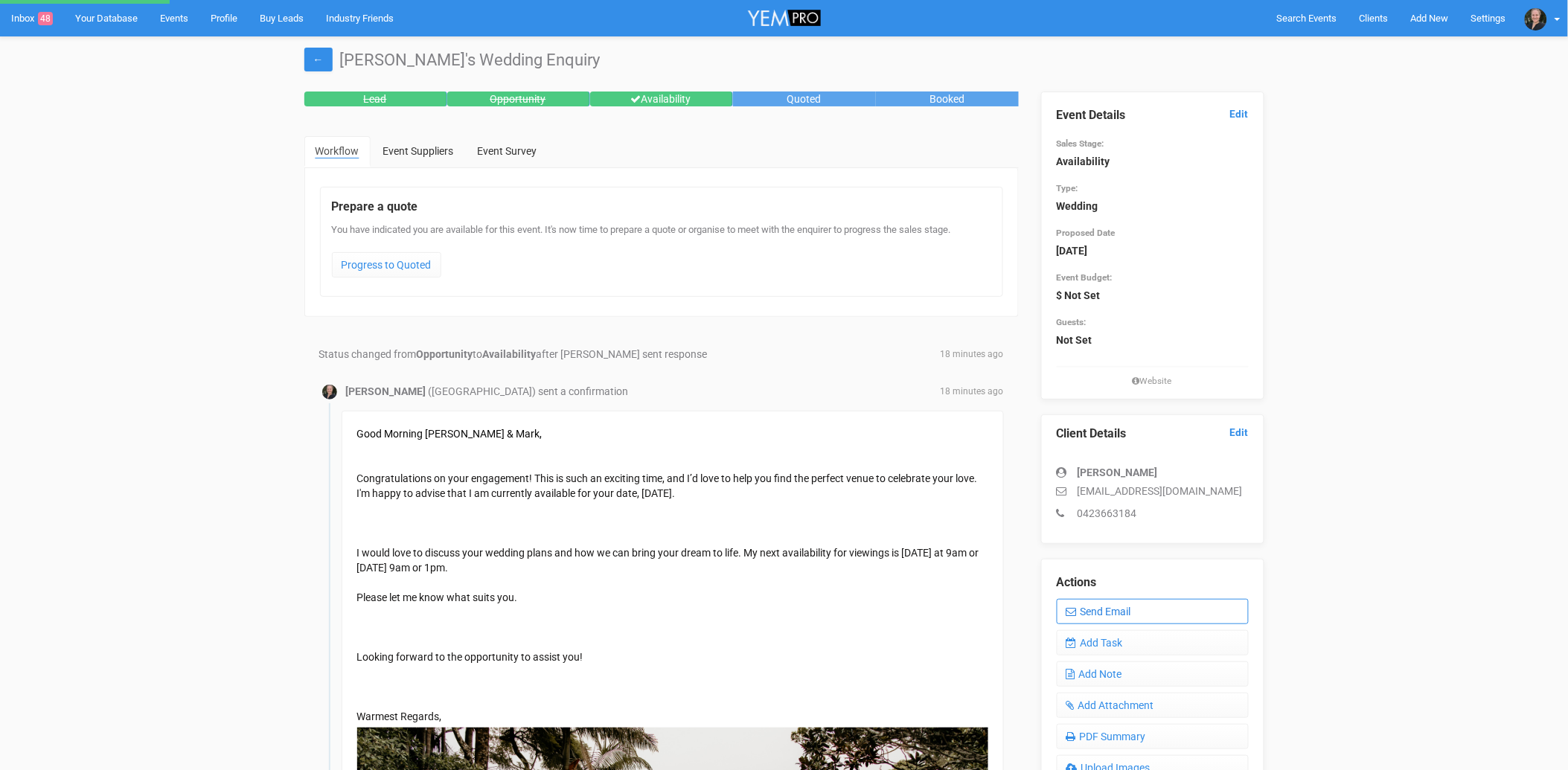
click at [1114, 611] on link "Send Email" at bounding box center [1153, 612] width 192 height 26
click at [1121, 609] on link "Send Email" at bounding box center [1153, 612] width 192 height 26
click at [1109, 614] on link "Send Email" at bounding box center [1153, 612] width 192 height 26
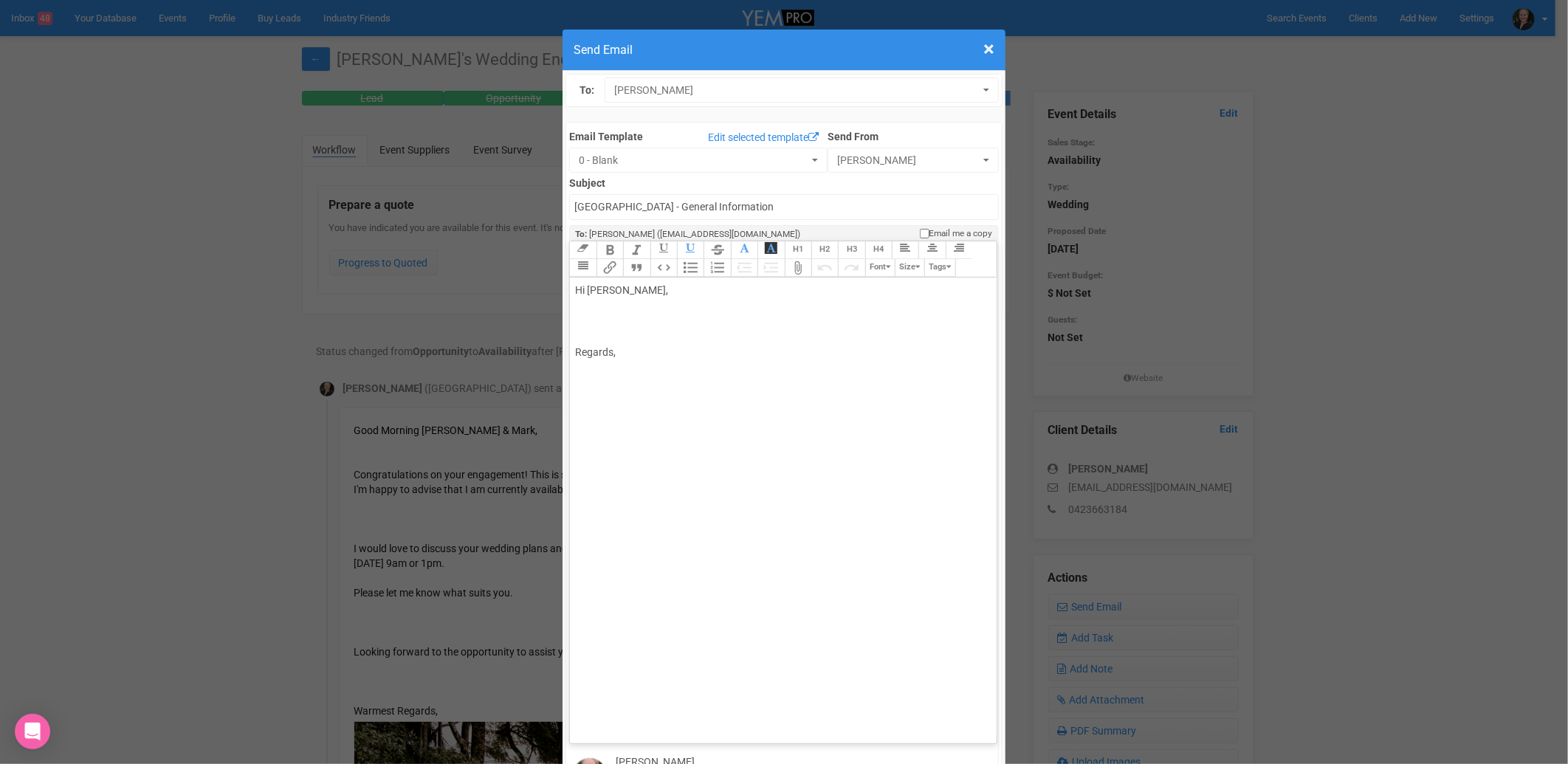
click at [611, 283] on div "Hi [PERSON_NAME], Regards," at bounding box center [780, 322] width 410 height 77
paste trix-editor "figure data-trix-attachment="{&quot;contentType&quot;:&quot;image&quot;,&quot;h…"
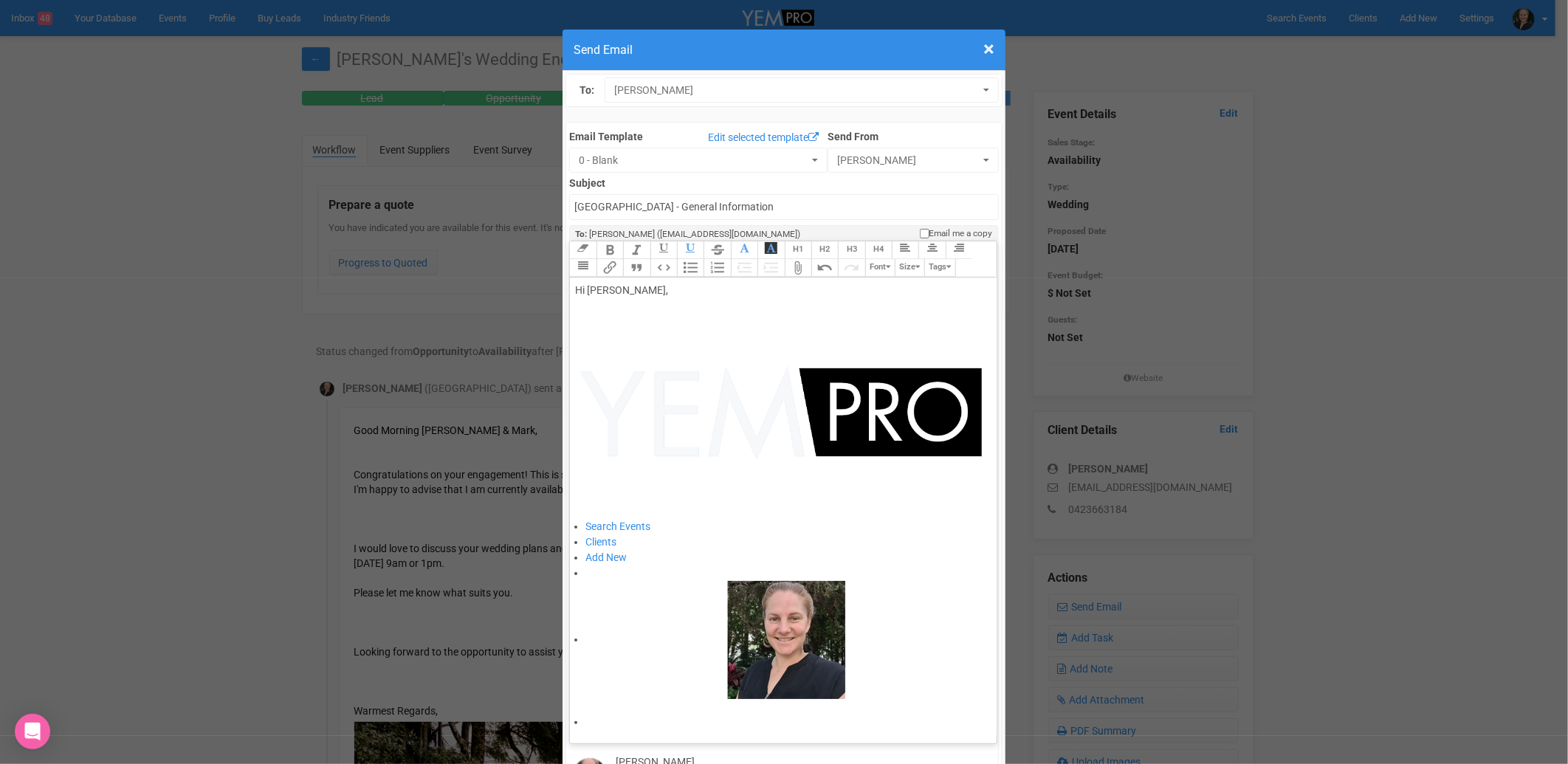
type trix-editor "<div>Hi [PERSON_NAME],<br><br><br><br><br>Regards,</div>"
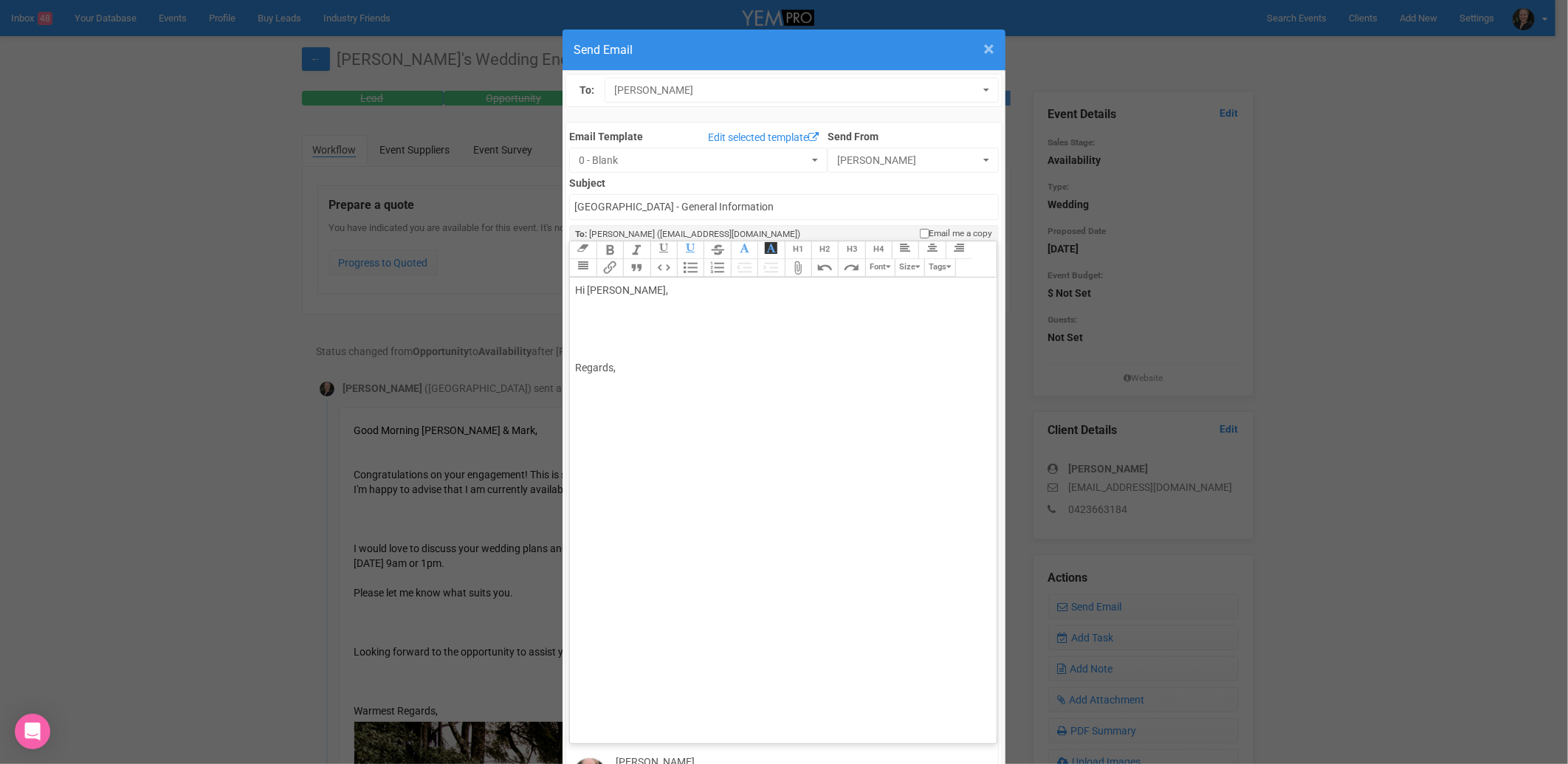
click at [984, 49] on span "×" at bounding box center [989, 49] width 11 height 25
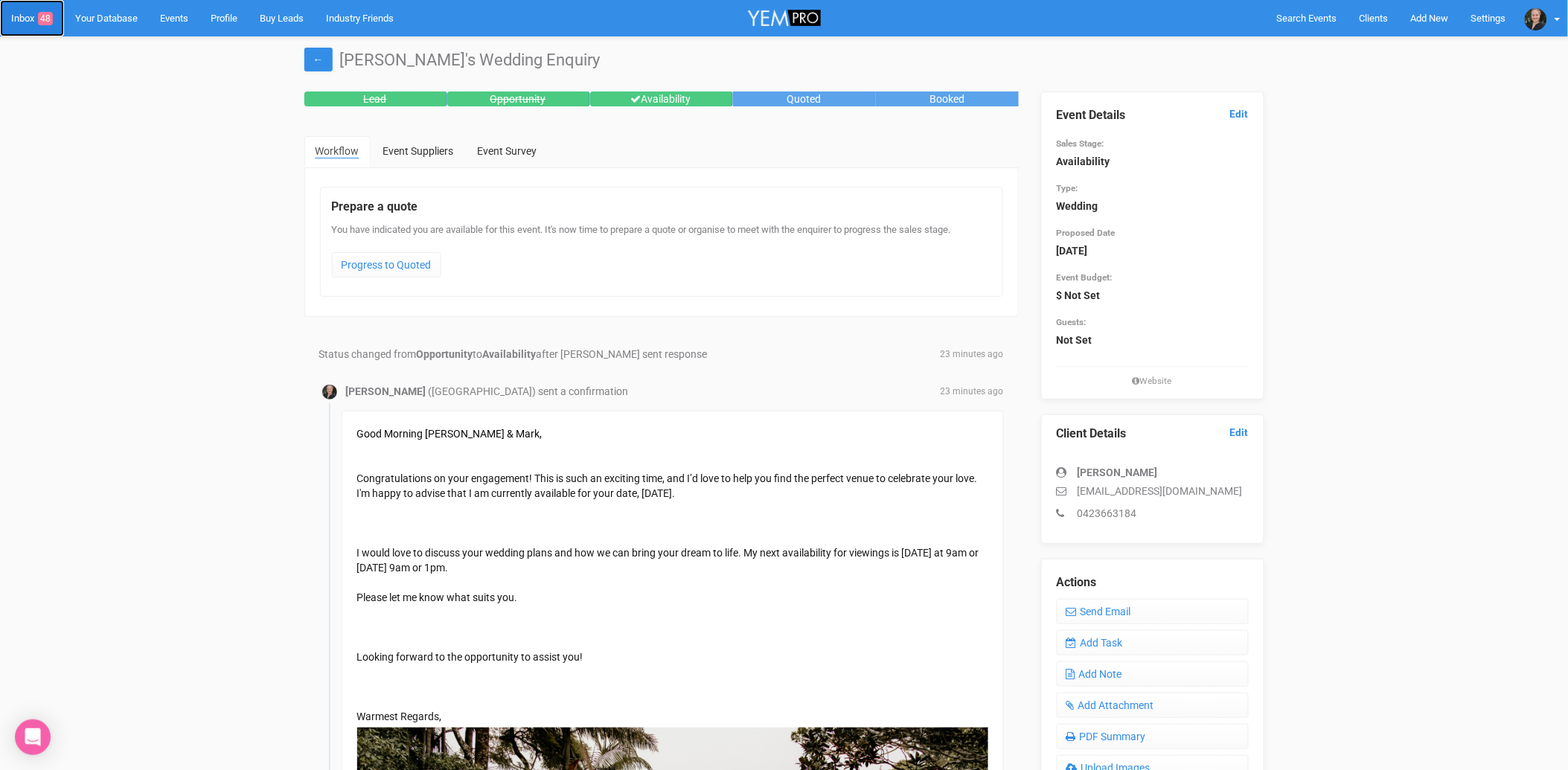
click at [28, 17] on link "Inbox 48" at bounding box center [32, 18] width 64 height 37
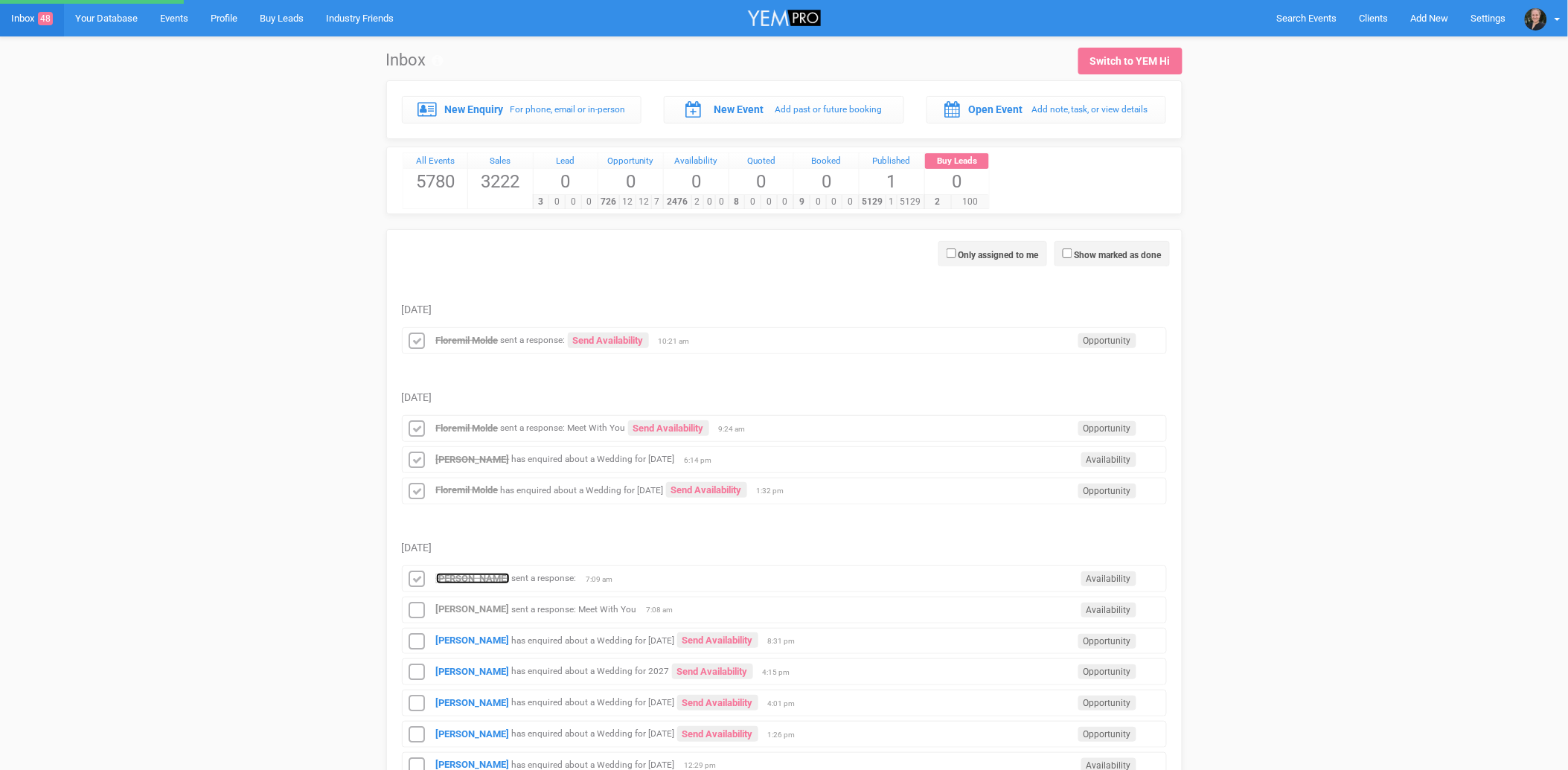
click at [467, 576] on strong "[PERSON_NAME]" at bounding box center [473, 578] width 74 height 11
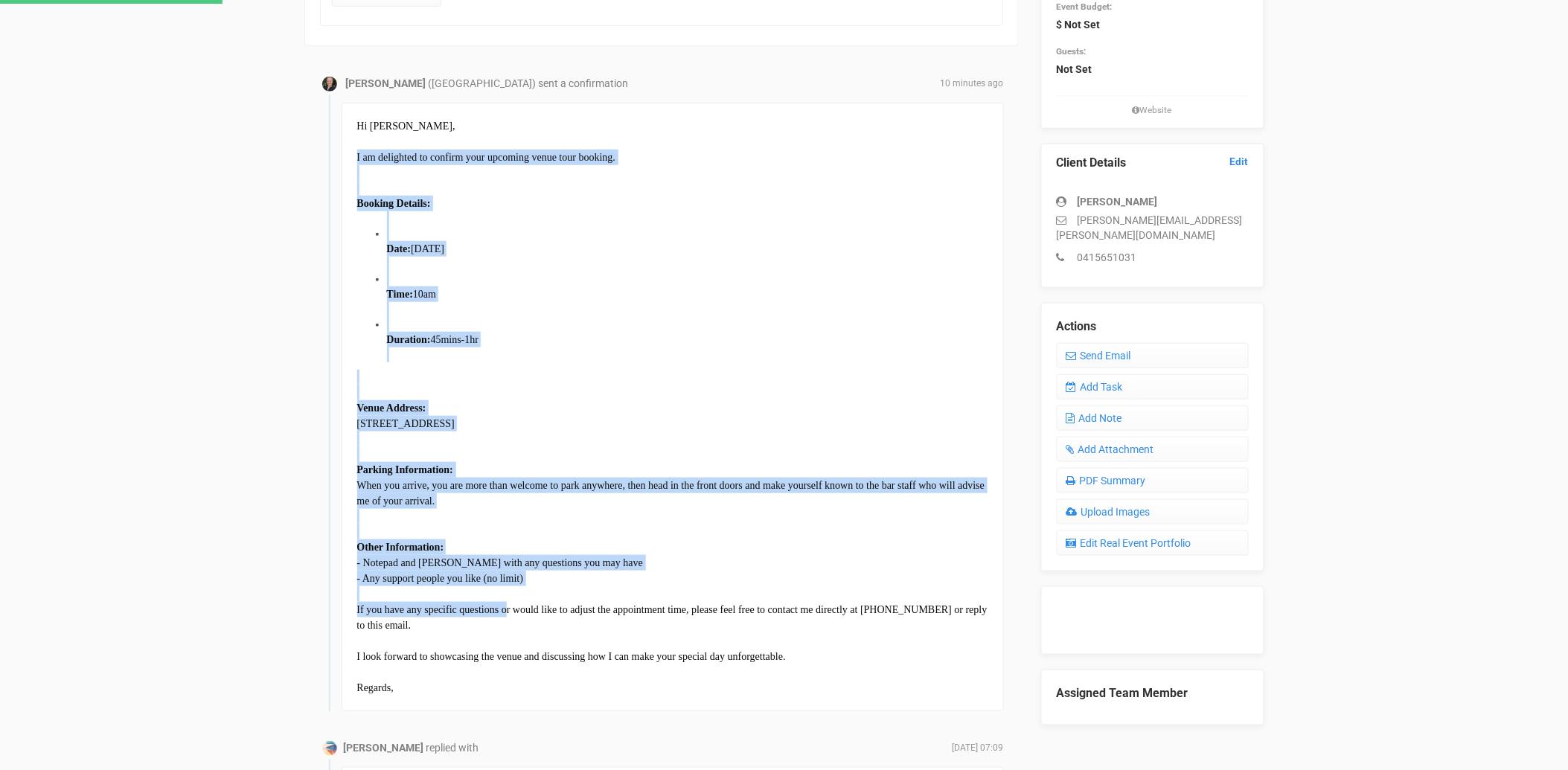
scroll to position [330, 0]
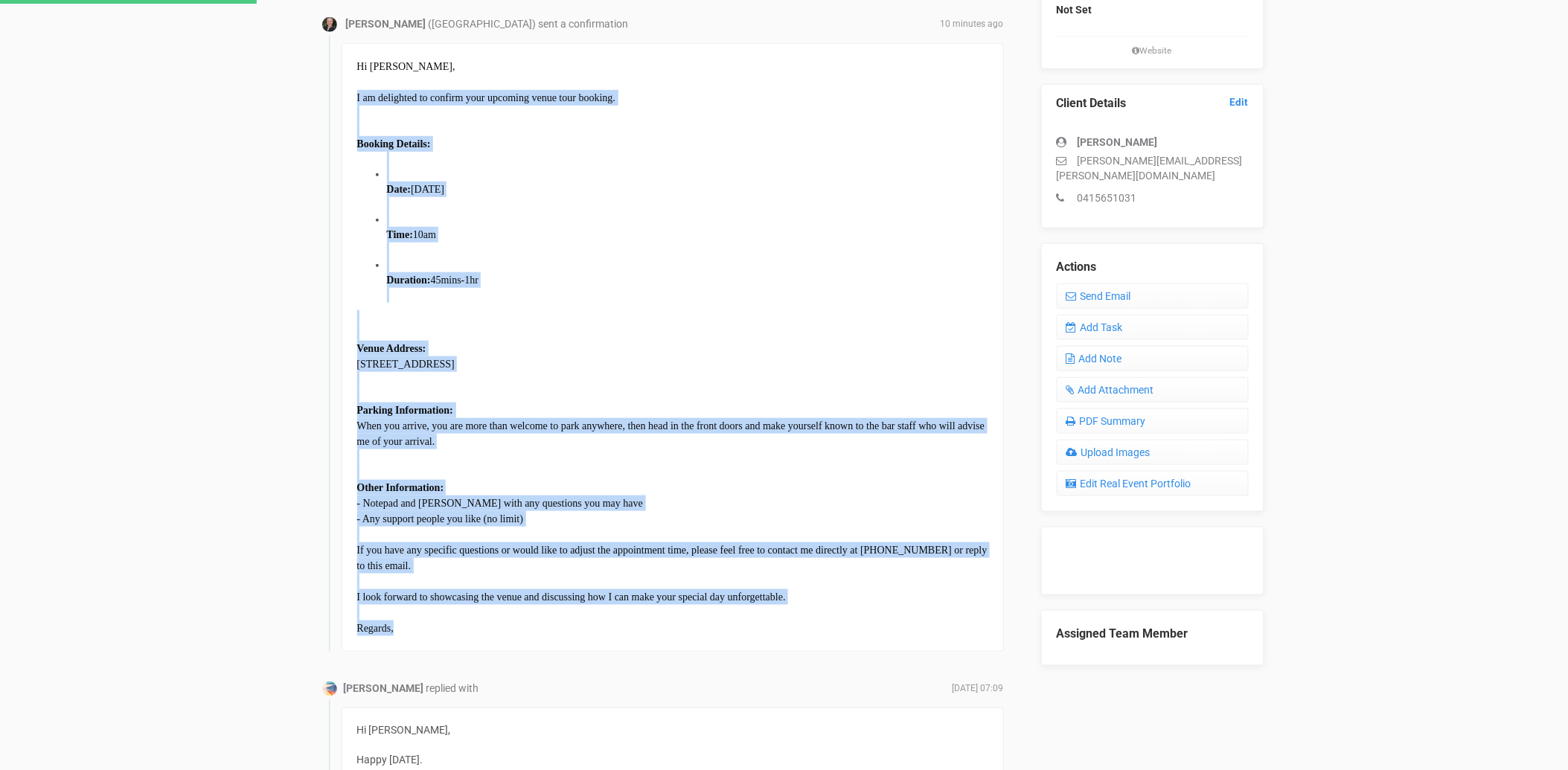
drag, startPoint x: 357, startPoint y: 426, endPoint x: 541, endPoint y: 616, distance: 264.5
click at [541, 616] on div "Hi [PERSON_NAME], I am delighted to confirm your upcoming venue tour booking. B…" at bounding box center [673, 347] width 662 height 609
copy div "I am delighted to confirm your upcoming venue tour booking. Booking Details: Da…"
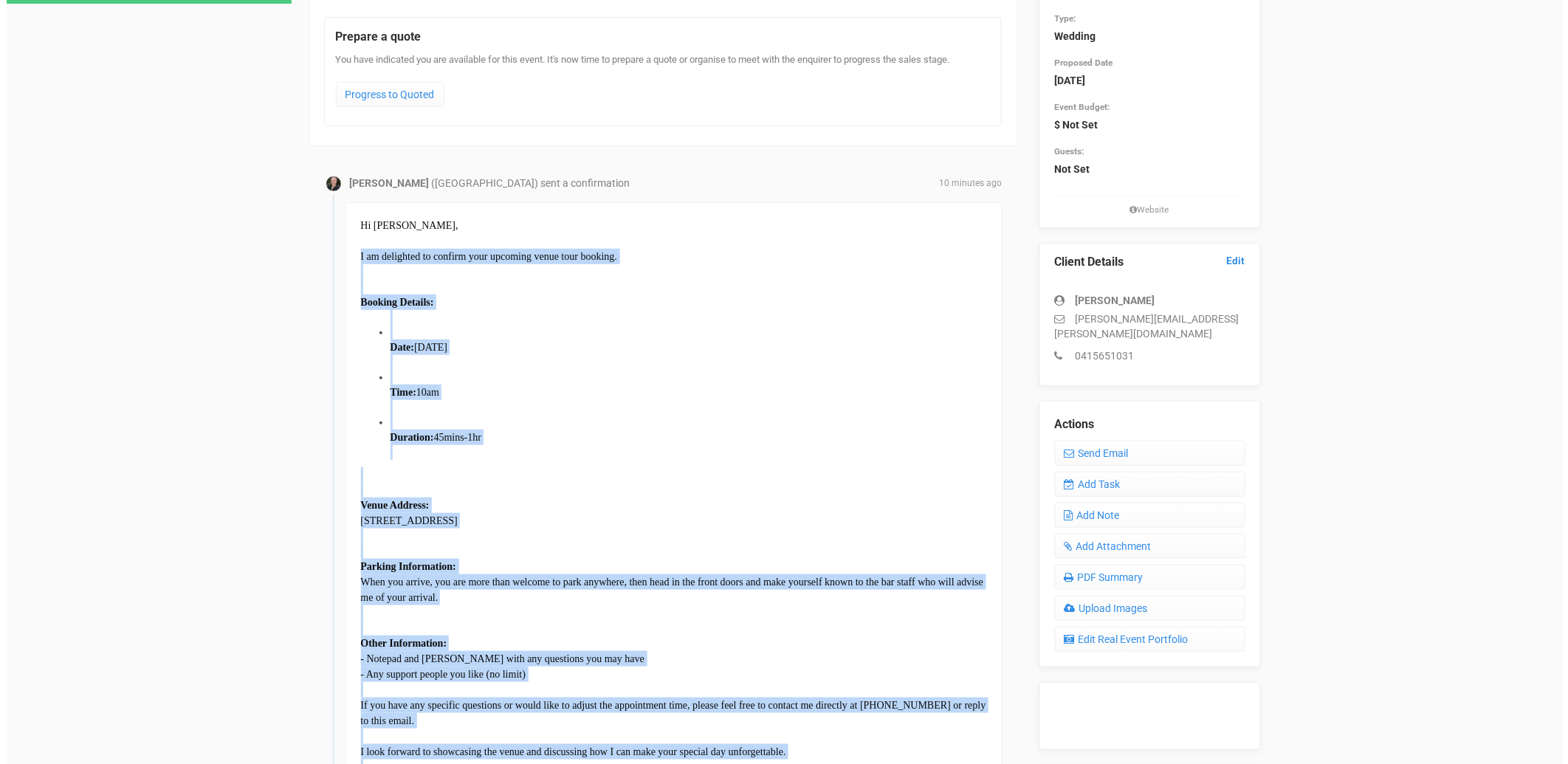
scroll to position [0, 0]
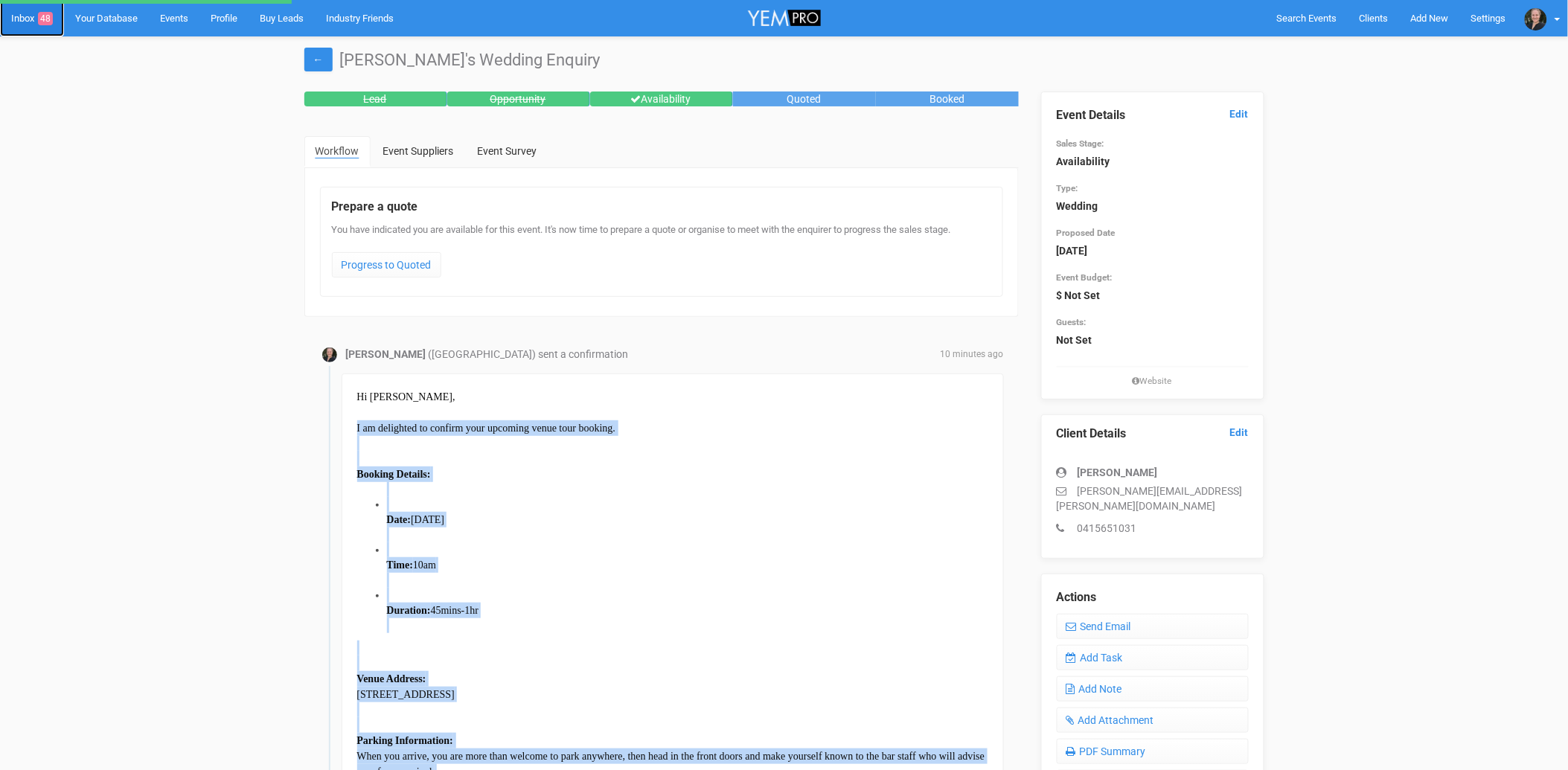
click at [26, 19] on link "Inbox 48" at bounding box center [32, 18] width 64 height 37
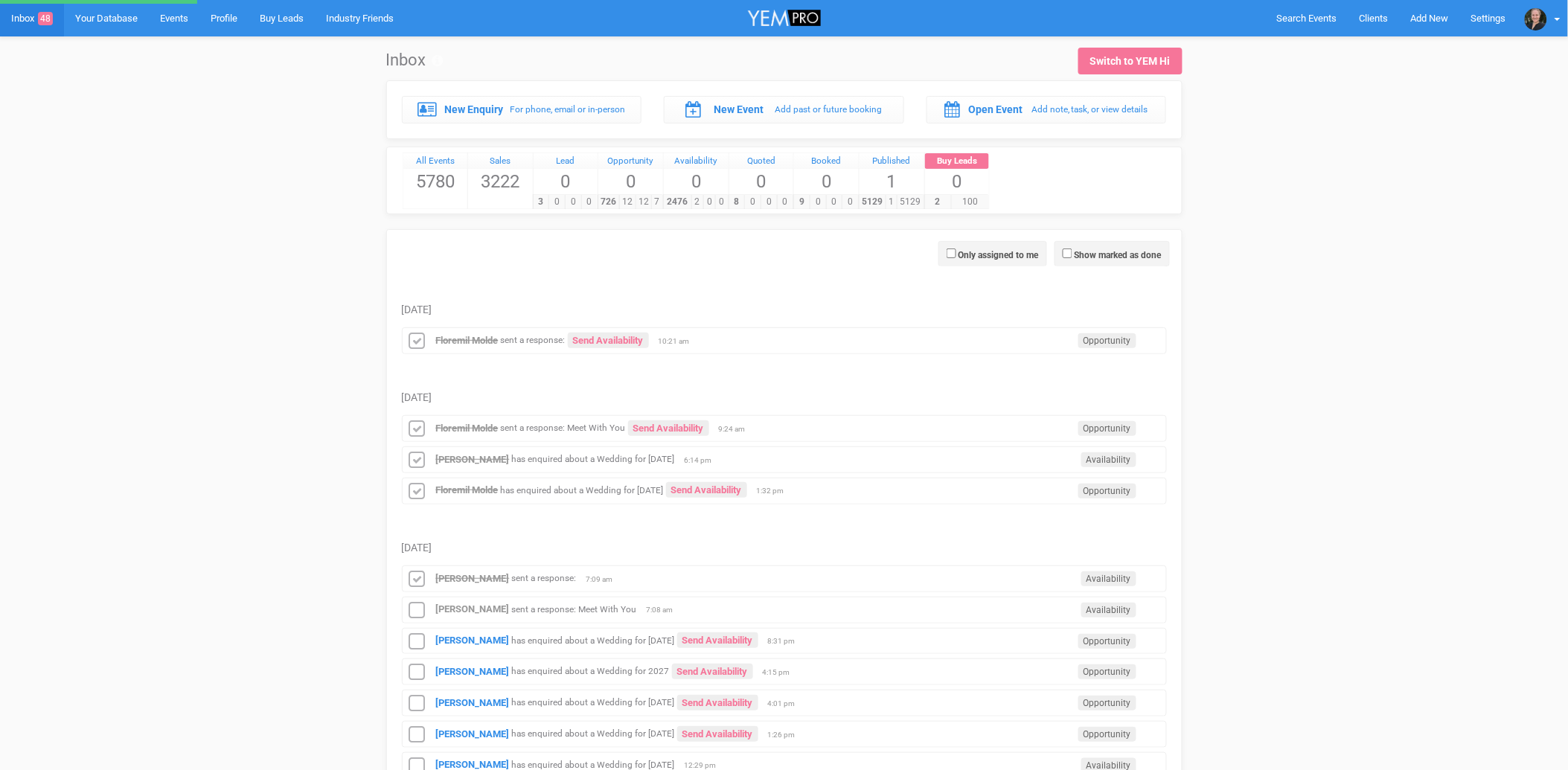
click at [512, 608] on small "sent a response: Meet With You" at bounding box center [574, 609] width 125 height 11
click at [450, 612] on strong "[PERSON_NAME]" at bounding box center [473, 609] width 74 height 11
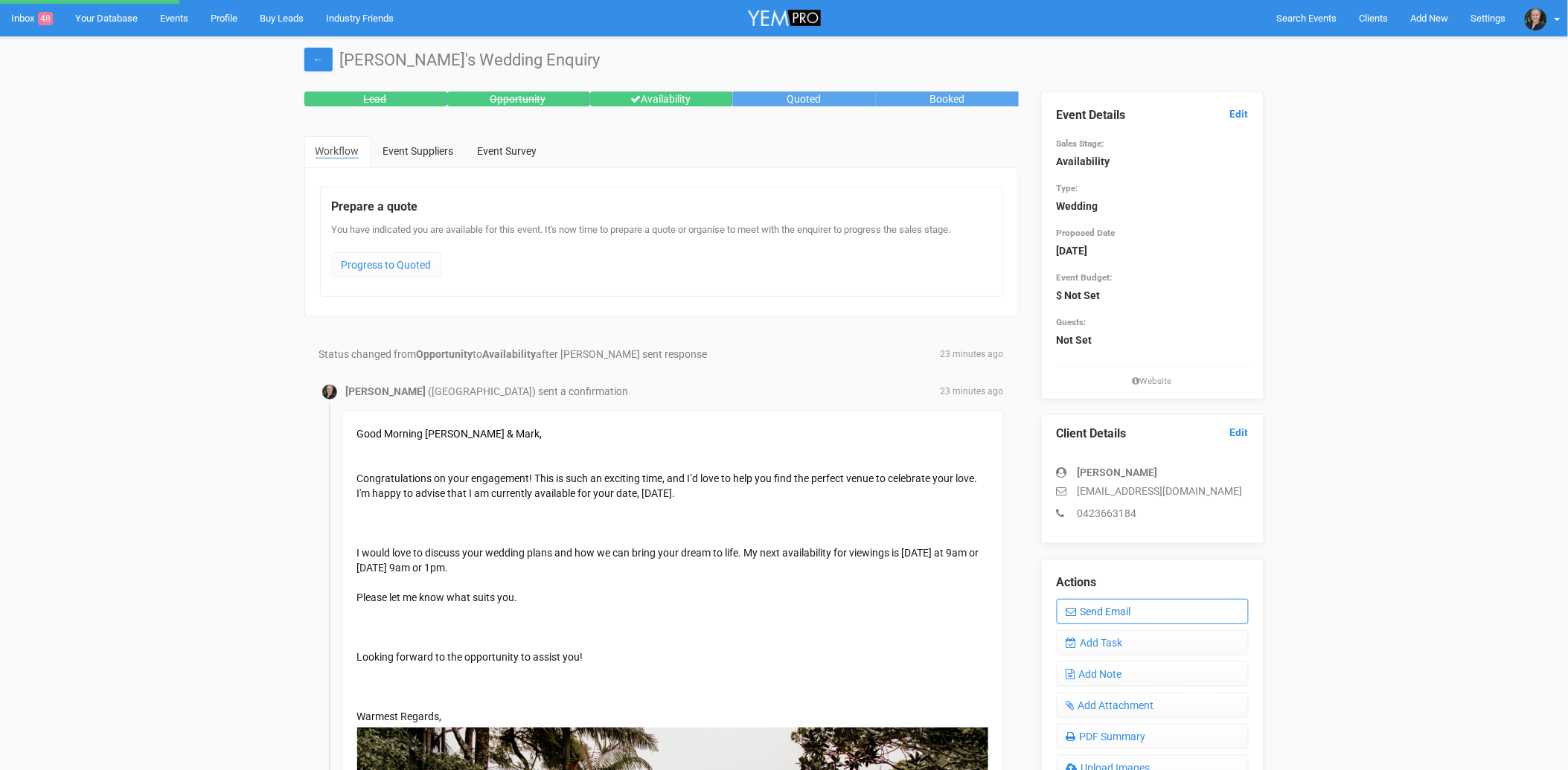
click at [1110, 607] on link "Send Email" at bounding box center [1153, 612] width 192 height 26
click at [1097, 607] on link "Send Email" at bounding box center [1153, 612] width 192 height 26
click at [1154, 612] on link "Send Email" at bounding box center [1153, 612] width 192 height 26
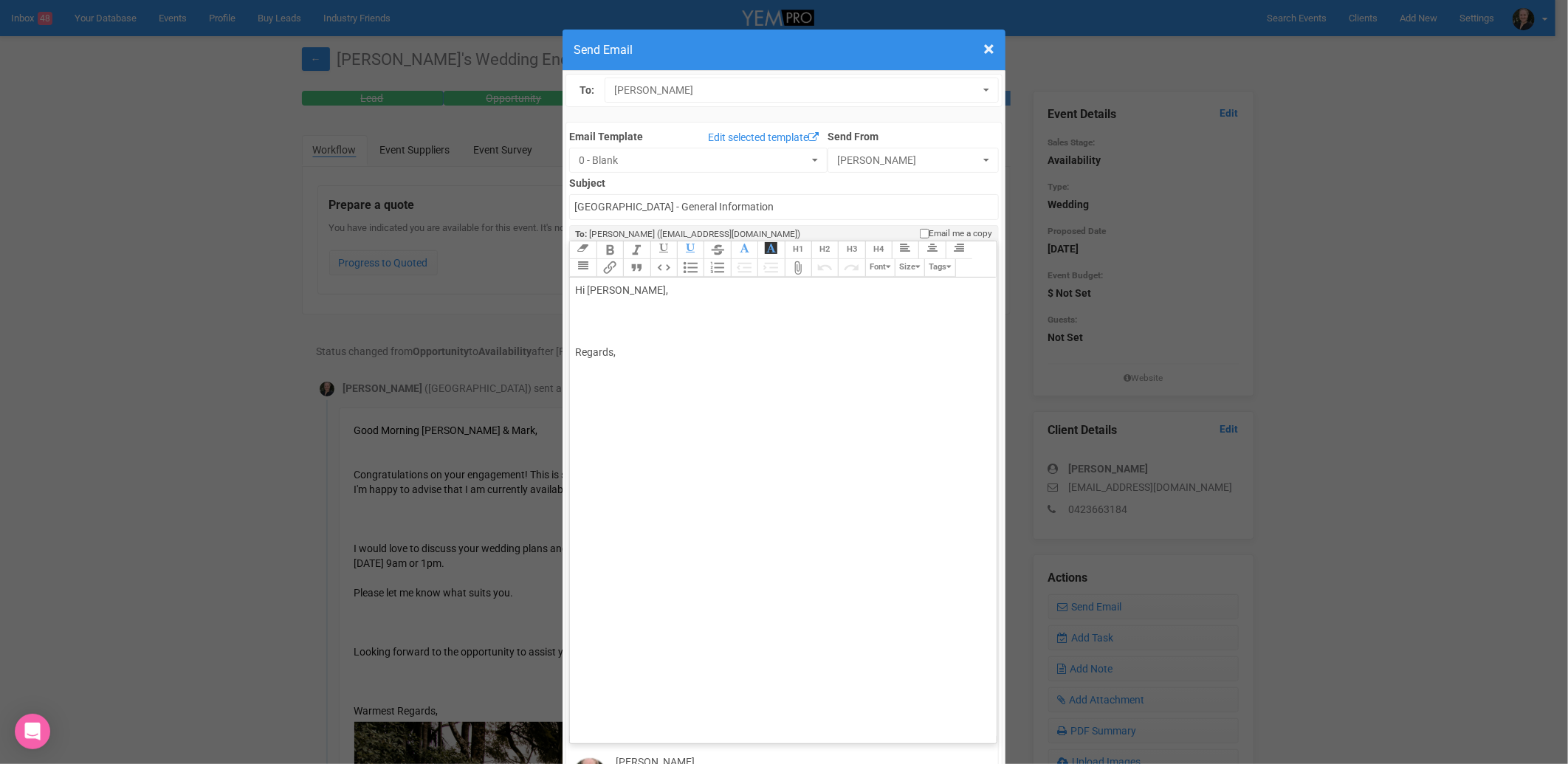
click at [609, 283] on div "Hi [PERSON_NAME], Regards," at bounding box center [780, 322] width 410 height 77
paste trix-editor "span style="font-family: Verdana; font-size: 14px; color: rgb(13, 13, 13);">I a…"
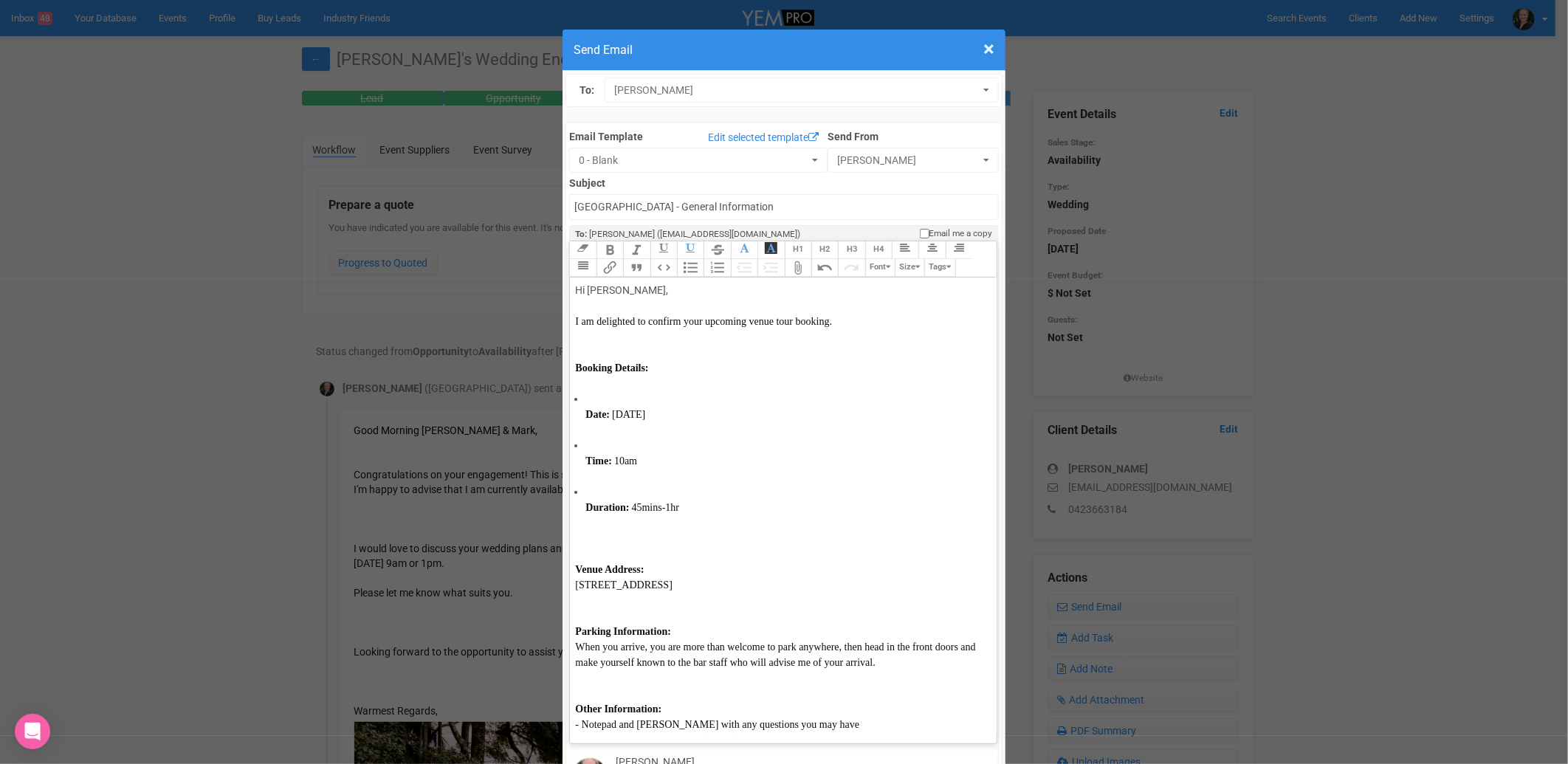
click at [570, 278] on trix-editor "Hi [PERSON_NAME], I am delighted to confirm your upcoming venue tour booking. B…" at bounding box center [783, 507] width 426 height 459
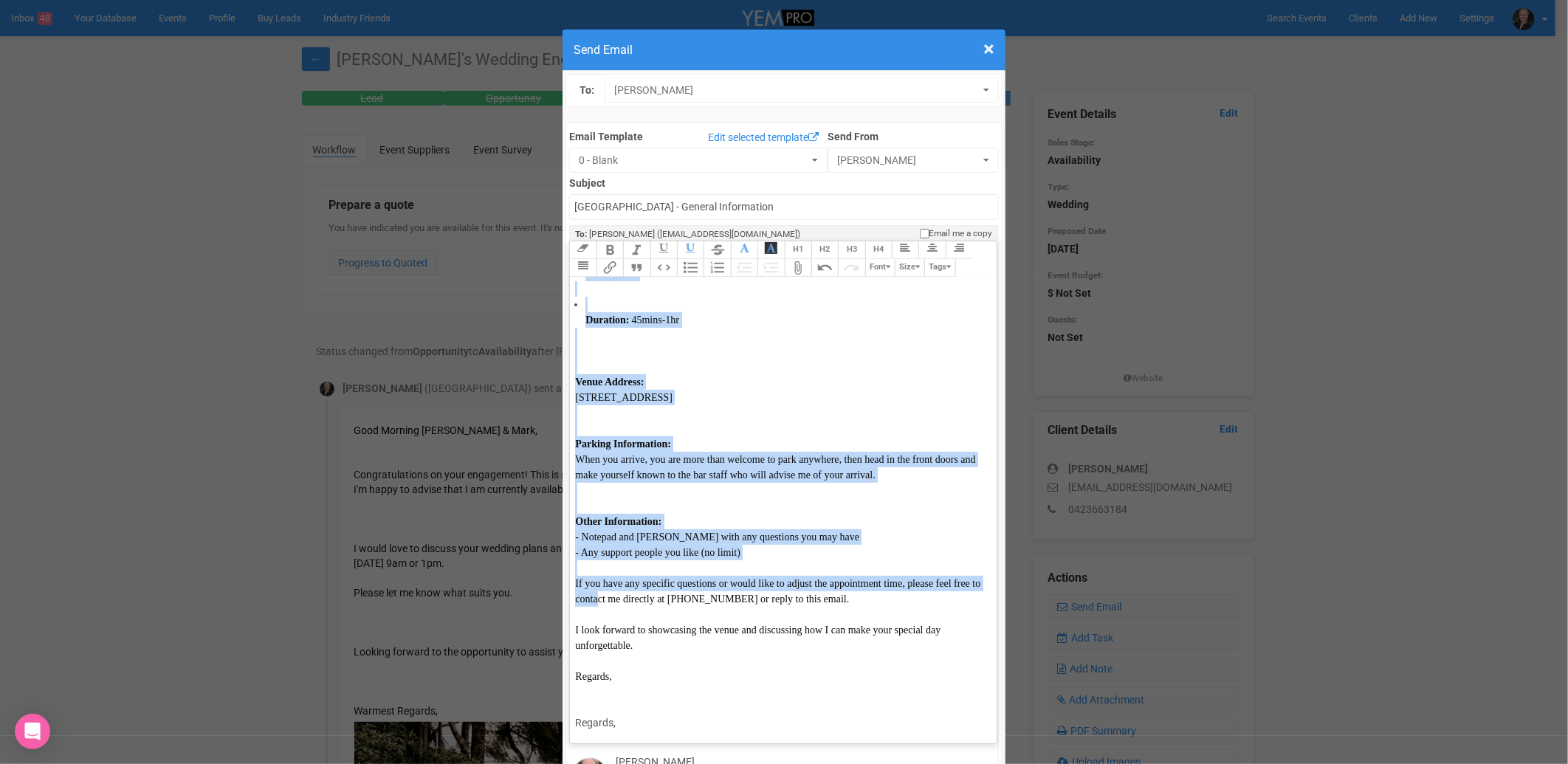
scroll to position [234, 0]
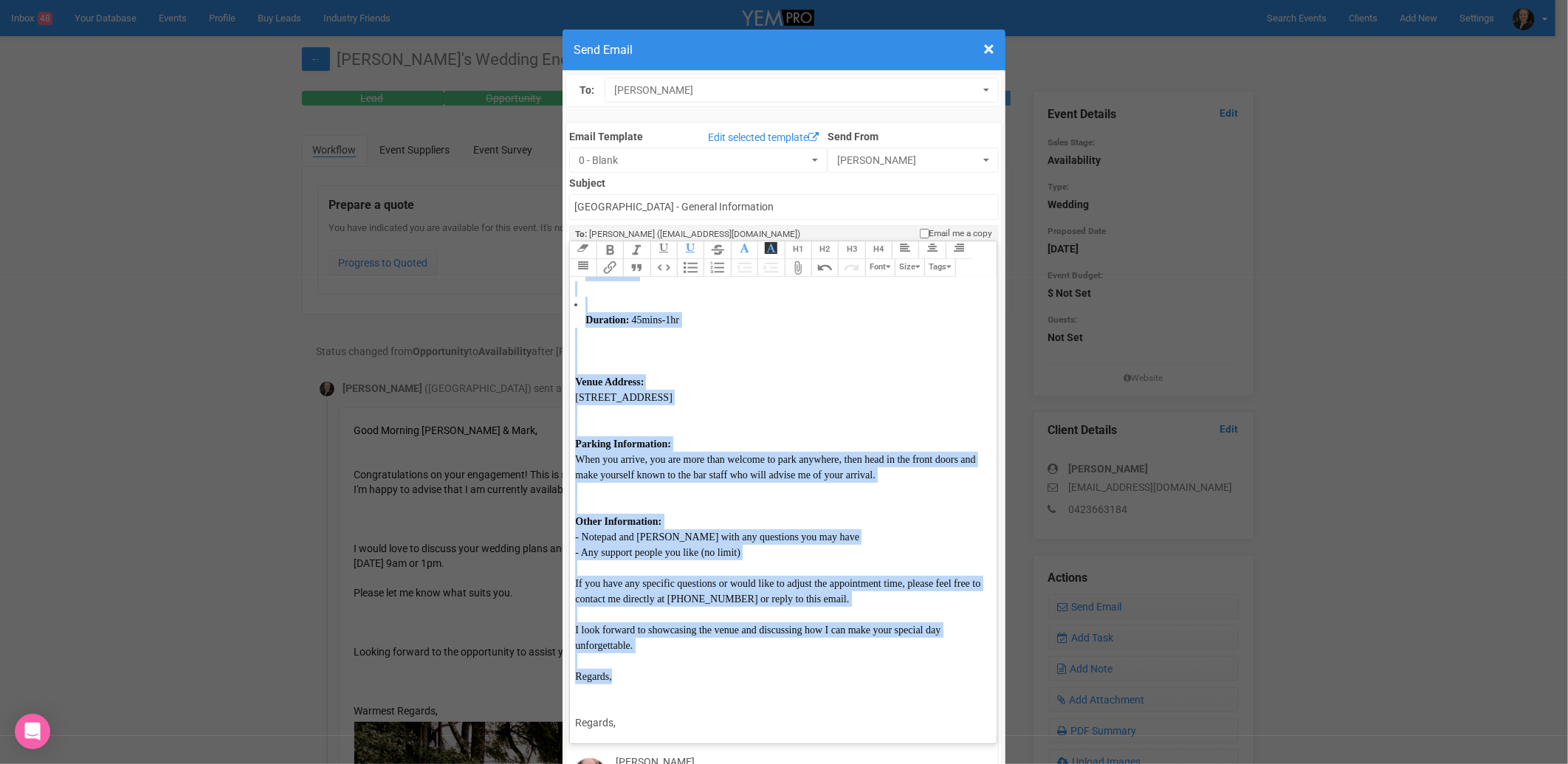
drag, startPoint x: 567, startPoint y: 241, endPoint x: 724, endPoint y: 644, distance: 432.5
click at [724, 644] on trix-editor "Hi [PERSON_NAME], I am delighted to confirm your upcoming venue tour booking. B…" at bounding box center [783, 507] width 426 height 459
click at [879, 259] on button "Font" at bounding box center [880, 268] width 30 height 18
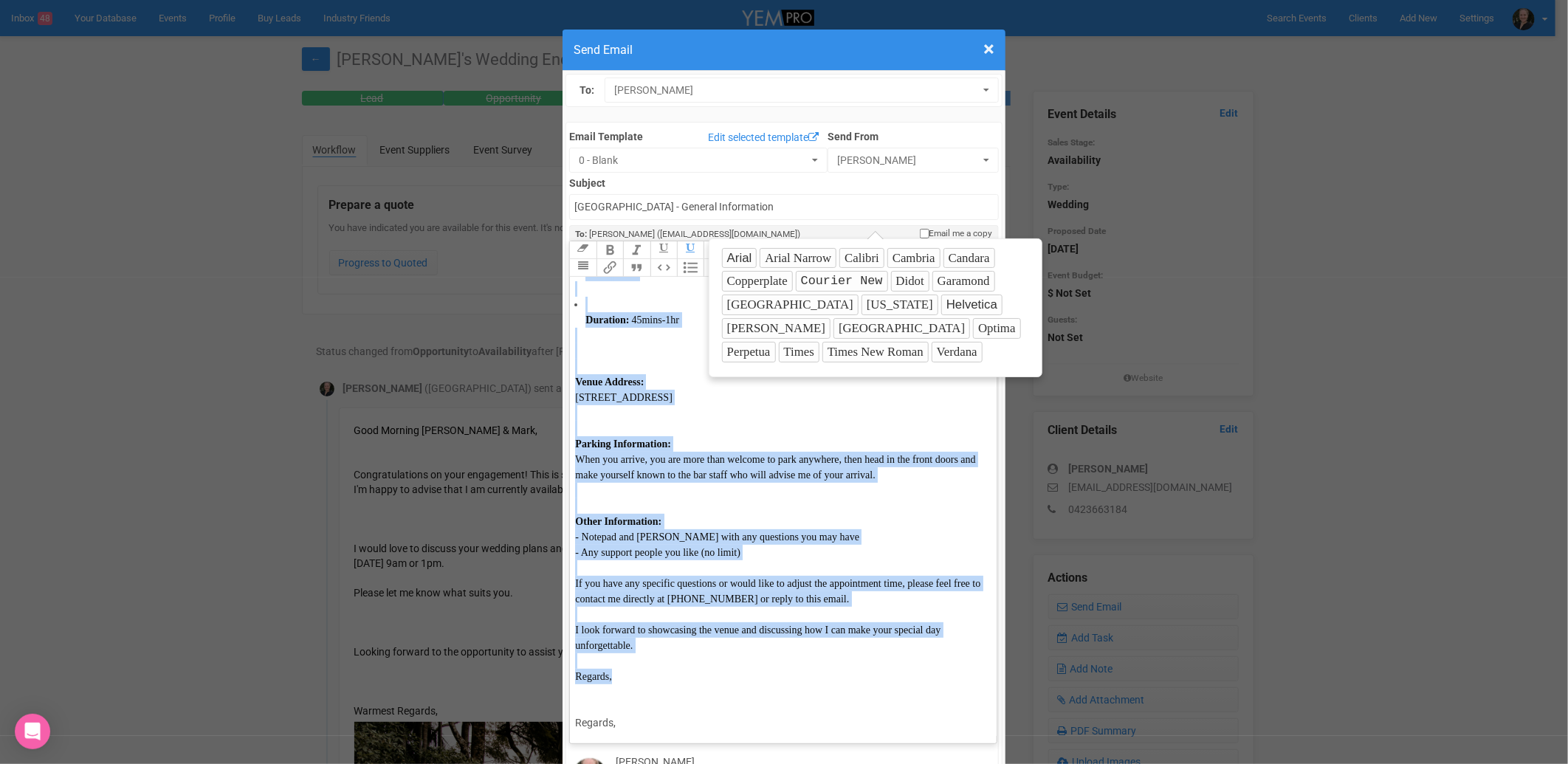
click at [973, 328] on button "Optima" at bounding box center [996, 328] width 47 height 21
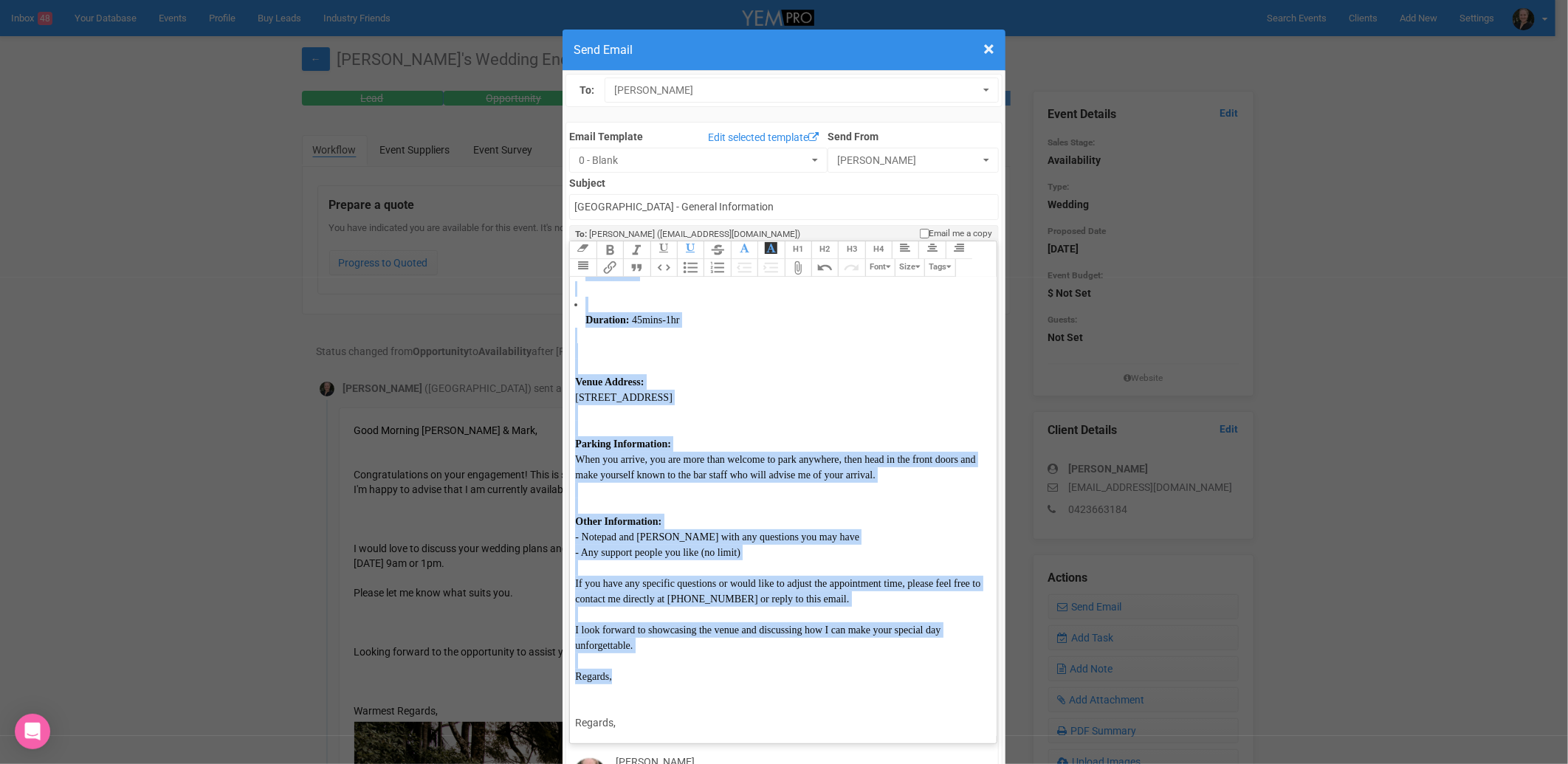
scroll to position [187, 0]
click at [873, 259] on button "Font" at bounding box center [880, 268] width 30 height 18
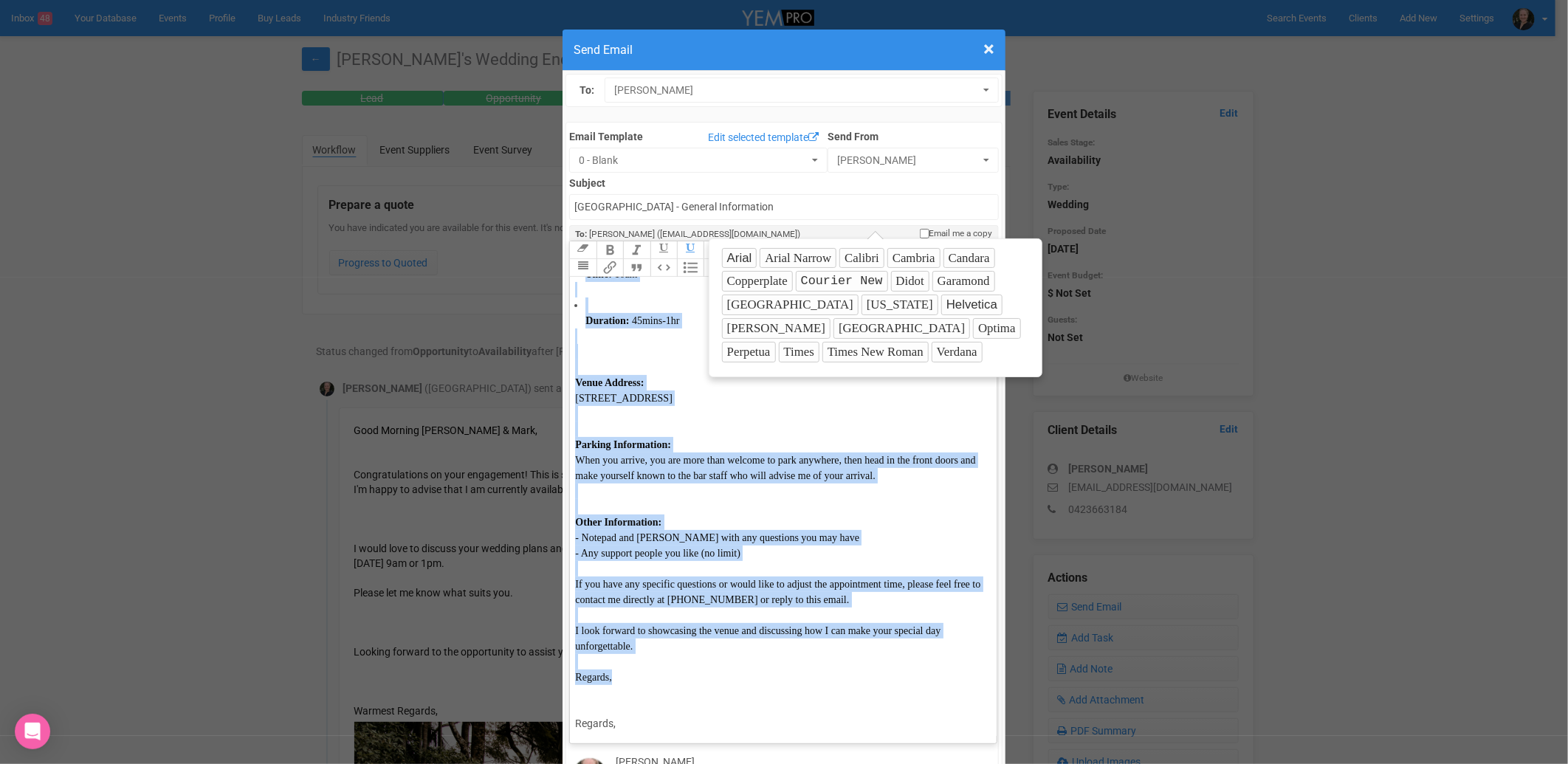
click at [931, 351] on button "Verdana" at bounding box center [957, 352] width 51 height 21
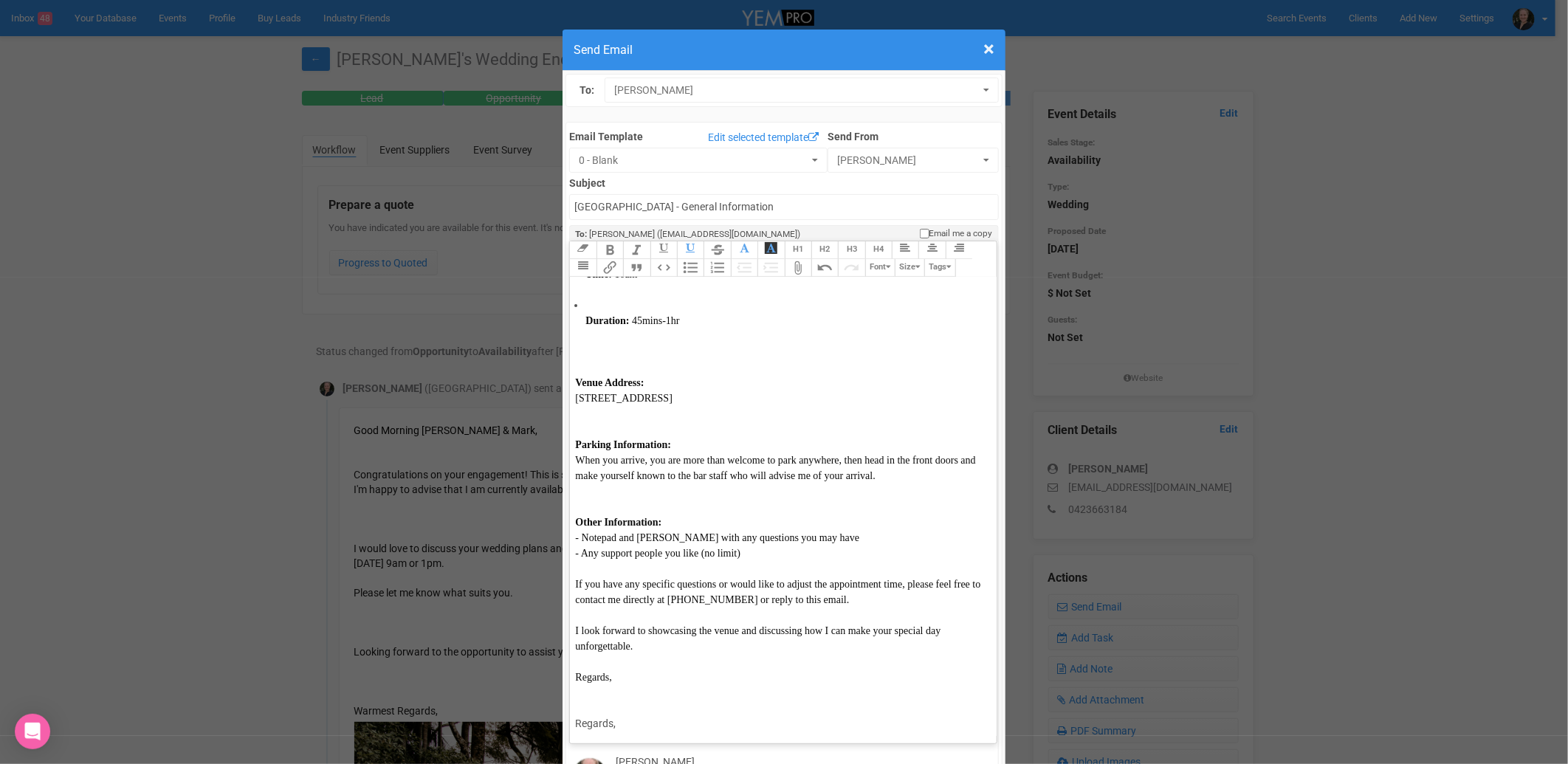
click at [916, 263] on icon "button" at bounding box center [918, 267] width 4 height 8
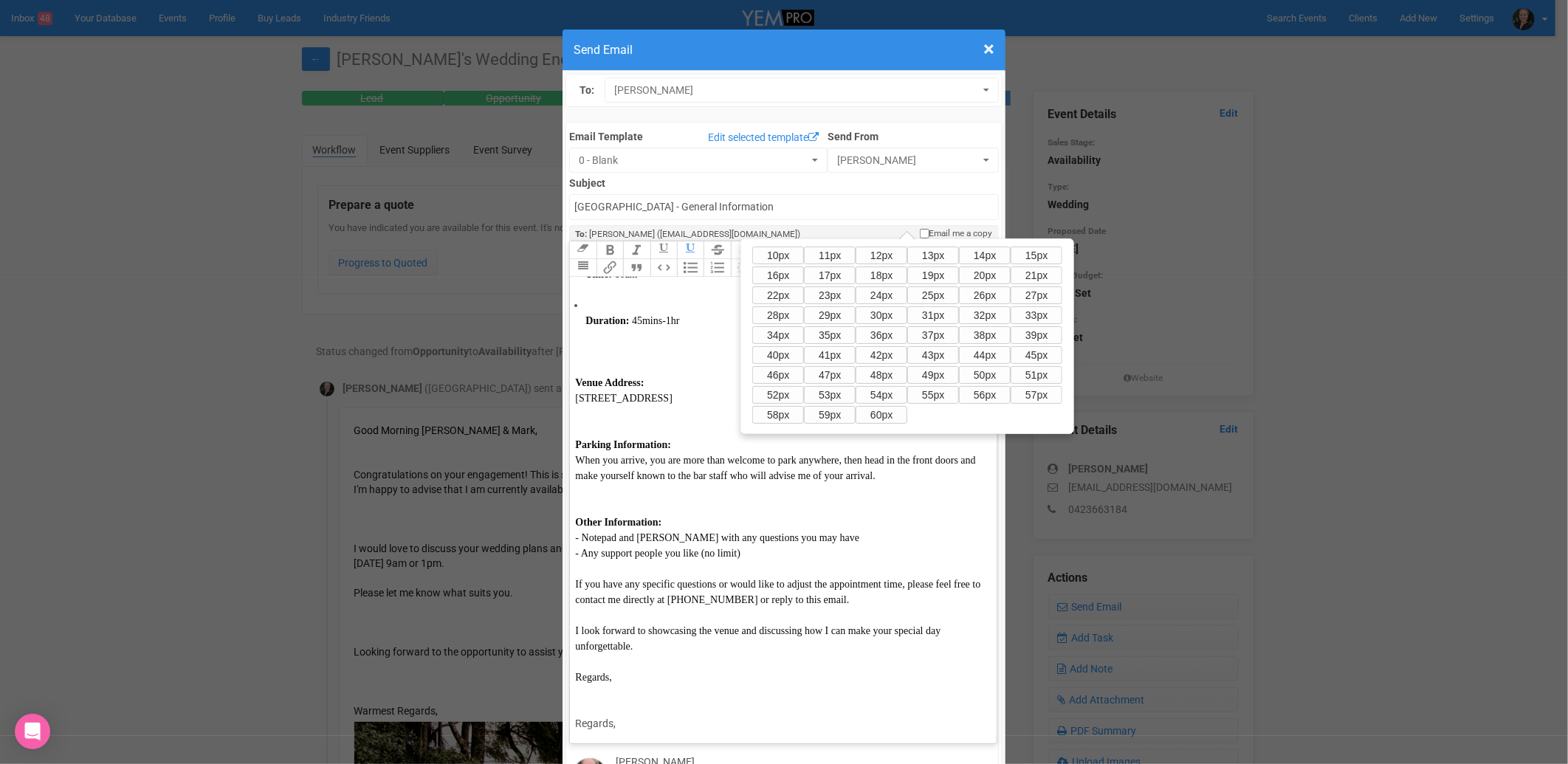
click at [969, 255] on button "14px" at bounding box center [984, 255] width 51 height 18
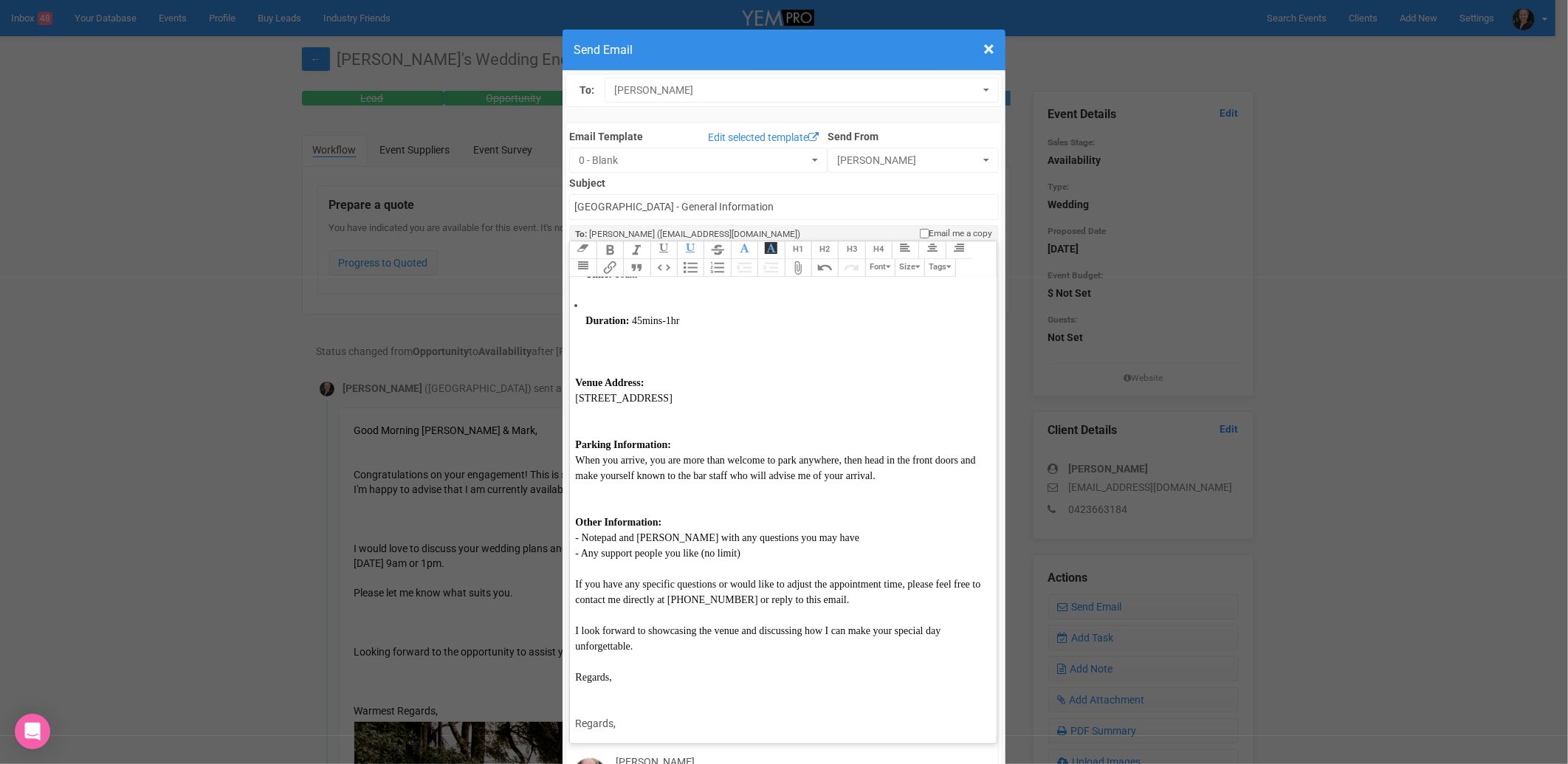
click at [634, 629] on div "I look forward to showcasing the venue and discussing how I can make your speci…" at bounding box center [780, 631] width 410 height 46
click at [596, 491] on div "Other Information:" at bounding box center [780, 506] width 410 height 46
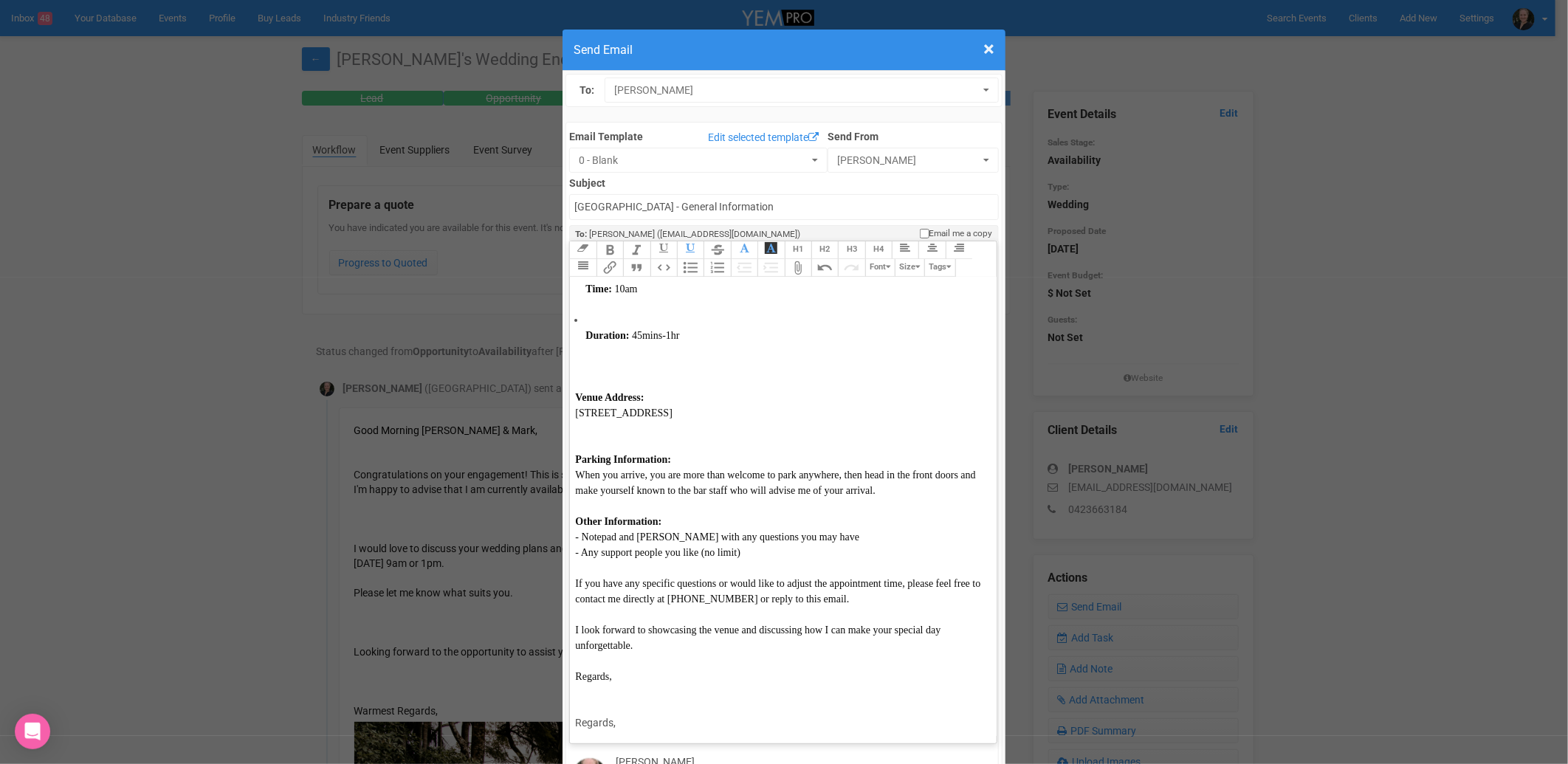
click at [605, 421] on div "Parking Information: When you arrive, you are more than welcome to park anywher…" at bounding box center [780, 459] width 410 height 77
click at [603, 375] on div "Venue Address: [STREET_ADDRESS]" at bounding box center [780, 405] width 410 height 62
click at [622, 375] on div "Venue Address: [STREET_ADDRESS]" at bounding box center [780, 413] width 410 height 77
click at [599, 359] on li "Duration: 45mins-1hr" at bounding box center [785, 375] width 400 height 31
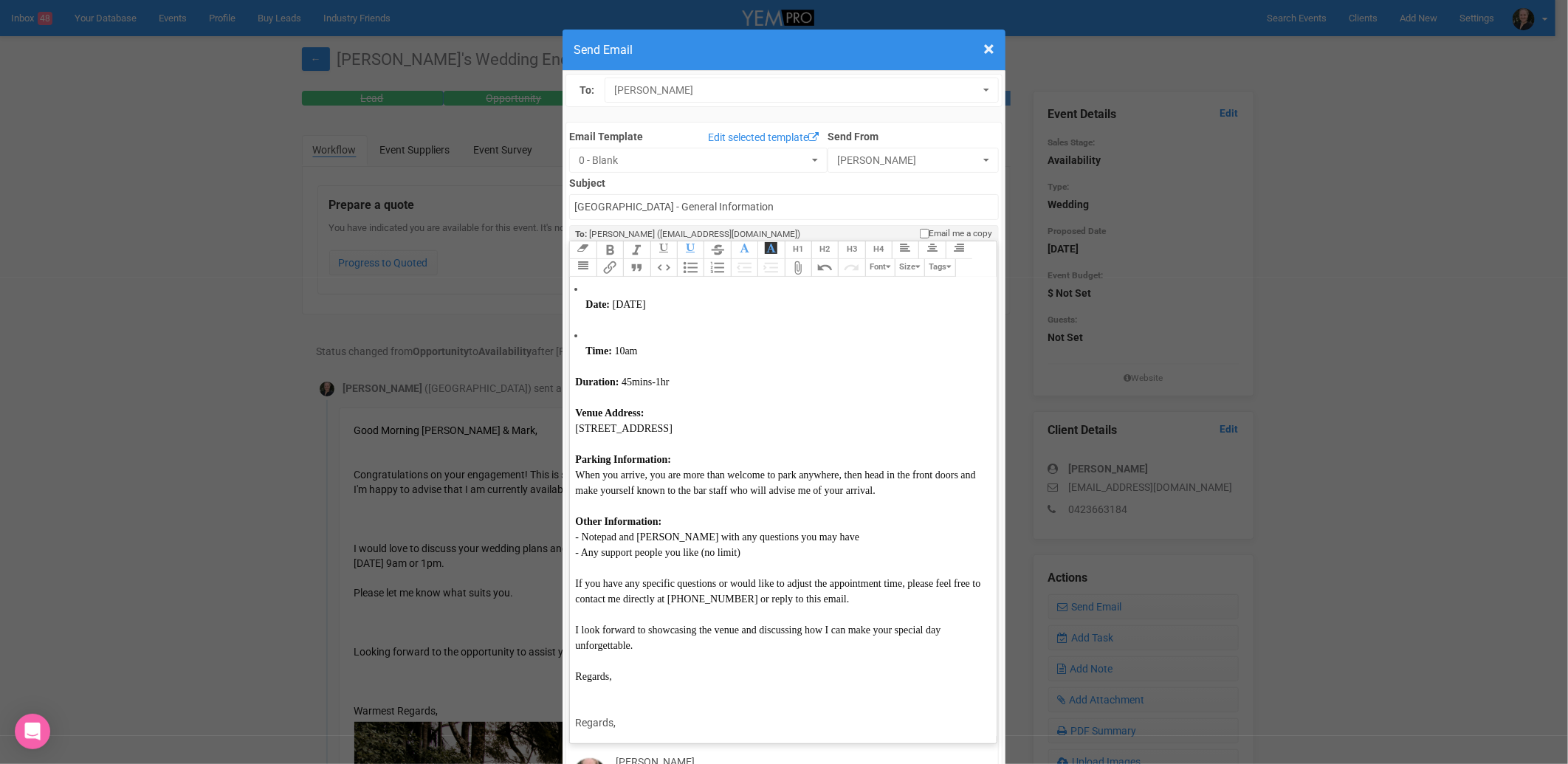
scroll to position [150, 0]
click at [585, 361] on strong "Time:" at bounding box center [599, 366] width 27 height 11
click at [577, 328] on ul "Date: [DATE]" at bounding box center [780, 343] width 410 height 31
click at [593, 328] on div at bounding box center [780, 335] width 410 height 16
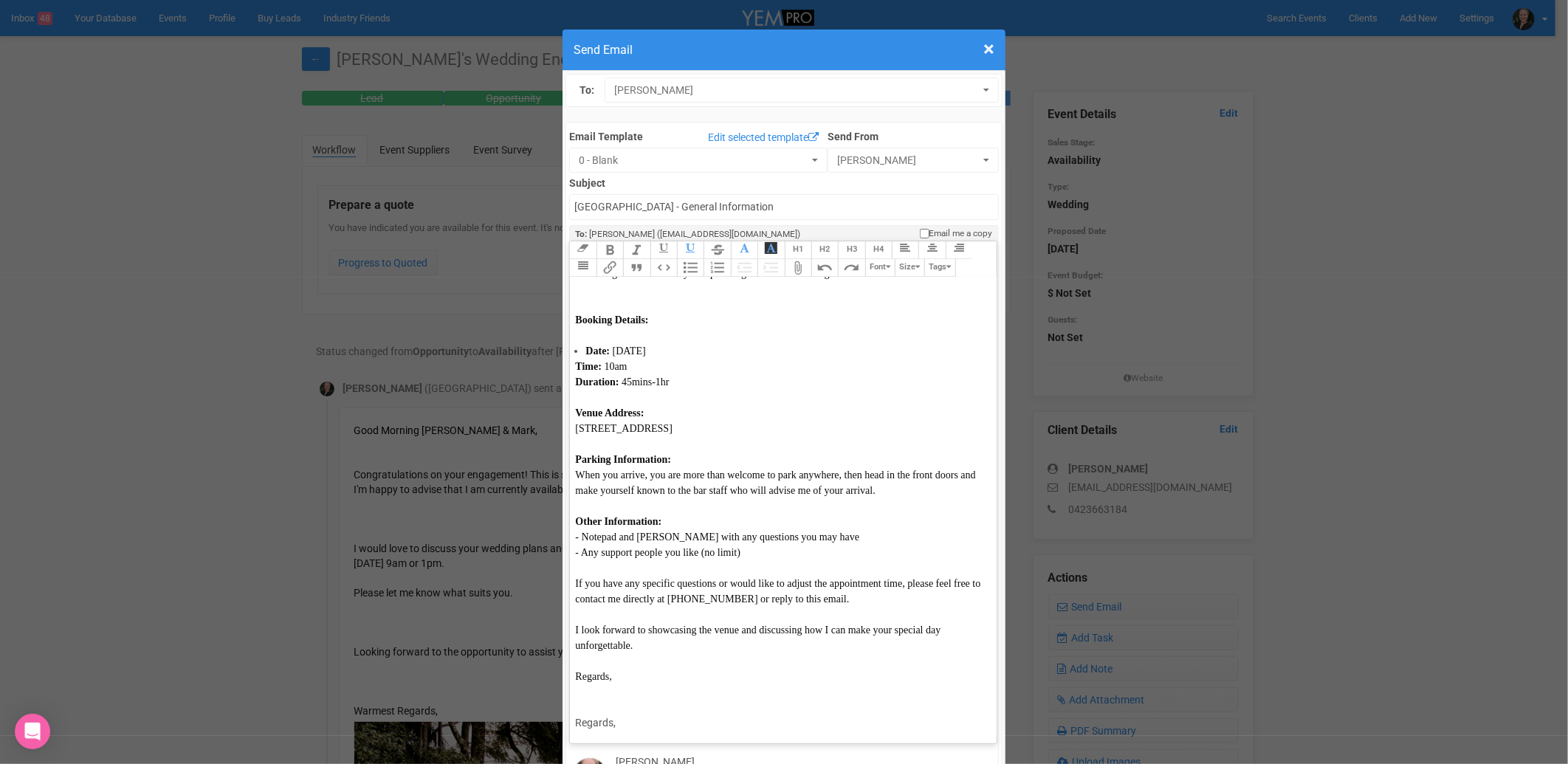
click at [765, 343] on li "Date: [DATE]" at bounding box center [785, 351] width 400 height 16
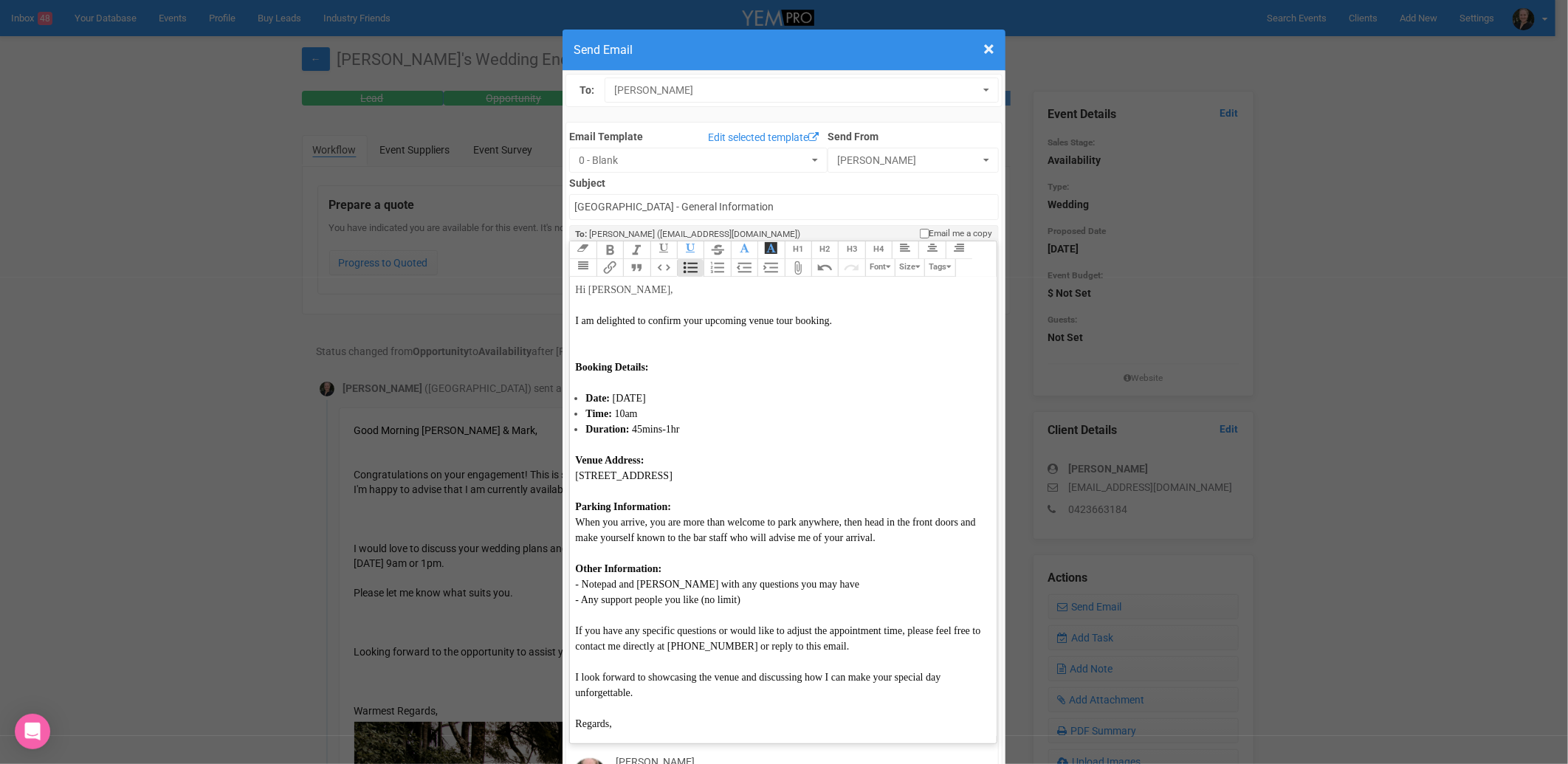
scroll to position [0, 0]
click at [641, 329] on div "Booking Details:" at bounding box center [780, 352] width 410 height 46
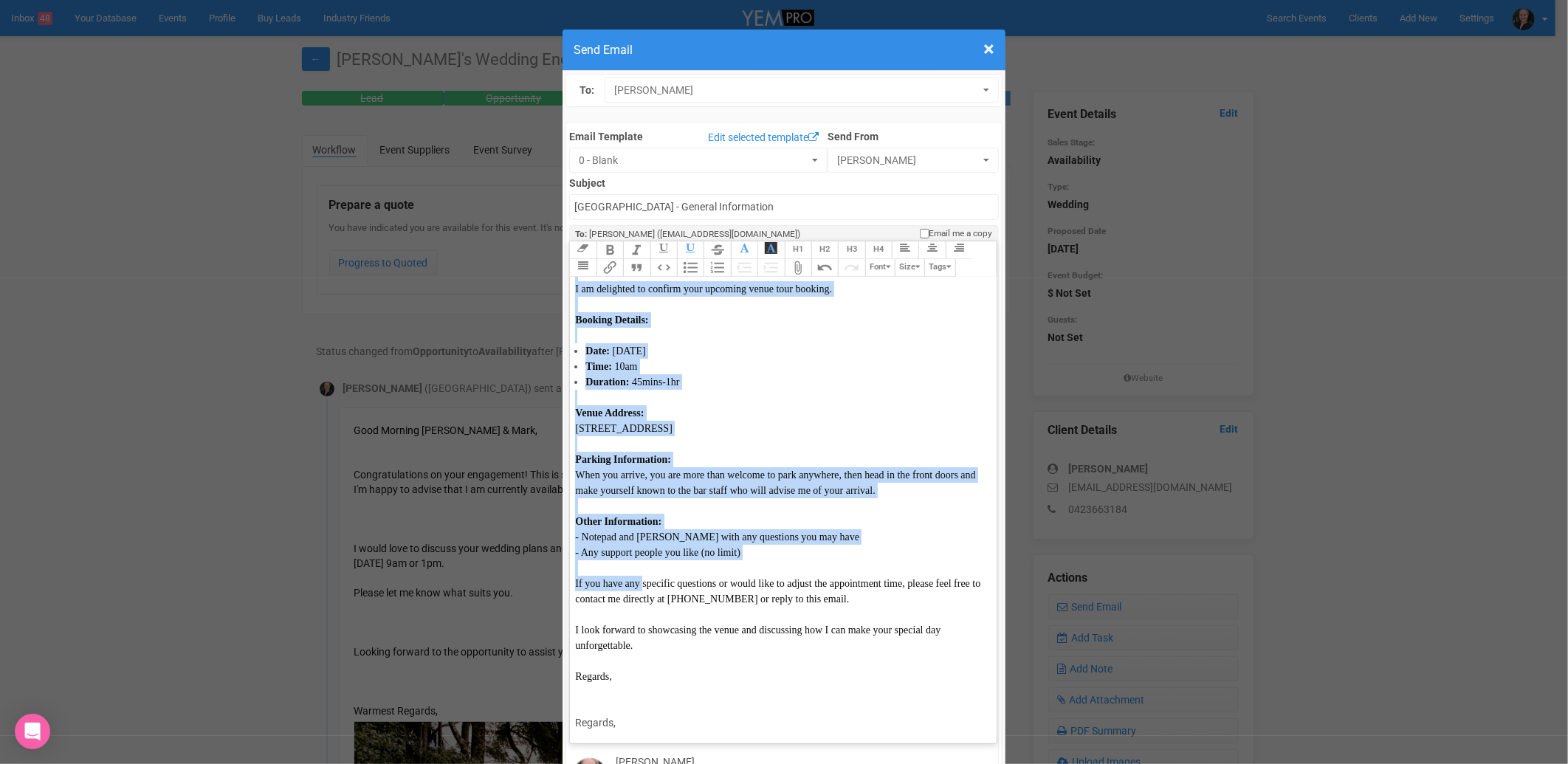
scroll to position [82, 0]
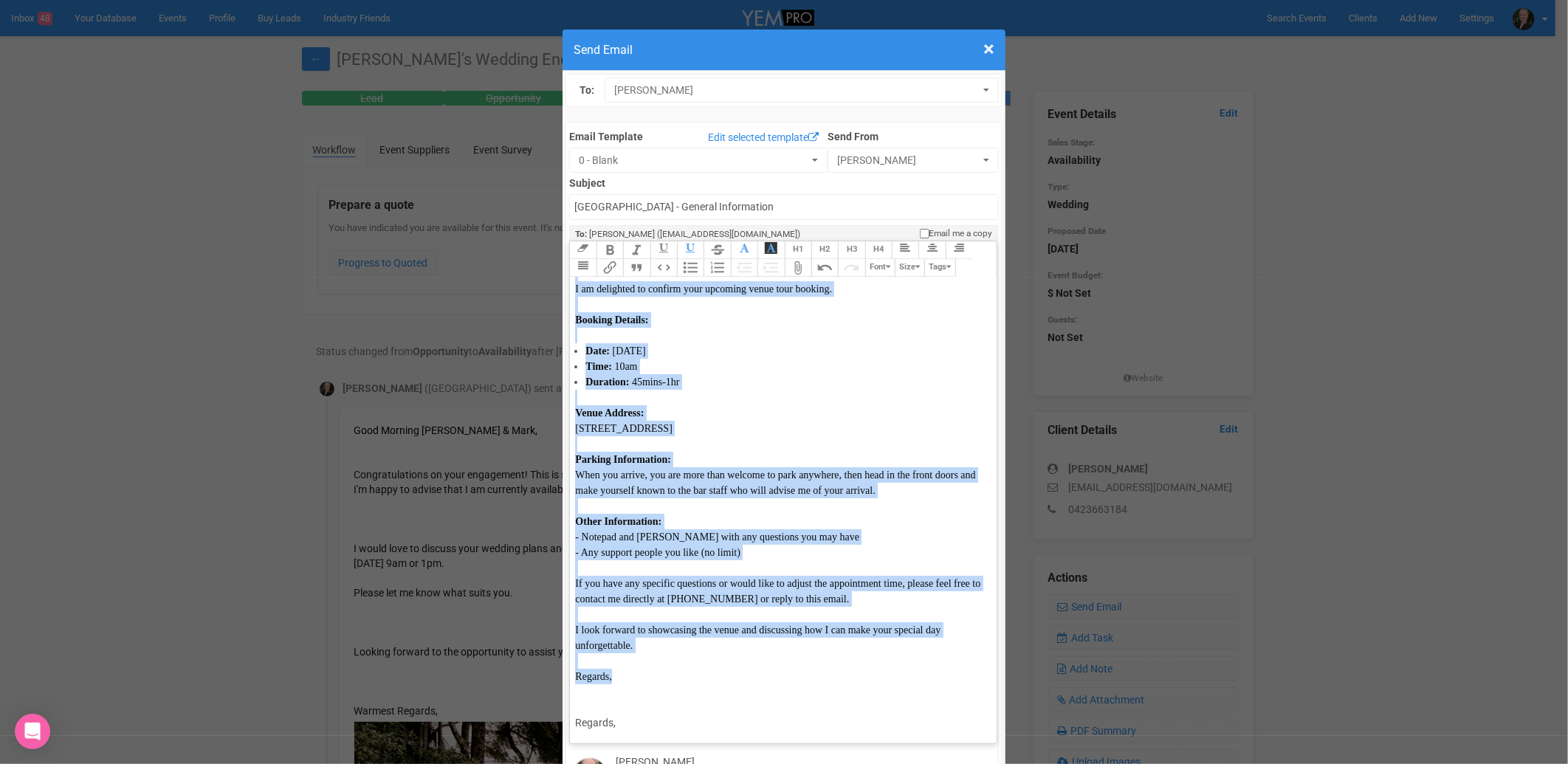
drag, startPoint x: 568, startPoint y: 249, endPoint x: 655, endPoint y: 631, distance: 391.8
click at [655, 631] on trix-editor "Hi [PERSON_NAME], I am delighted to confirm your upcoming venue tour booking. B…" at bounding box center [783, 507] width 426 height 459
click at [743, 241] on span "button" at bounding box center [745, 249] width 16 height 16
click at [713, 452] on div "Parking Information: When you arrive, you are more than welcome to park anywher…" at bounding box center [780, 475] width 410 height 46
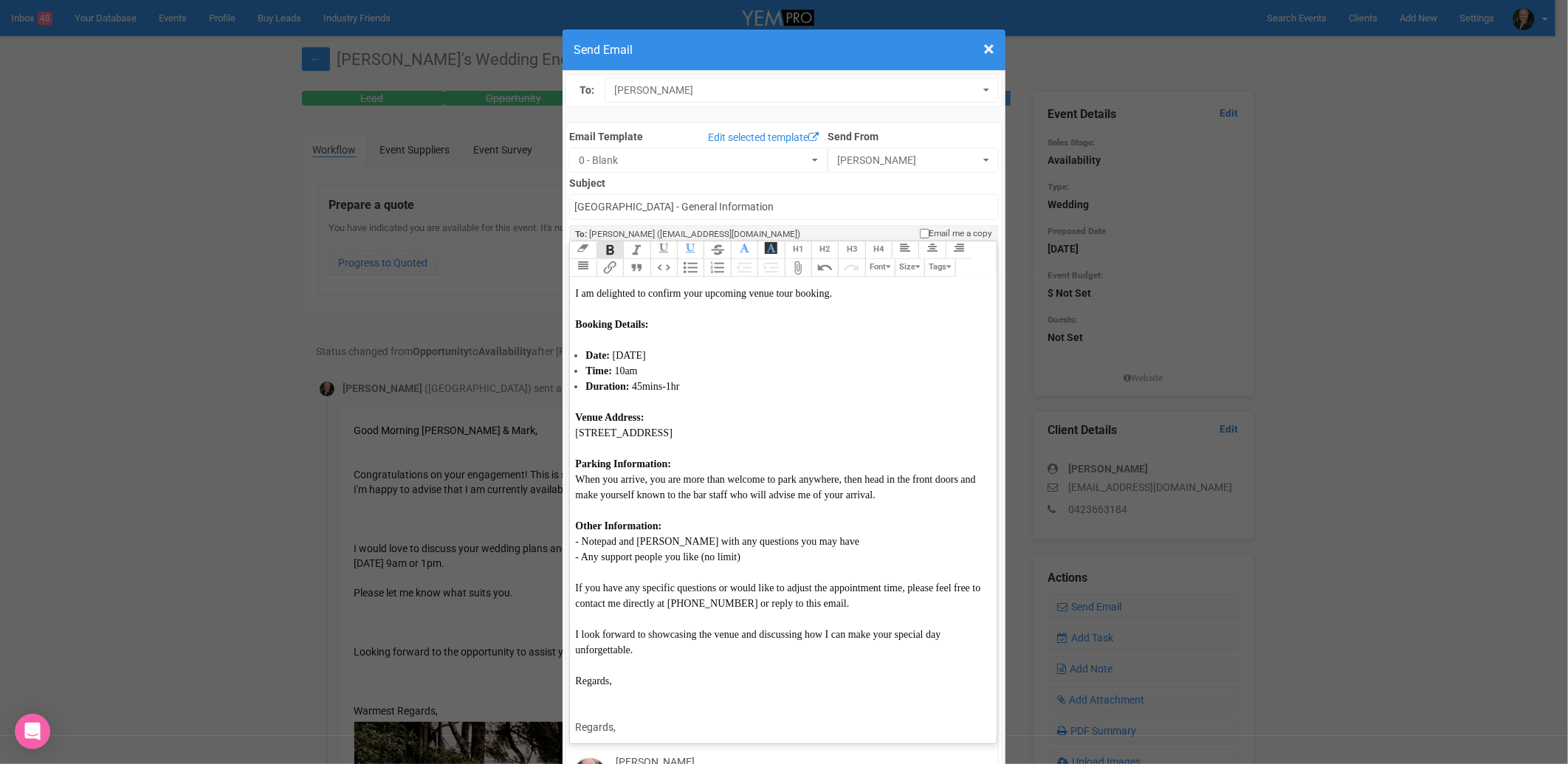
scroll to position [0, 0]
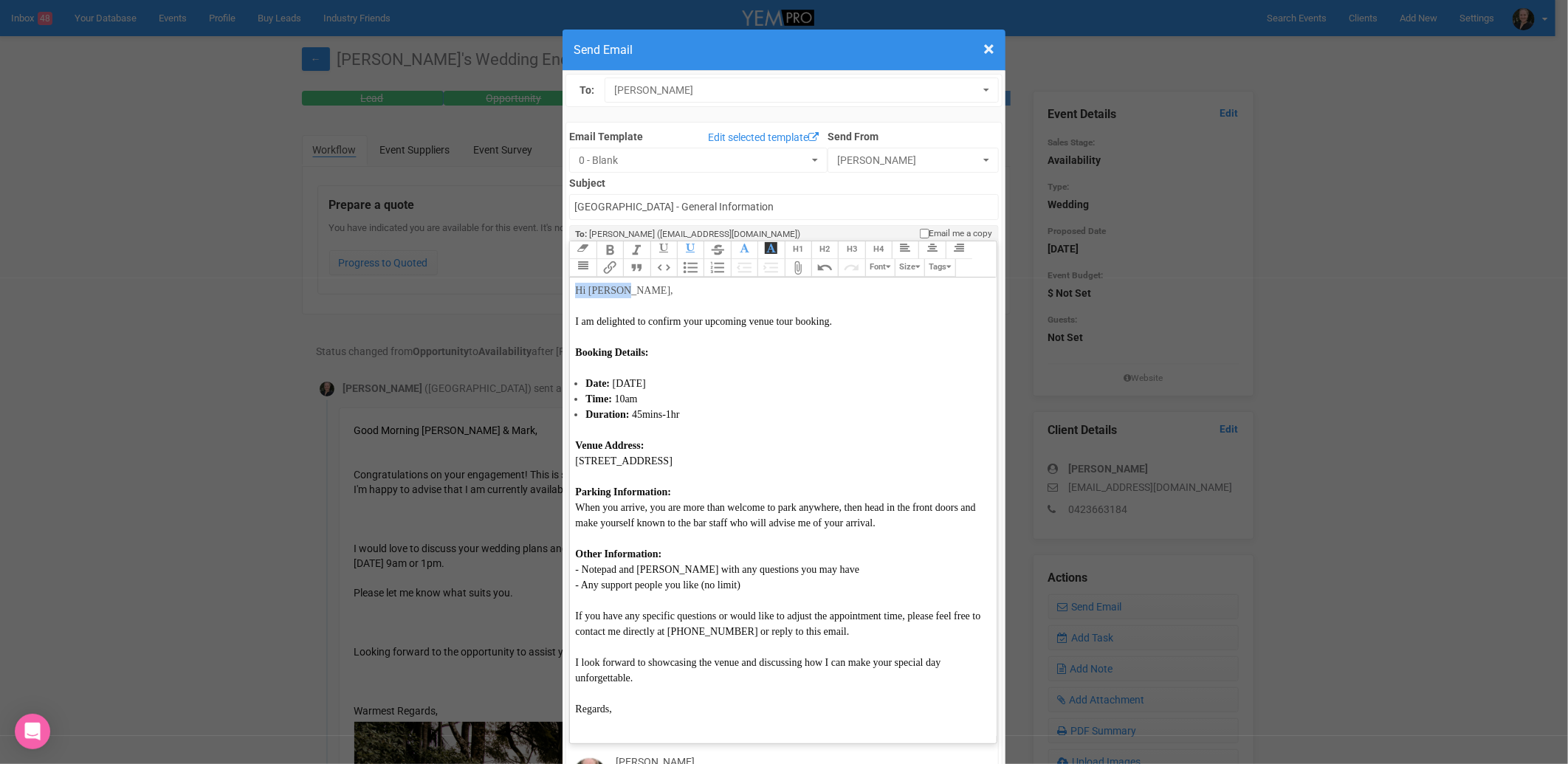
drag, startPoint x: 629, startPoint y: 247, endPoint x: 570, endPoint y: 244, distance: 59.1
click at [575, 283] on div "Hi [PERSON_NAME], I am delighted to confirm your upcoming venue tour booking." at bounding box center [780, 306] width 410 height 46
click at [740, 243] on icon "button" at bounding box center [745, 248] width 10 height 10
drag, startPoint x: 689, startPoint y: 342, endPoint x: 624, endPoint y: 340, distance: 65.0
click at [624, 378] on span "[DATE]" at bounding box center [629, 383] width 34 height 11
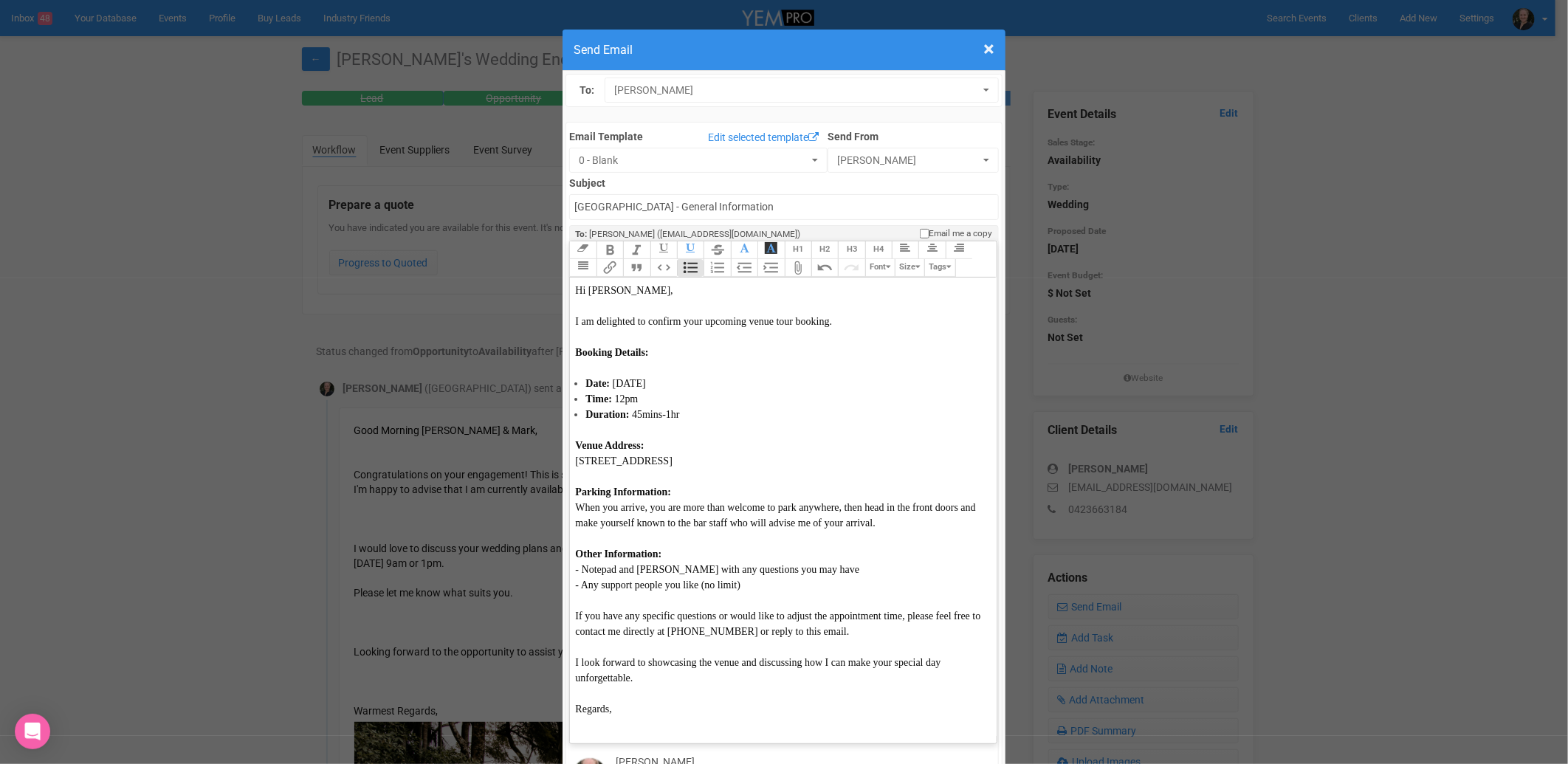
drag, startPoint x: 812, startPoint y: 567, endPoint x: 809, endPoint y: 574, distance: 7.6
click at [813, 577] on div "- Any support people you like (no limit)" at bounding box center [780, 585] width 410 height 16
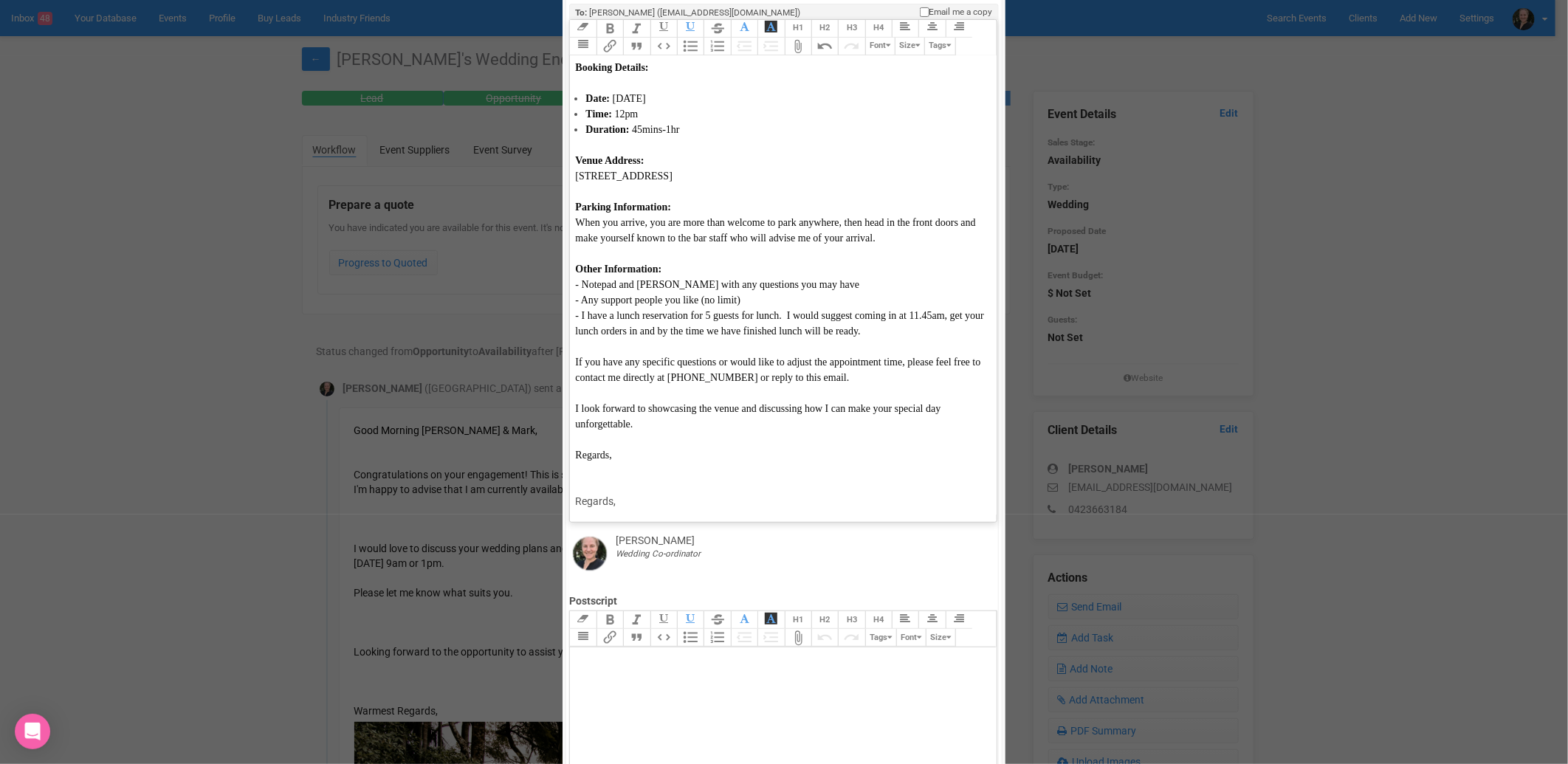
scroll to position [246, 0]
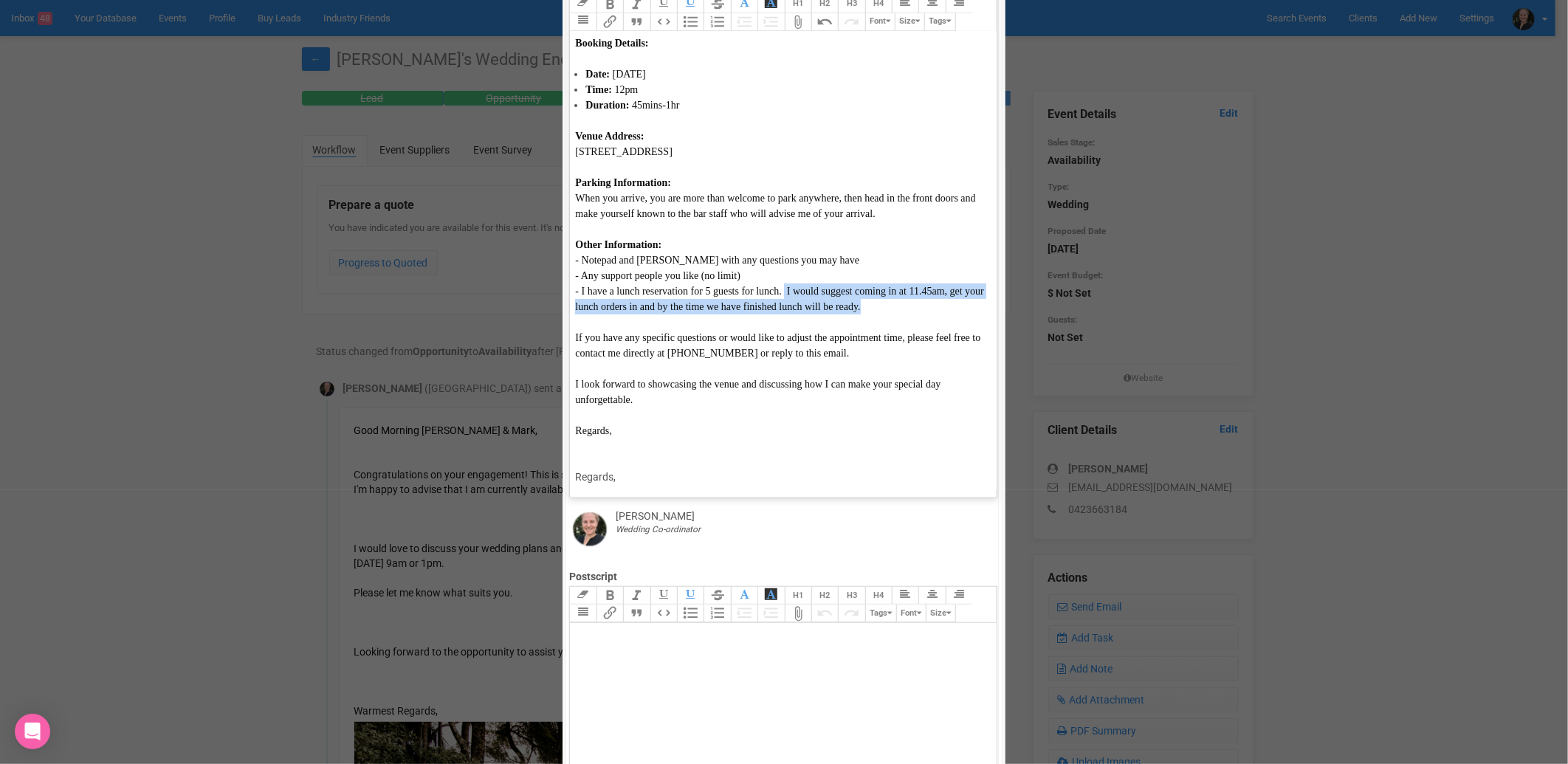
drag, startPoint x: 703, startPoint y: 235, endPoint x: 838, endPoint y: 201, distance: 139.2
click at [838, 268] on div "- Any support people you like (no limit) - I have a lunch reservation for 5 gue…" at bounding box center [780, 291] width 410 height 46
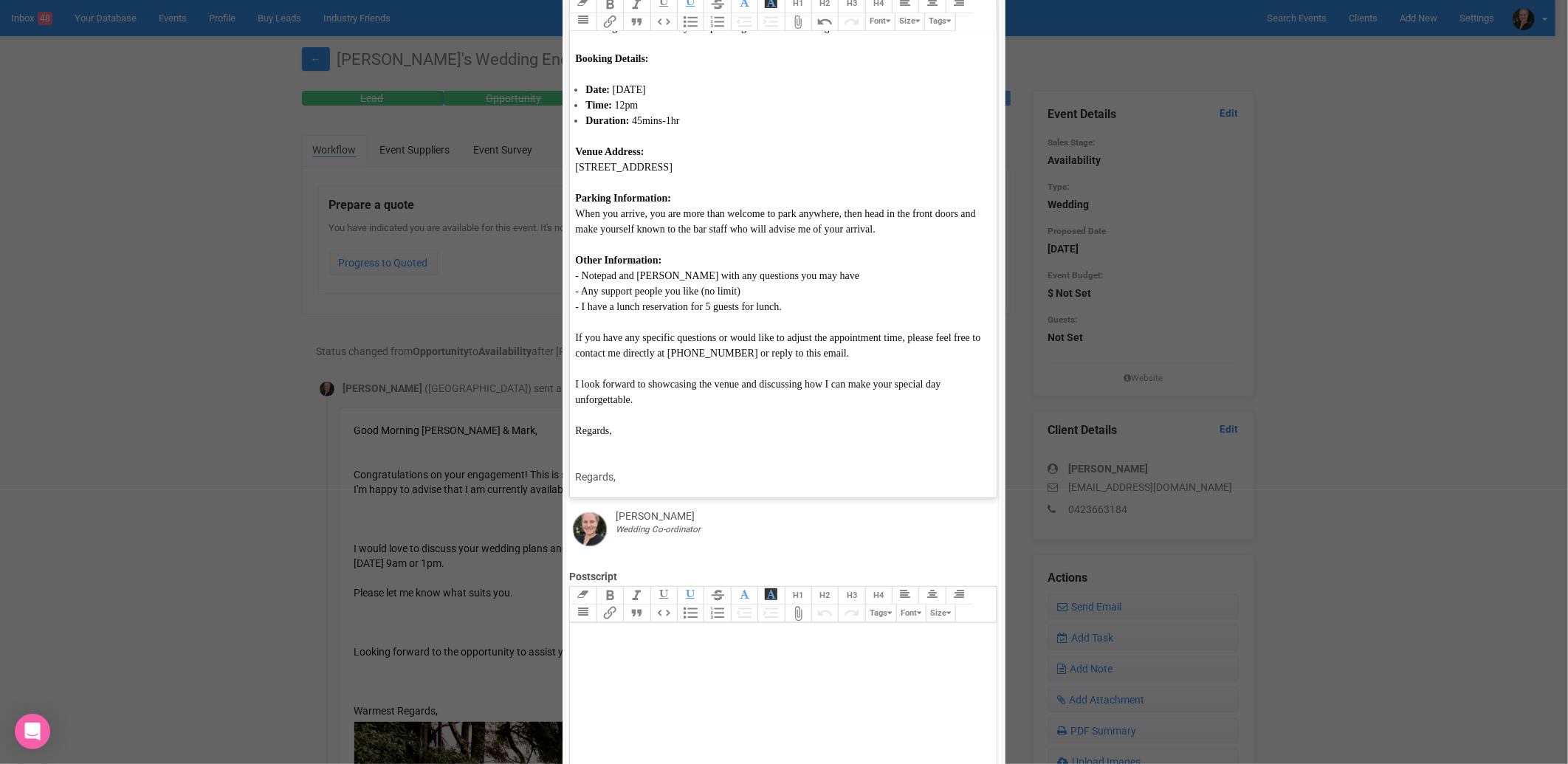
scroll to position [278, 0]
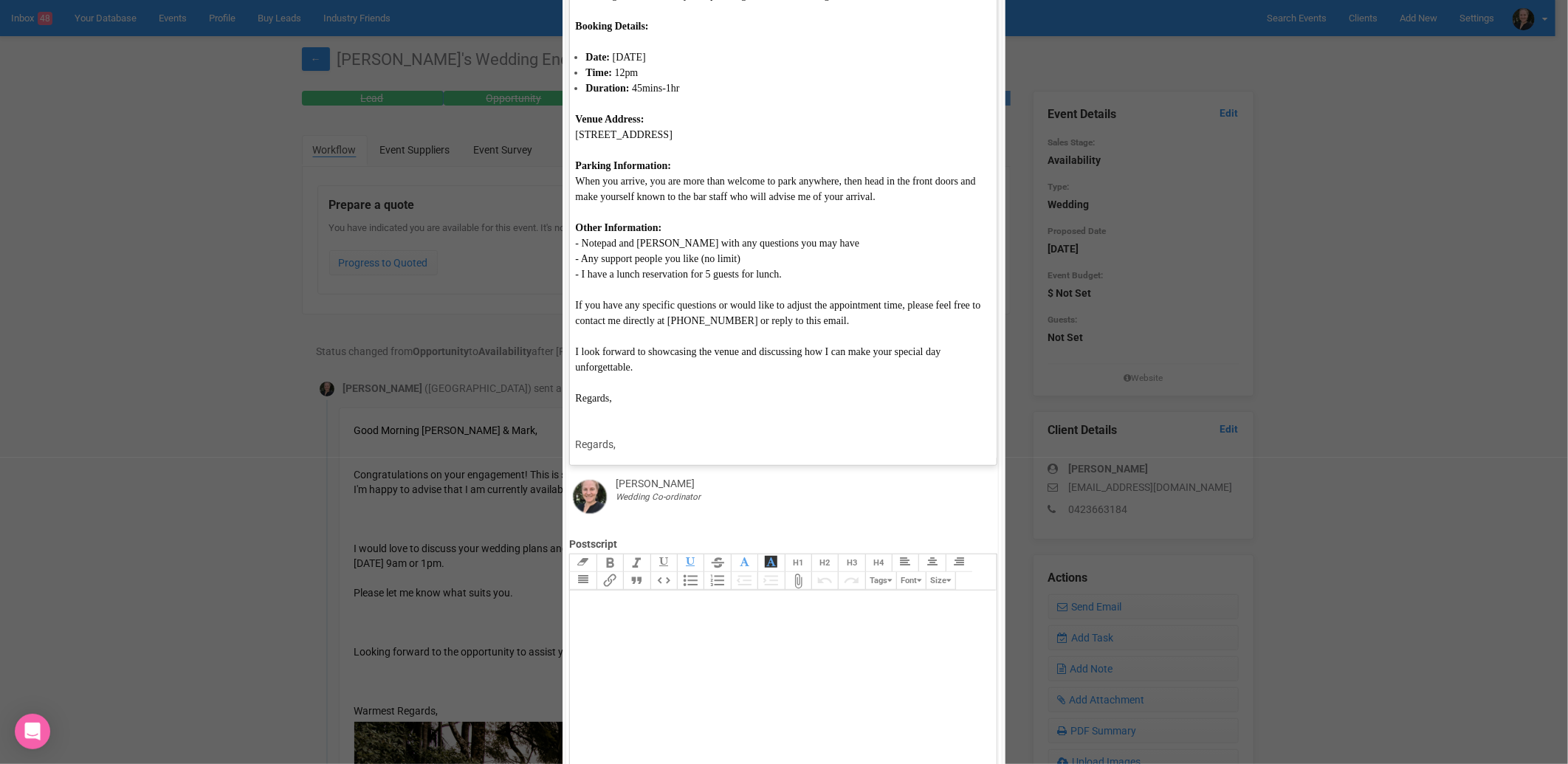
type trix-editor "<div><span style="font-family: Verdana; font-size: 14px; color: rgb(15, 15, 15)…"
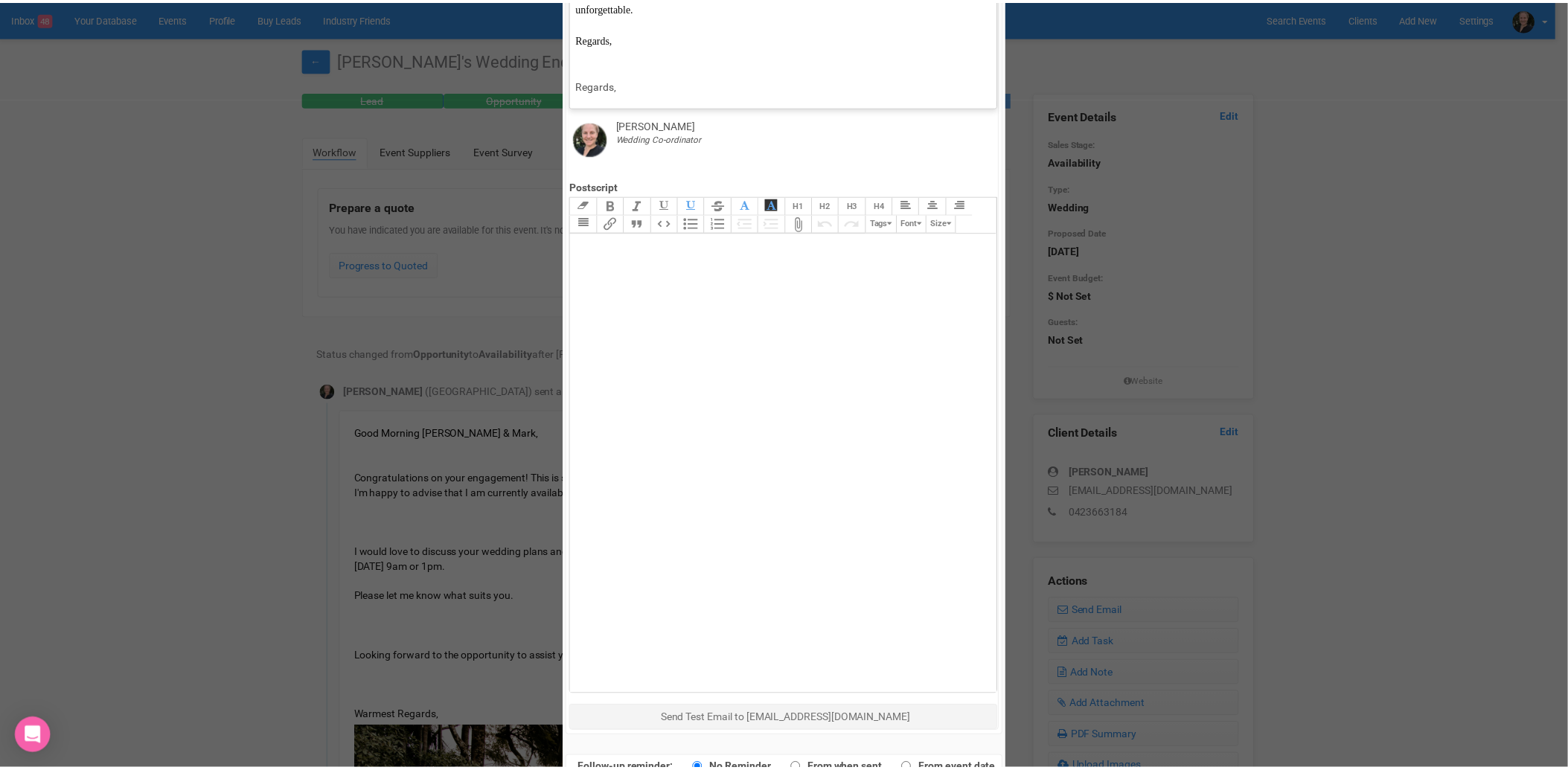
scroll to position [684, 0]
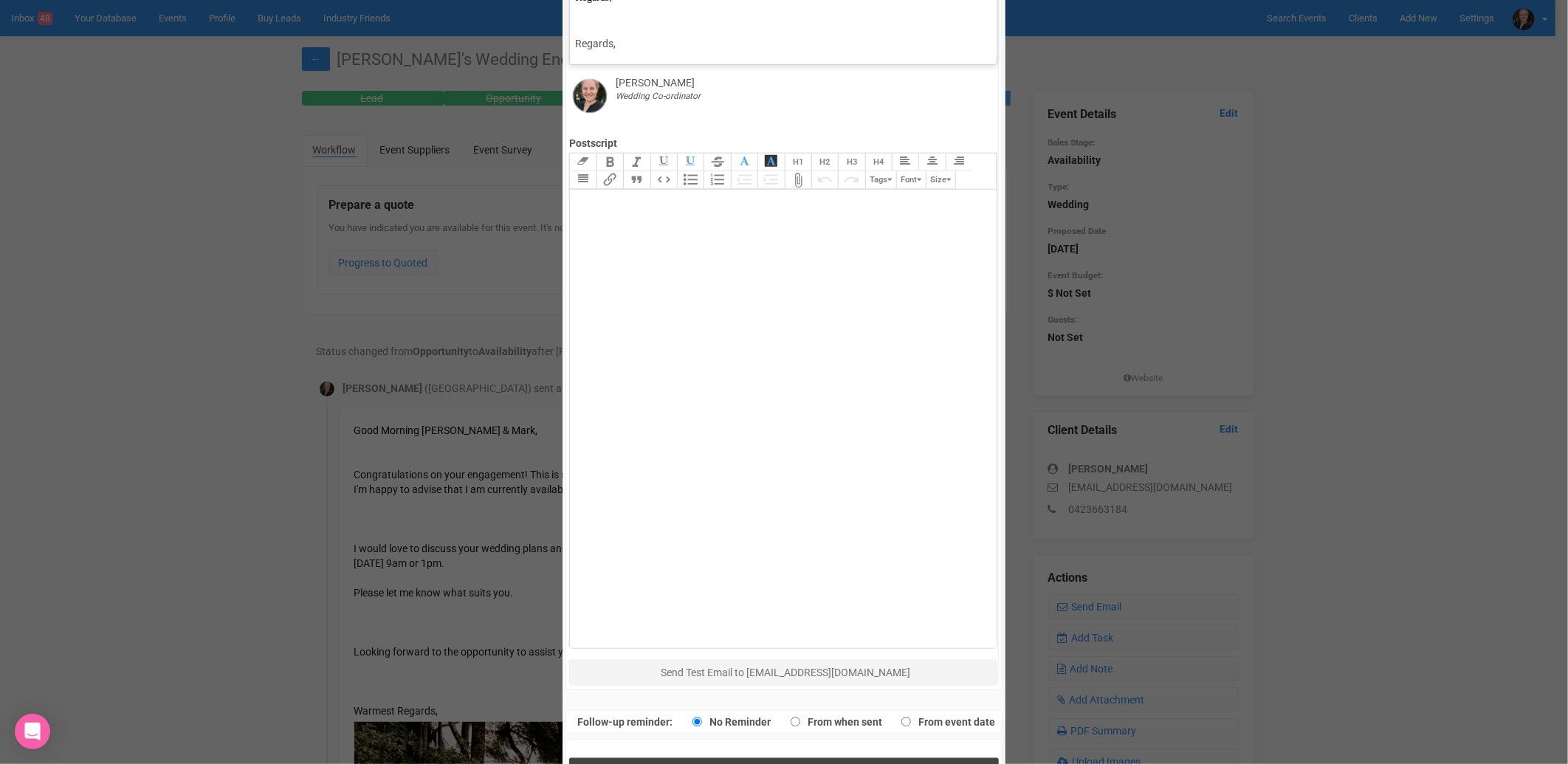
click at [768, 763] on span "Send Response" at bounding box center [787, 773] width 80 height 14
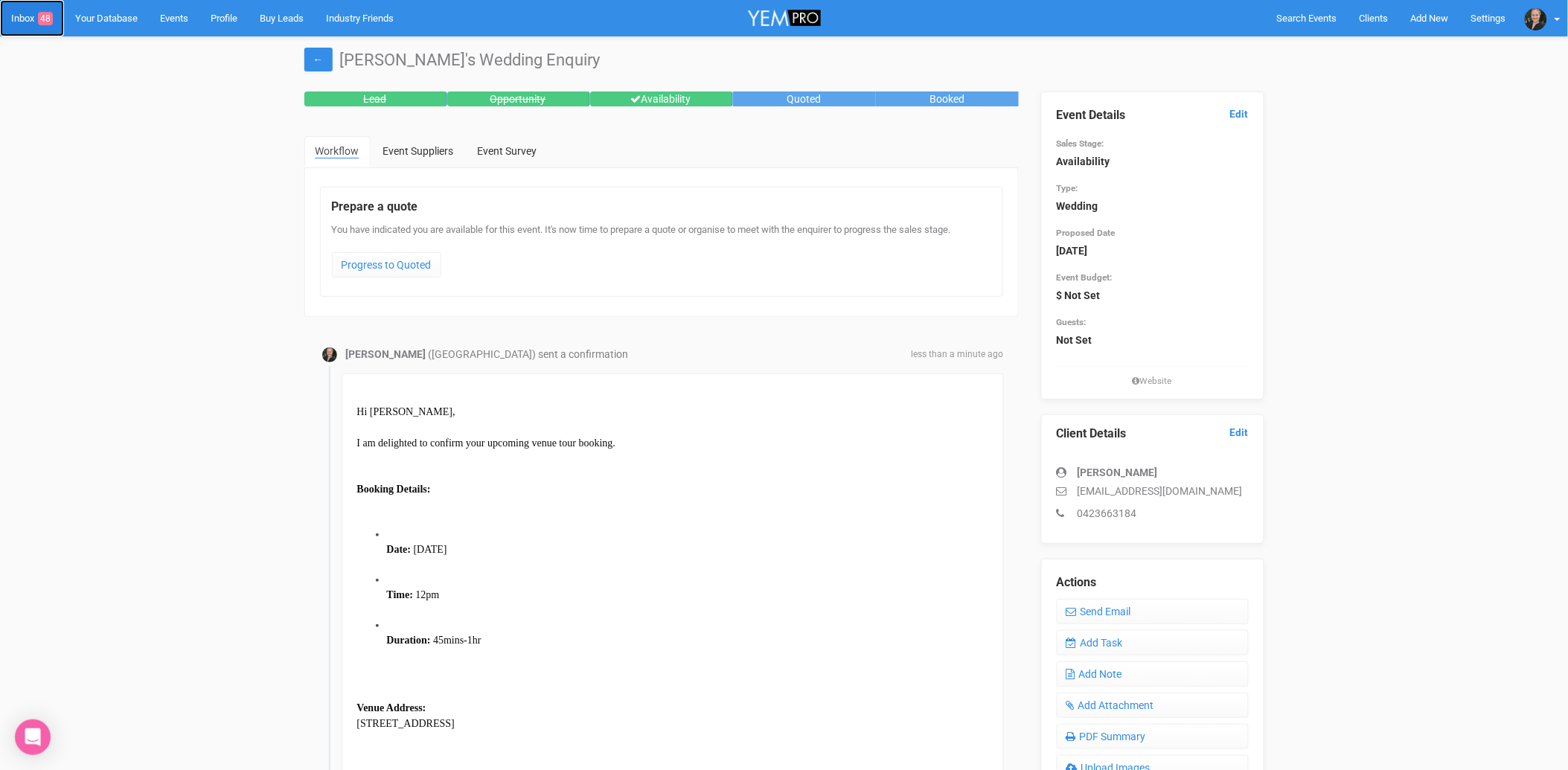
click at [25, 18] on link "Inbox 48" at bounding box center [32, 18] width 64 height 37
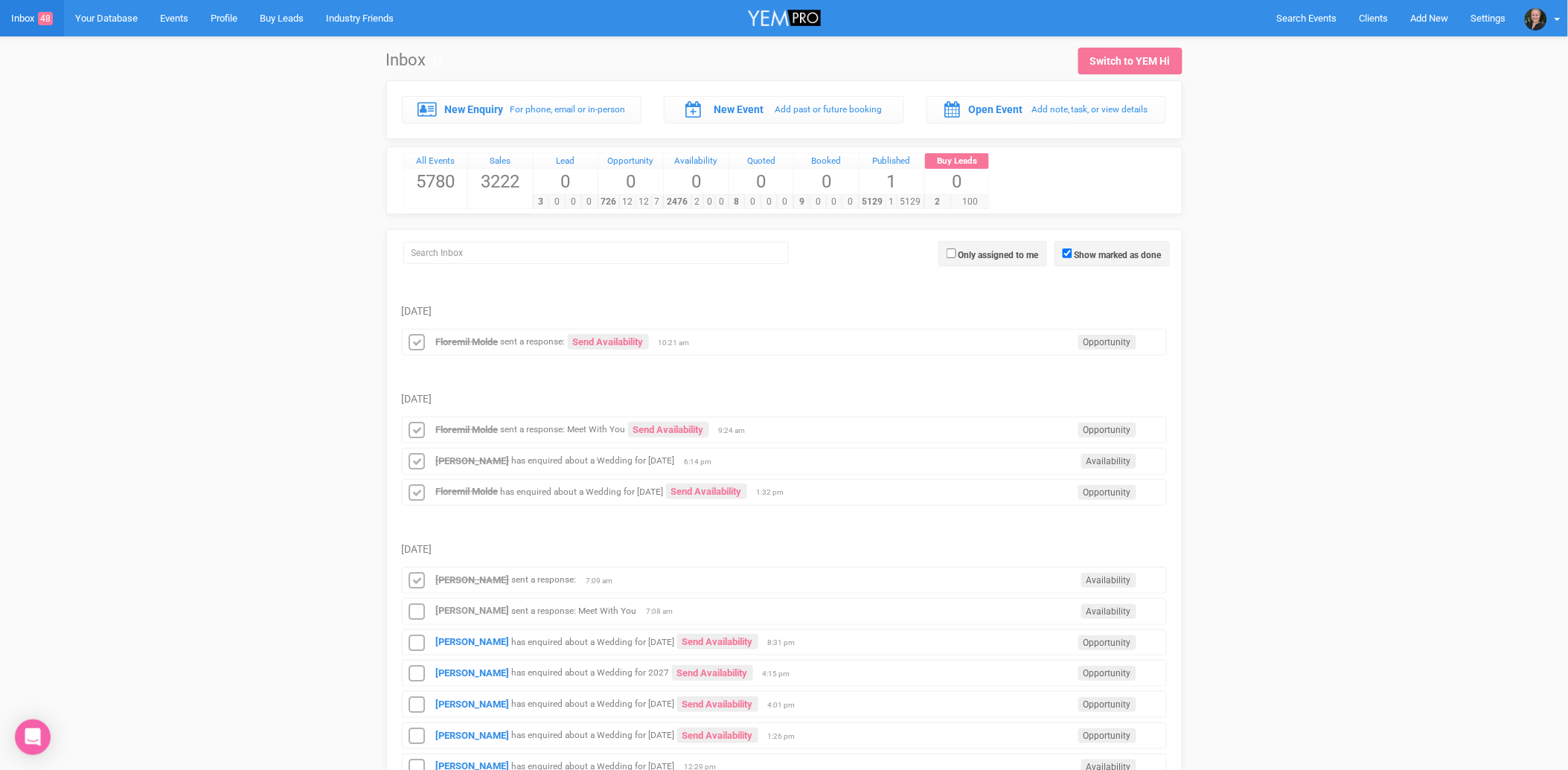
click at [512, 613] on small "sent a response: Meet With You" at bounding box center [574, 611] width 125 height 11
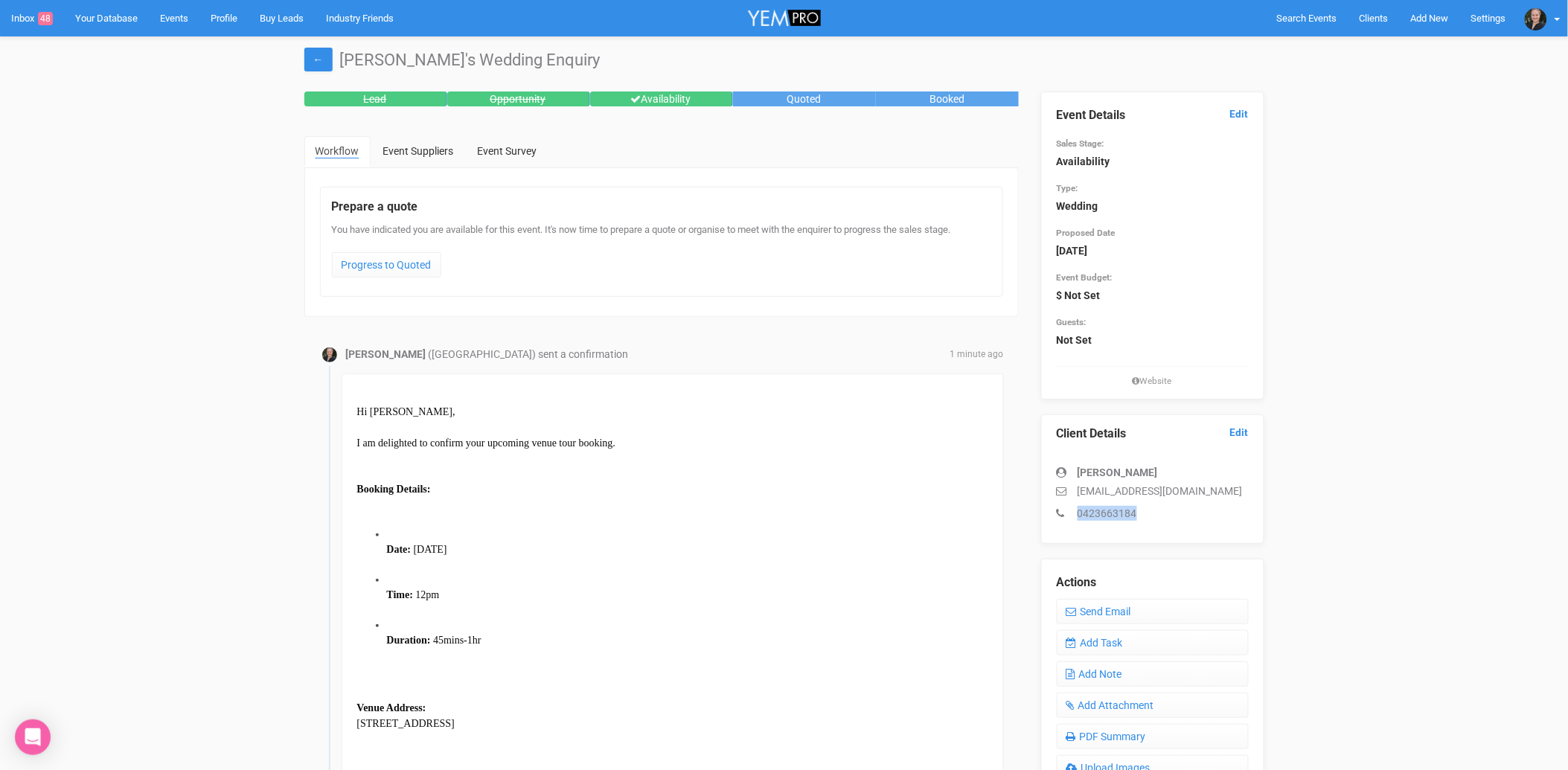
drag, startPoint x: 1078, startPoint y: 513, endPoint x: 1141, endPoint y: 510, distance: 63.1
click at [1141, 510] on p "0423663184" at bounding box center [1153, 513] width 192 height 15
copy p "0423663184"
click at [21, 23] on link "Inbox 48" at bounding box center [32, 18] width 64 height 37
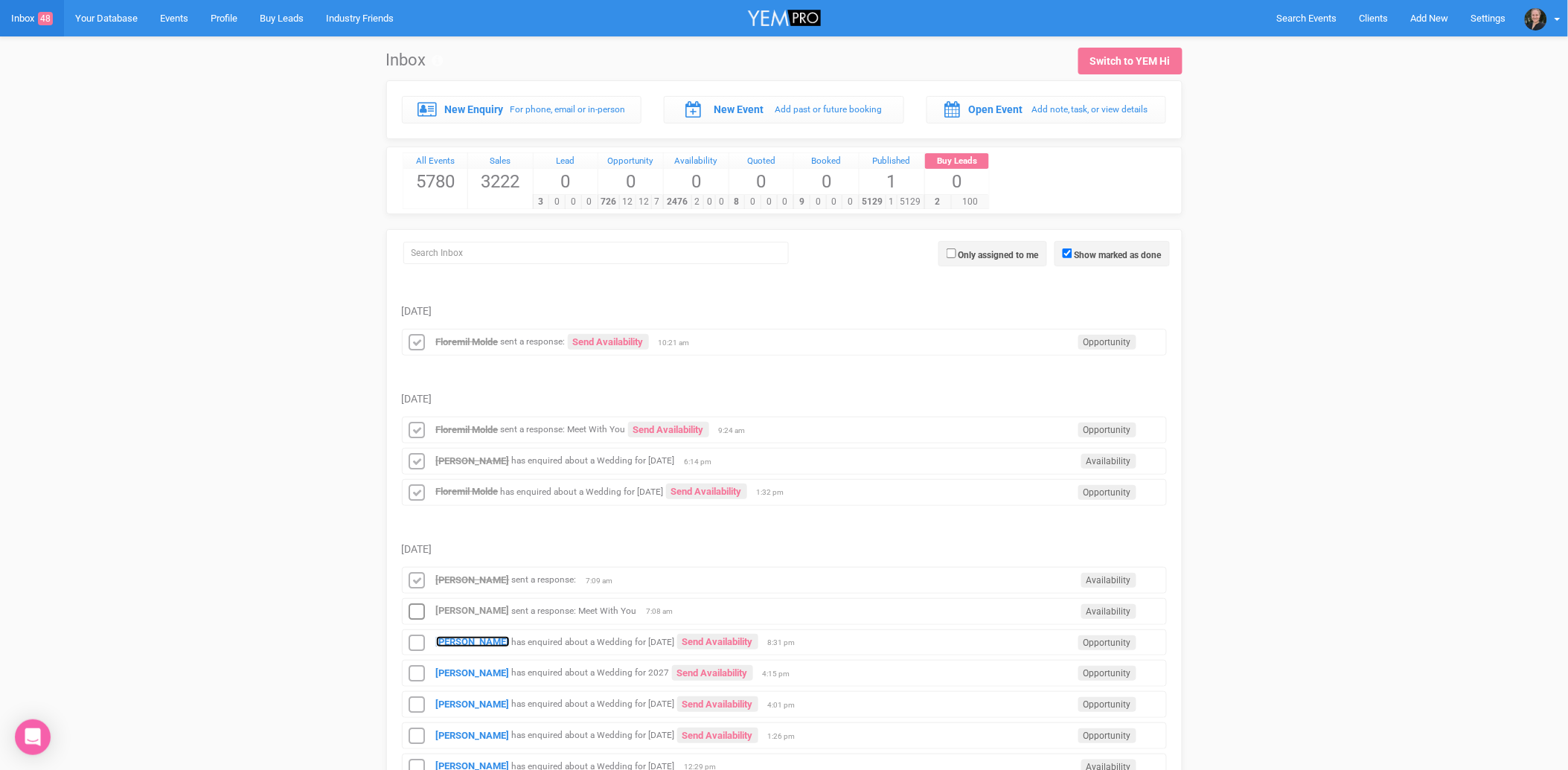
click at [488, 644] on strong "[PERSON_NAME]" at bounding box center [473, 642] width 74 height 11
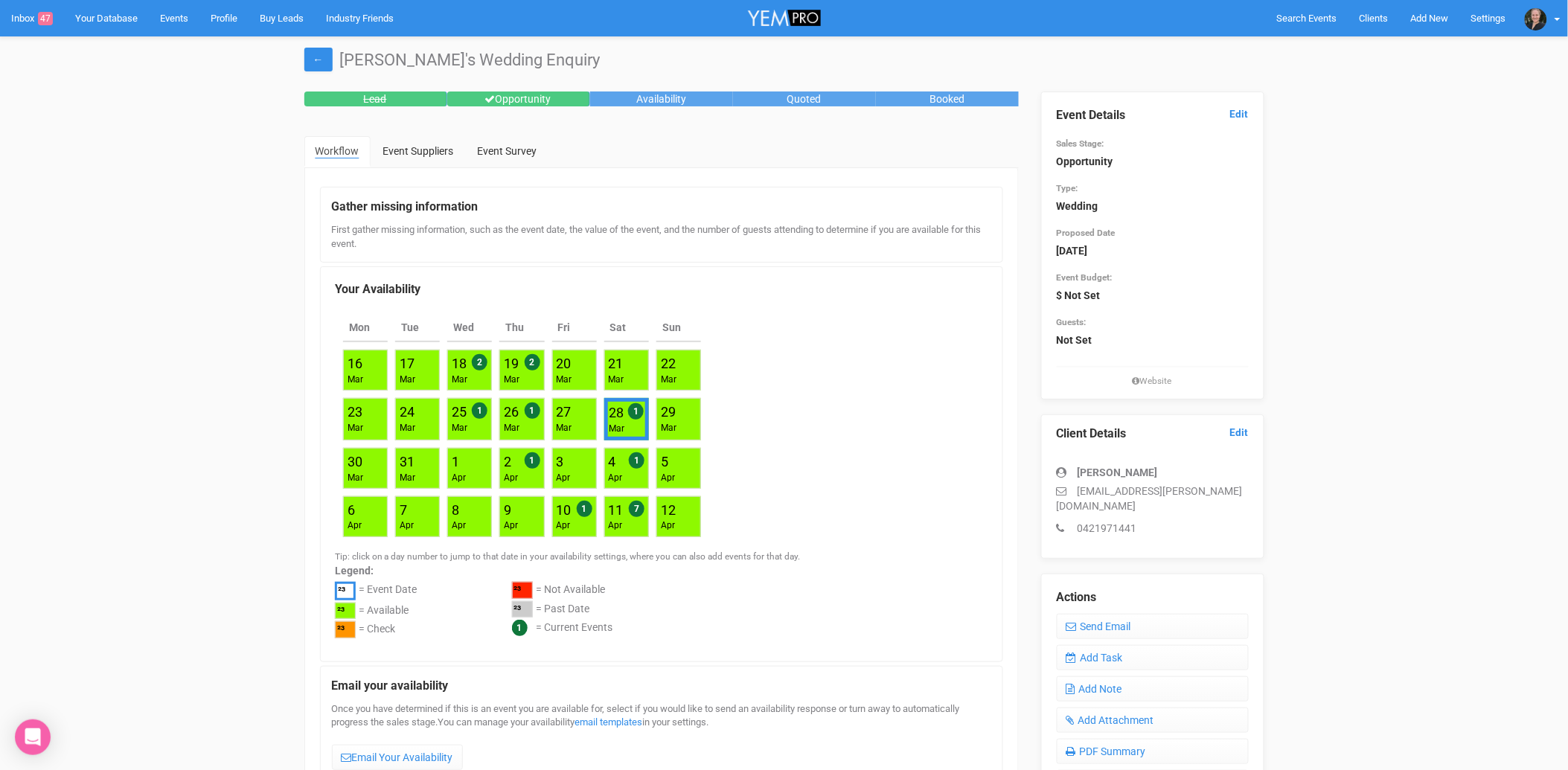
scroll to position [83, 0]
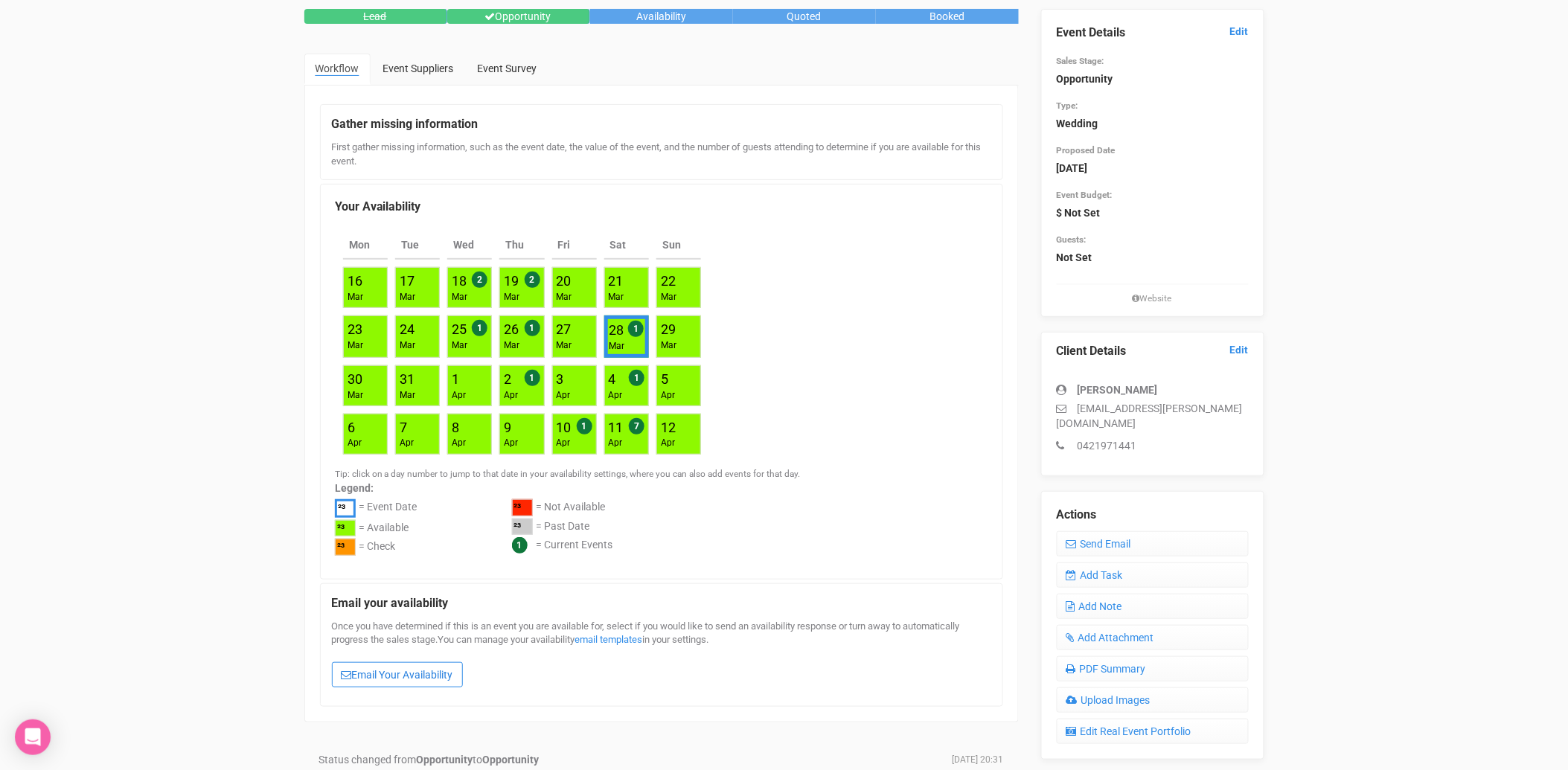
click at [432, 672] on link "Email Your Availability" at bounding box center [397, 675] width 131 height 26
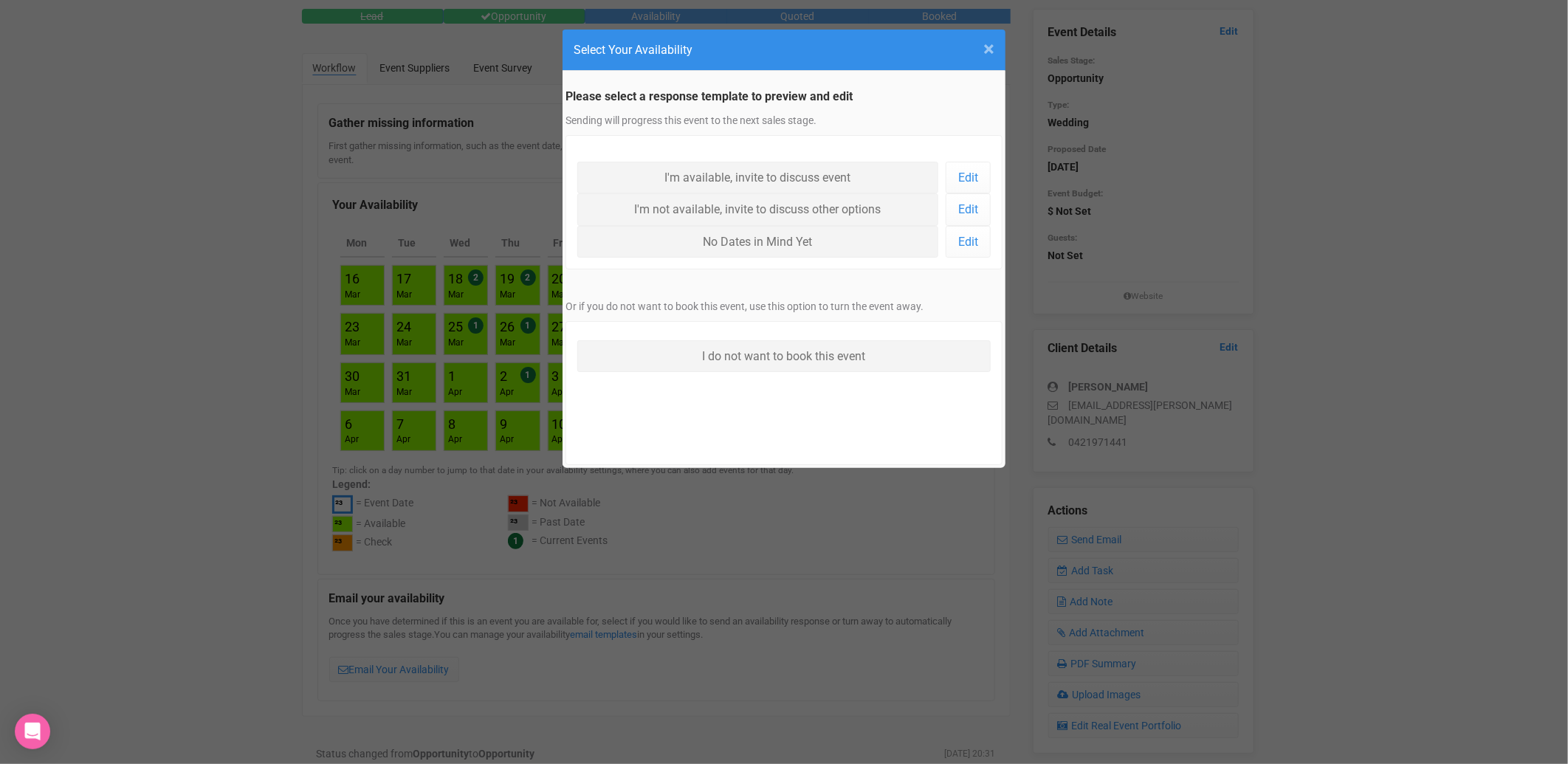
click at [987, 48] on span "×" at bounding box center [989, 49] width 11 height 25
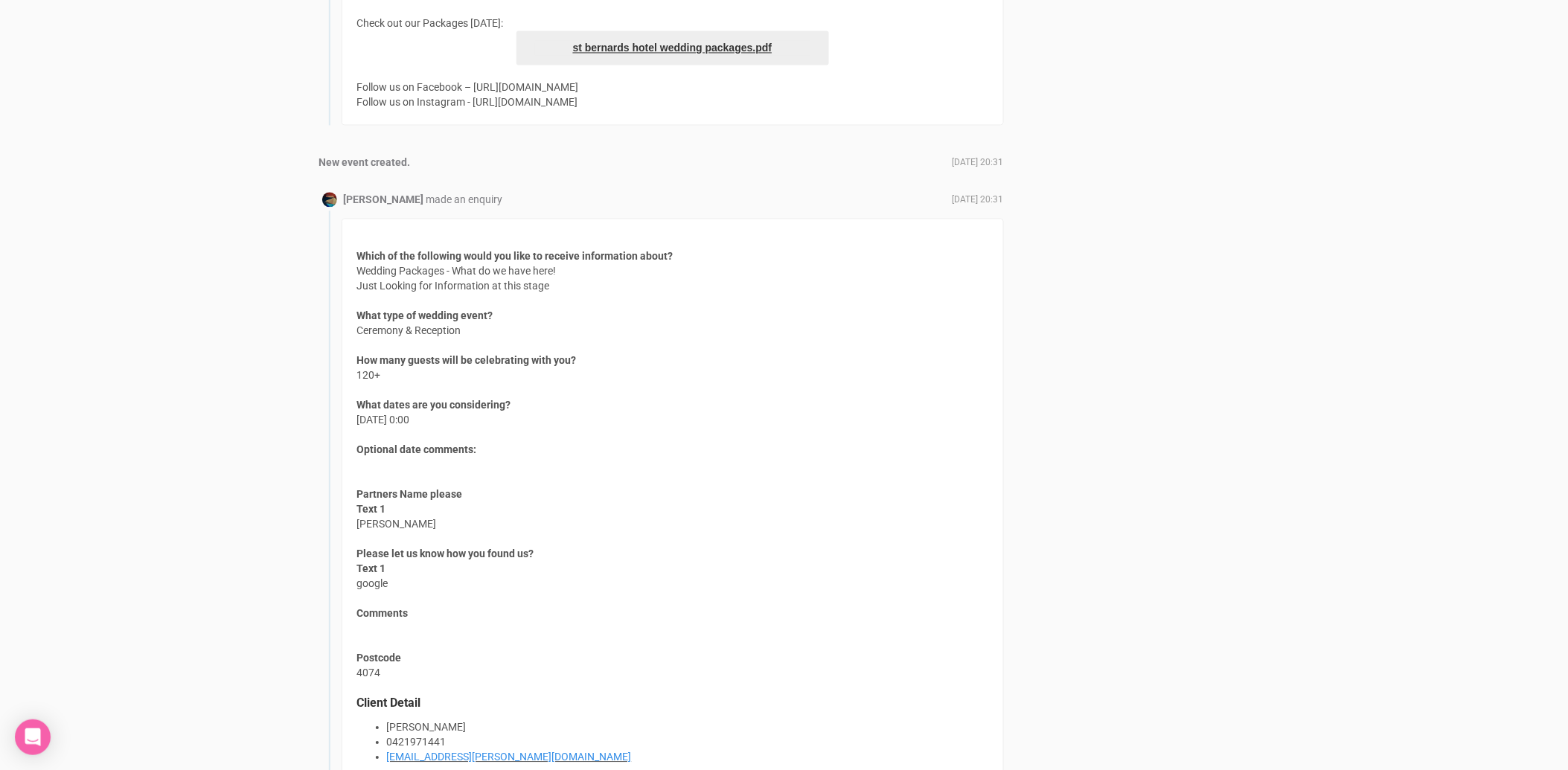
scroll to position [1202, 0]
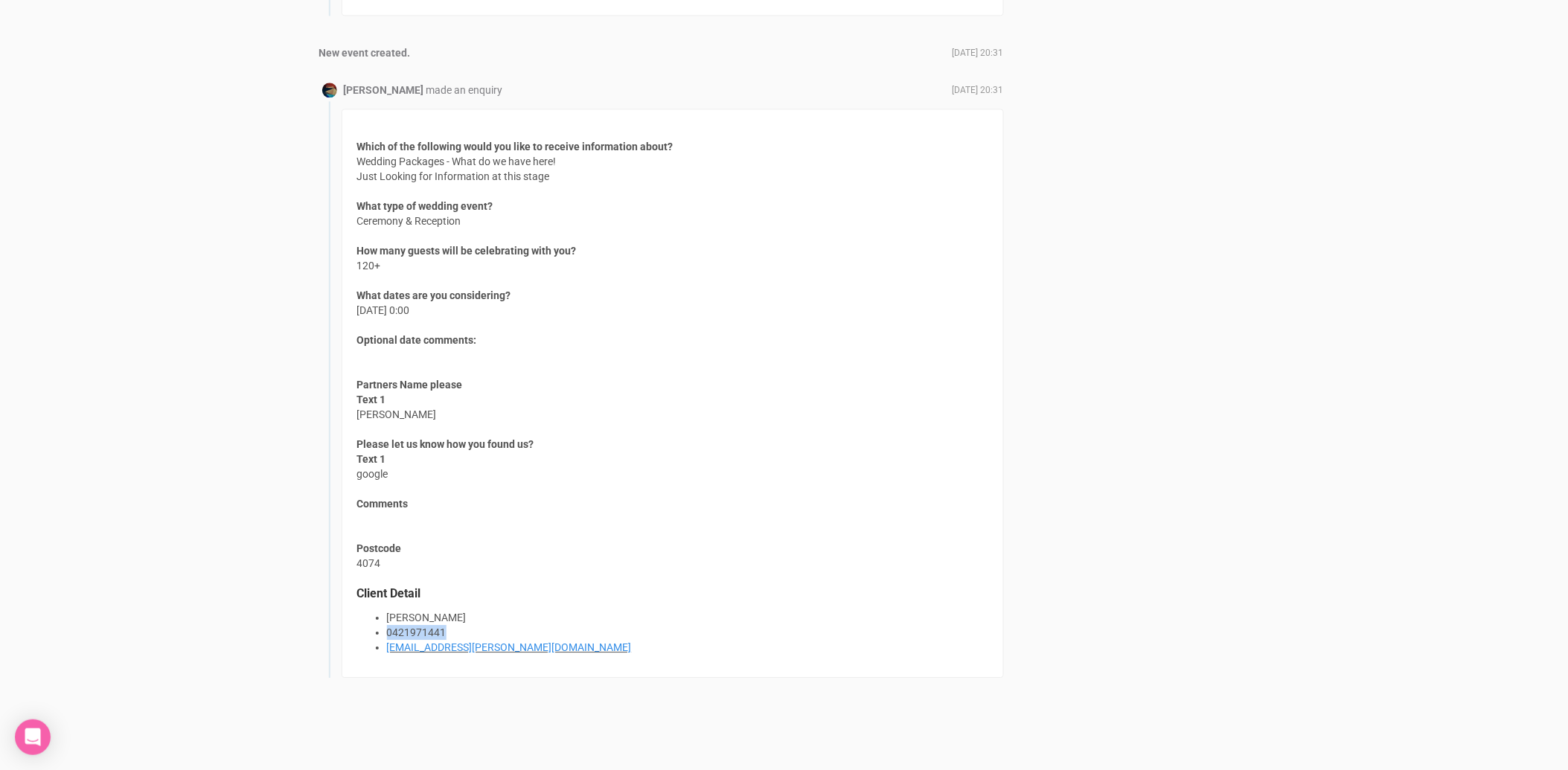
drag, startPoint x: 450, startPoint y: 630, endPoint x: 388, endPoint y: 625, distance: 62.2
click at [388, 625] on li "0421971441" at bounding box center [688, 633] width 601 height 15
copy li "0421971441"
drag, startPoint x: 384, startPoint y: 643, endPoint x: 516, endPoint y: 648, distance: 132.1
click at [516, 648] on ul "[PERSON_NAME] 0421971441 [EMAIL_ADDRESS][PERSON_NAME][DOMAIN_NAME]" at bounding box center [673, 632] width 631 height 44
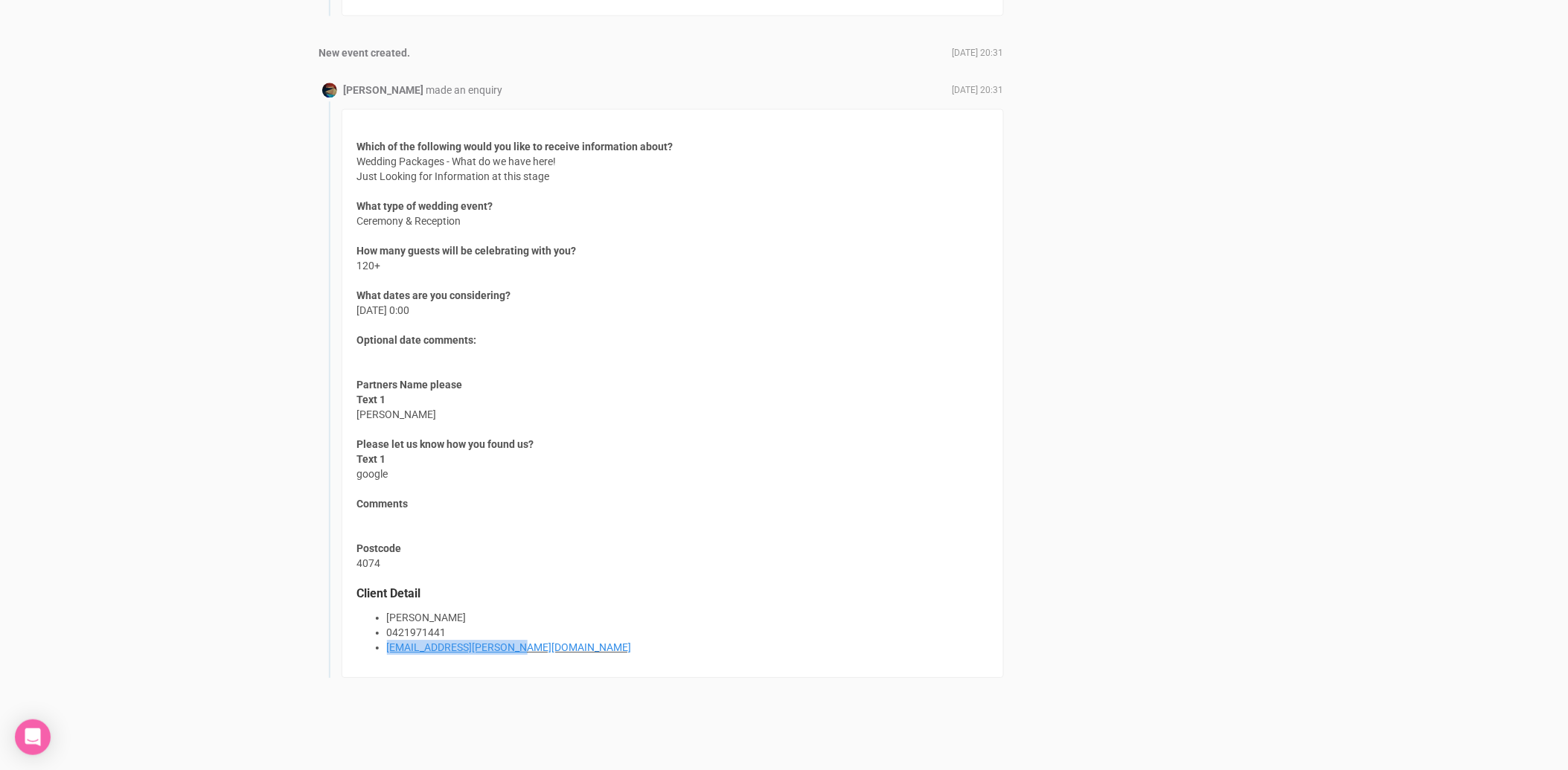
copy link "[EMAIL_ADDRESS][PERSON_NAME][DOMAIN_NAME]"
click at [626, 645] on li "[EMAIL_ADDRESS][PERSON_NAME][DOMAIN_NAME]" at bounding box center [688, 648] width 601 height 15
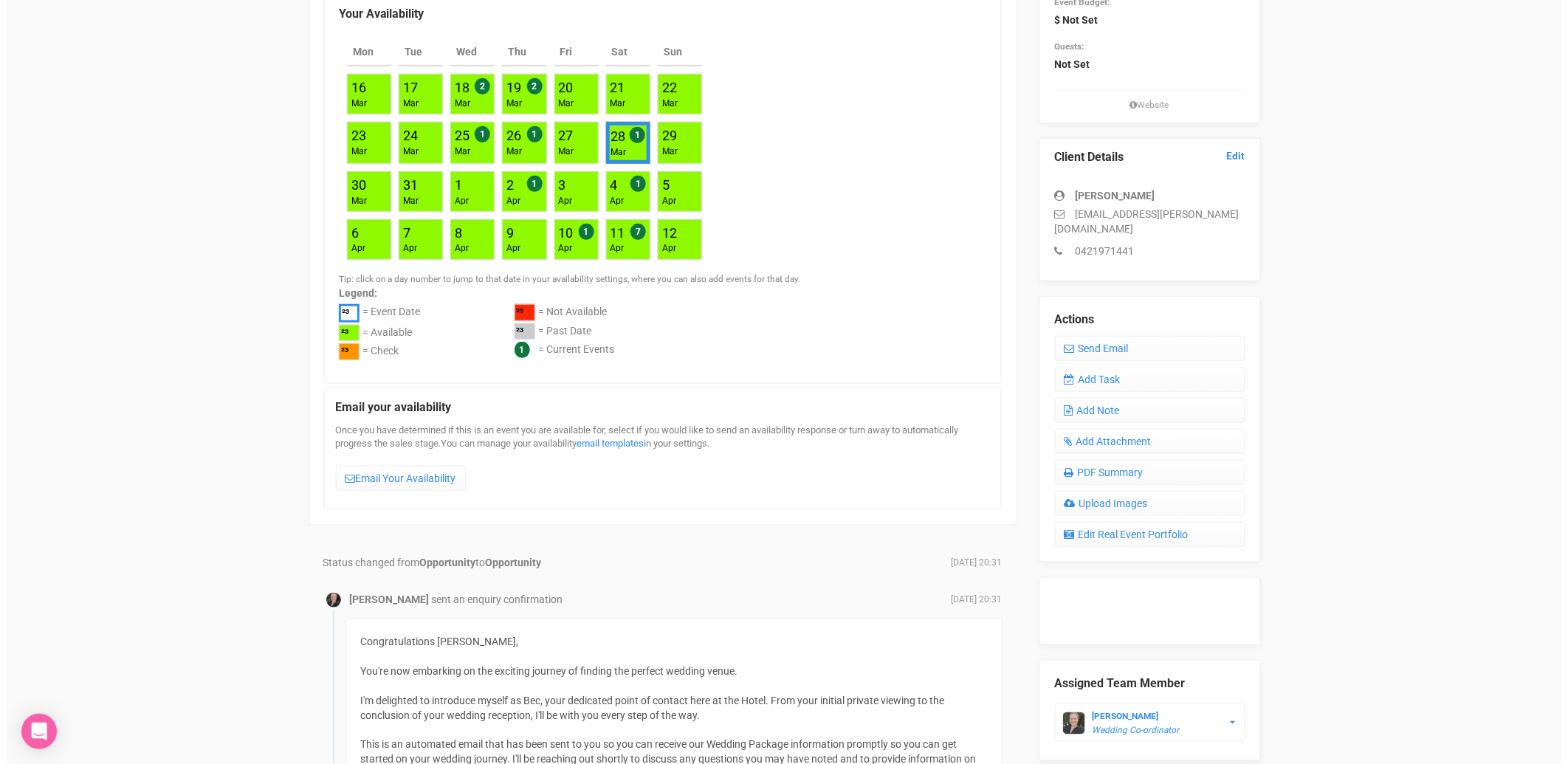
scroll to position [44, 0]
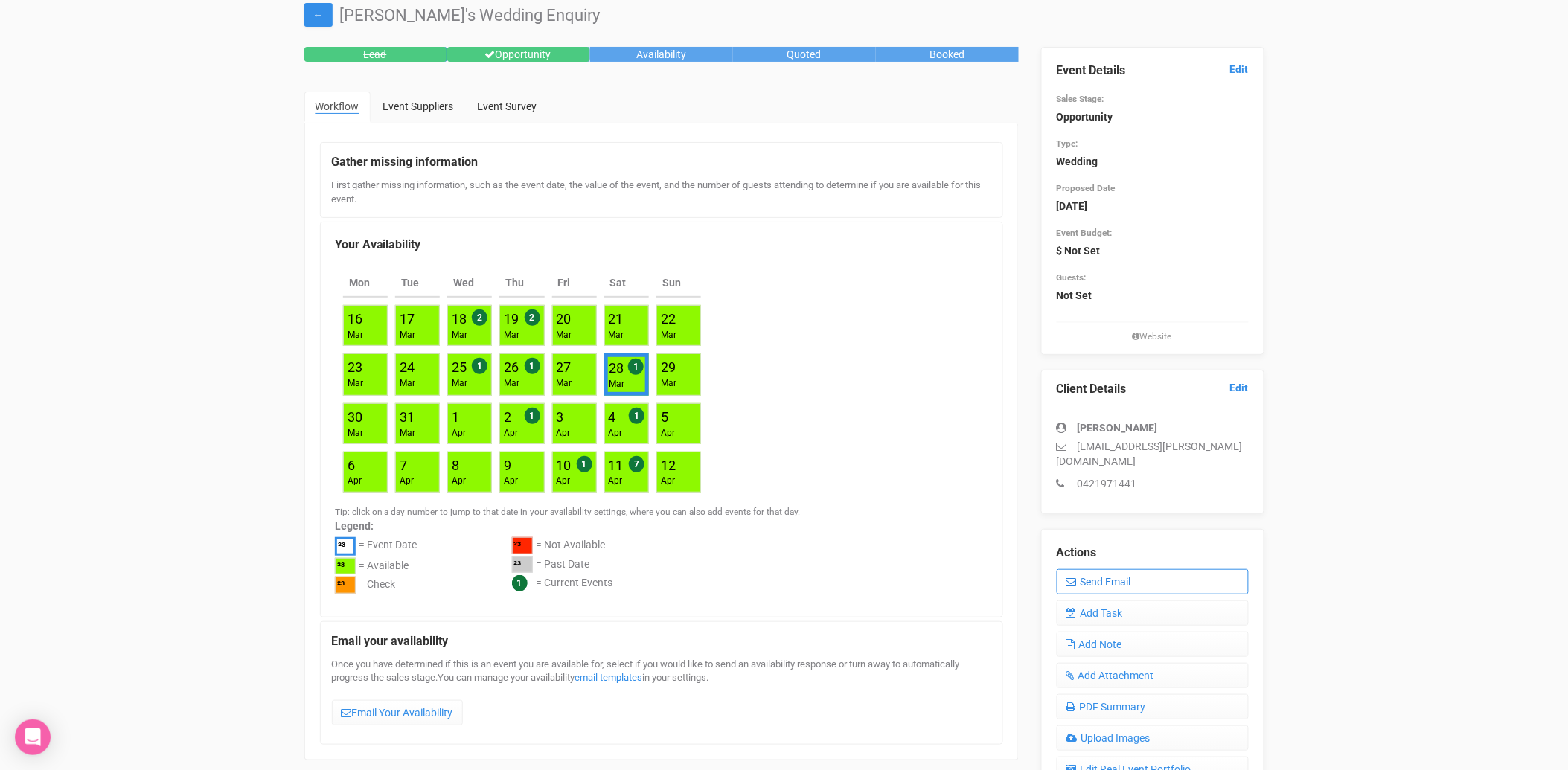
click at [1116, 570] on link "Send Email" at bounding box center [1153, 582] width 192 height 26
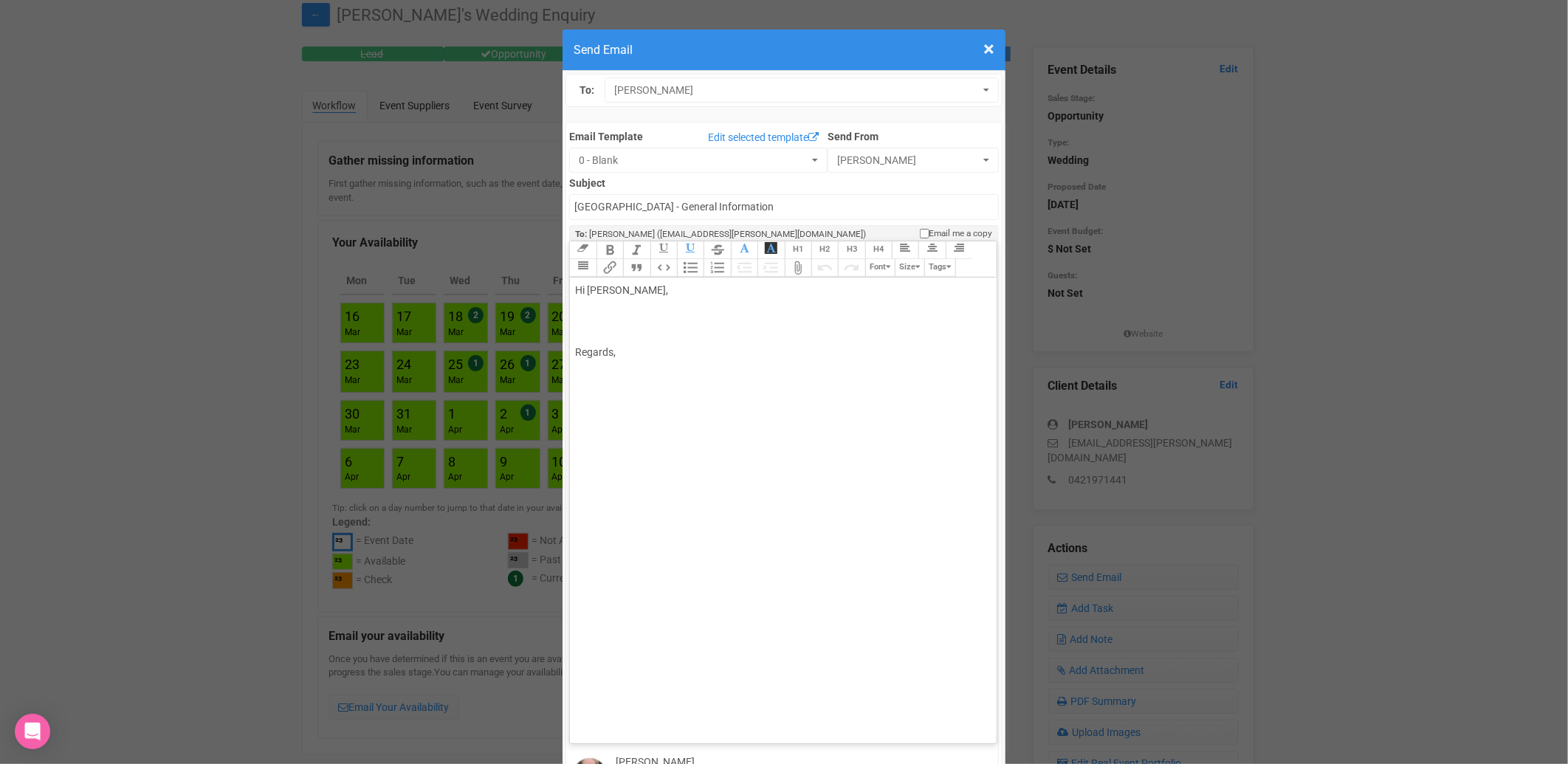
click at [648, 283] on div "Hi [PERSON_NAME], Regards," at bounding box center [780, 322] width 410 height 77
click at [626, 337] on div "Hi [PERSON_NAME], Thank you for taking the time to discuss your wedding plans w…" at bounding box center [780, 345] width 410 height 124
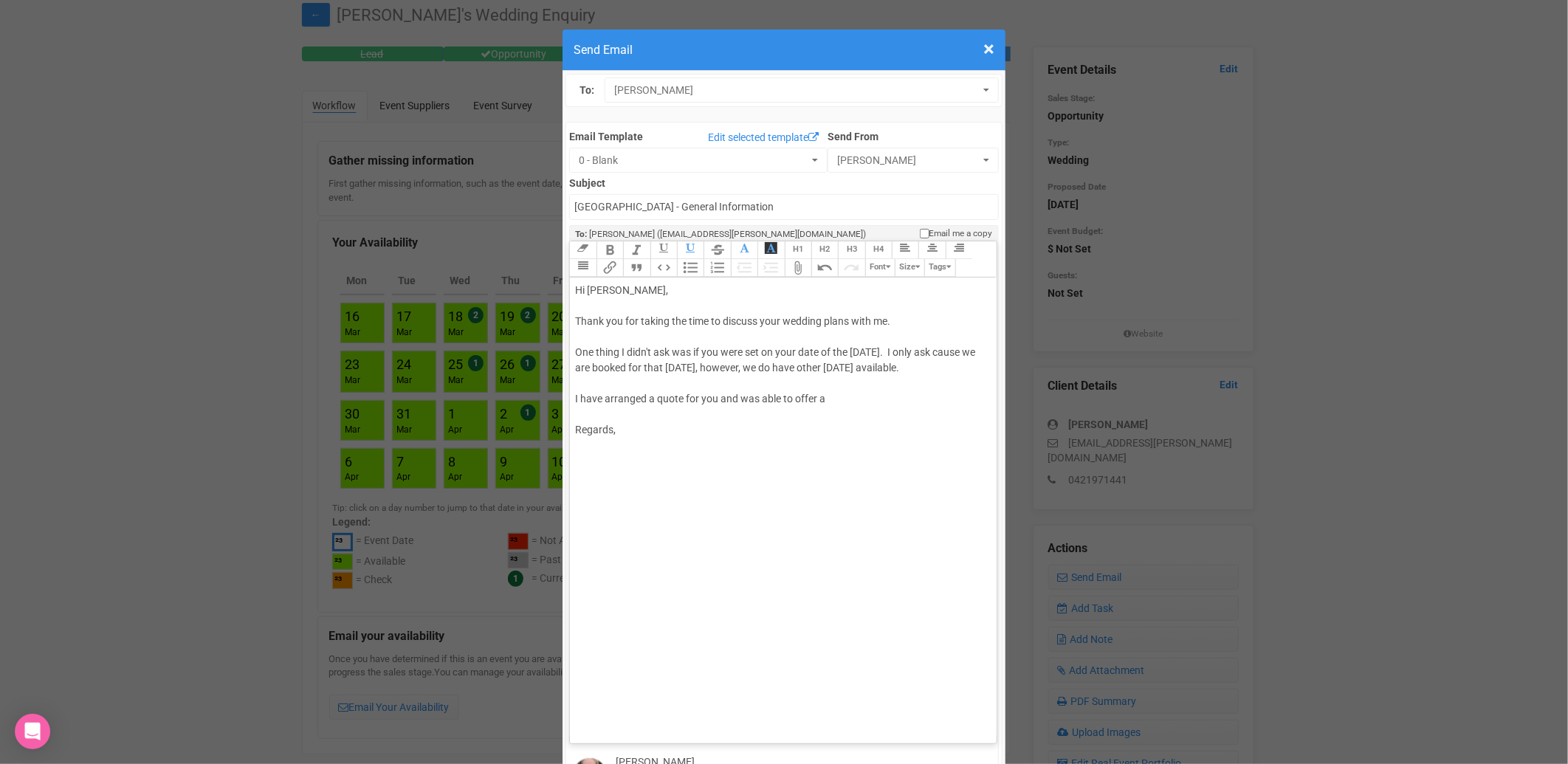
click at [714, 366] on div "Hi [PERSON_NAME], Thank you for taking the time to discuss your wedding plans w…" at bounding box center [780, 360] width 410 height 155
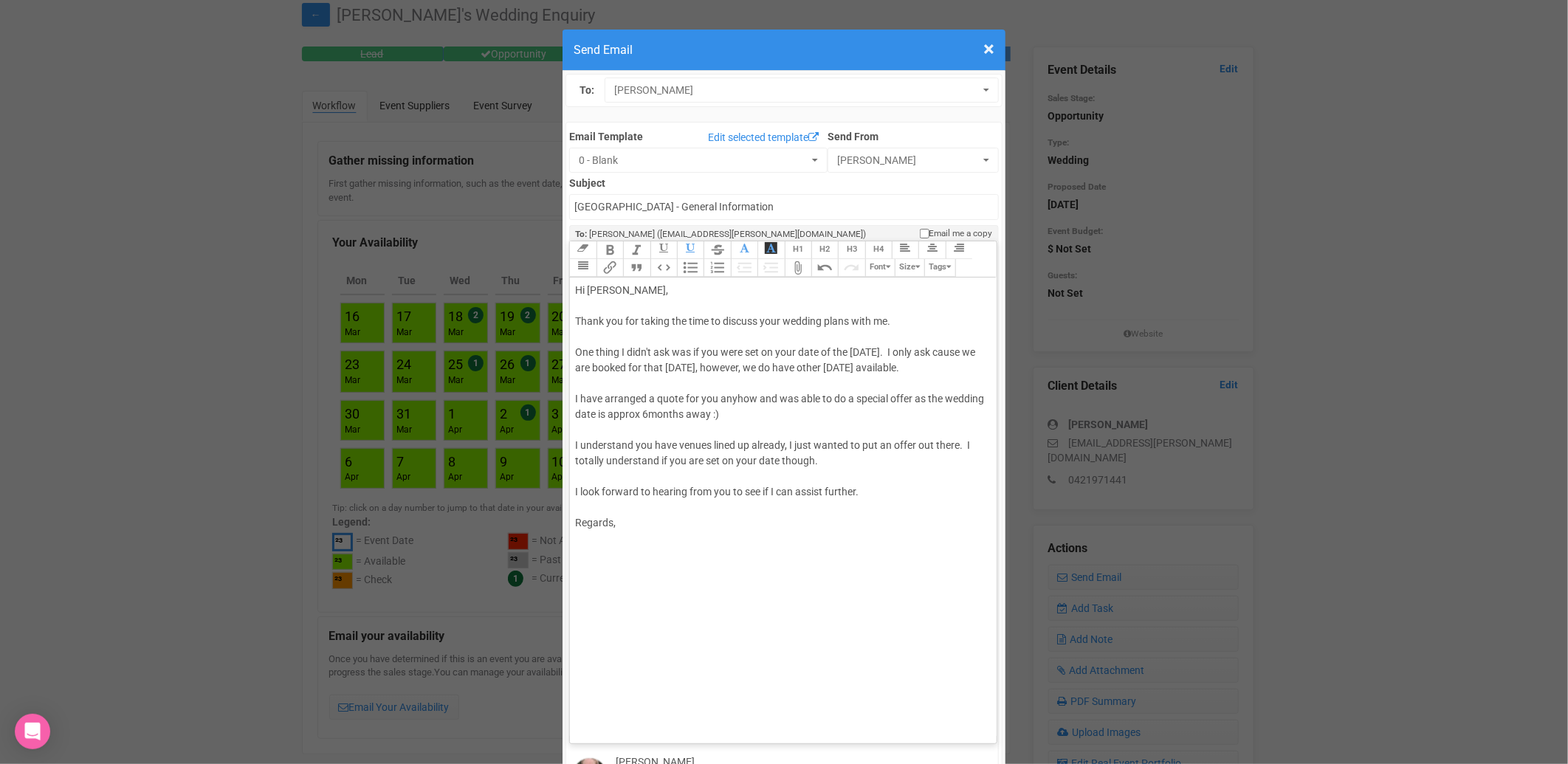
type trix-editor "<div>Hi [PERSON_NAME],<br><br>Thank you for taking the time to discuss your wed…"
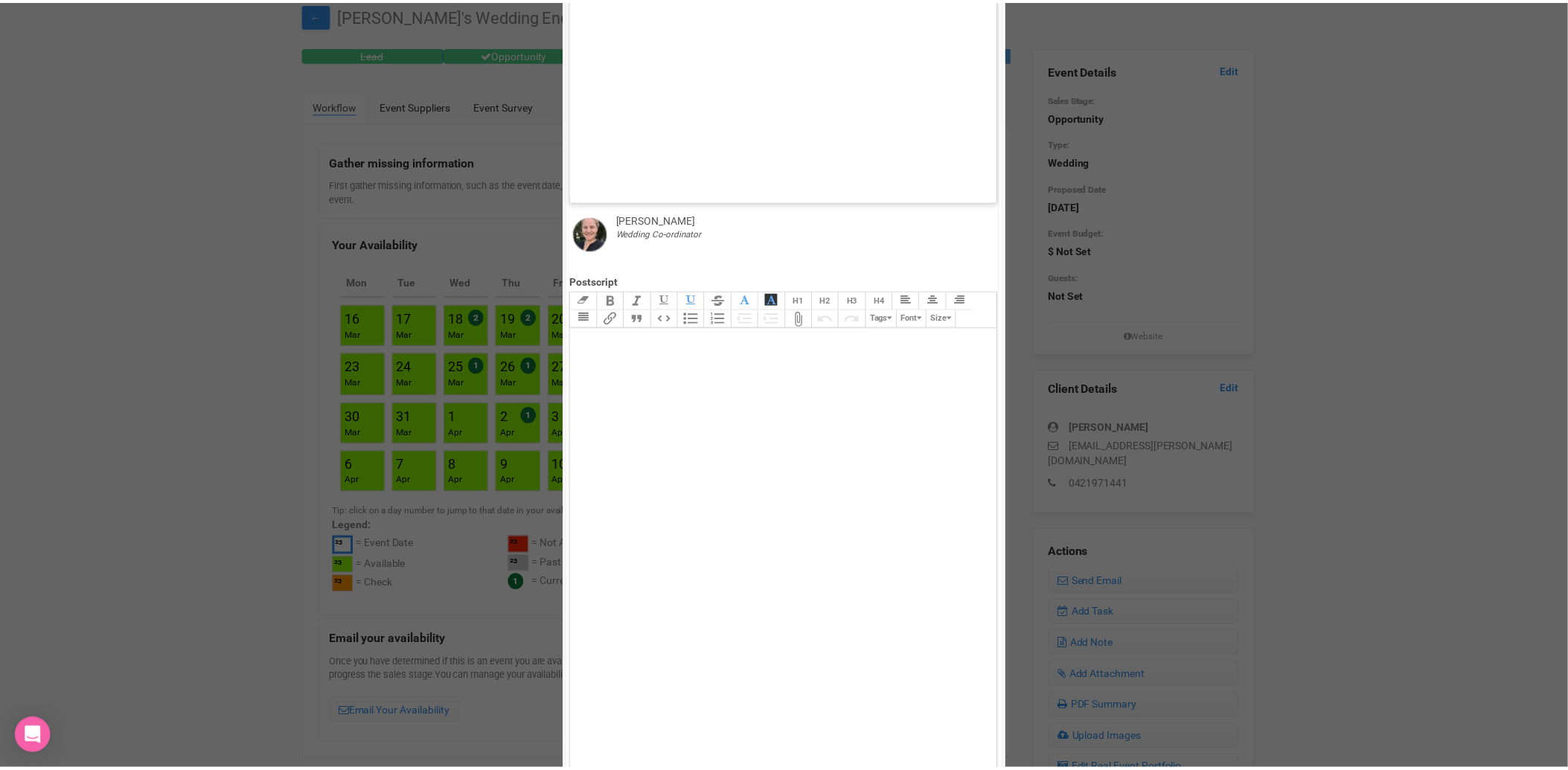
scroll to position [684, 0]
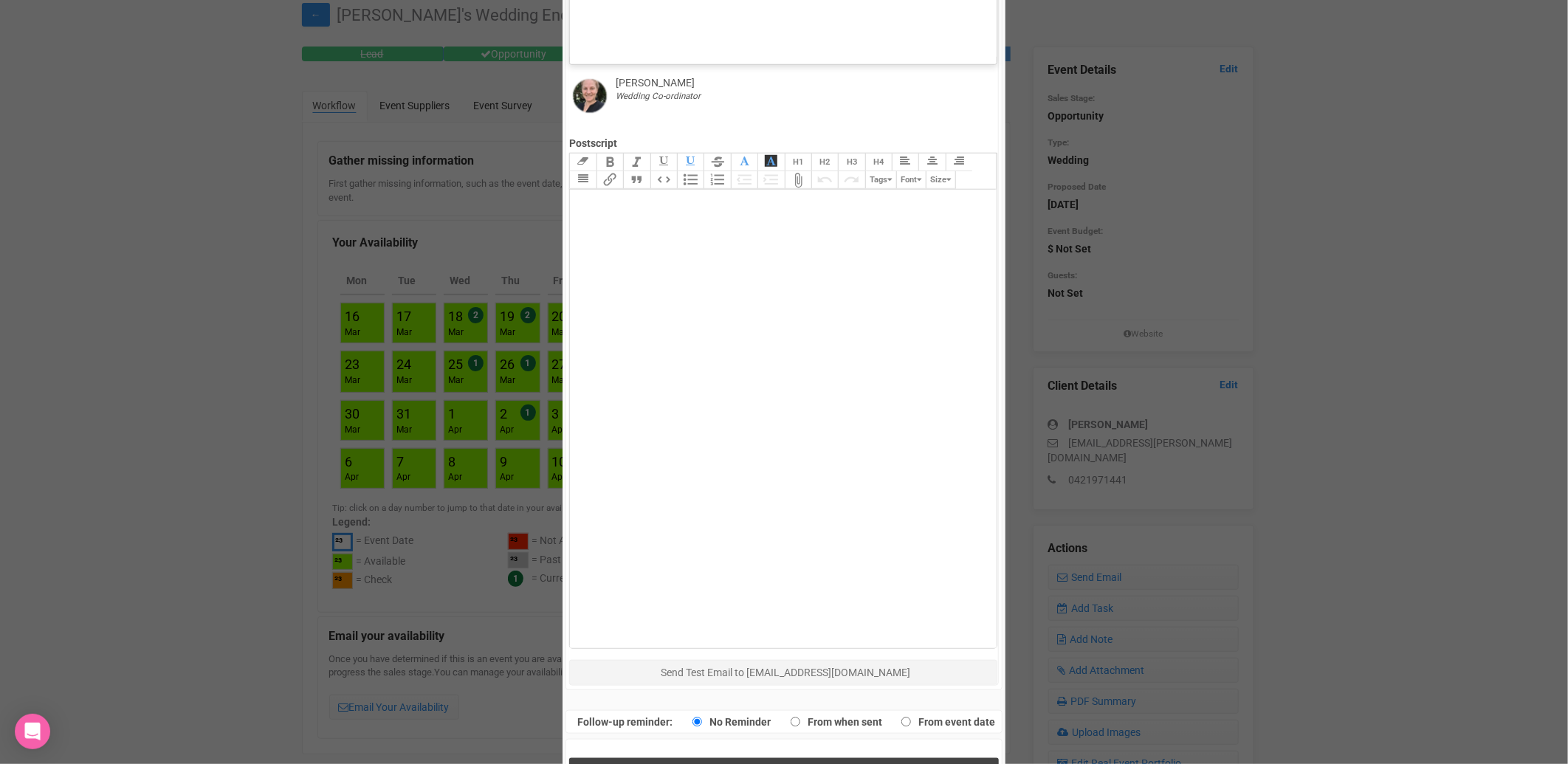
click at [785, 763] on span "Send Response" at bounding box center [787, 773] width 80 height 14
